Goal: Task Accomplishment & Management: Manage account settings

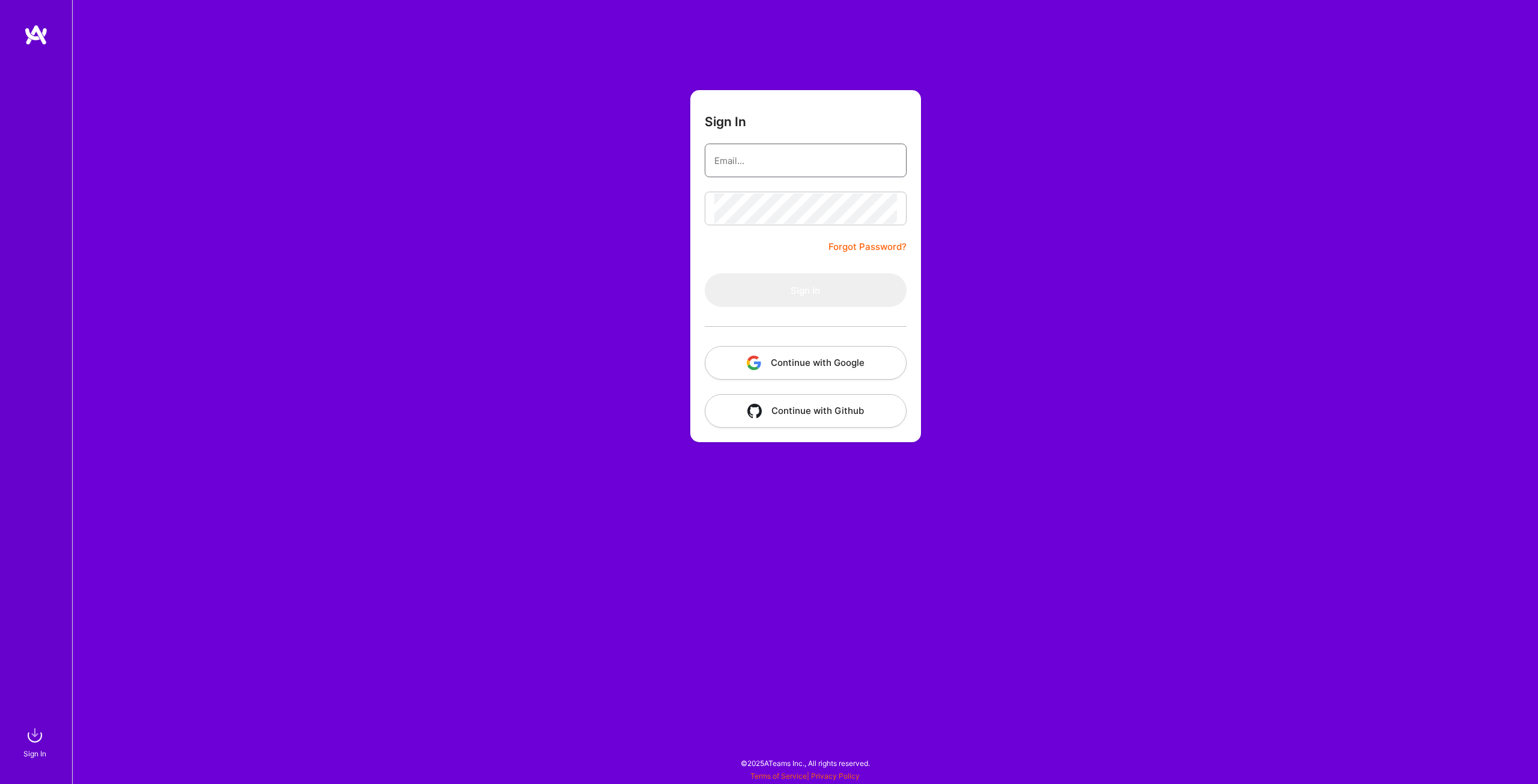
type input "[EMAIL_ADDRESS][DOMAIN_NAME]"
click at [784, 282] on button "Sign In" at bounding box center [806, 290] width 202 height 33
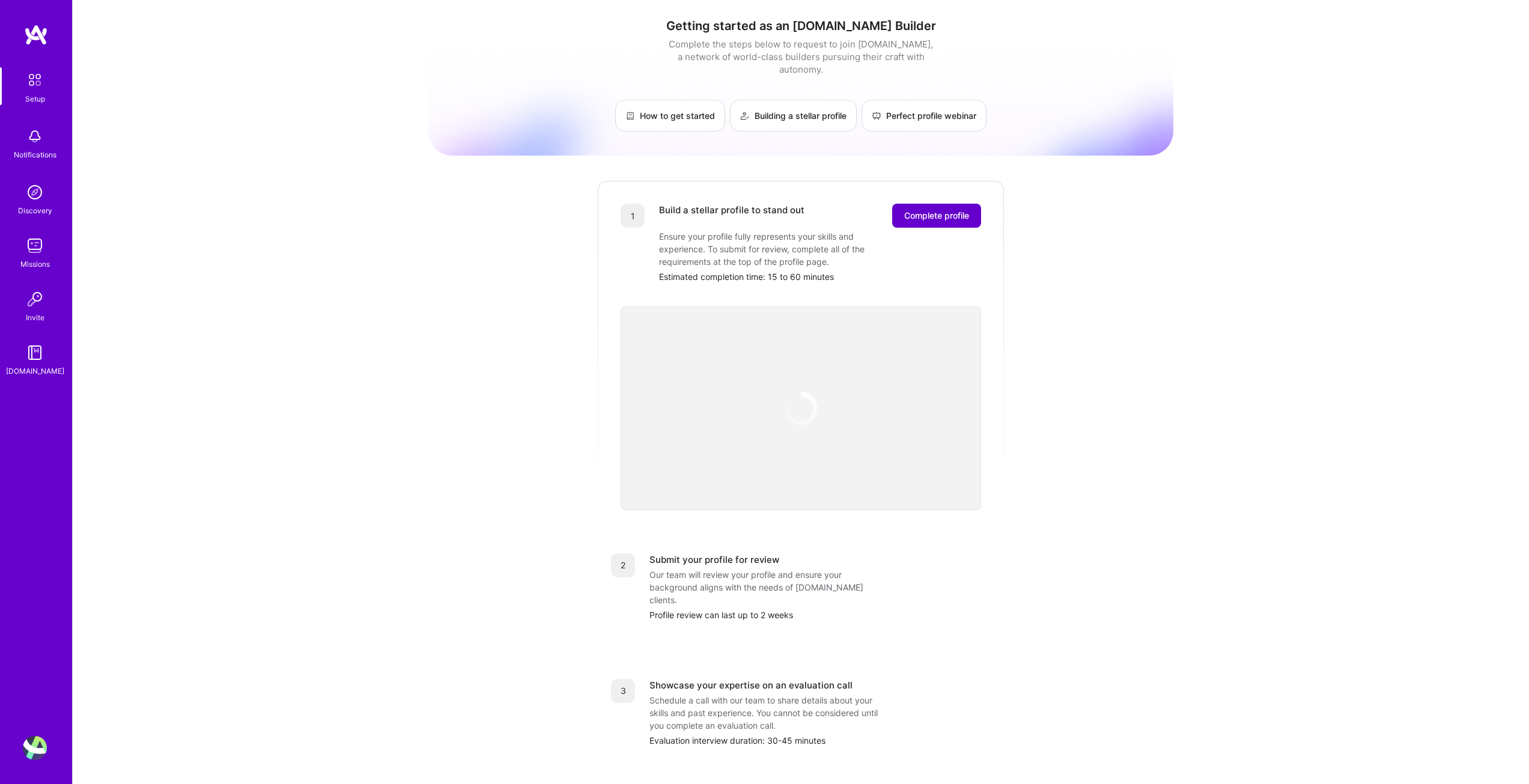
click at [962, 210] on span "Complete profile" at bounding box center [937, 216] width 65 height 12
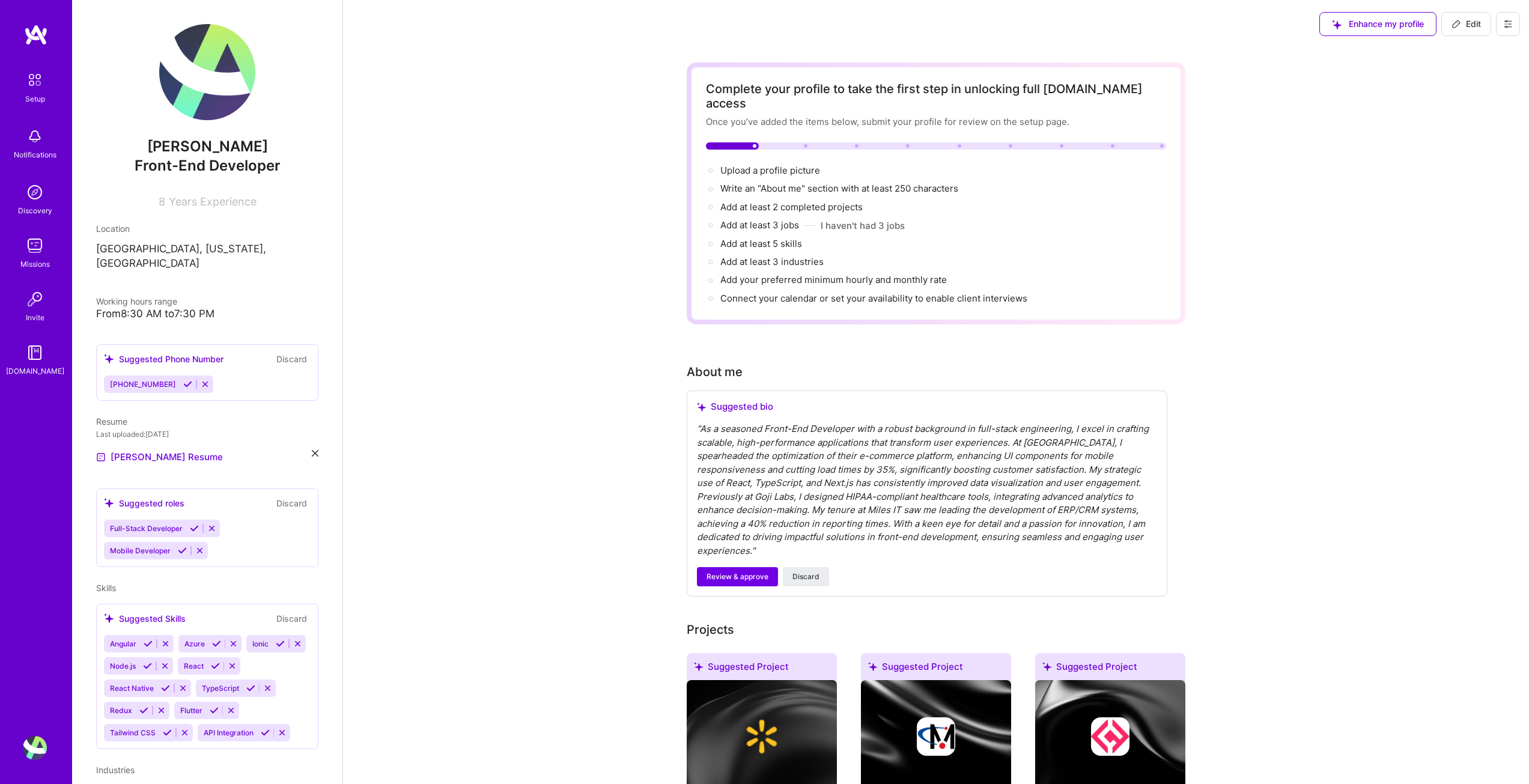
click at [183, 380] on icon at bounding box center [188, 384] width 9 height 9
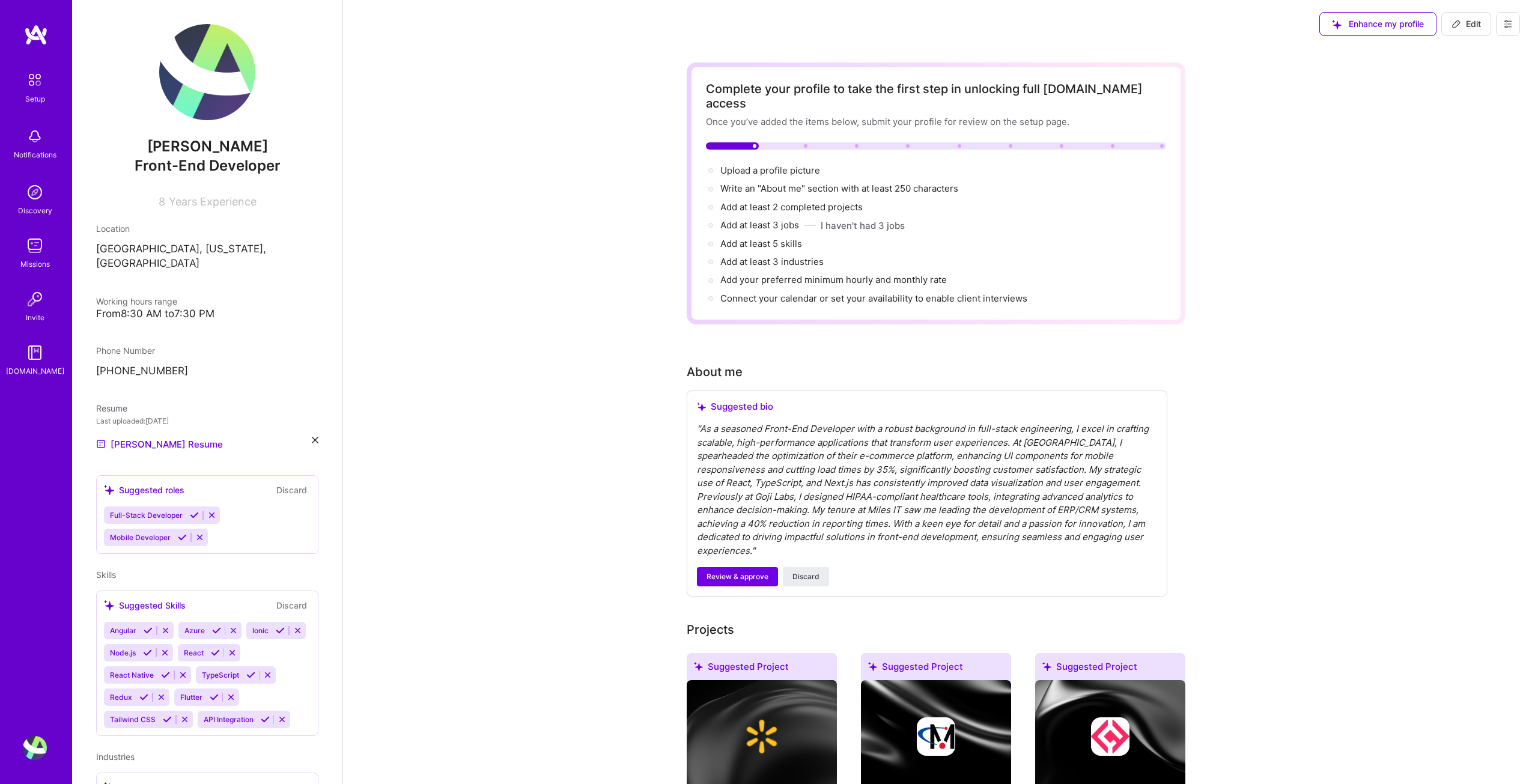
click at [189, 511] on icon at bounding box center [194, 515] width 9 height 9
click at [182, 533] on icon at bounding box center [182, 537] width 9 height 9
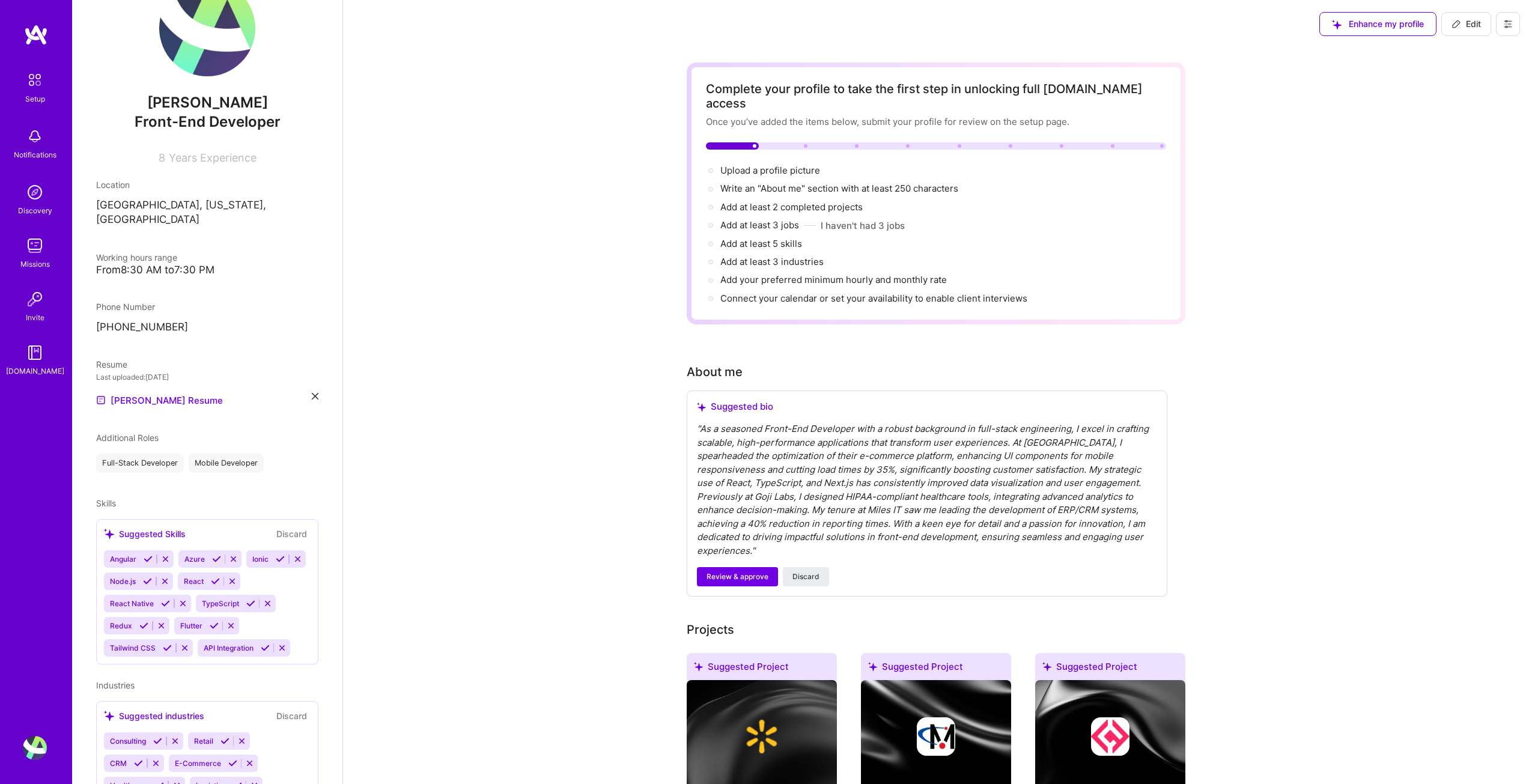
scroll to position [108, 0]
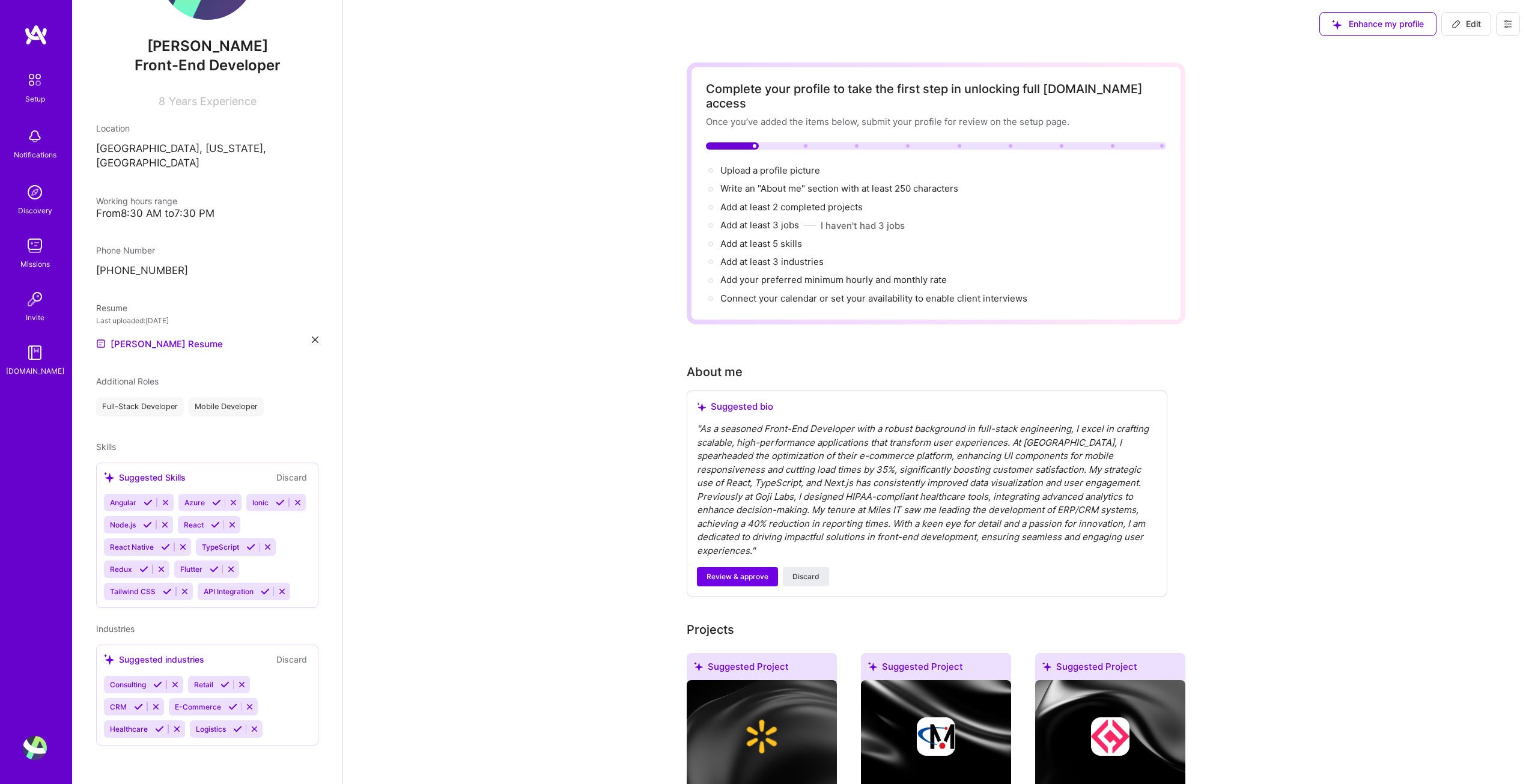
click at [211, 528] on icon at bounding box center [215, 524] width 9 height 9
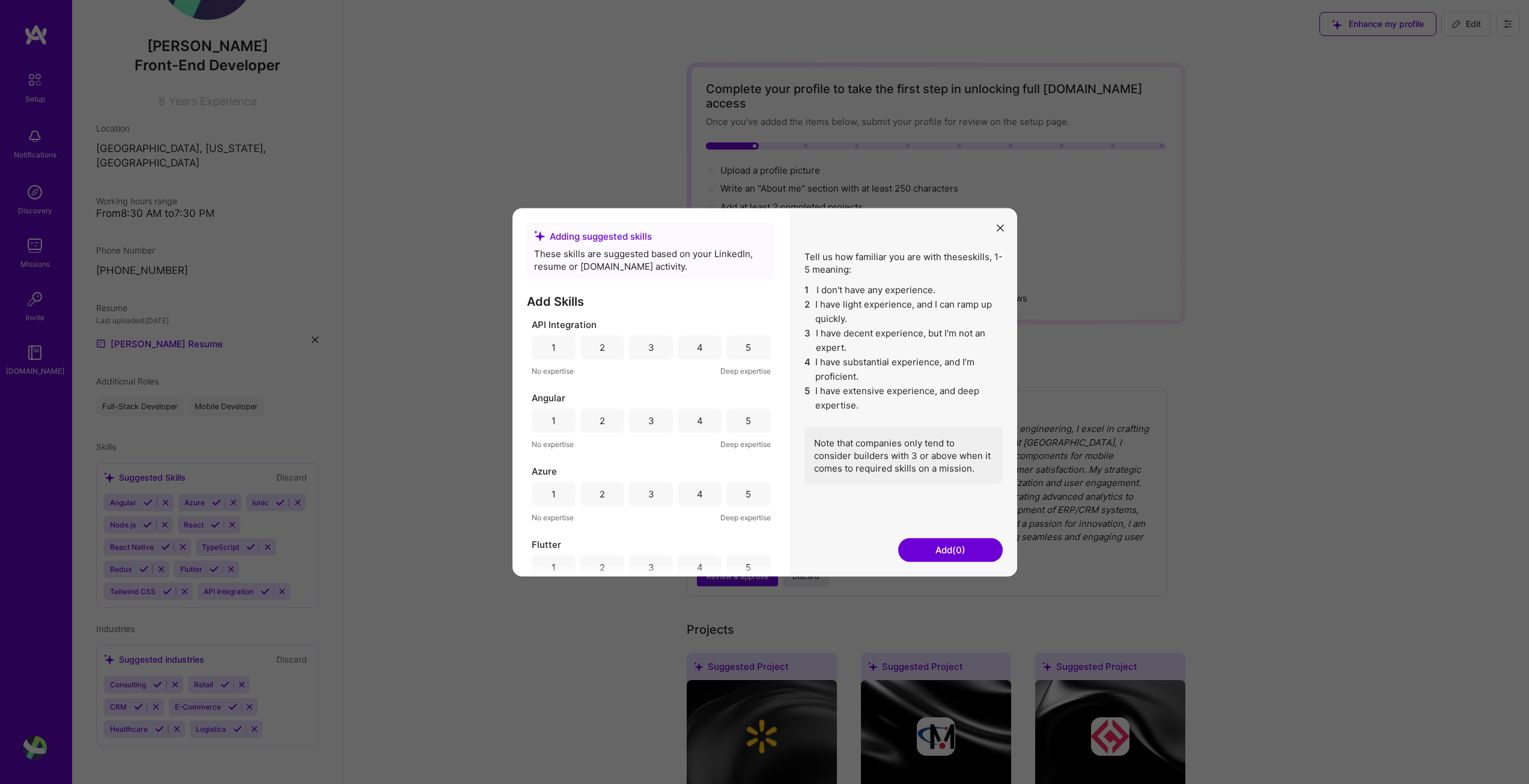
click at [734, 346] on div "5" at bounding box center [748, 346] width 44 height 24
click at [746, 425] on div "5" at bounding box center [748, 420] width 5 height 12
click at [701, 499] on div "4" at bounding box center [700, 493] width 44 height 24
click at [690, 388] on div "4" at bounding box center [700, 386] width 44 height 24
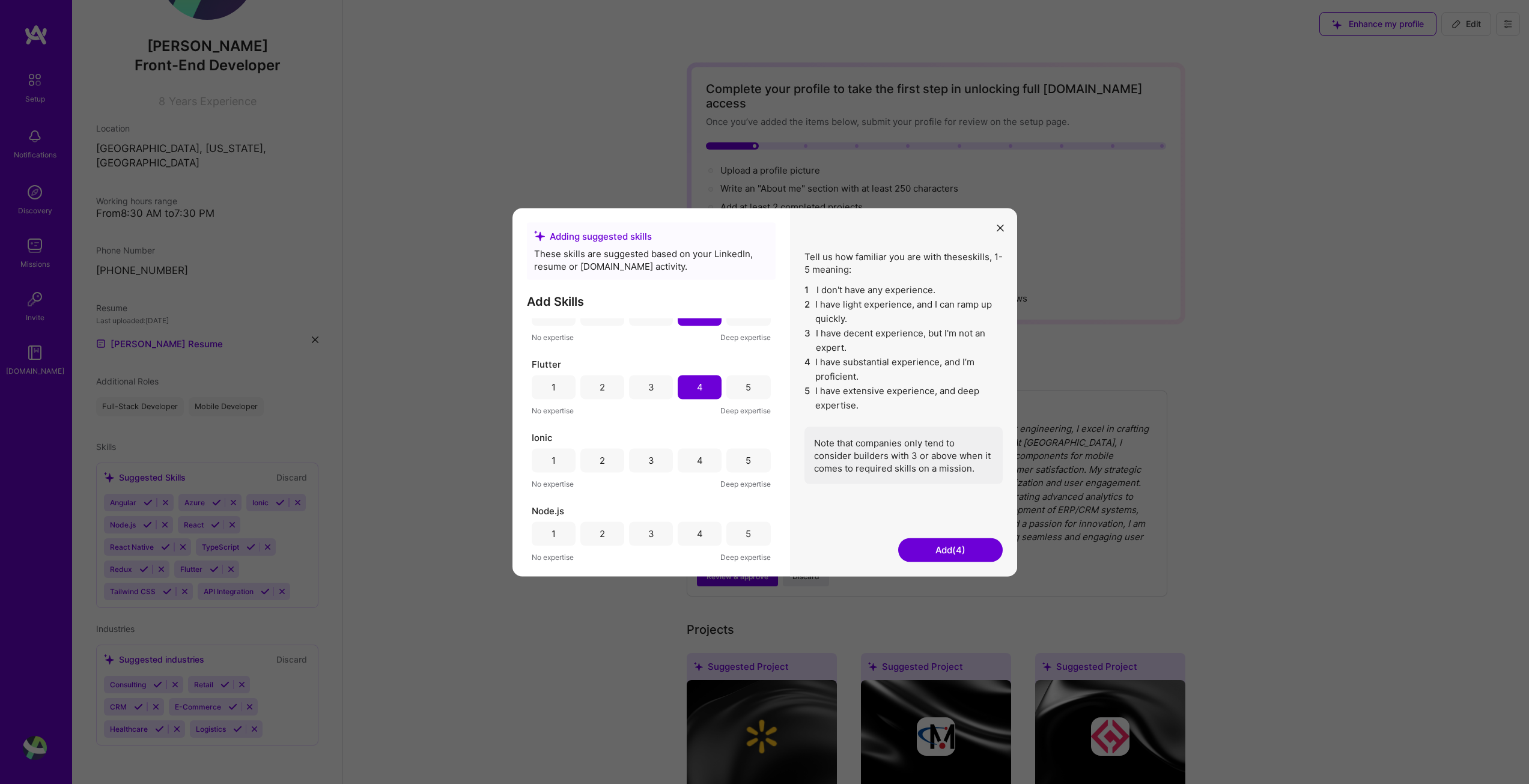
click at [696, 467] on div "4" at bounding box center [700, 460] width 44 height 24
click at [738, 536] on div "5" at bounding box center [748, 533] width 44 height 24
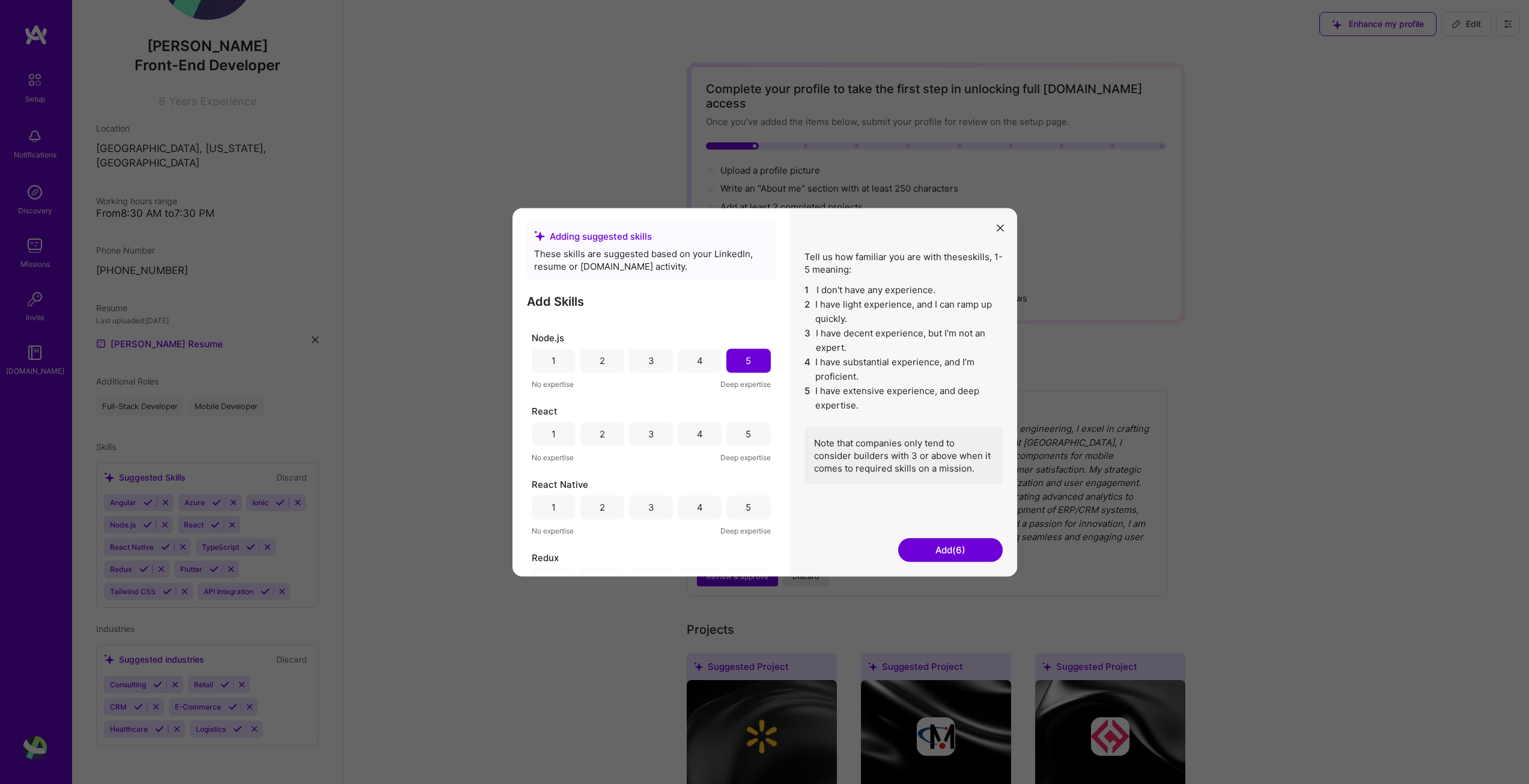
scroll to position [360, 0]
click at [749, 425] on div "5" at bounding box center [748, 425] width 44 height 24
click at [746, 501] on div "5" at bounding box center [748, 499] width 5 height 12
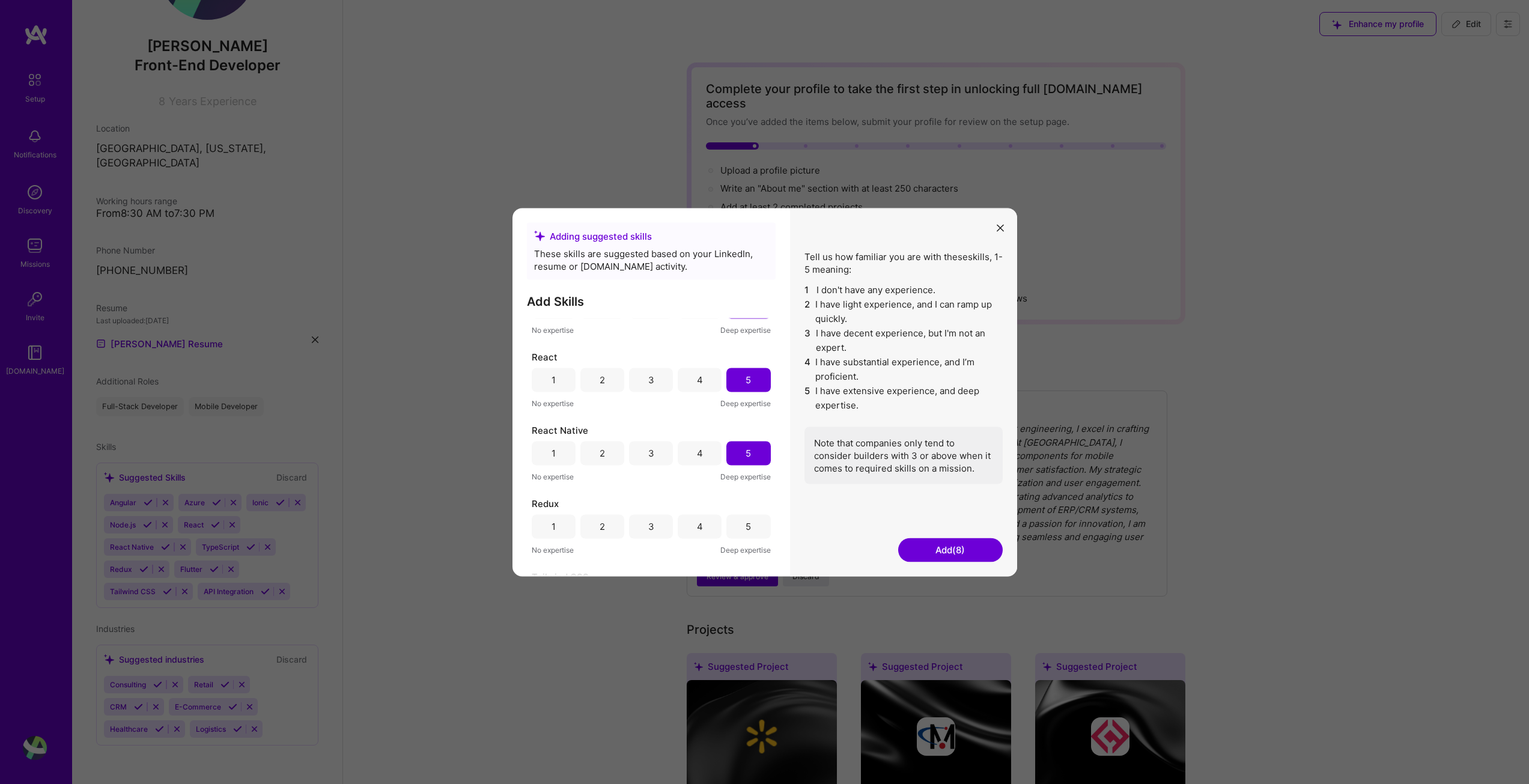
scroll to position [480, 0]
click at [746, 455] on div "5" at bounding box center [748, 453] width 5 height 12
click at [746, 530] on div "5" at bounding box center [748, 526] width 5 height 12
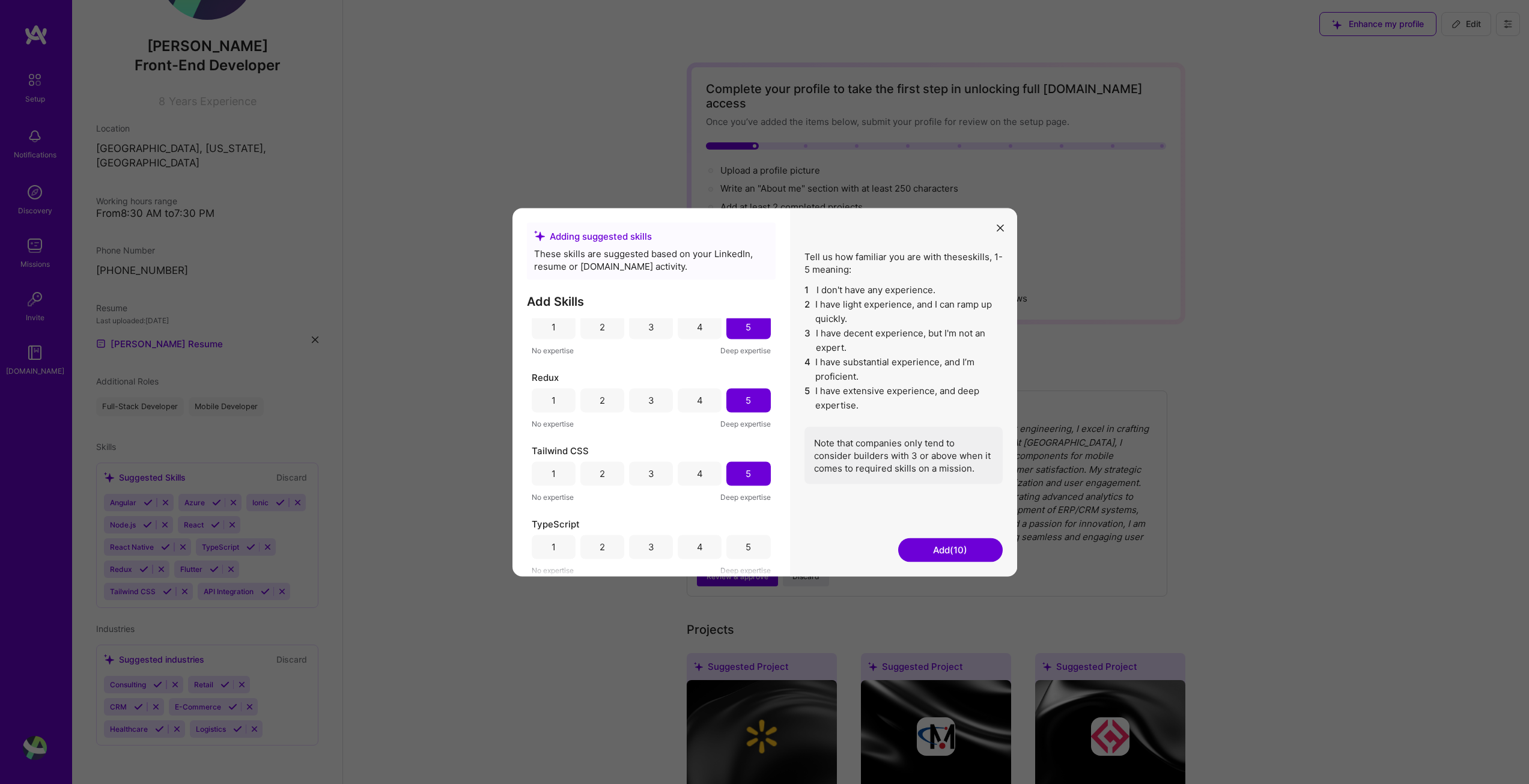
click at [746, 548] on div "5" at bounding box center [748, 547] width 5 height 12
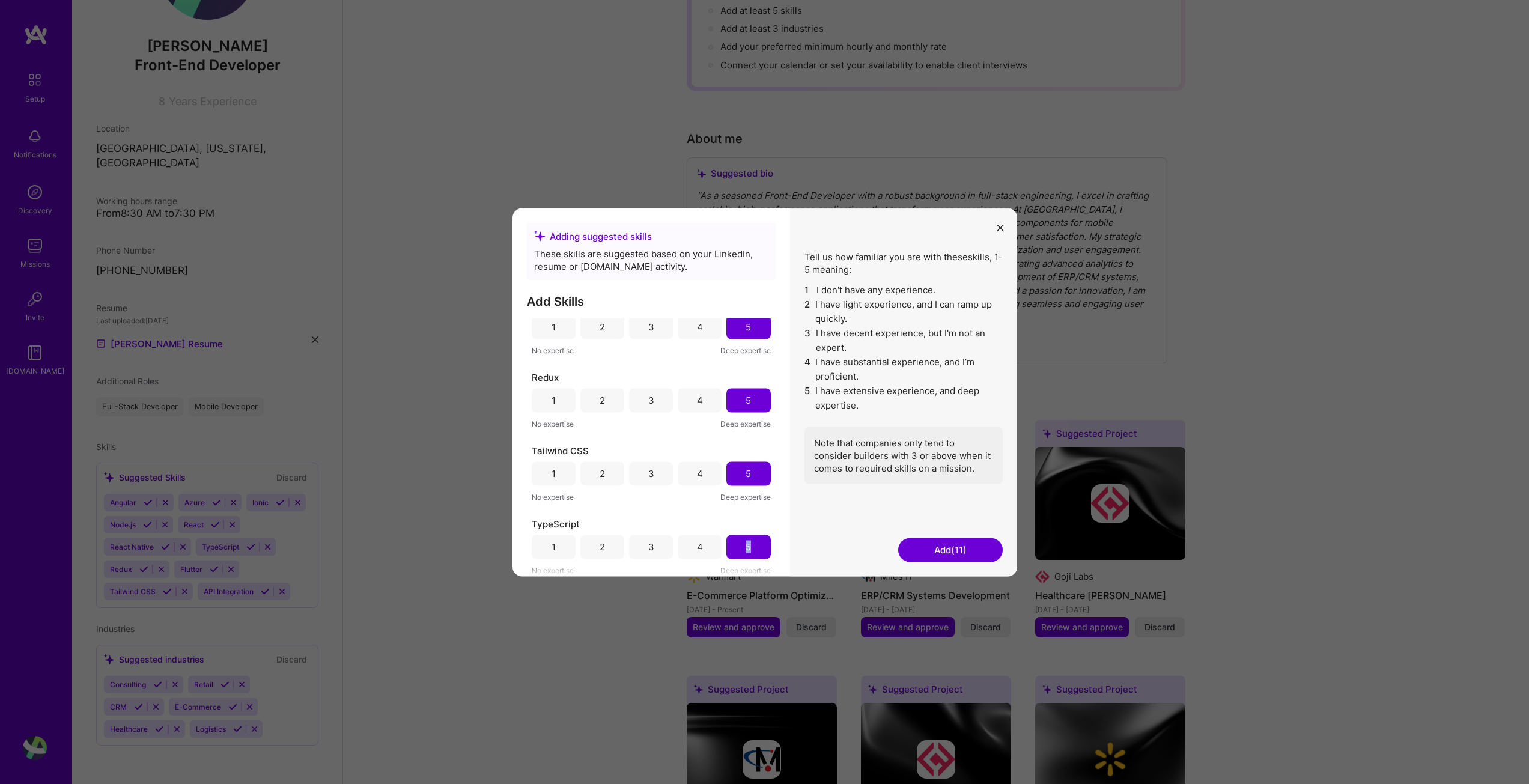
scroll to position [240, 0]
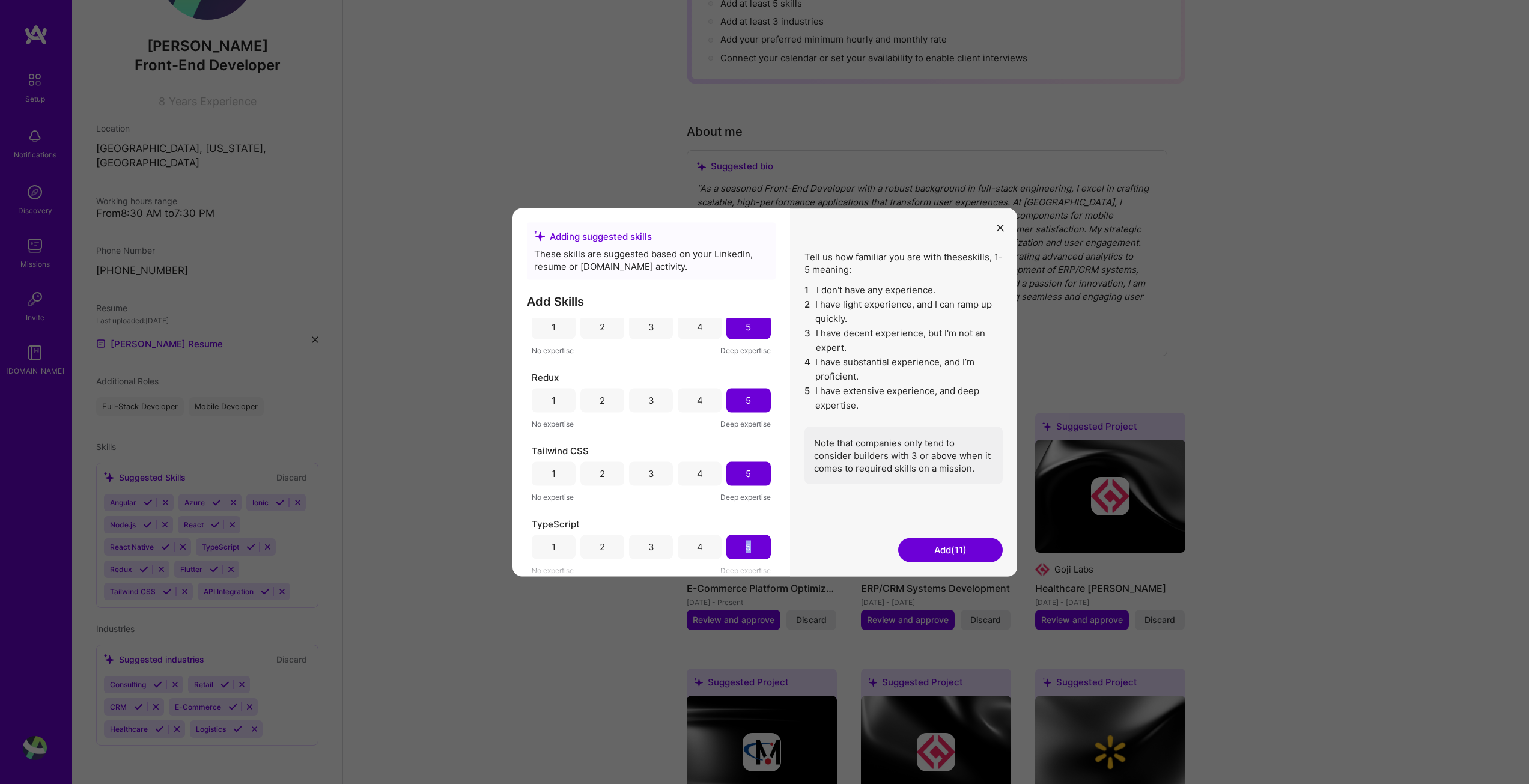
click at [951, 551] on button "Add (11)" at bounding box center [950, 549] width 105 height 24
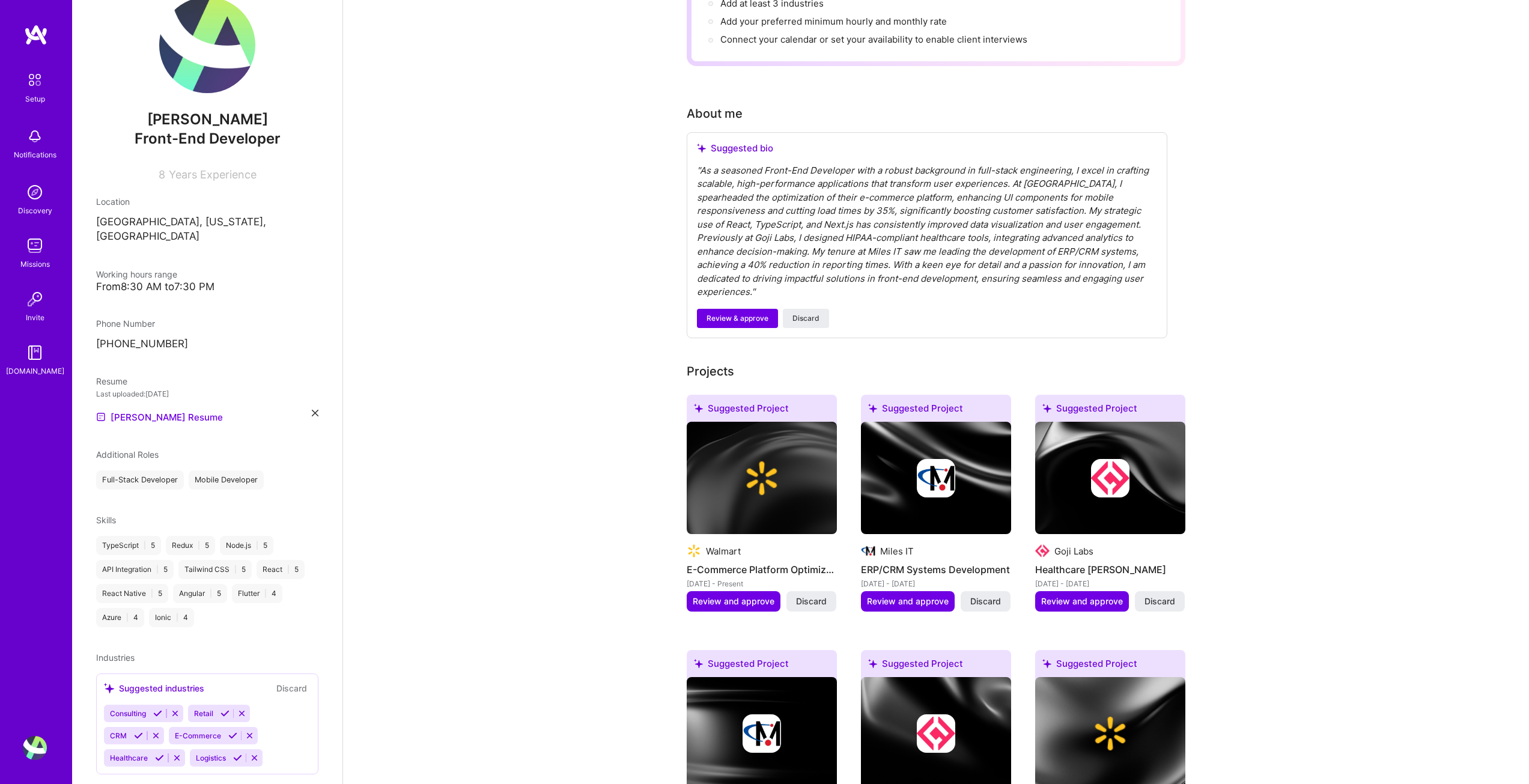
scroll to position [42, 0]
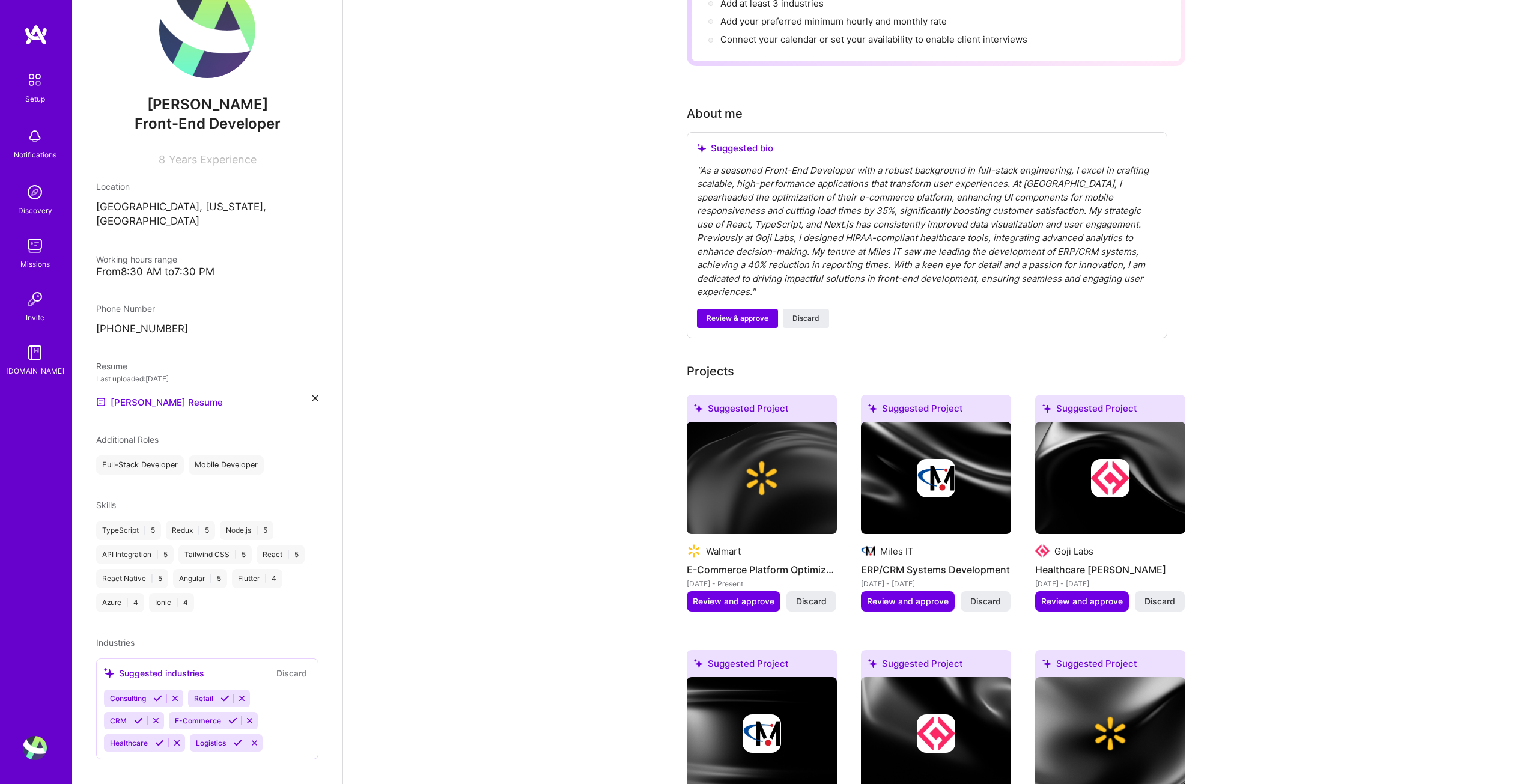
drag, startPoint x: 222, startPoint y: 688, endPoint x: 193, endPoint y: 720, distance: 43.2
click at [222, 693] on icon at bounding box center [225, 698] width 9 height 9
click at [160, 727] on div "Consulting Retail CRM E-Commerce Healthcare Logistics" at bounding box center [207, 729] width 207 height 78
click at [250, 709] on div "Suggested industries Discard" at bounding box center [207, 716] width 207 height 14
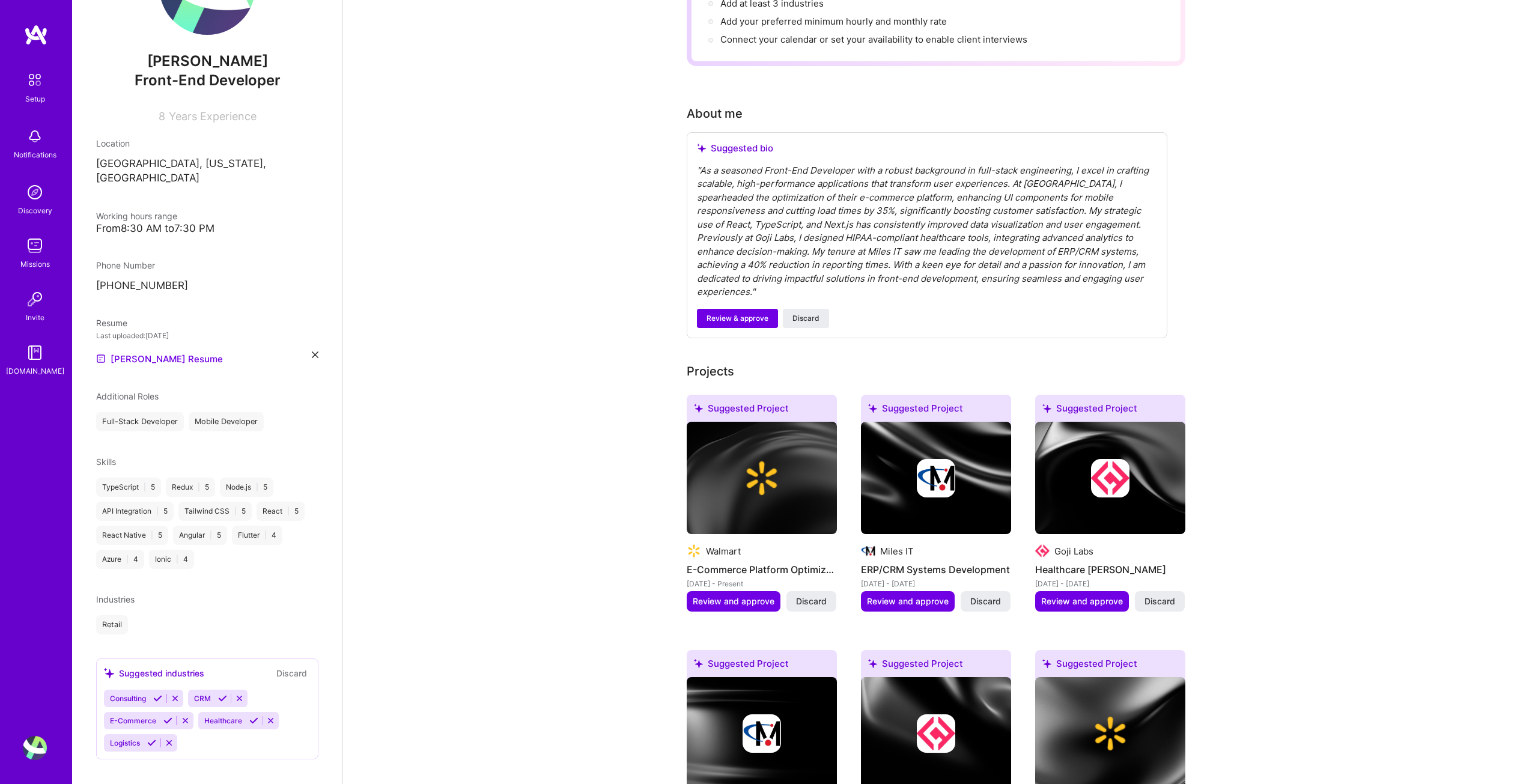
click at [253, 716] on icon at bounding box center [254, 721] width 9 height 9
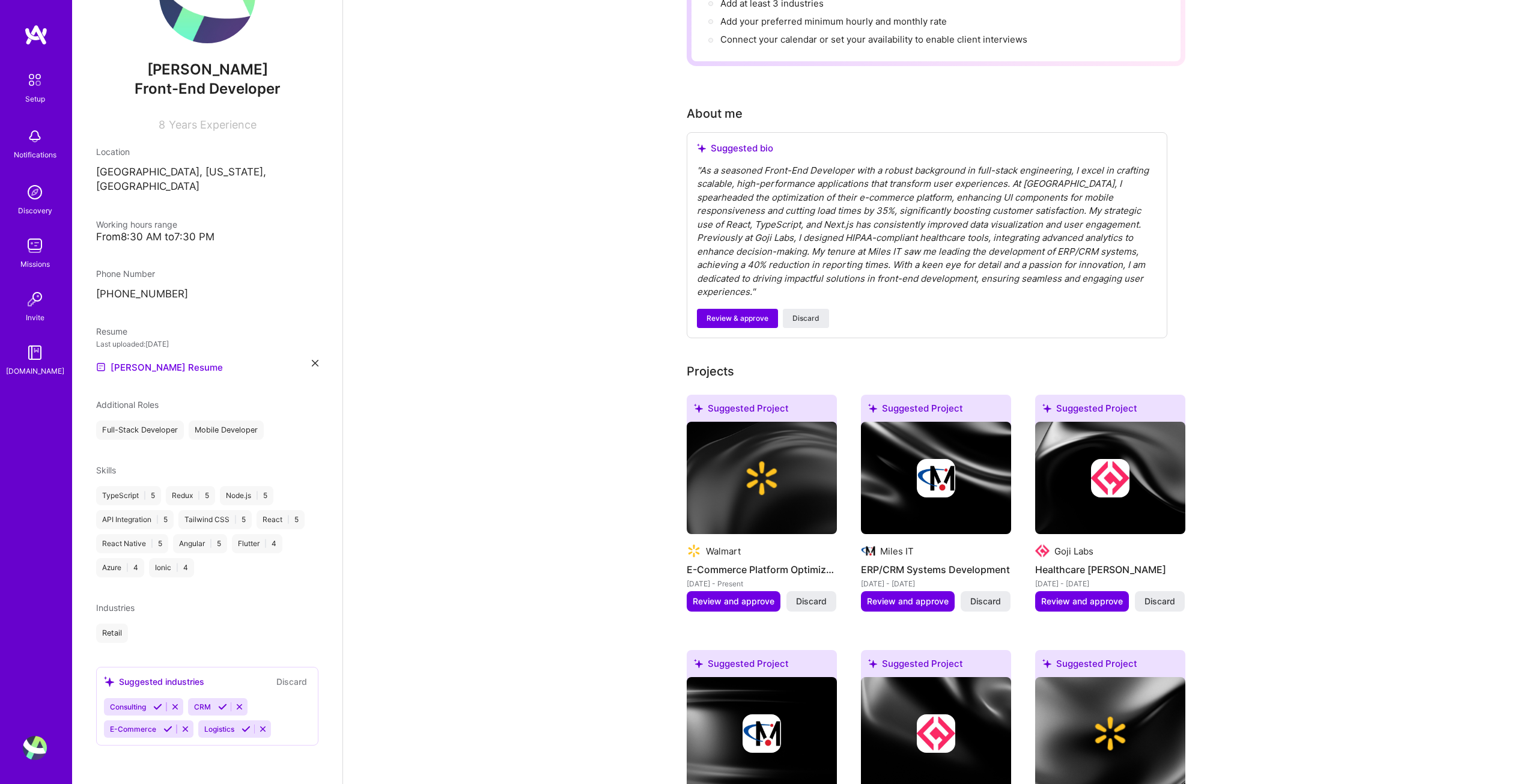
click at [156, 684] on div "Suggested industries" at bounding box center [154, 681] width 100 height 12
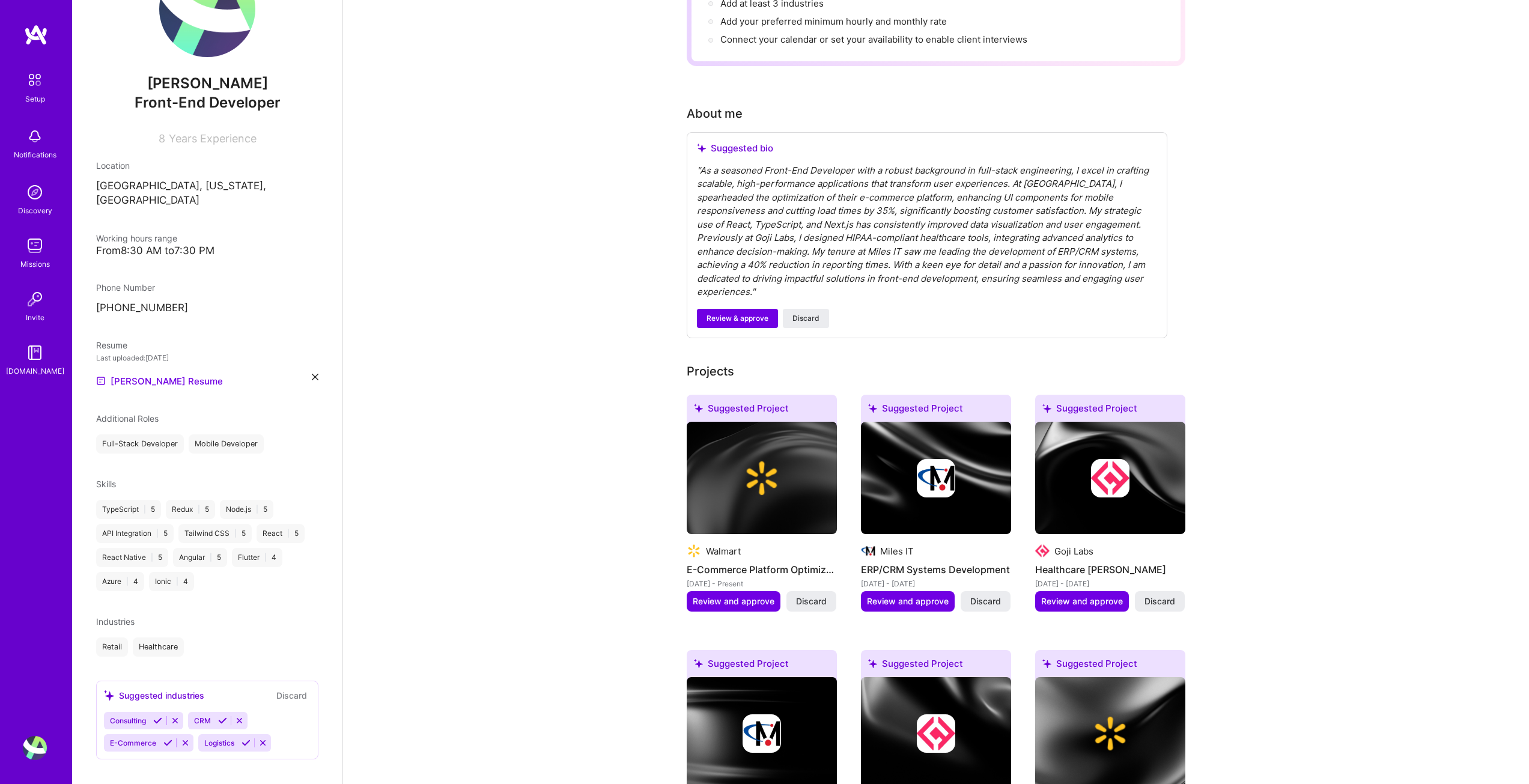
click at [169, 738] on icon at bounding box center [167, 743] width 9 height 9
click at [160, 716] on icon at bounding box center [158, 721] width 9 height 9
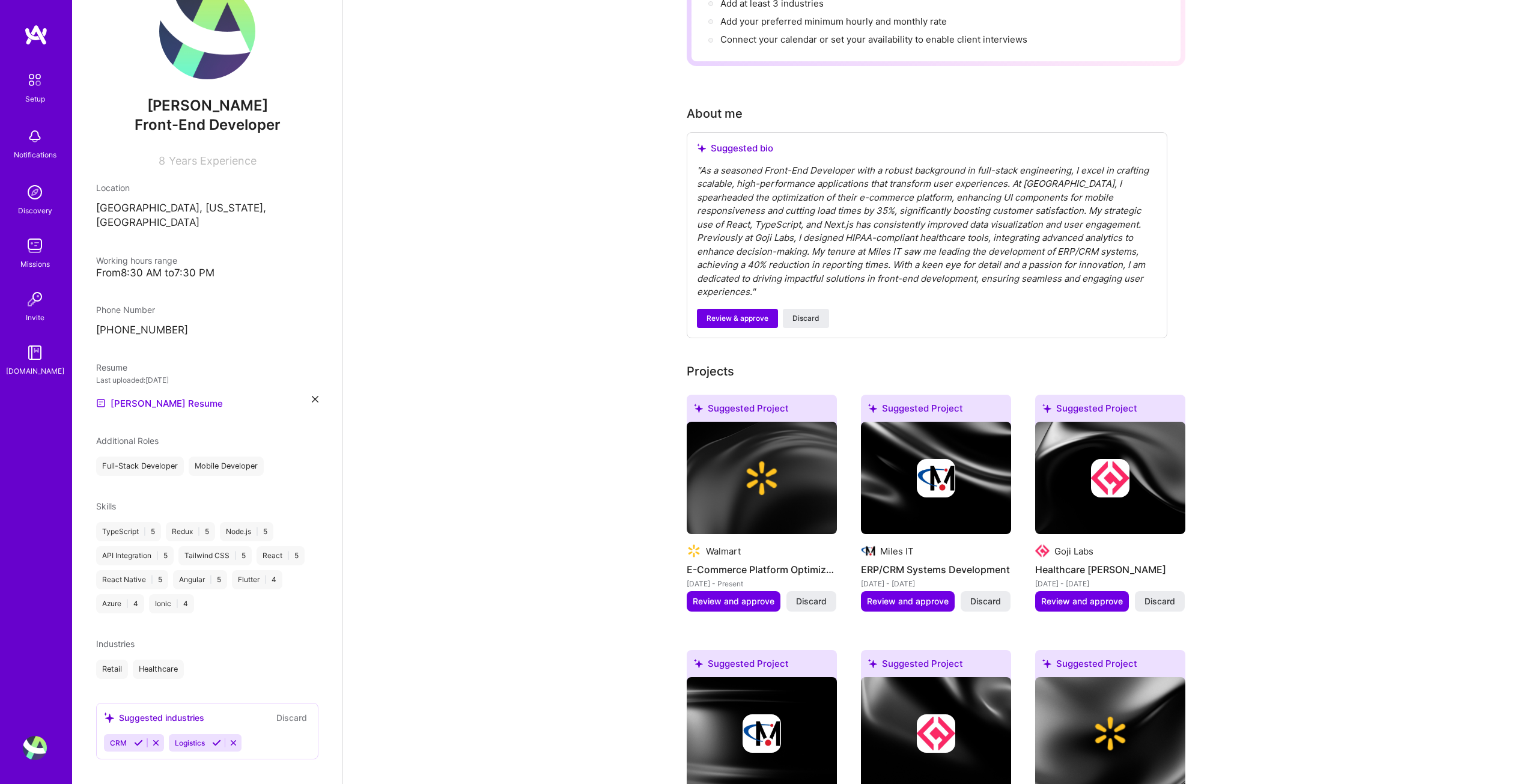
click at [213, 738] on icon at bounding box center [217, 743] width 9 height 9
click at [137, 738] on icon at bounding box center [138, 743] width 9 height 9
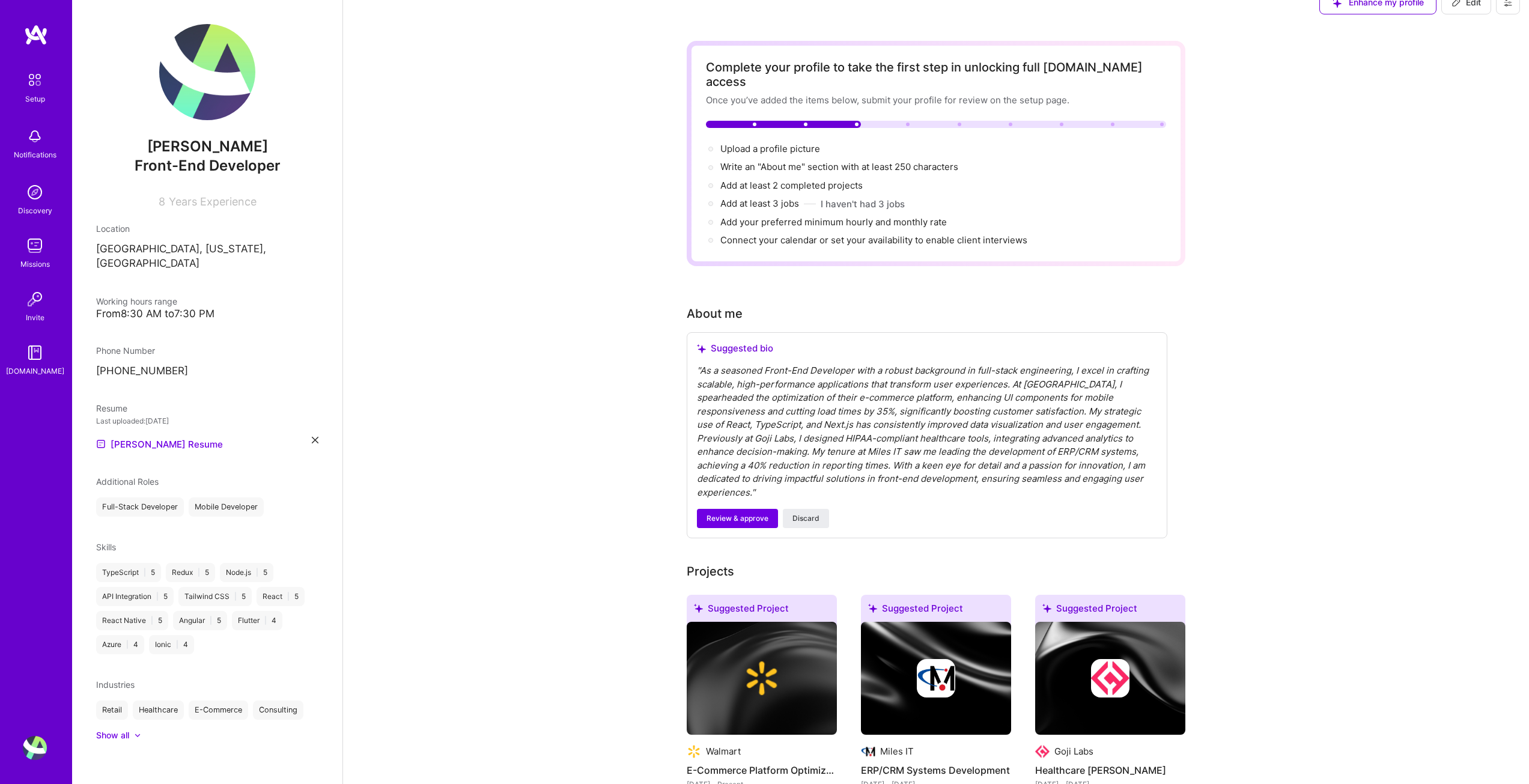
scroll to position [0, 0]
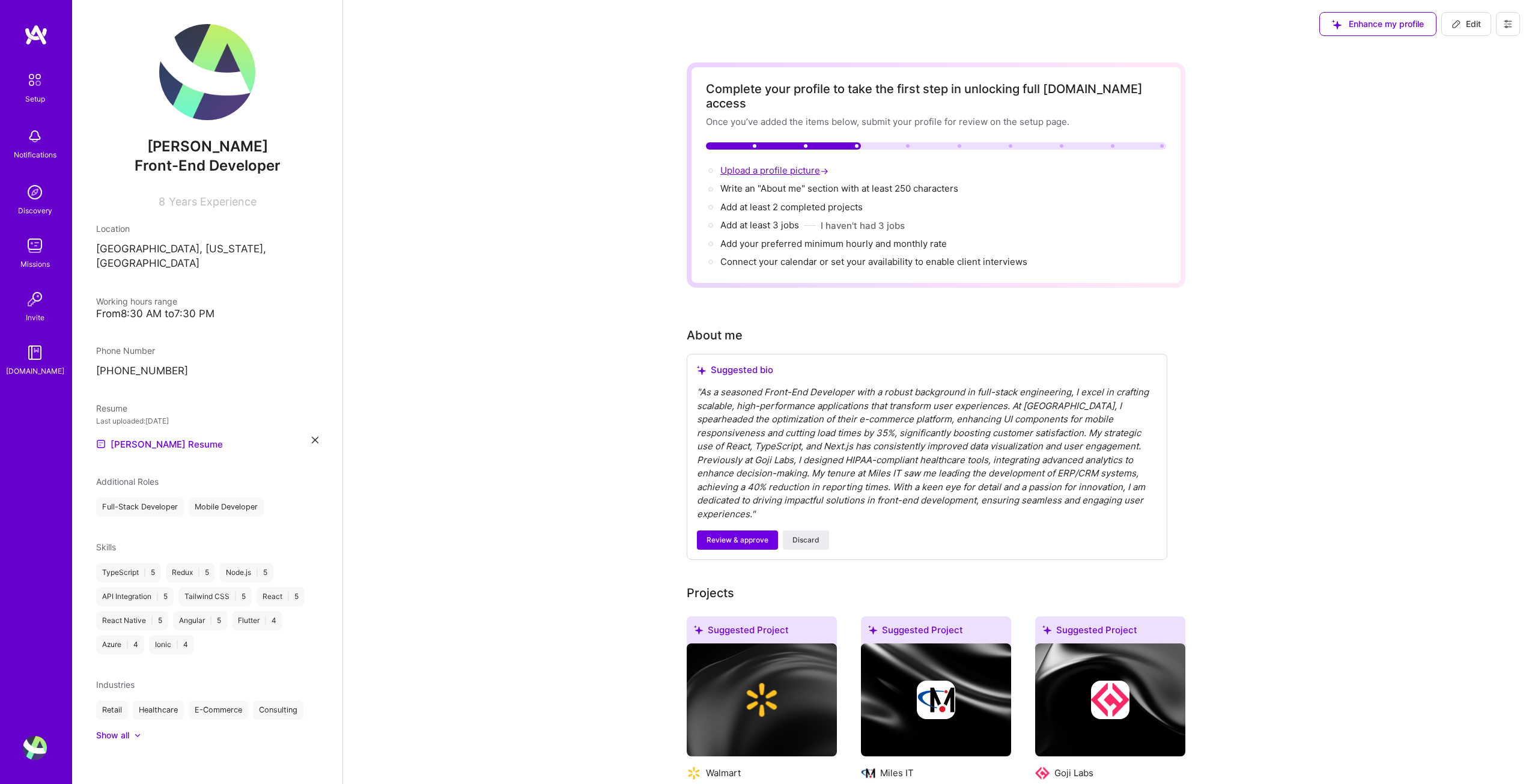
click at [756, 165] on span "Upload a profile picture →" at bounding box center [775, 170] width 110 height 11
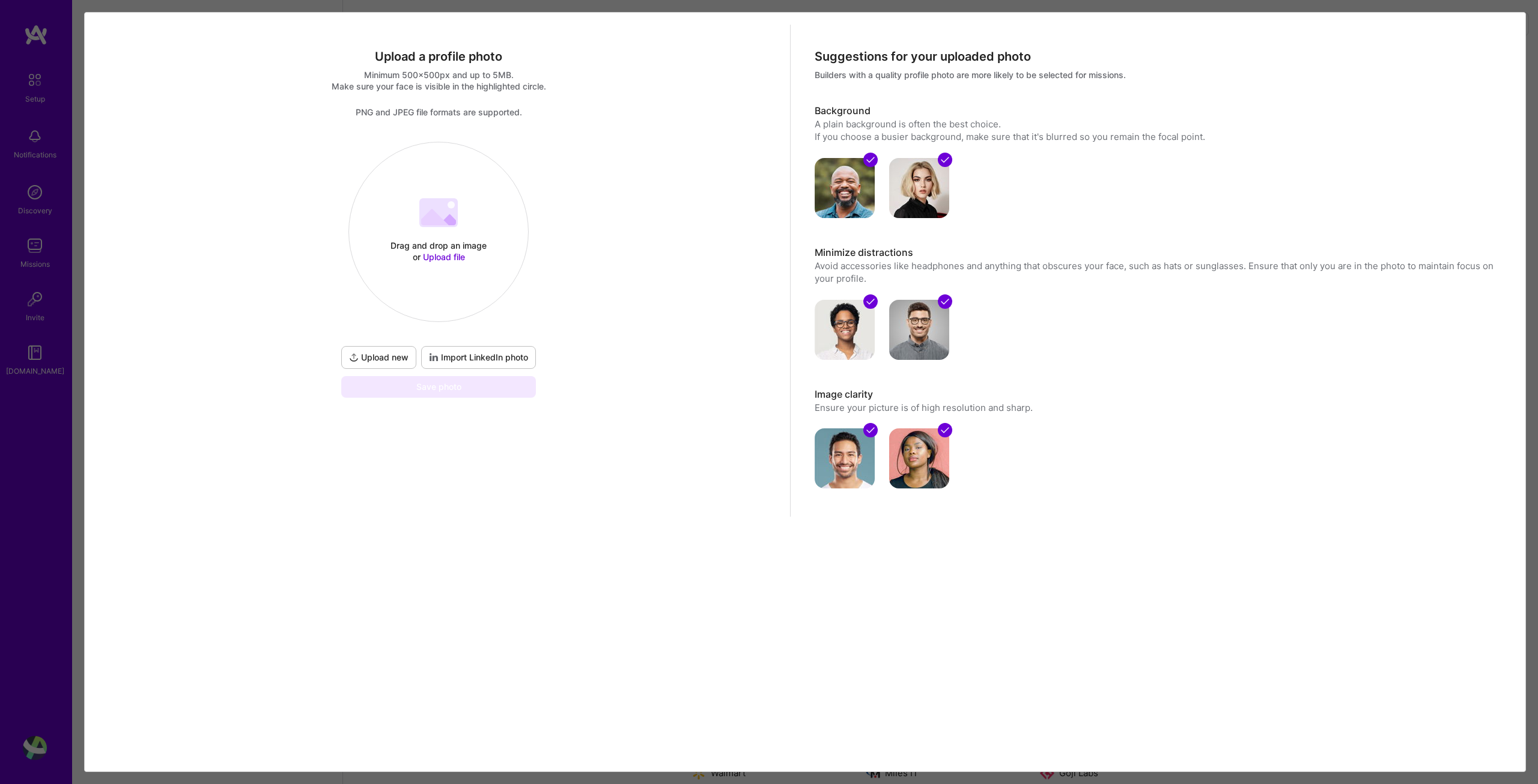
click at [430, 234] on div "Drag and drop an image or Upload file Upload file" at bounding box center [438, 232] width 179 height 128
click at [458, 355] on span "Import LinkedIn photo" at bounding box center [479, 358] width 99 height 12
click at [473, 356] on span "Import LinkedIn photo" at bounding box center [479, 358] width 99 height 12
click at [1512, 25] on icon at bounding box center [1509, 29] width 14 height 14
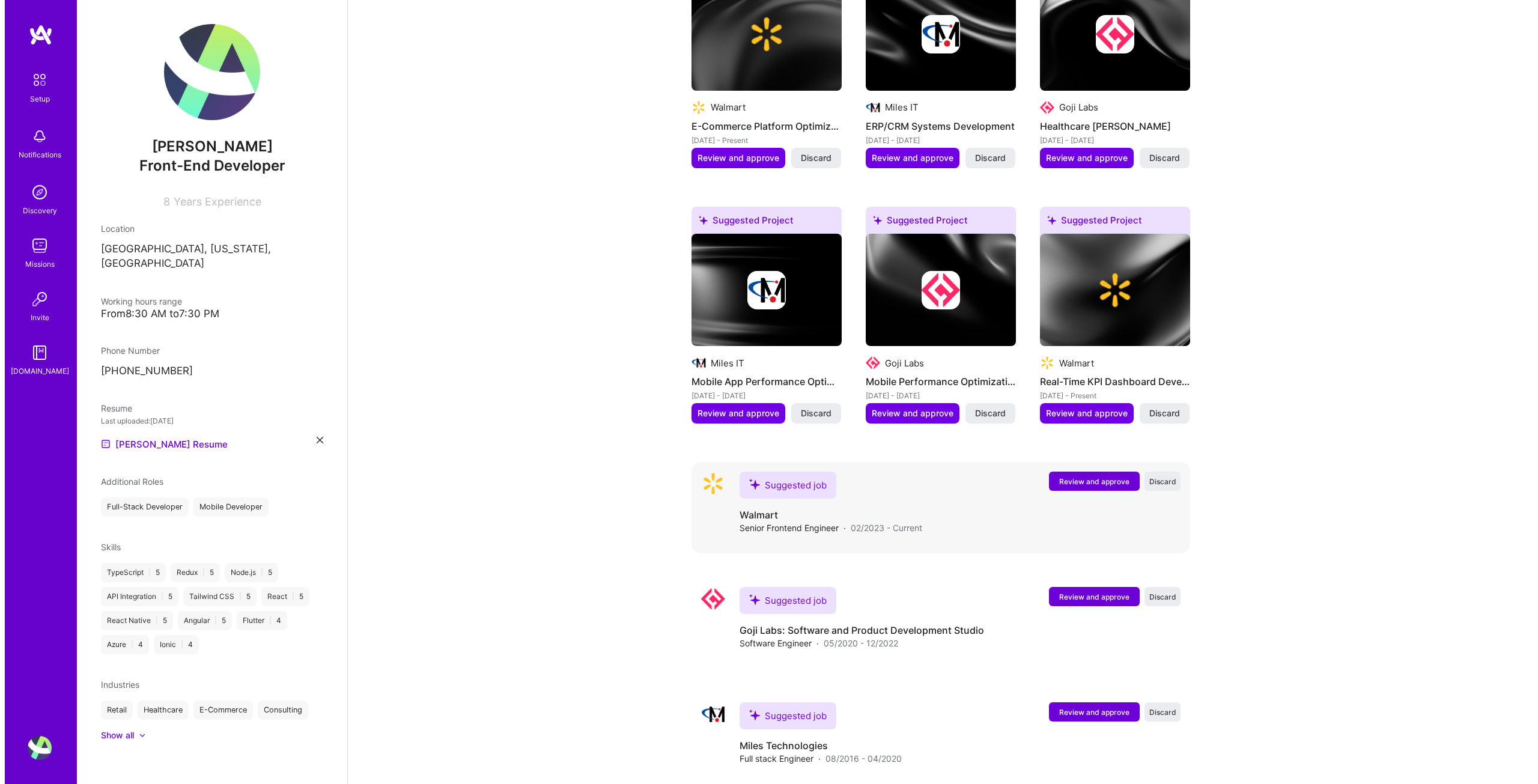
scroll to position [667, 0]
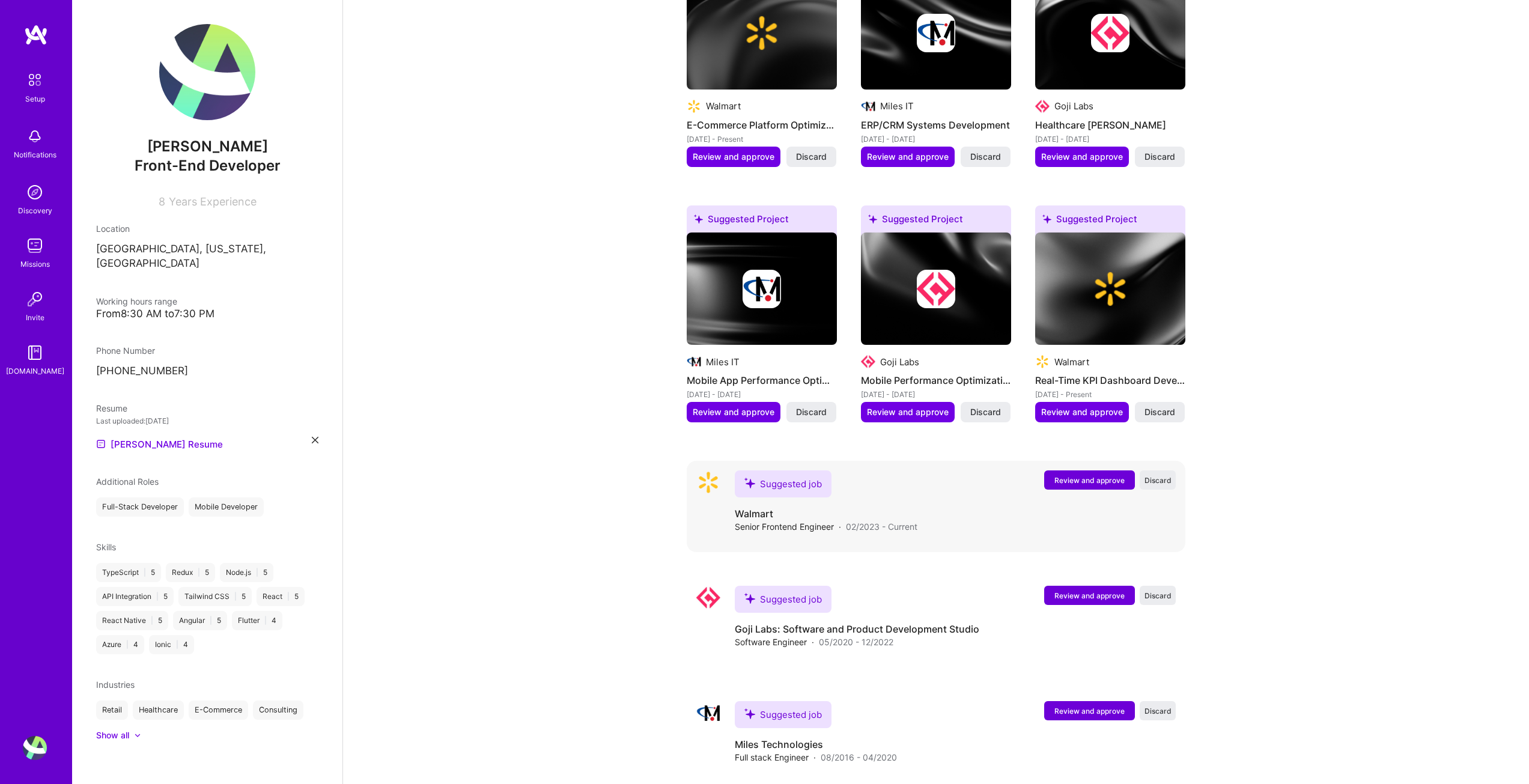
click at [1087, 475] on span "Review and approve" at bounding box center [1090, 480] width 71 height 11
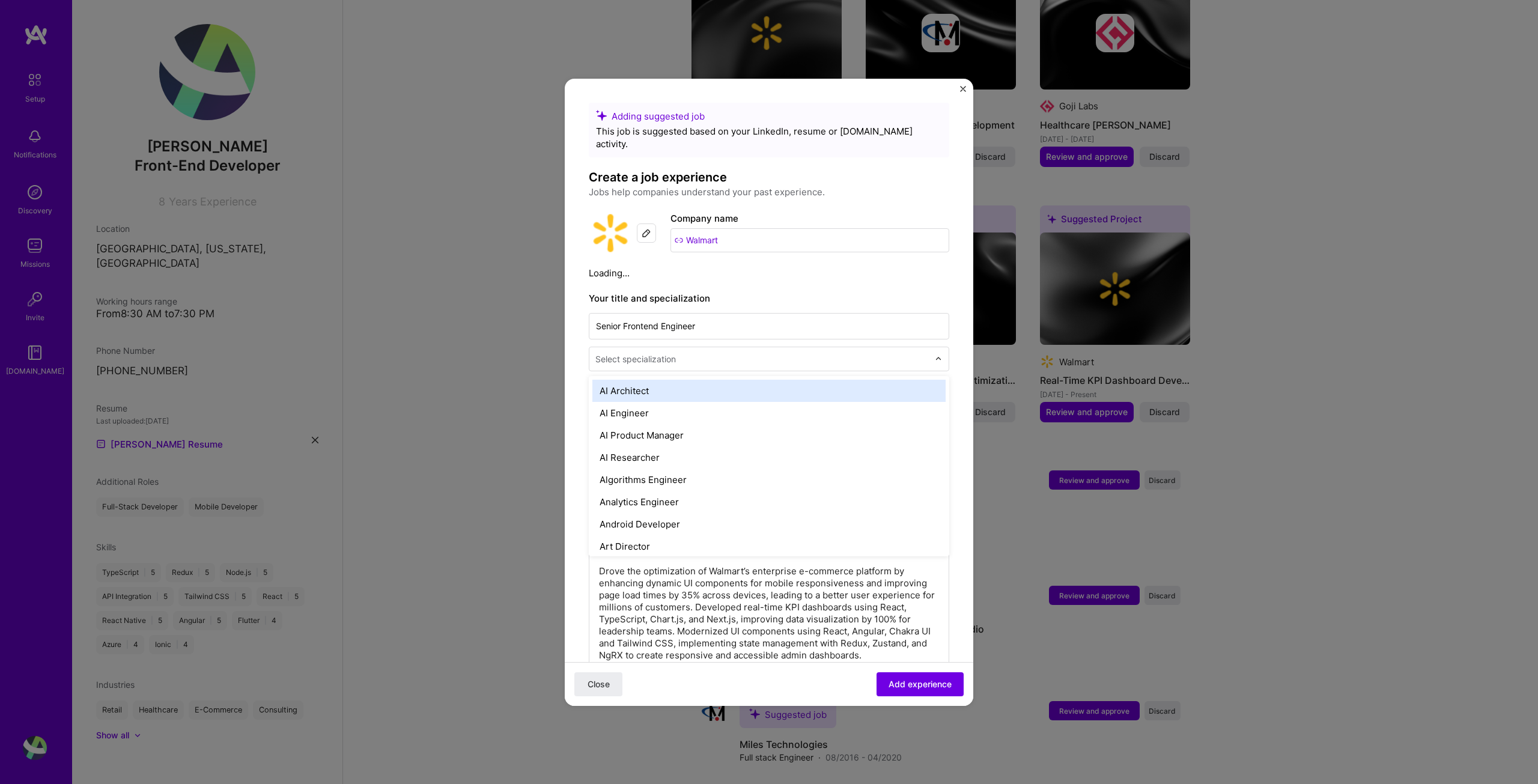
click at [714, 352] on input "text" at bounding box center [763, 359] width 336 height 12
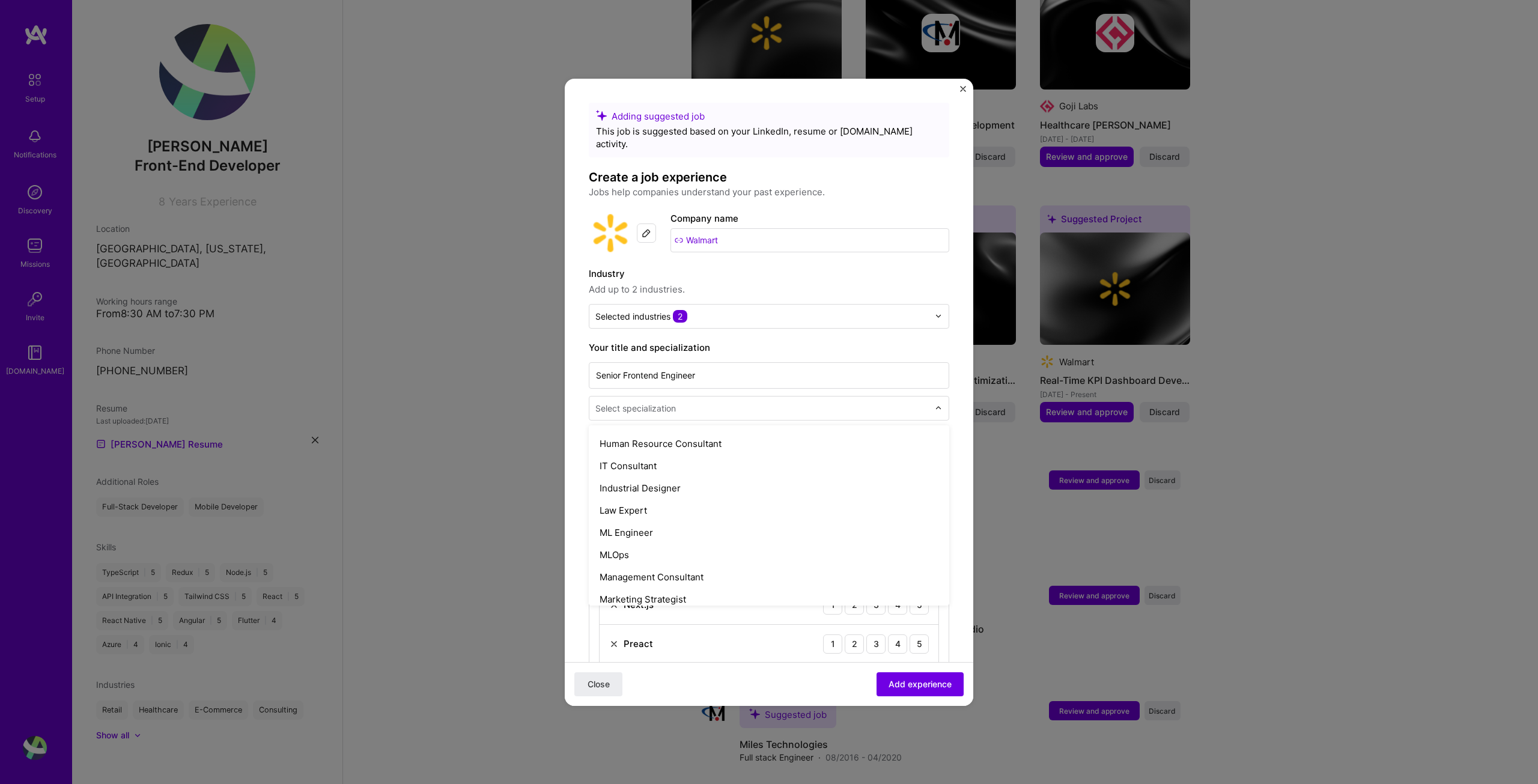
scroll to position [841, 0]
click at [893, 359] on div "Senior Frontend Engineer option IT Consultant focused, 39 of 70. 70 results ava…" at bounding box center [769, 389] width 360 height 61
click at [787, 310] on input "text" at bounding box center [762, 316] width 333 height 12
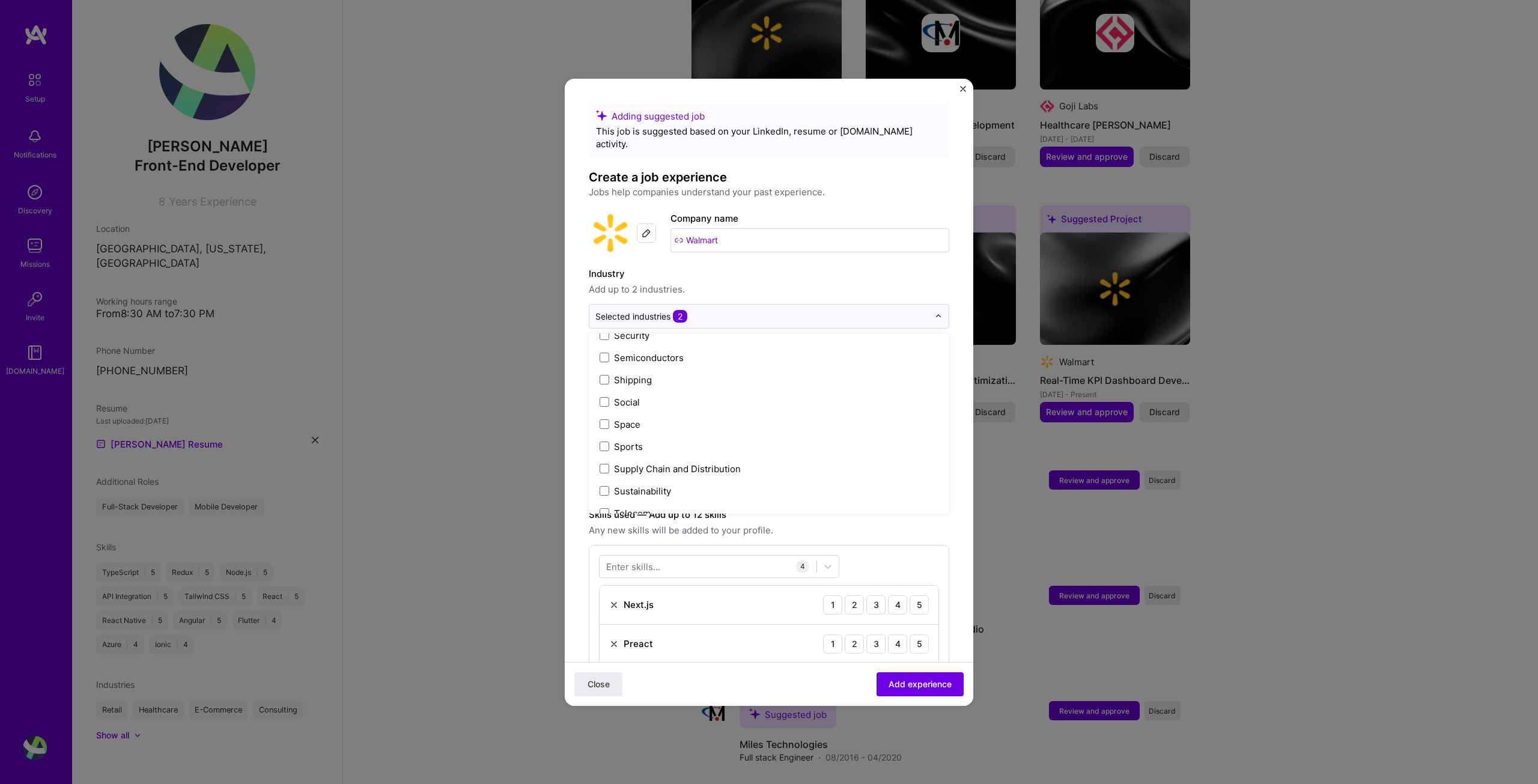
scroll to position [2494, 0]
click at [783, 282] on span "Add up to 2 industries." at bounding box center [769, 289] width 360 height 14
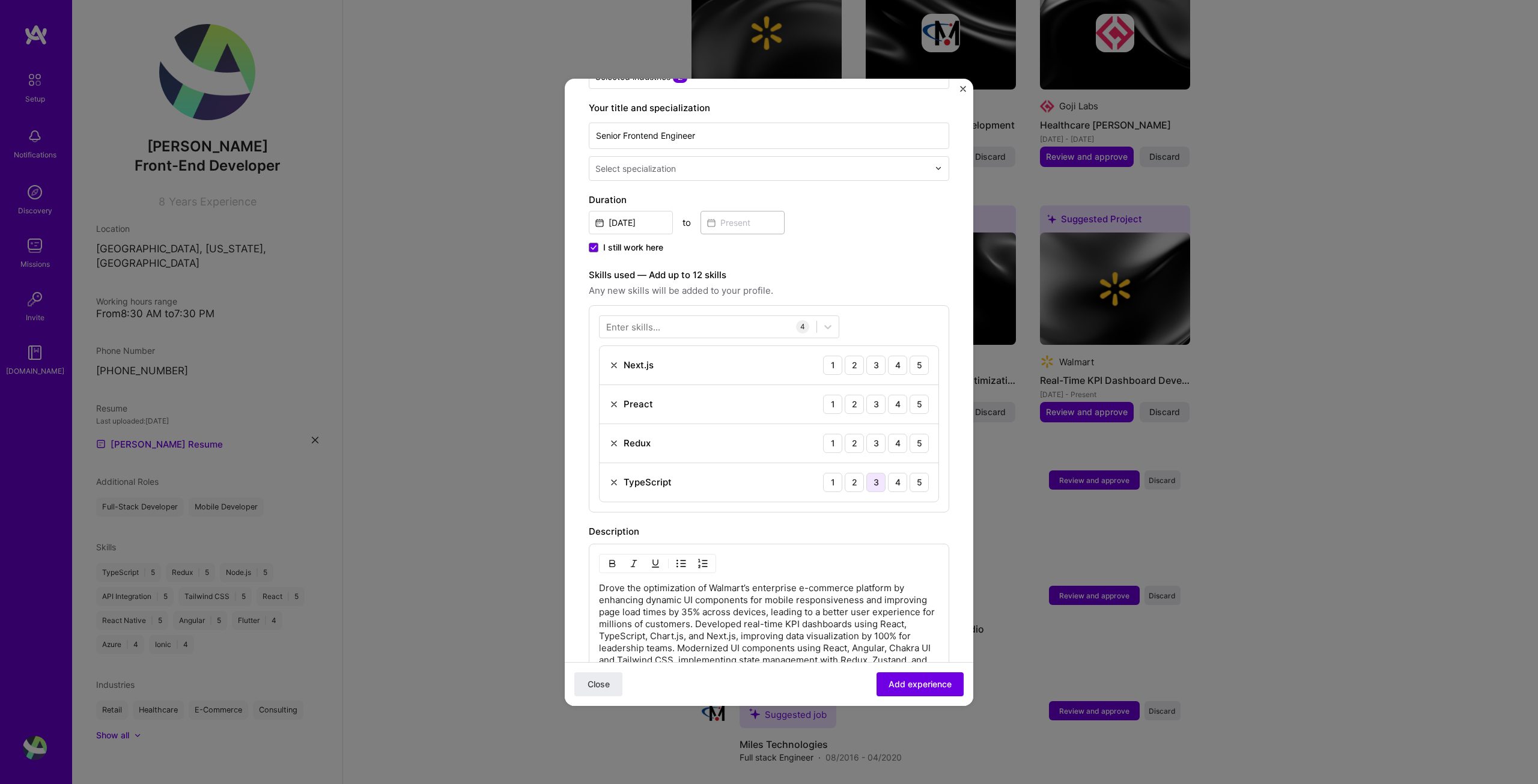
scroll to position [240, 0]
click at [890, 355] on div "4" at bounding box center [898, 365] width 19 height 19
click at [611, 399] on img at bounding box center [613, 403] width 10 height 10
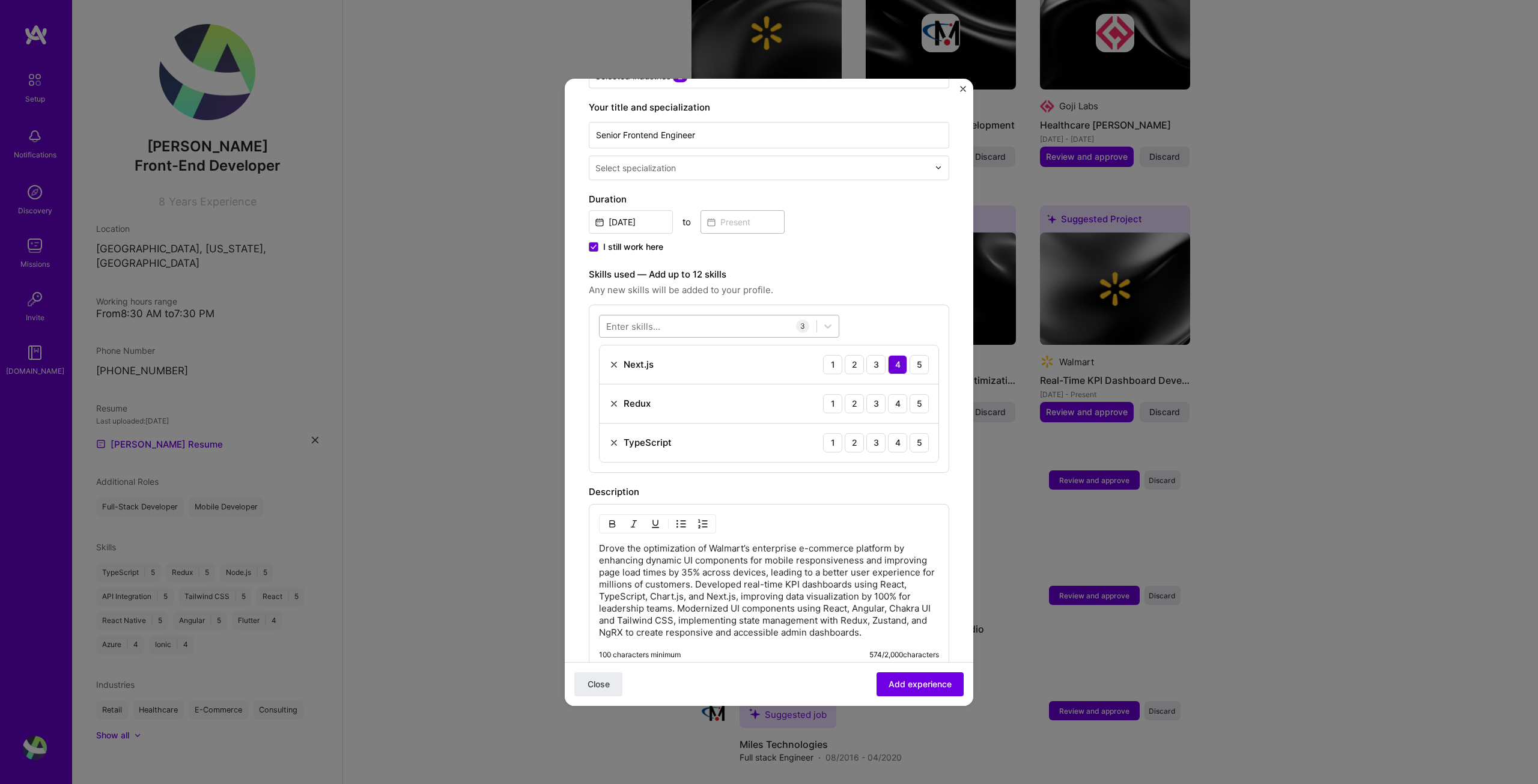
click at [671, 320] on div at bounding box center [708, 326] width 217 height 19
click at [610, 459] on span at bounding box center [611, 463] width 10 height 10
click at [0, 0] on input "checkbox" at bounding box center [0, 0] width 0 height 0
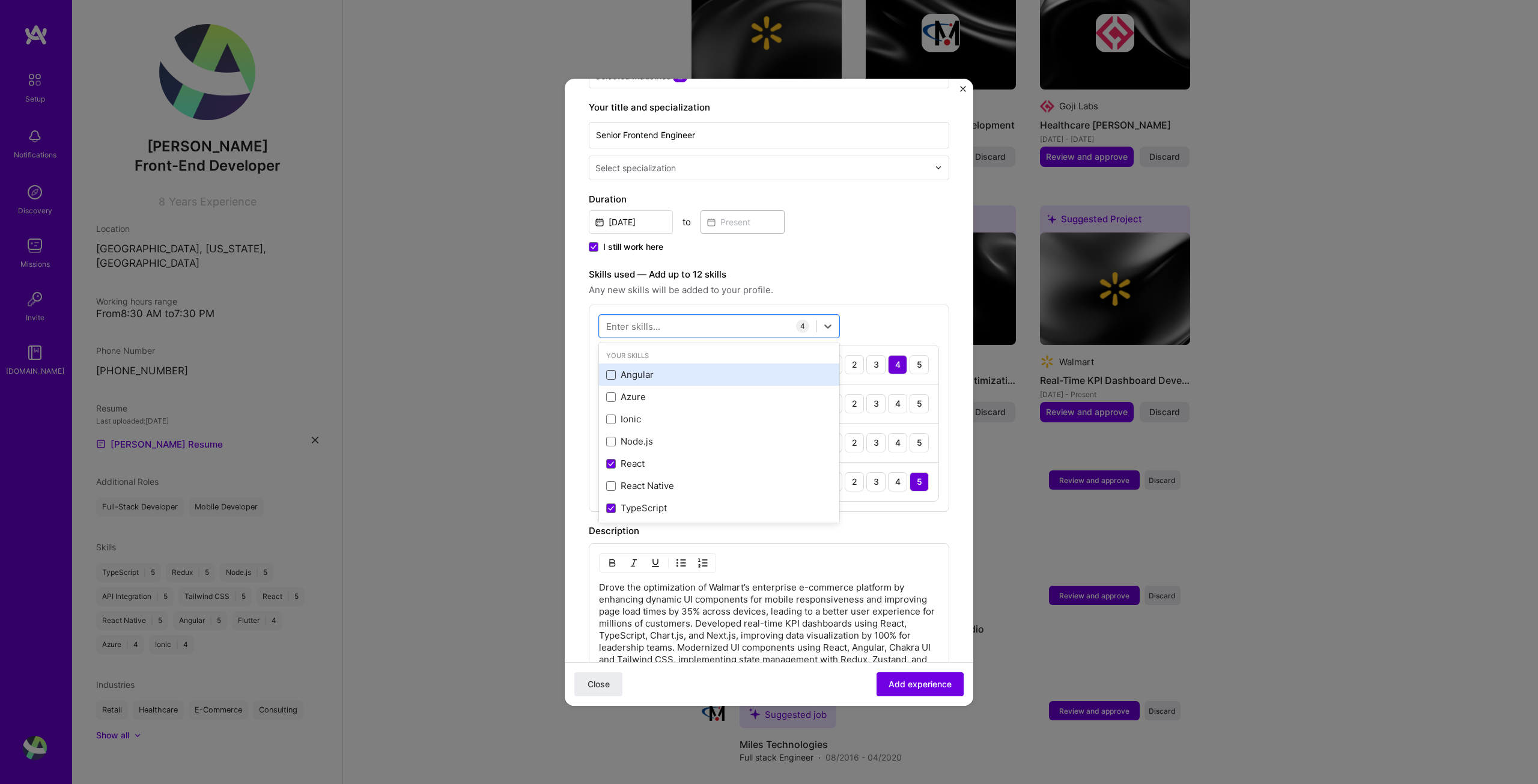
click at [611, 370] on span at bounding box center [611, 374] width 10 height 10
click at [0, 0] on input "checkbox" at bounding box center [0, 0] width 0 height 0
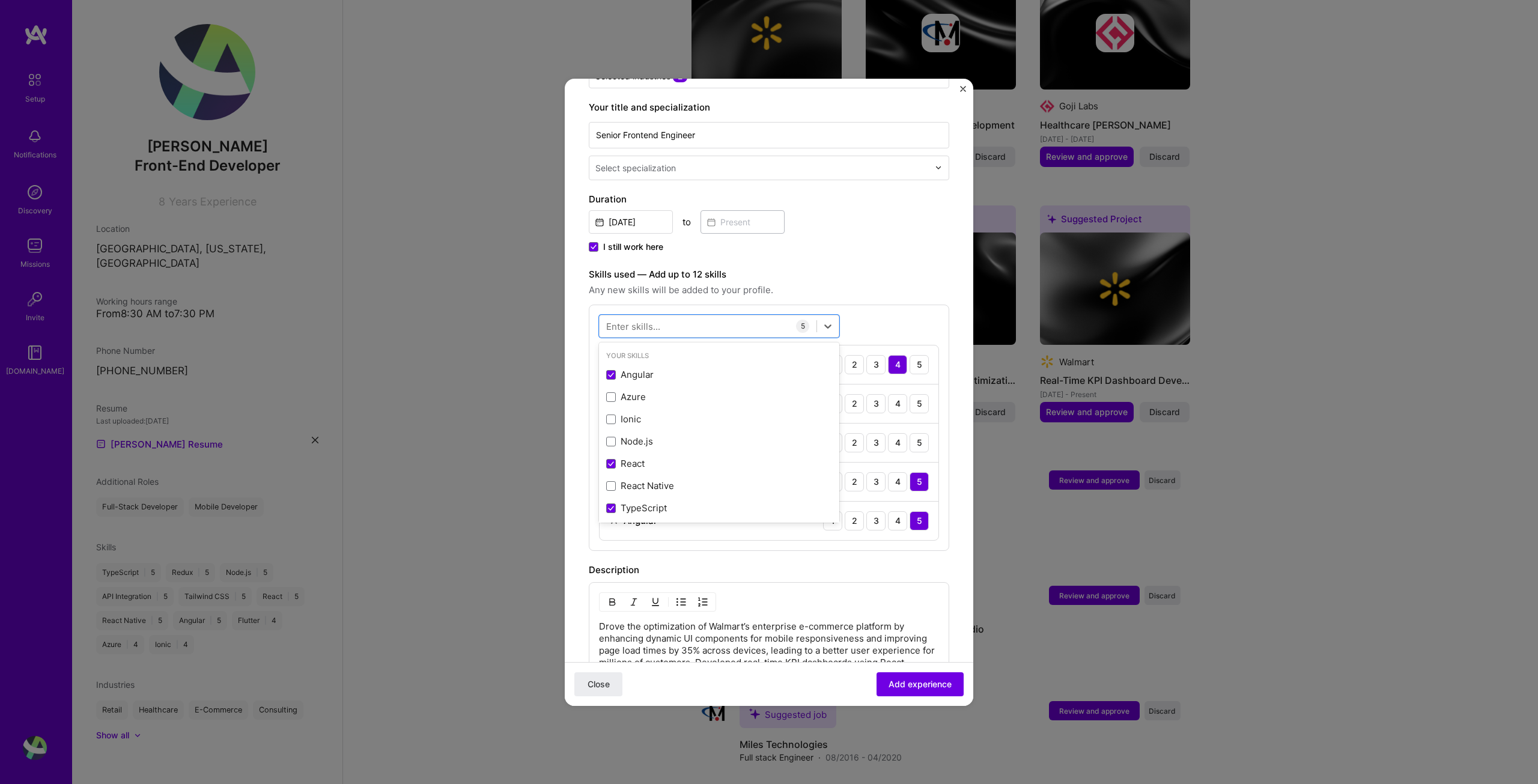
click at [858, 305] on div "option Angular, selected. option Angular selected, 0 of 2. 378 results availabl…" at bounding box center [769, 428] width 360 height 247
click at [915, 433] on div "5" at bounding box center [919, 443] width 19 height 19
click at [910, 394] on div "5" at bounding box center [919, 403] width 19 height 19
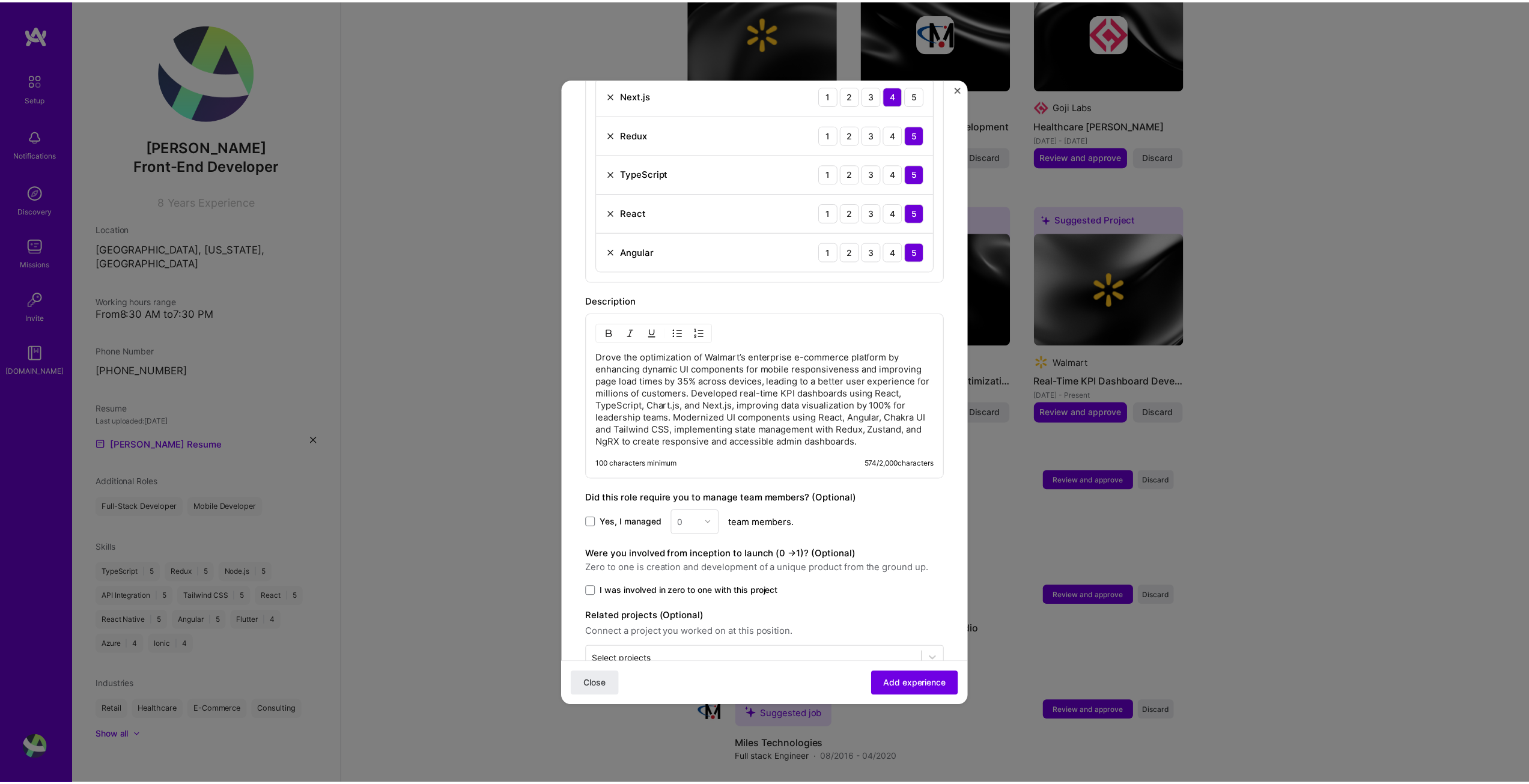
scroll to position [529, 0]
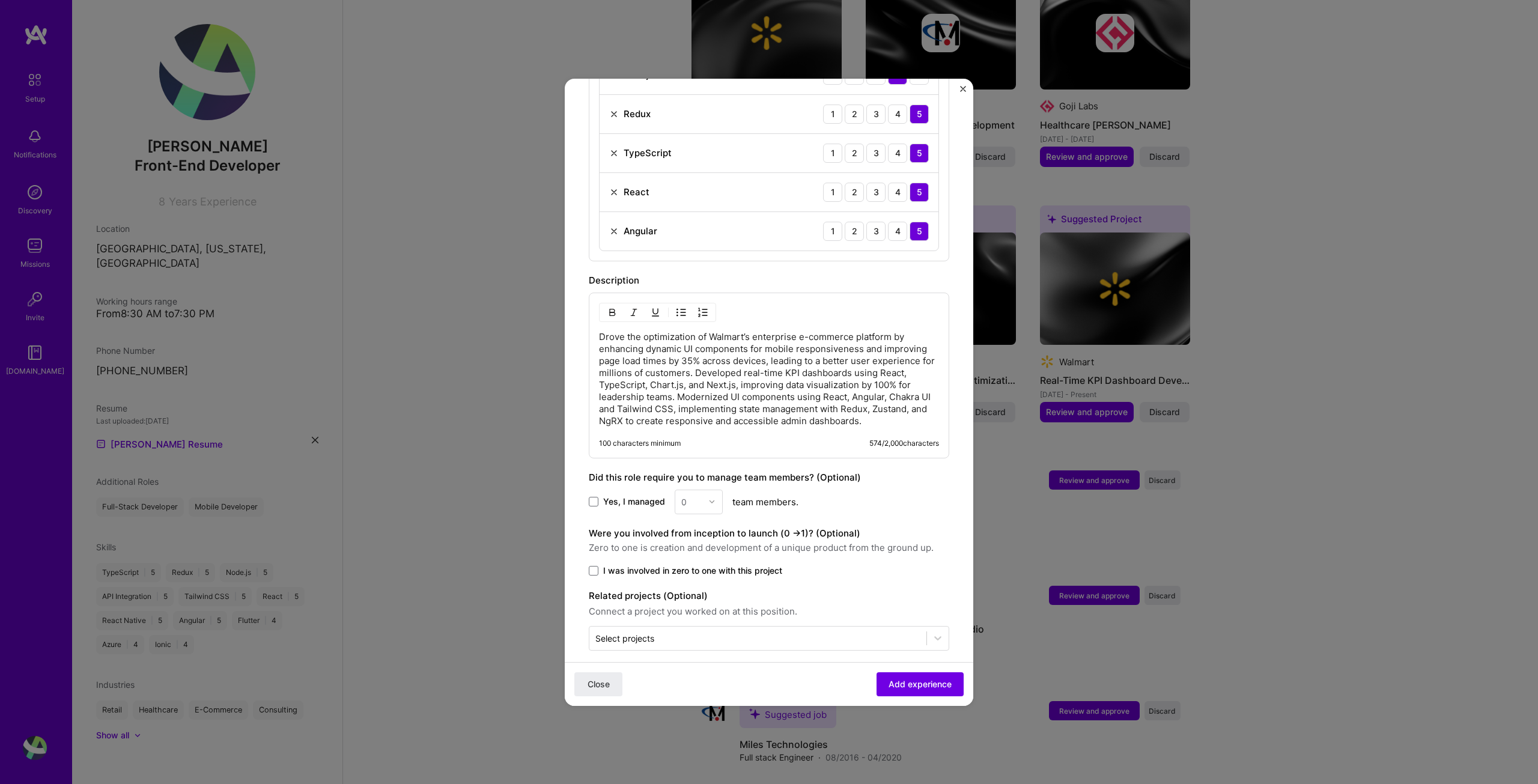
click at [962, 85] on img "Close" at bounding box center [963, 88] width 6 height 6
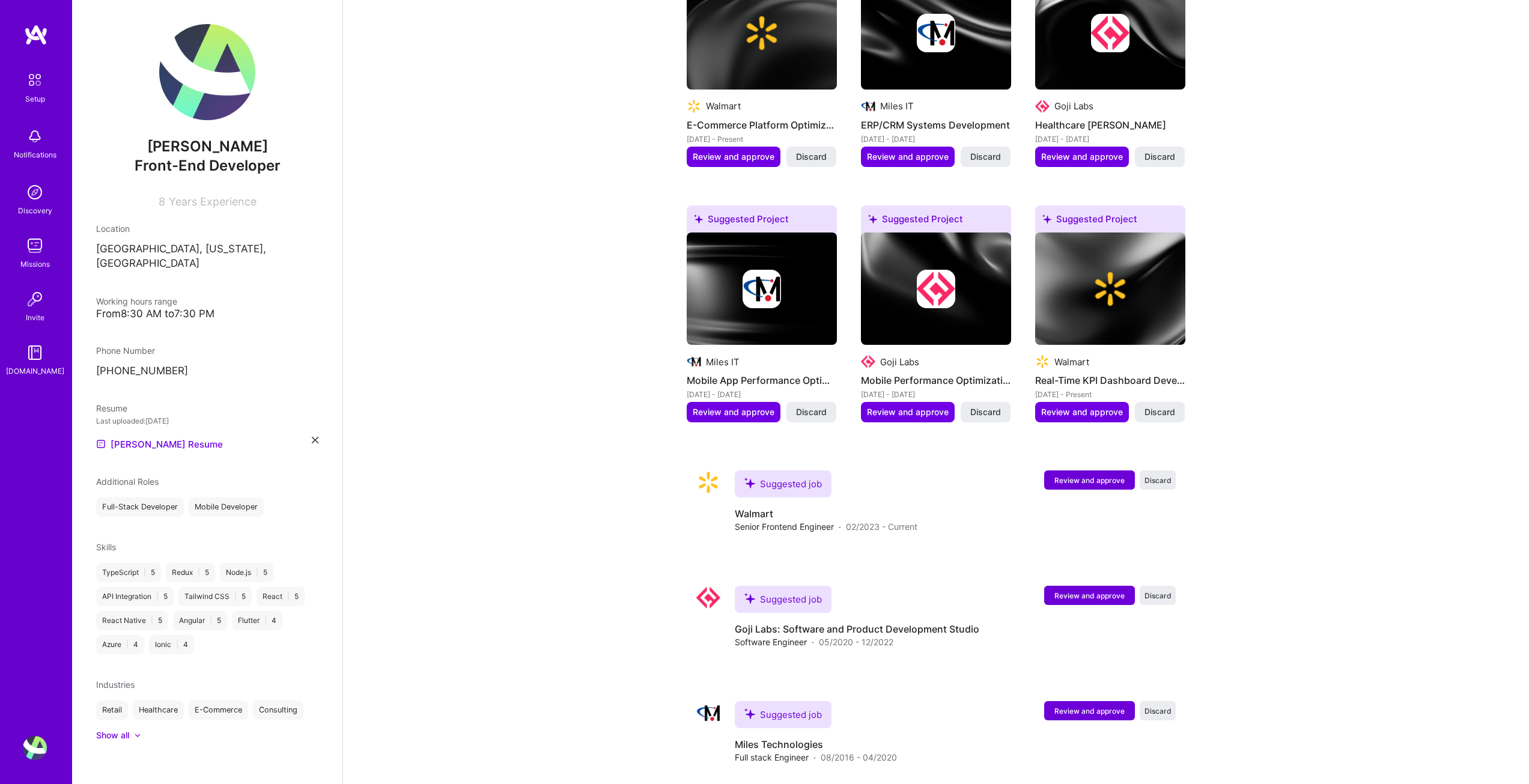
click at [320, 425] on div "[PERSON_NAME] Front-End Developer 8 Years Experience Location [GEOGRAPHIC_DATA]…" at bounding box center [207, 392] width 271 height 784
click at [314, 437] on icon at bounding box center [315, 440] width 6 height 6
click at [159, 437] on span "PDF file format" at bounding box center [160, 443] width 82 height 12
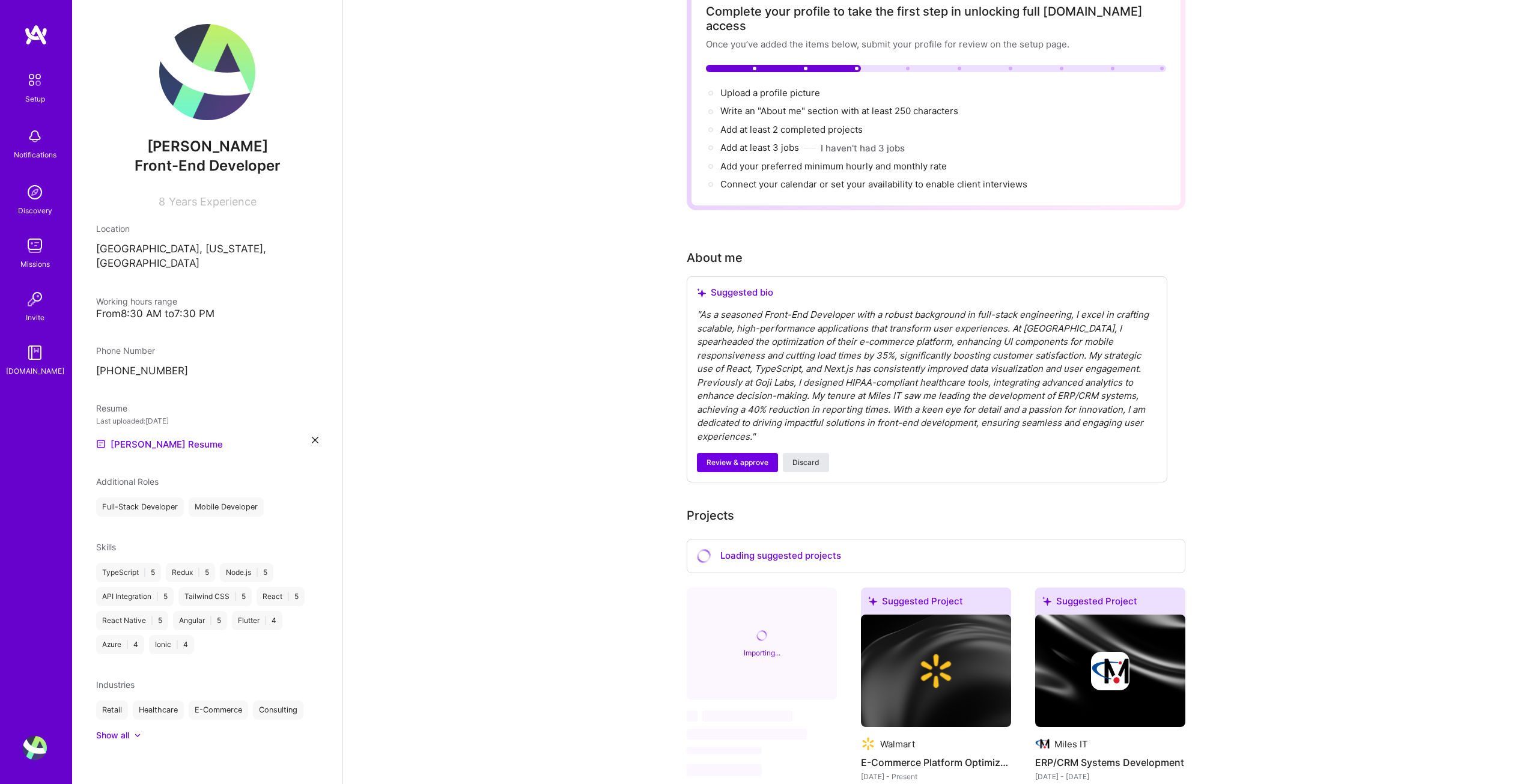
scroll to position [0, 0]
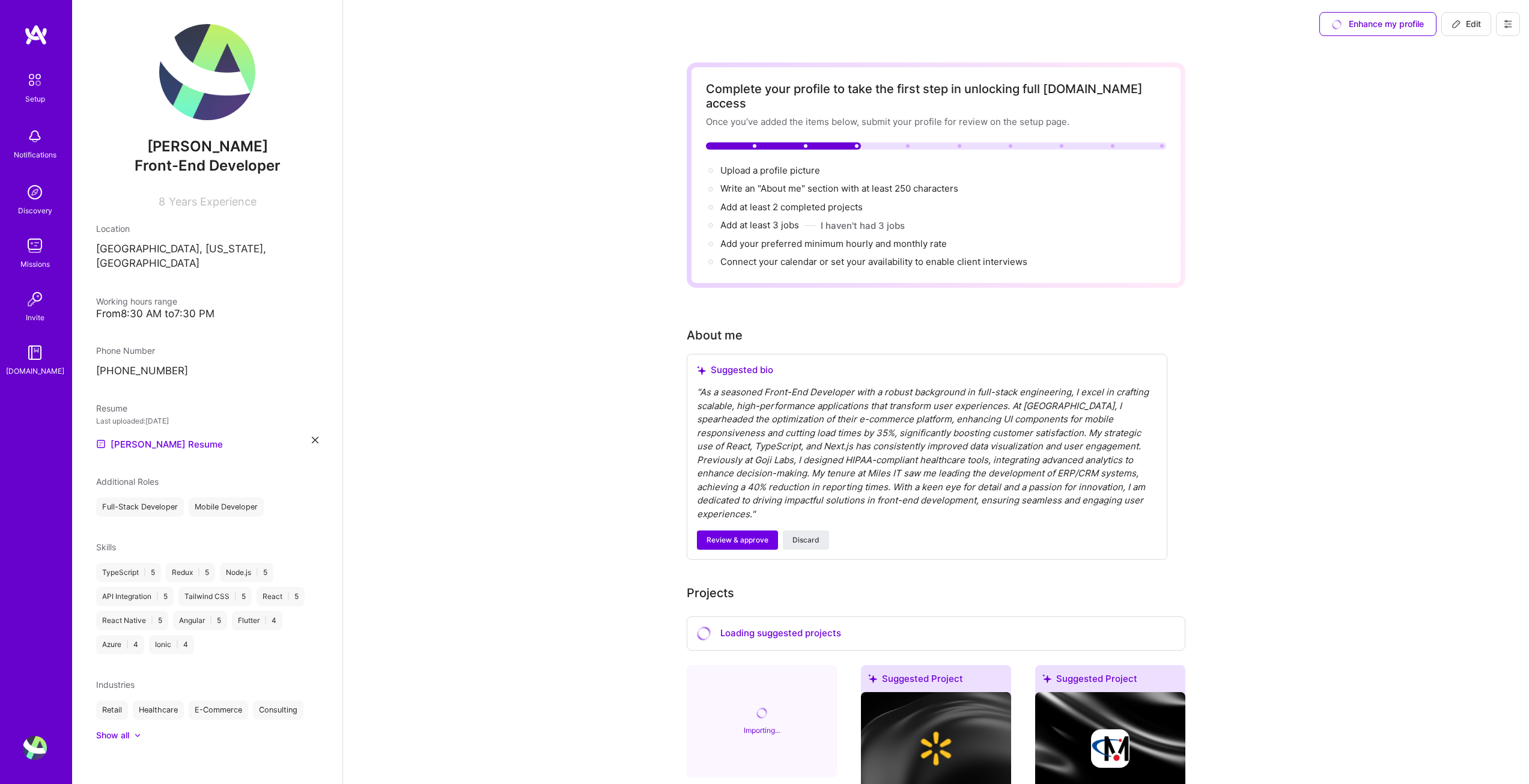
click at [1506, 24] on icon at bounding box center [1508, 24] width 10 height 10
click at [1476, 19] on span "Edit" at bounding box center [1466, 24] width 29 height 12
select select "US"
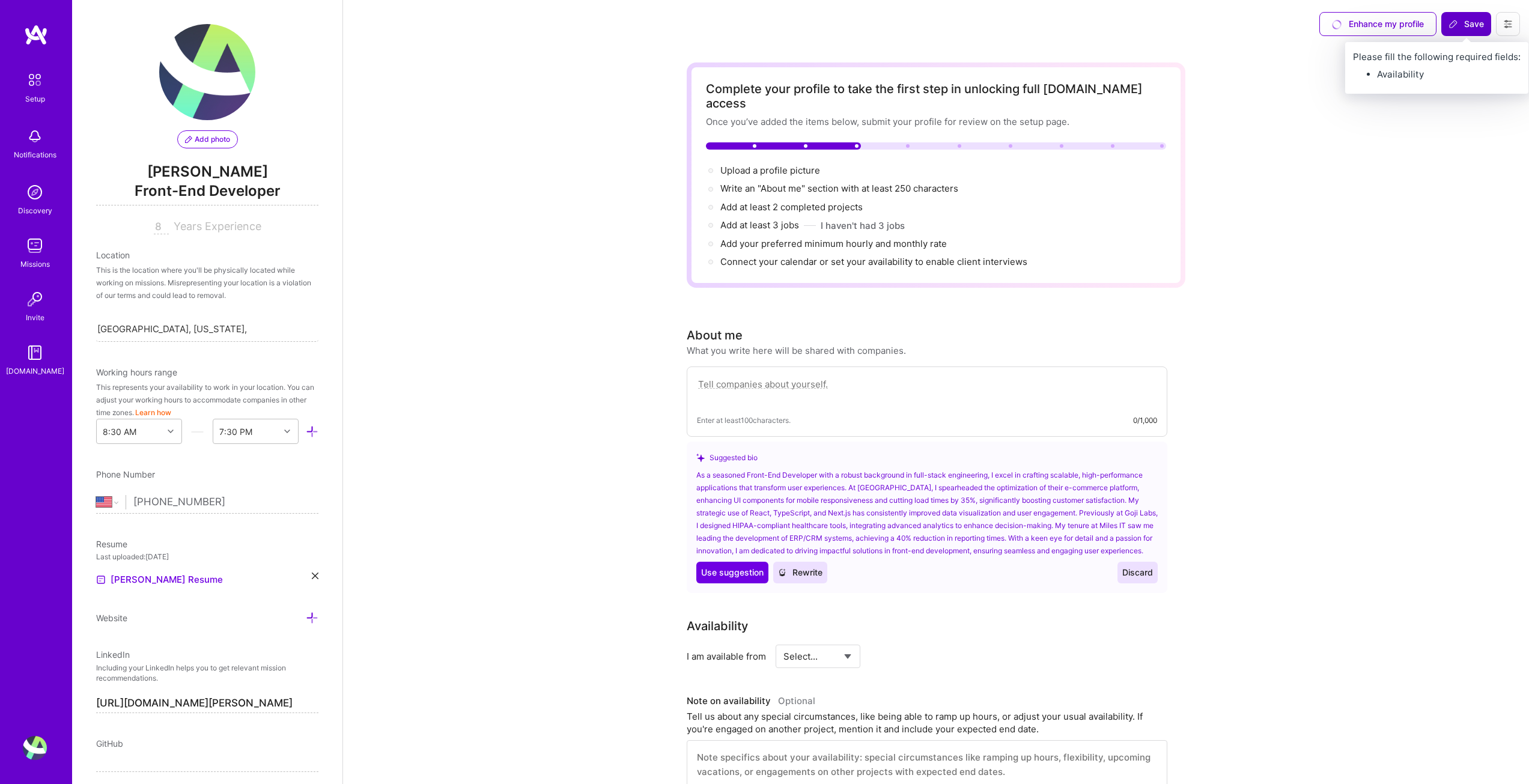
click at [1472, 24] on span "Save" at bounding box center [1466, 24] width 35 height 12
click at [1503, 22] on button at bounding box center [1508, 24] width 24 height 24
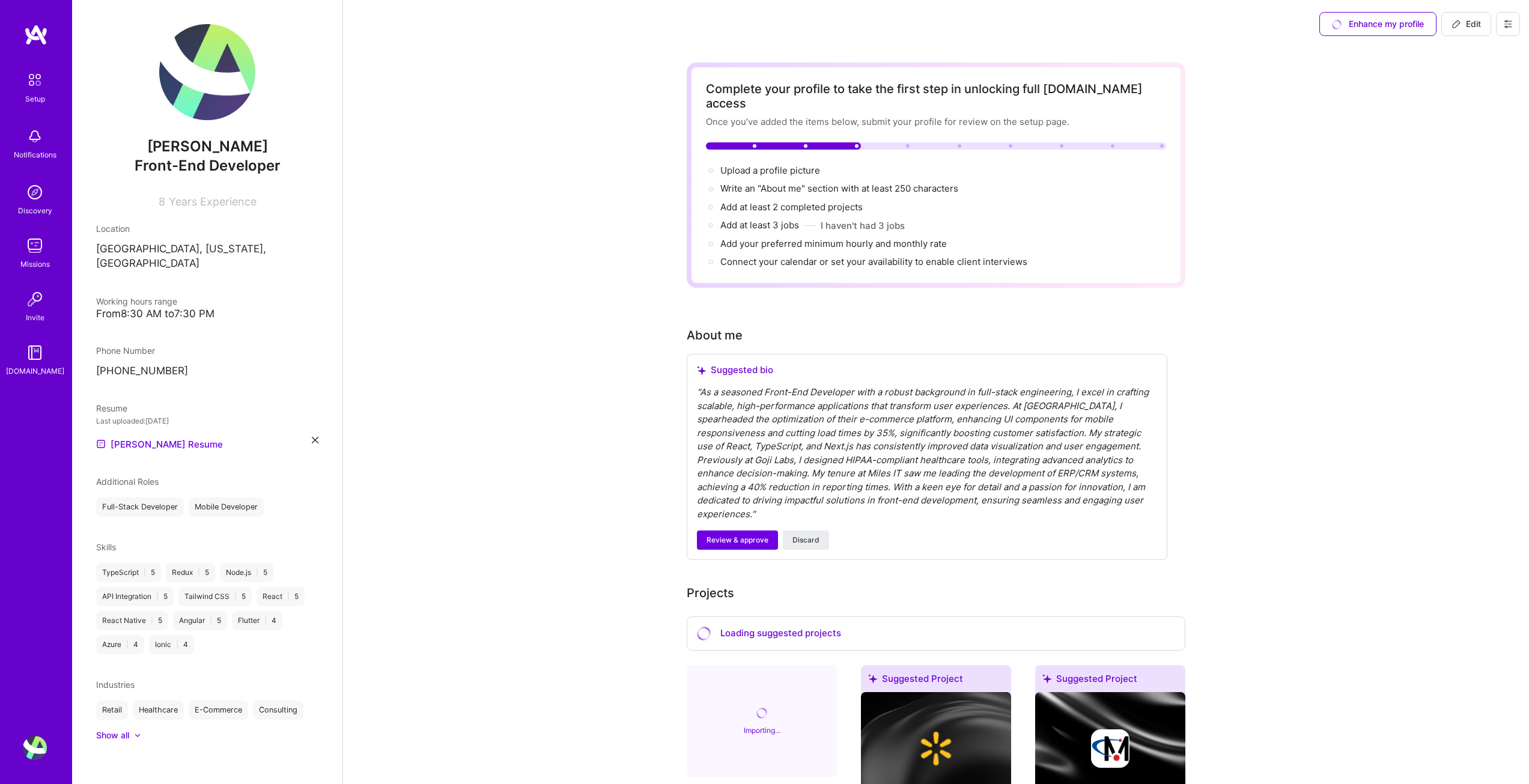
drag, startPoint x: 1503, startPoint y: 22, endPoint x: 1439, endPoint y: 26, distance: 64.1
click at [1500, 22] on button at bounding box center [1508, 24] width 24 height 24
click at [1379, 29] on div "Enhance my profile" at bounding box center [1377, 24] width 117 height 24
click at [1364, 26] on div "Enhance my profile" at bounding box center [1377, 24] width 117 height 24
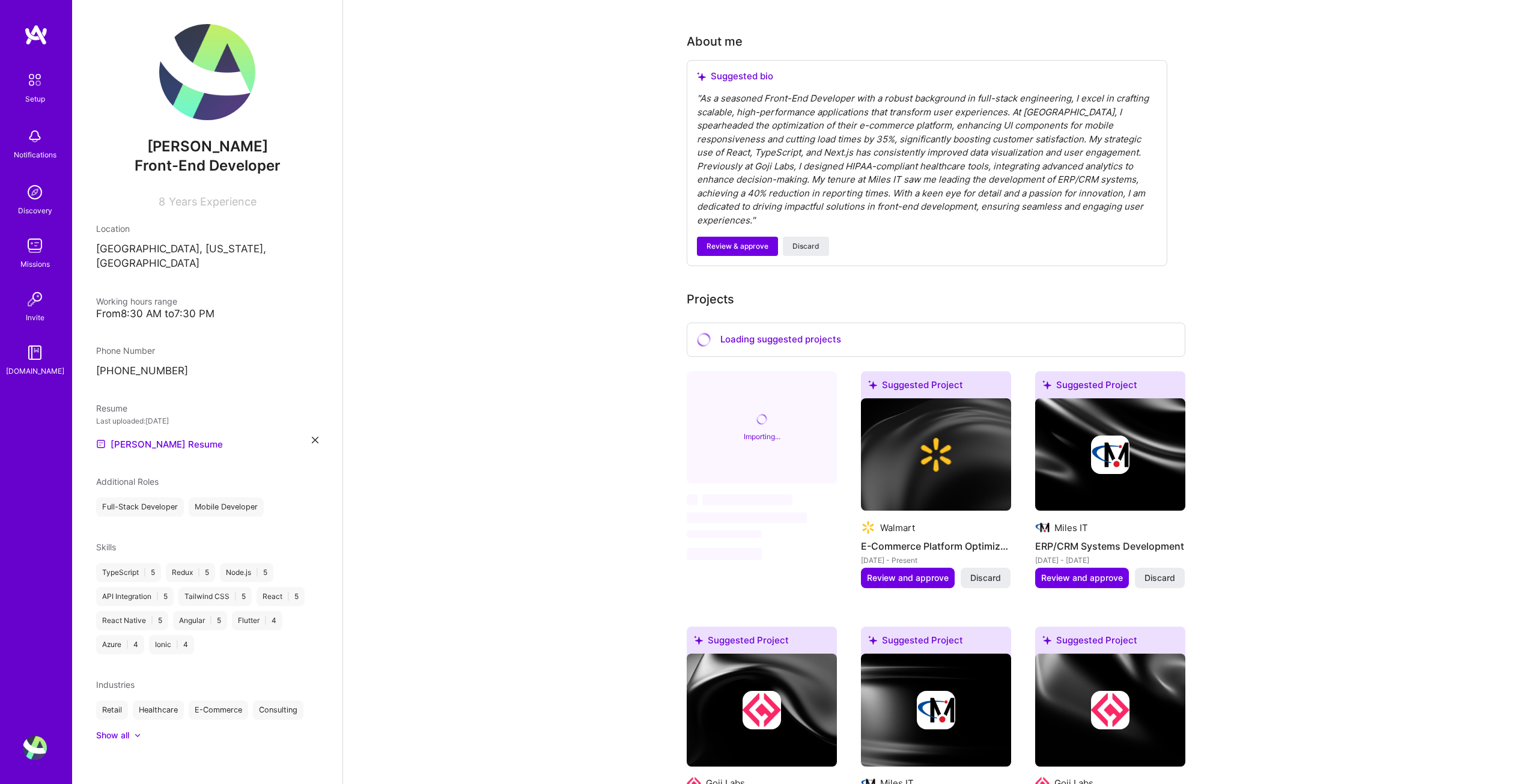
scroll to position [300, 0]
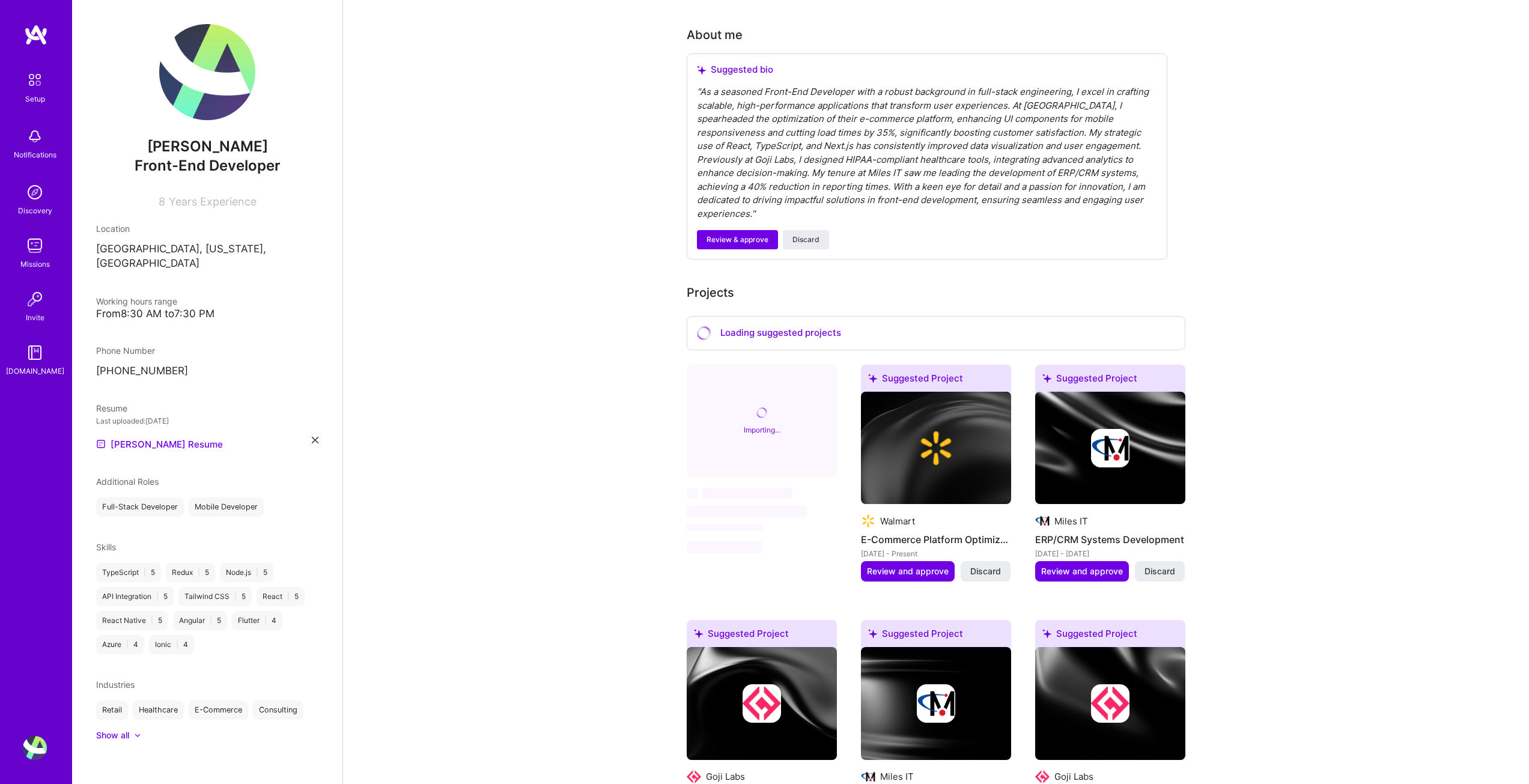
click at [781, 316] on div "Loading suggested projects" at bounding box center [936, 333] width 499 height 34
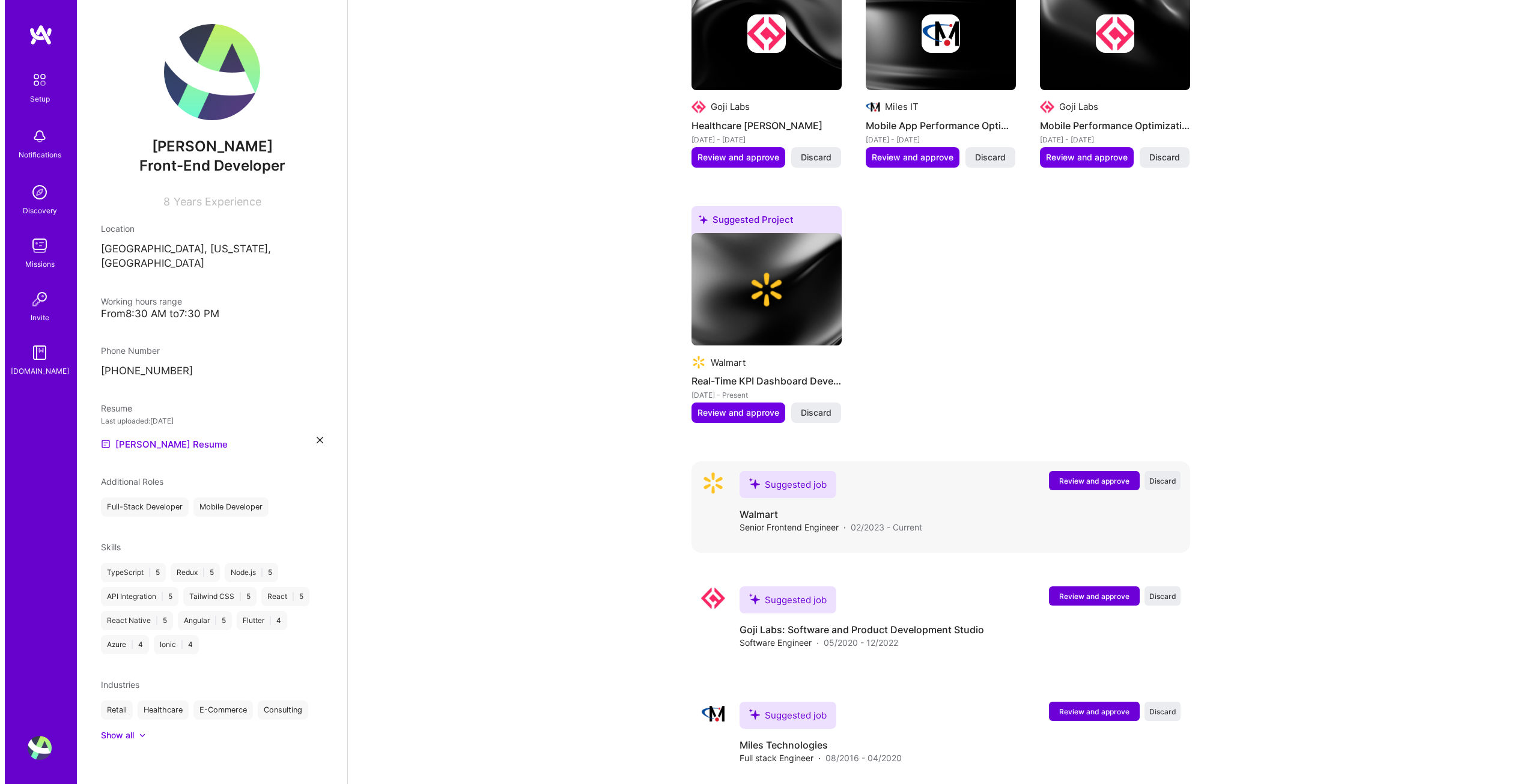
scroll to position [971, 0]
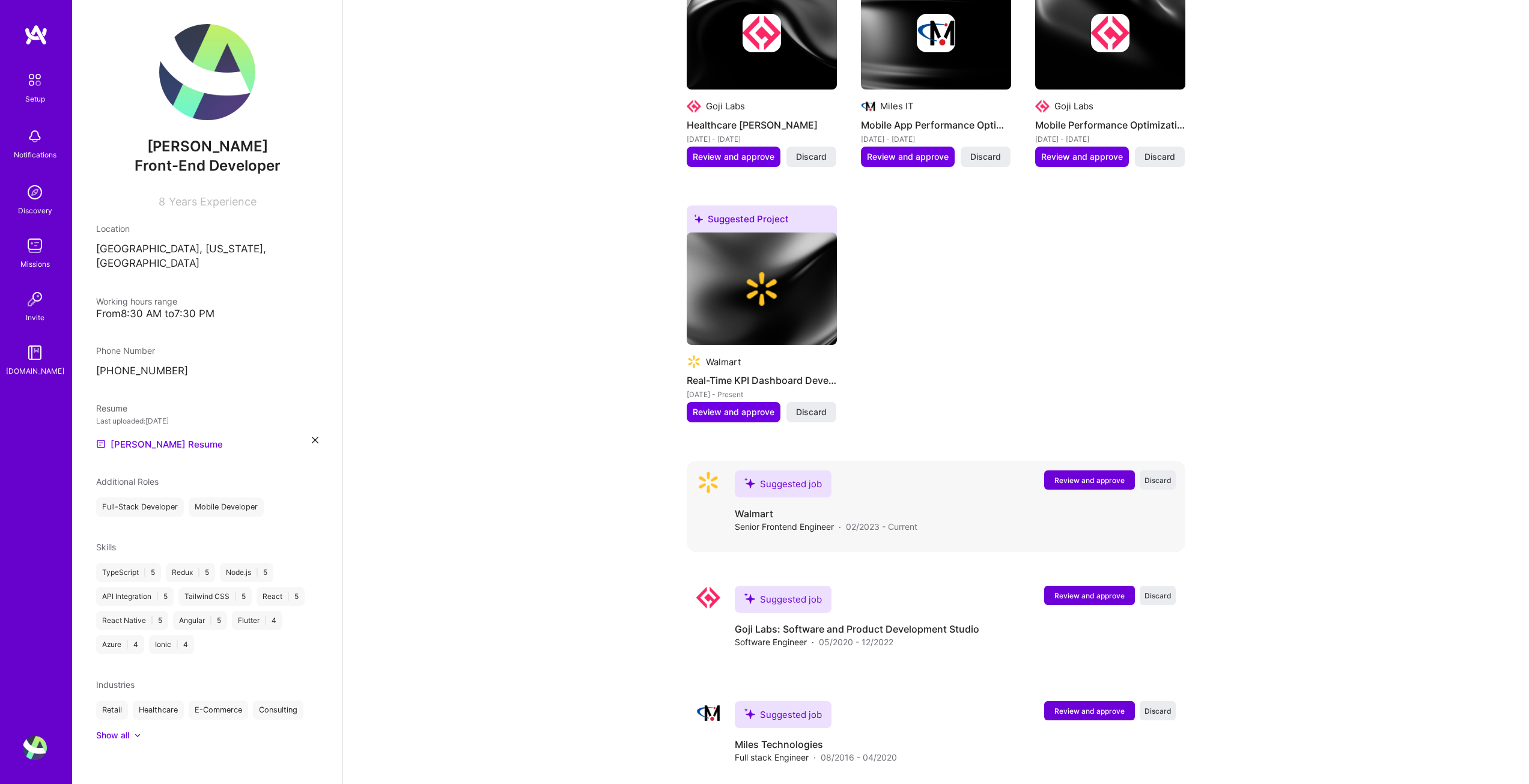
click at [1095, 475] on span "Review and approve" at bounding box center [1090, 480] width 71 height 11
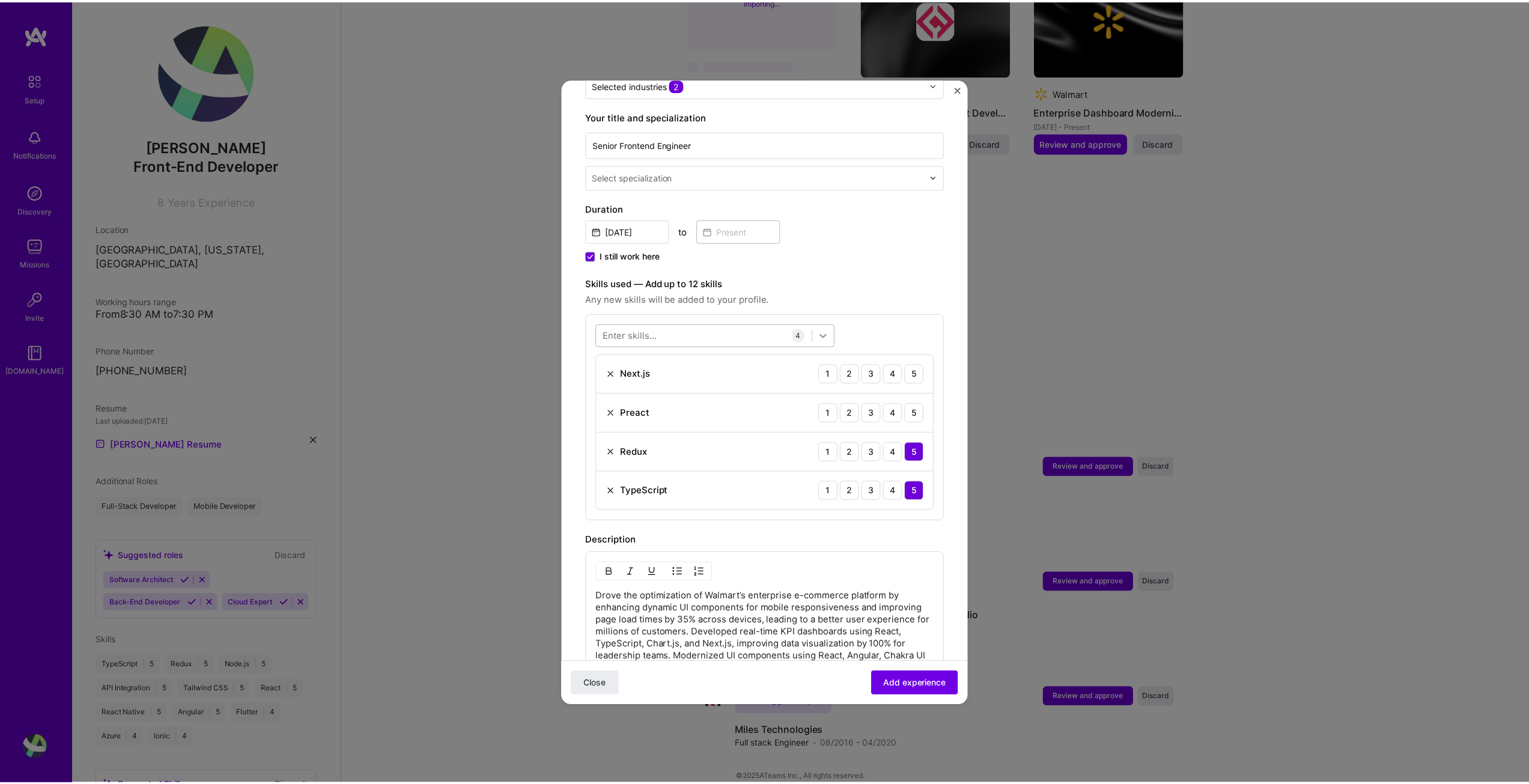
scroll to position [240, 0]
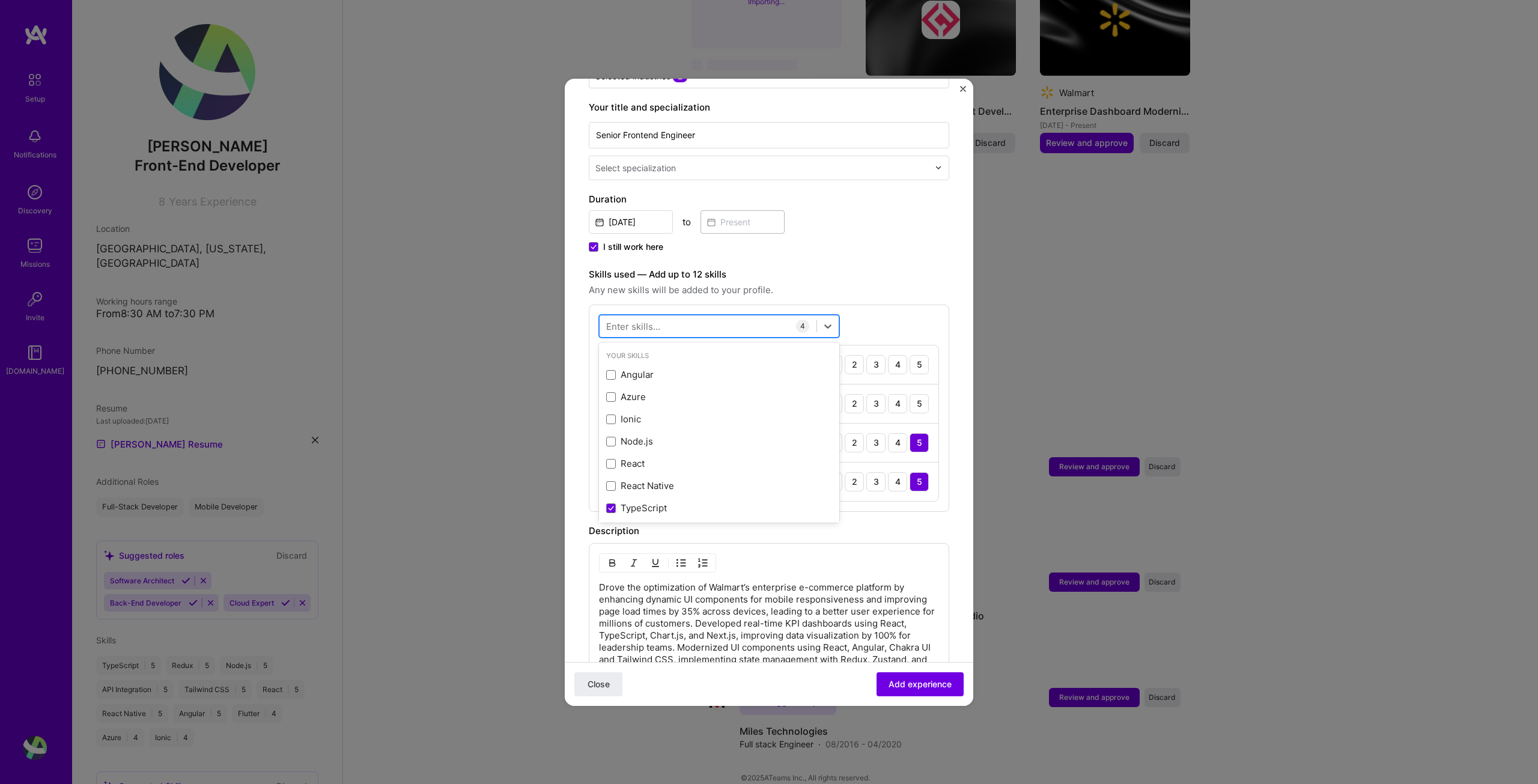
click at [736, 316] on div at bounding box center [708, 326] width 217 height 19
click at [592, 691] on button "Close" at bounding box center [598, 683] width 48 height 24
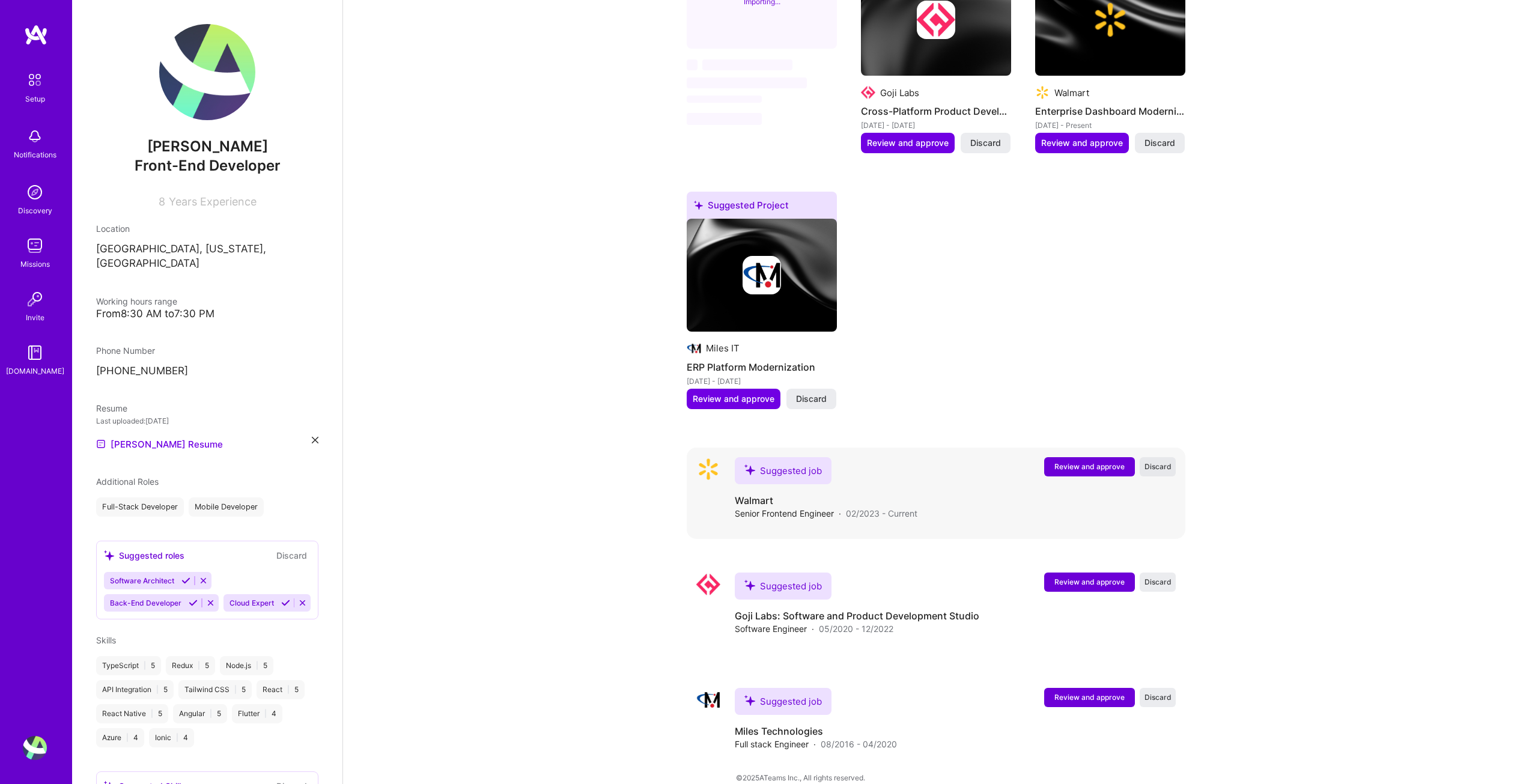
click at [1164, 462] on span "Discard" at bounding box center [1158, 467] width 27 height 11
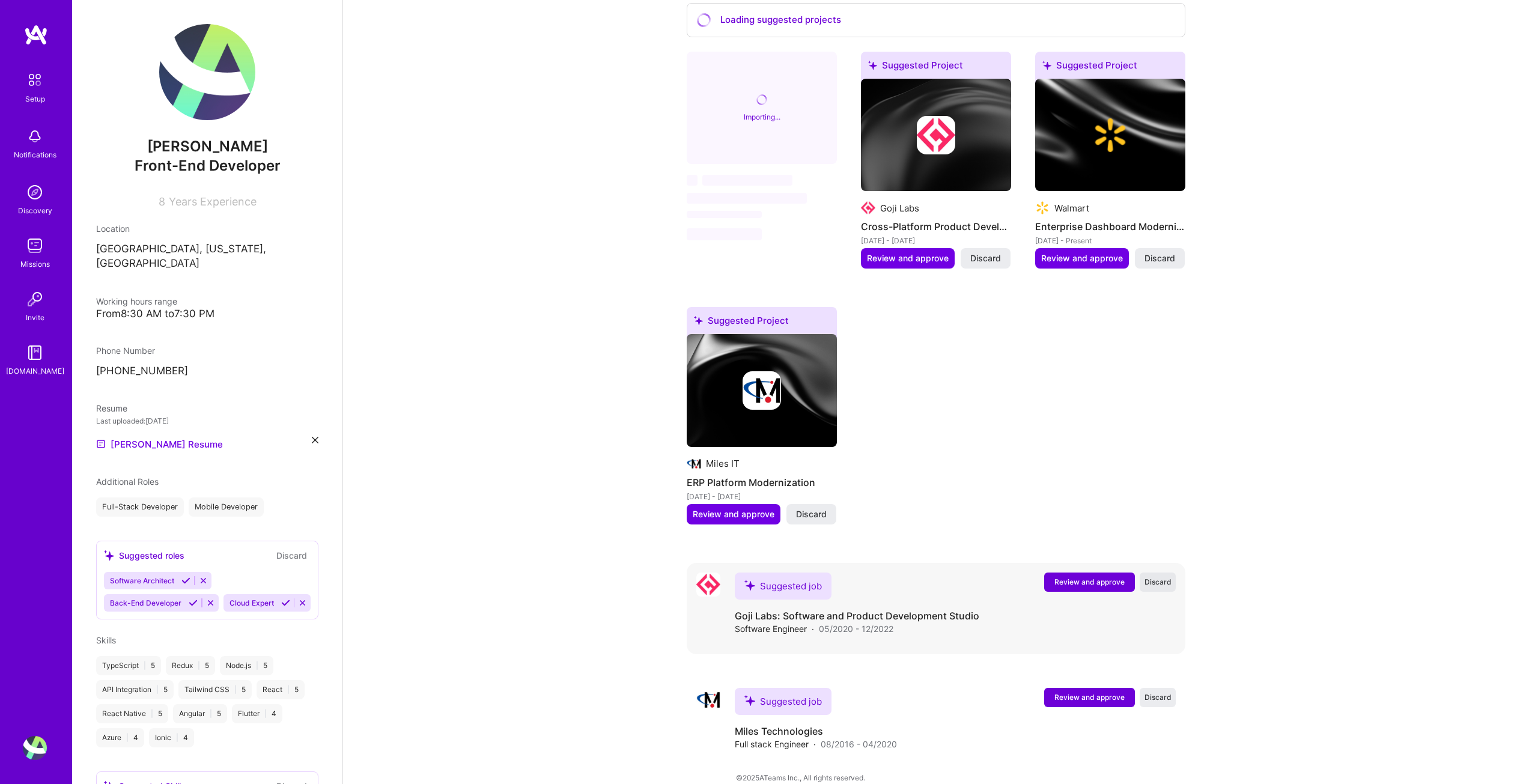
click at [1161, 573] on button "Discard" at bounding box center [1157, 582] width 36 height 19
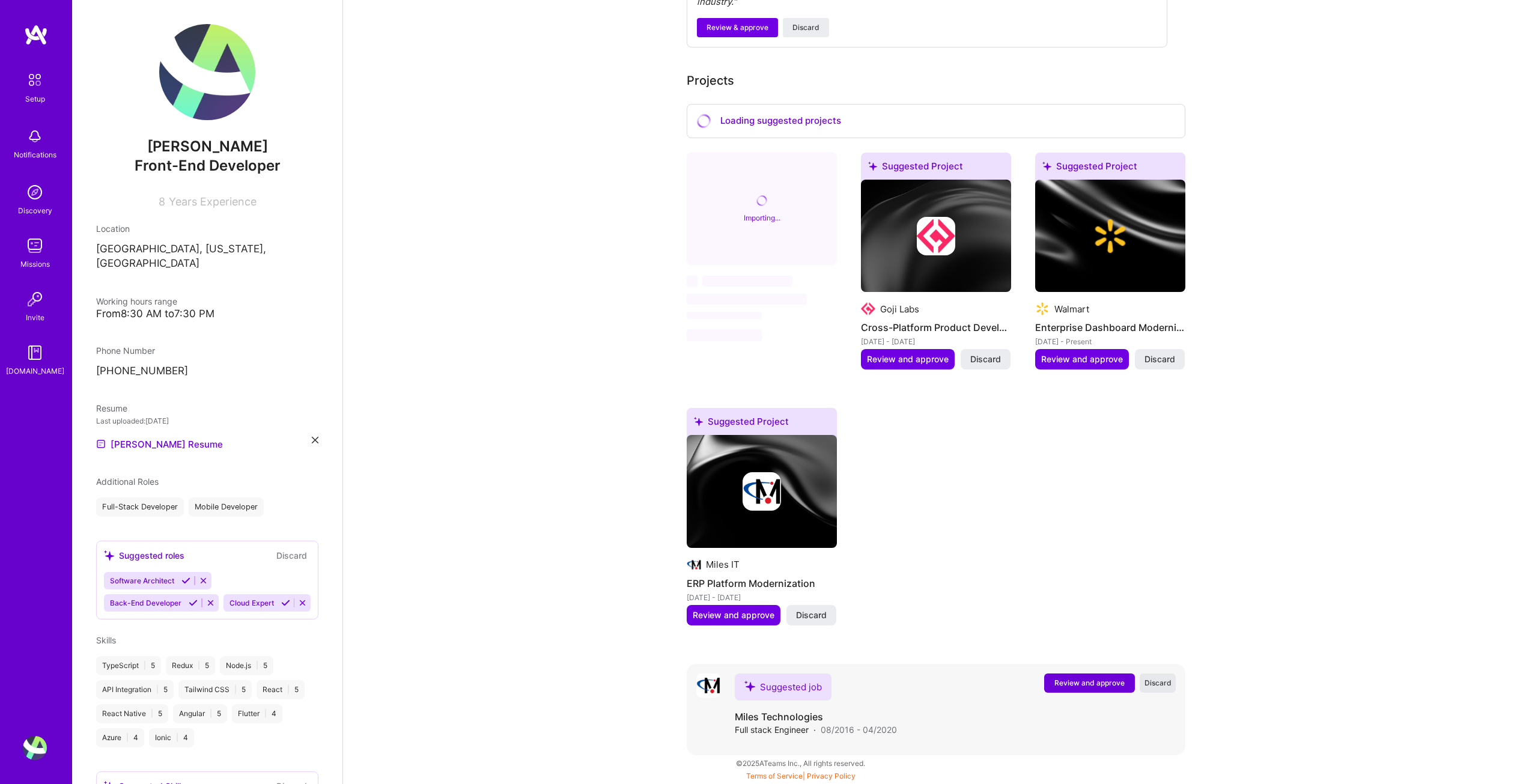
scroll to position [498, 0]
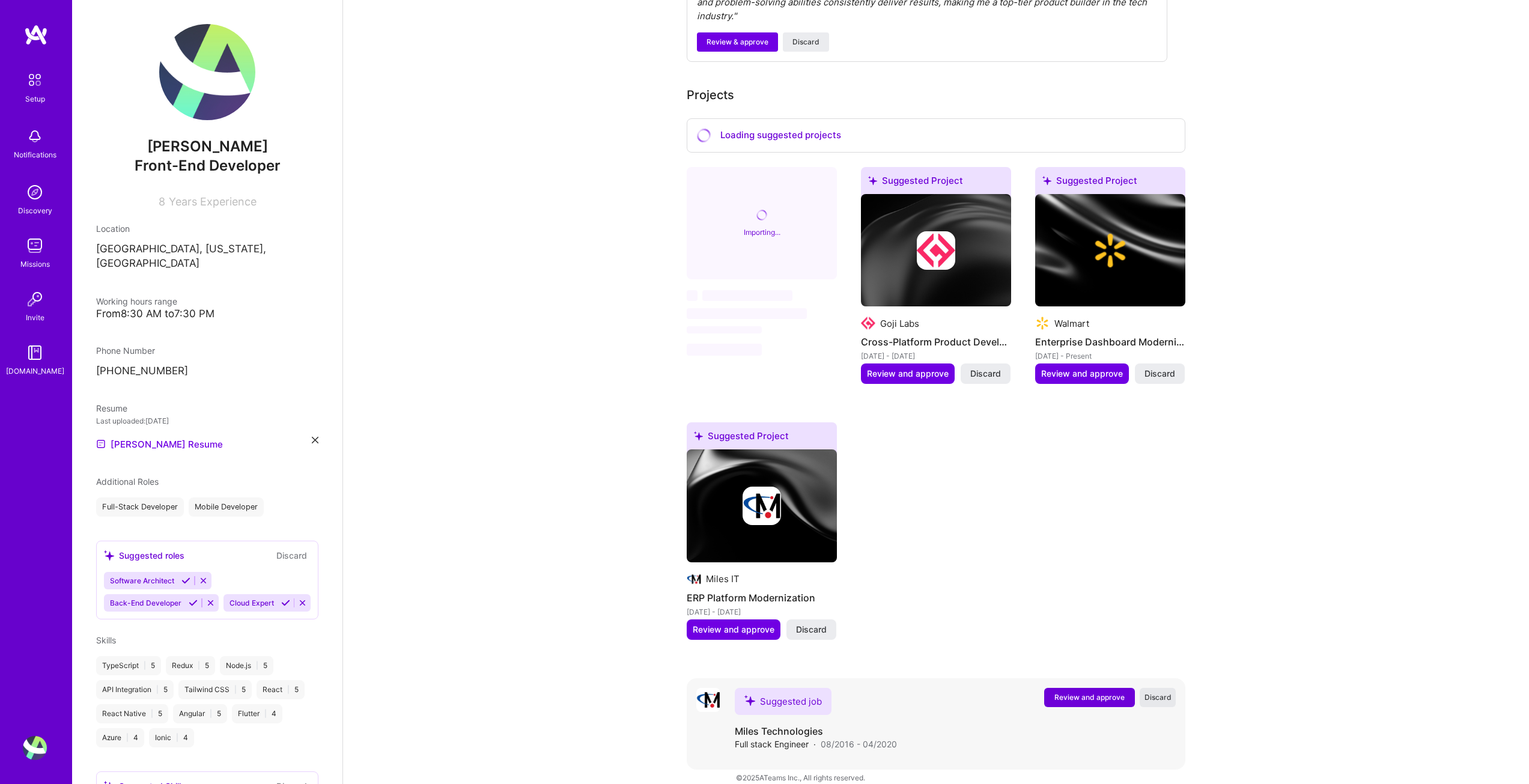
click at [1162, 692] on span "Discard" at bounding box center [1158, 697] width 27 height 11
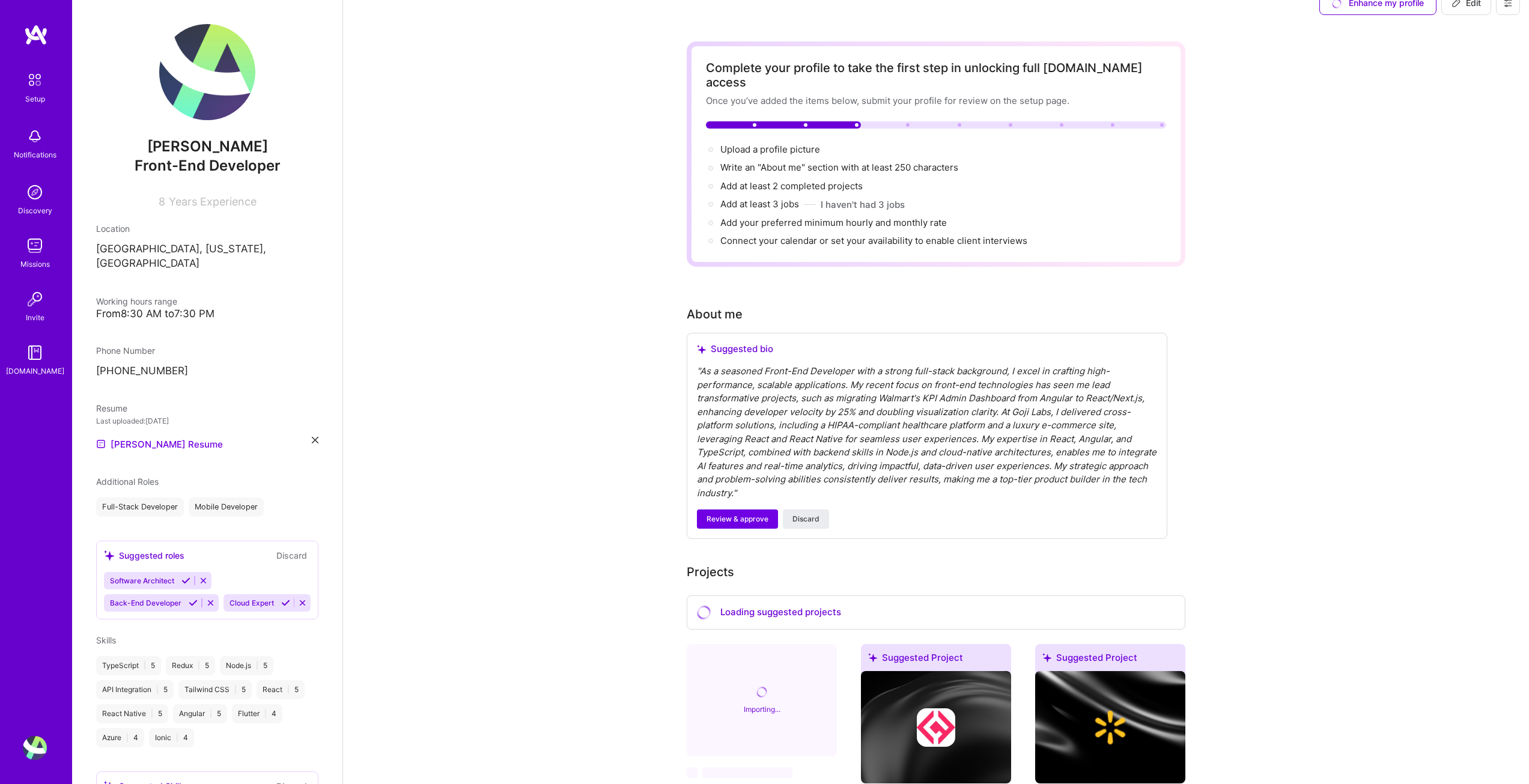
scroll to position [0, 0]
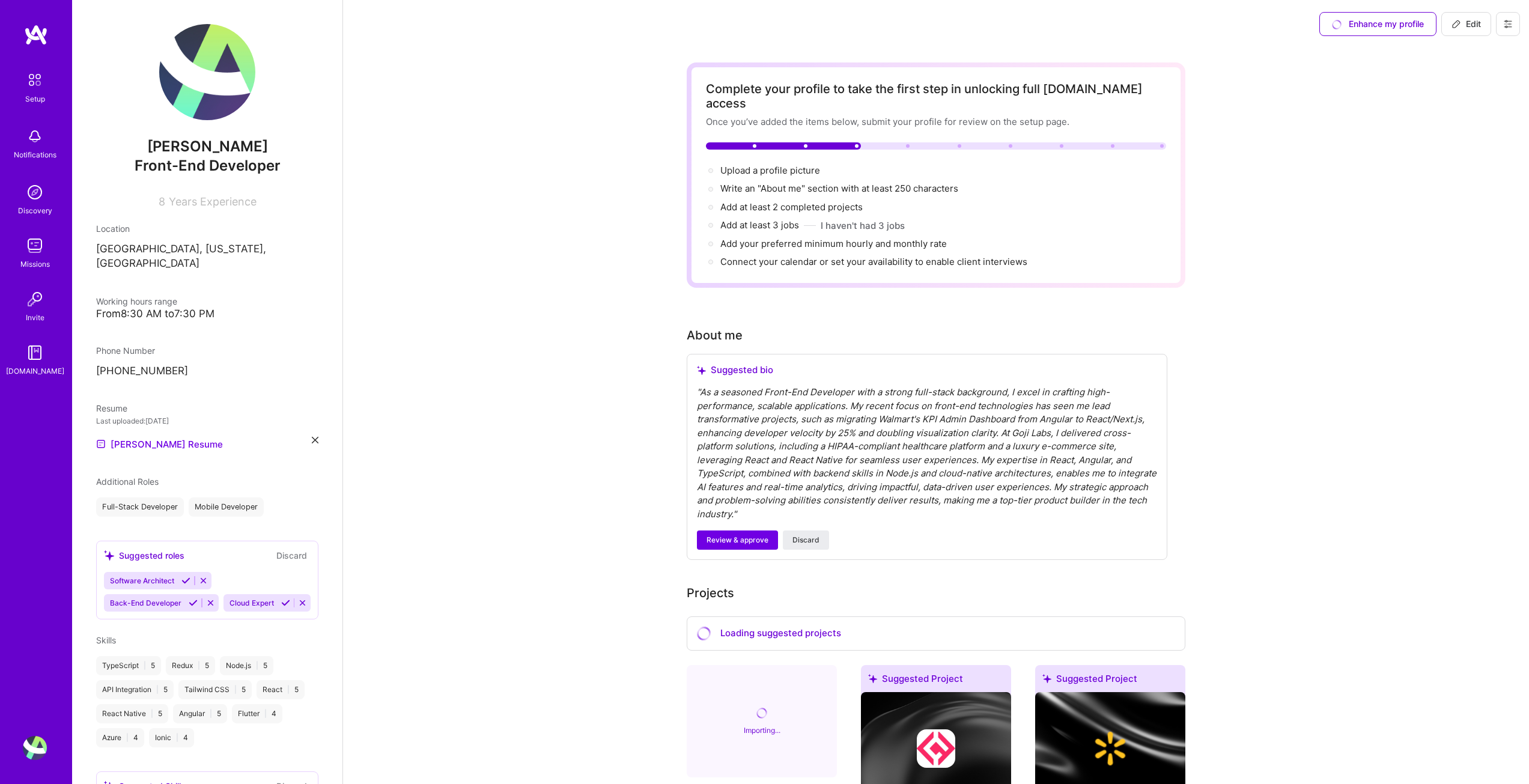
click at [1336, 23] on div "Enhance my profile" at bounding box center [1377, 24] width 117 height 24
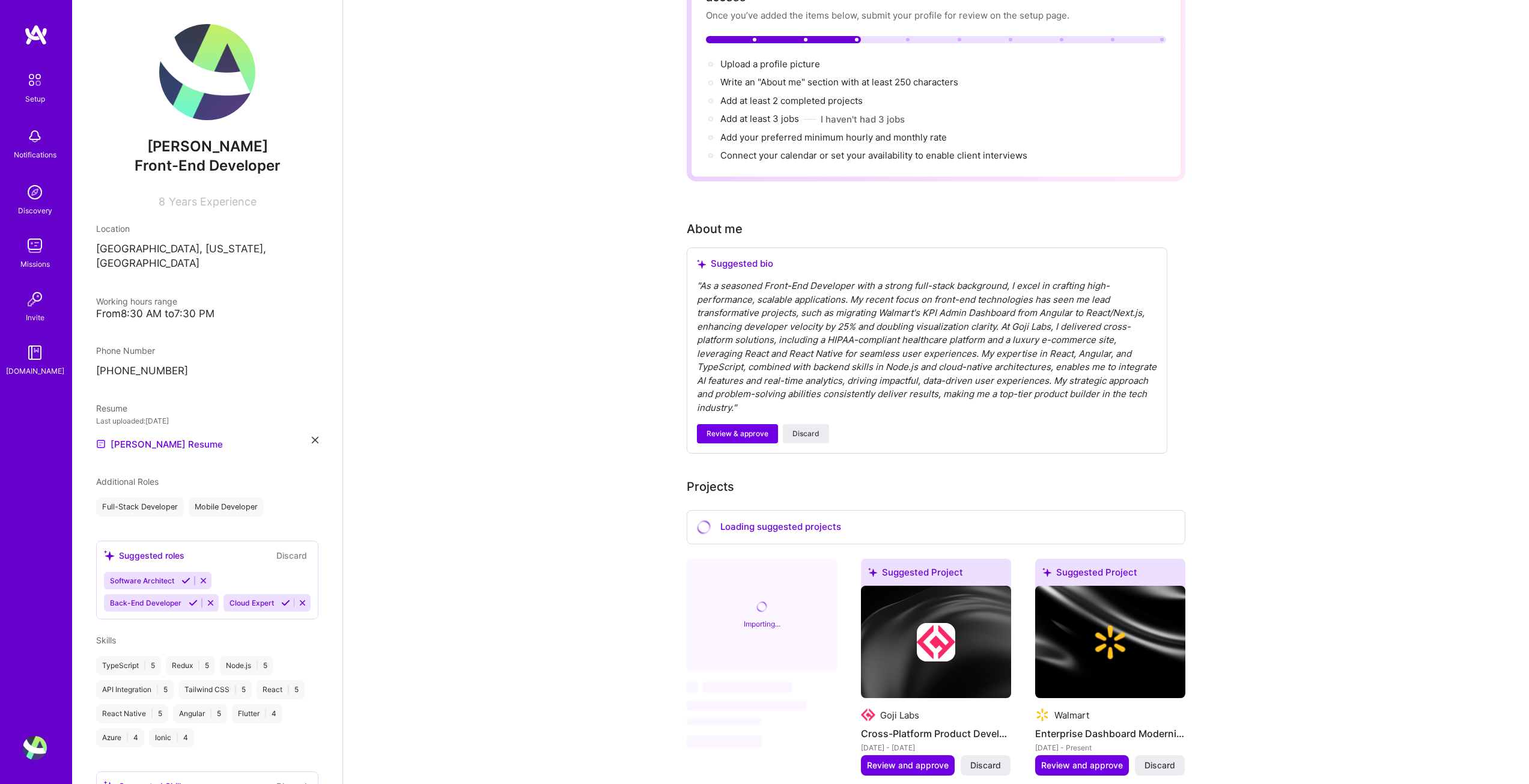
scroll to position [240, 0]
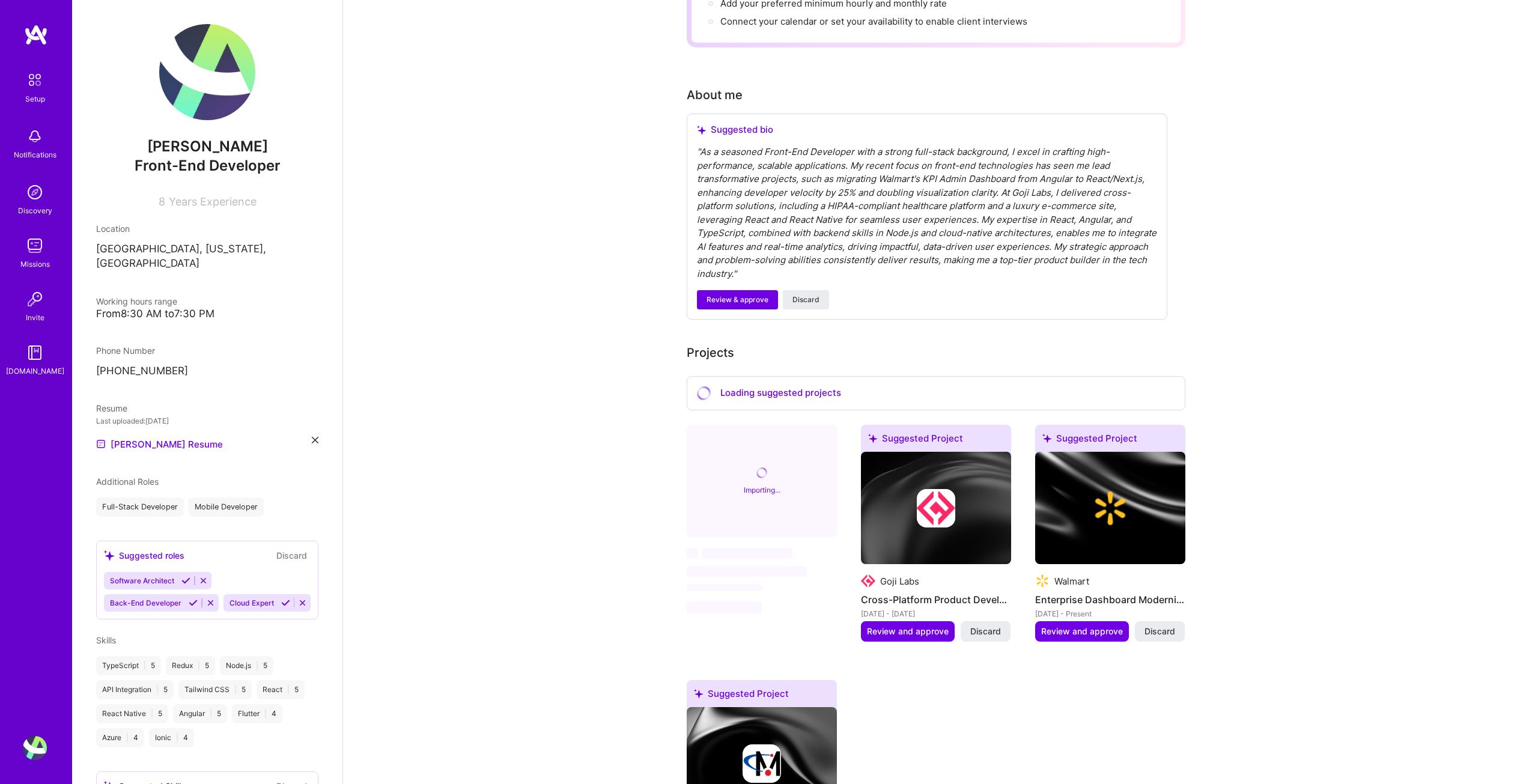
click at [756, 450] on div "Importing..." at bounding box center [761, 481] width 150 height 113
click at [701, 386] on icon at bounding box center [704, 393] width 14 height 14
click at [35, 85] on img at bounding box center [34, 79] width 26 height 26
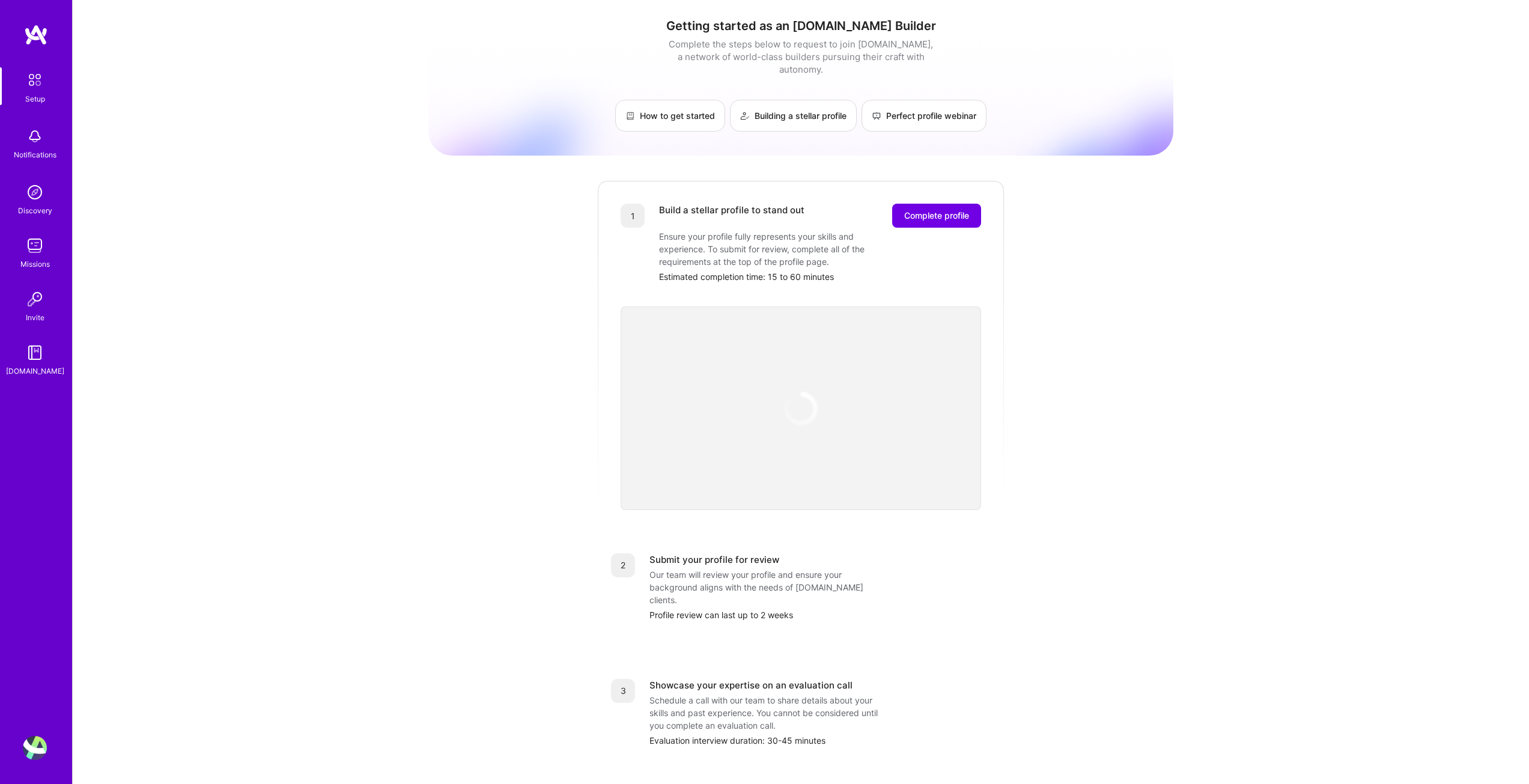
click at [39, 138] on img at bounding box center [34, 136] width 24 height 24
click at [21, 211] on div "Discovery" at bounding box center [34, 211] width 34 height 12
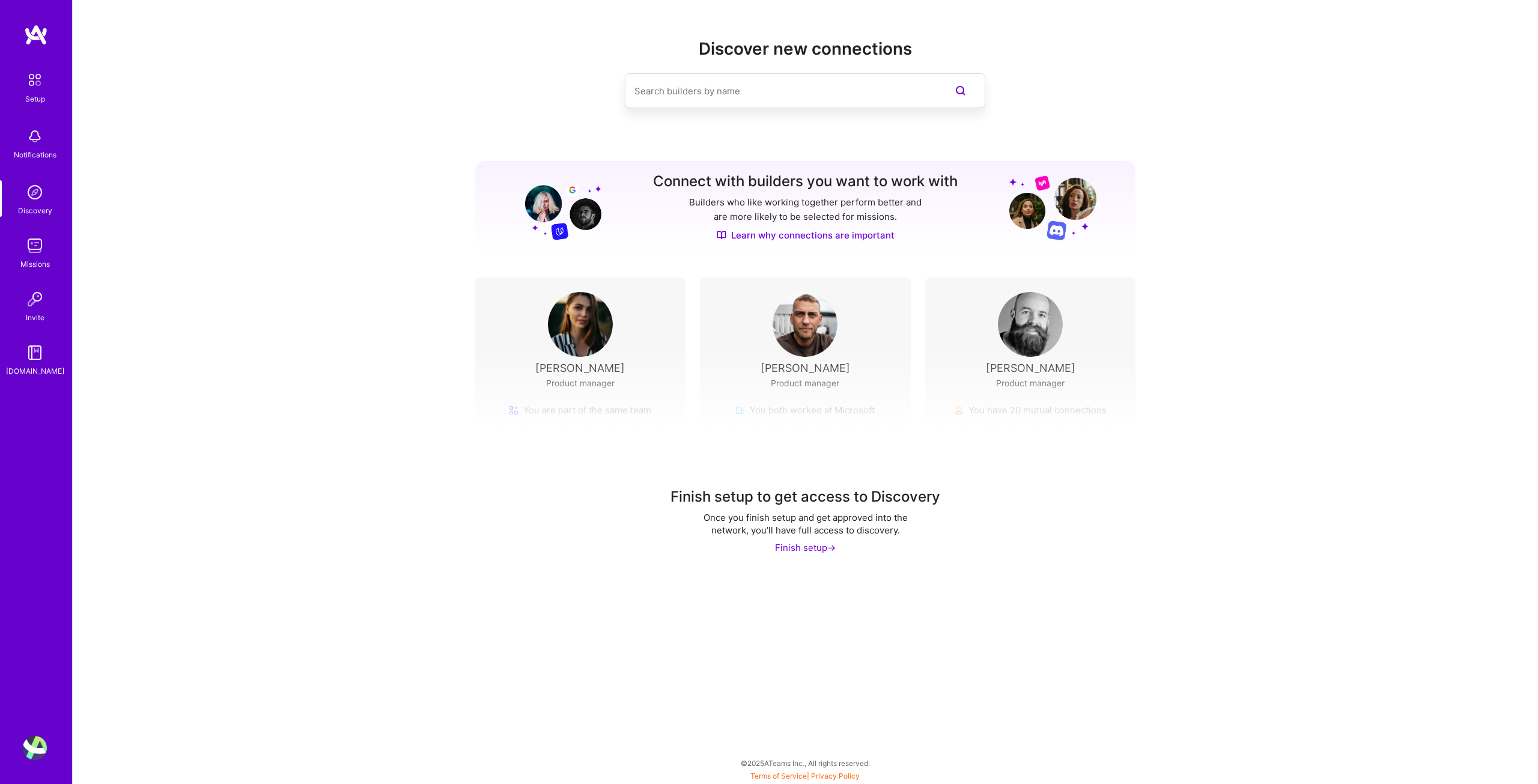
click at [21, 211] on div "Discovery" at bounding box center [34, 211] width 34 height 12
click at [847, 90] on input at bounding box center [781, 91] width 293 height 31
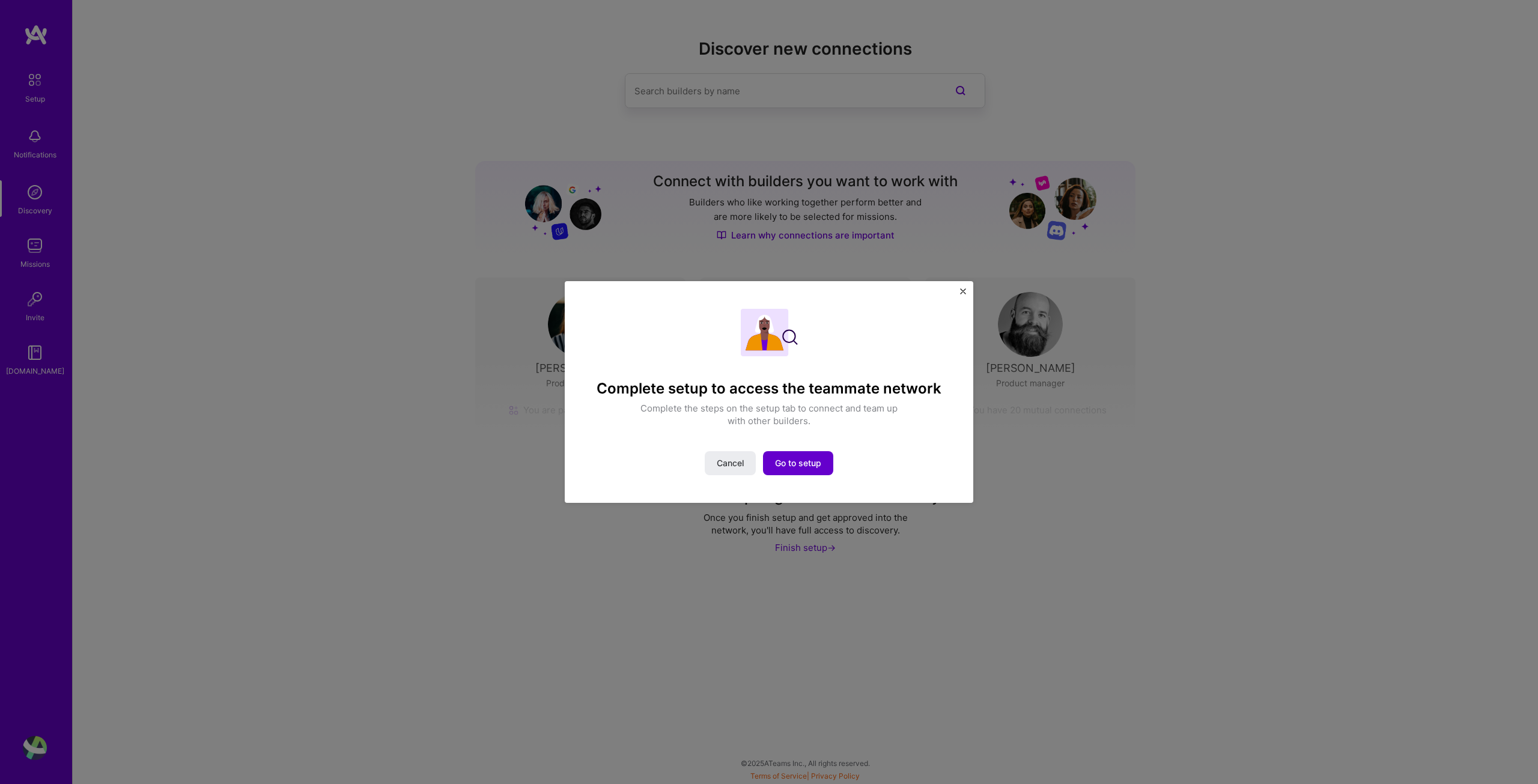
click at [806, 464] on span "Go to setup" at bounding box center [799, 463] width 46 height 12
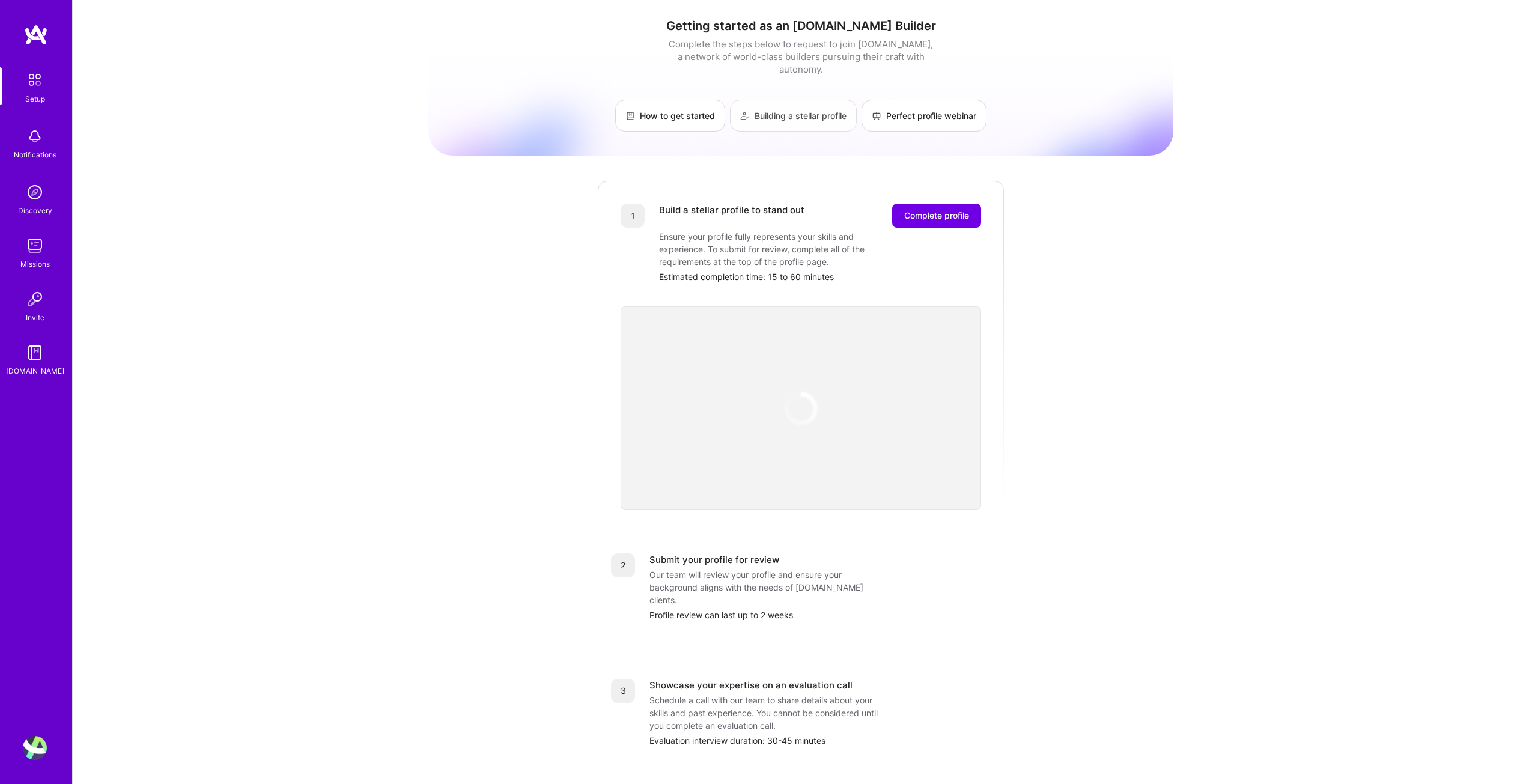
click at [807, 105] on link "Building a stellar profile" at bounding box center [793, 115] width 127 height 32
click at [952, 210] on span "Complete profile" at bounding box center [937, 216] width 65 height 12
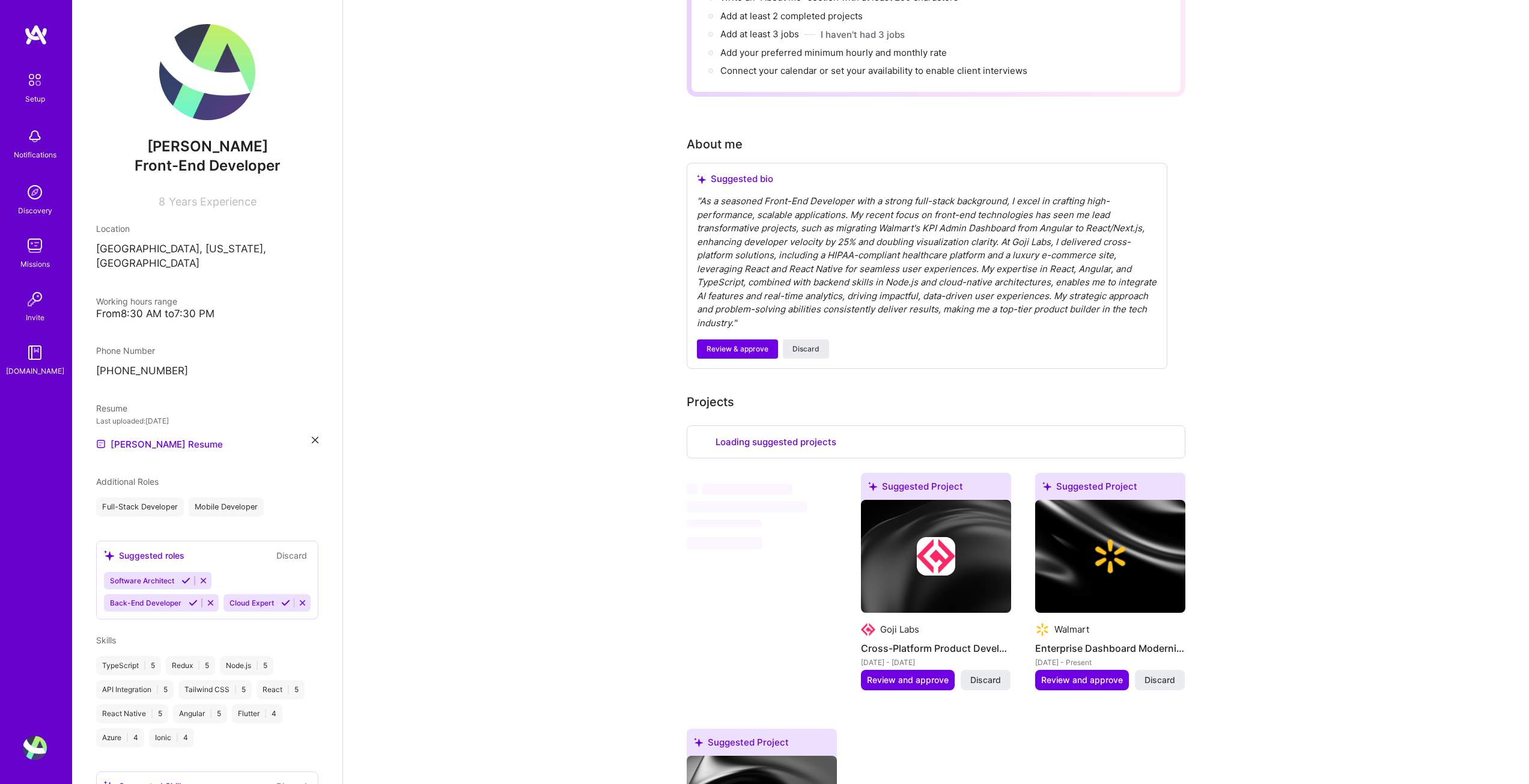
scroll to position [103, 0]
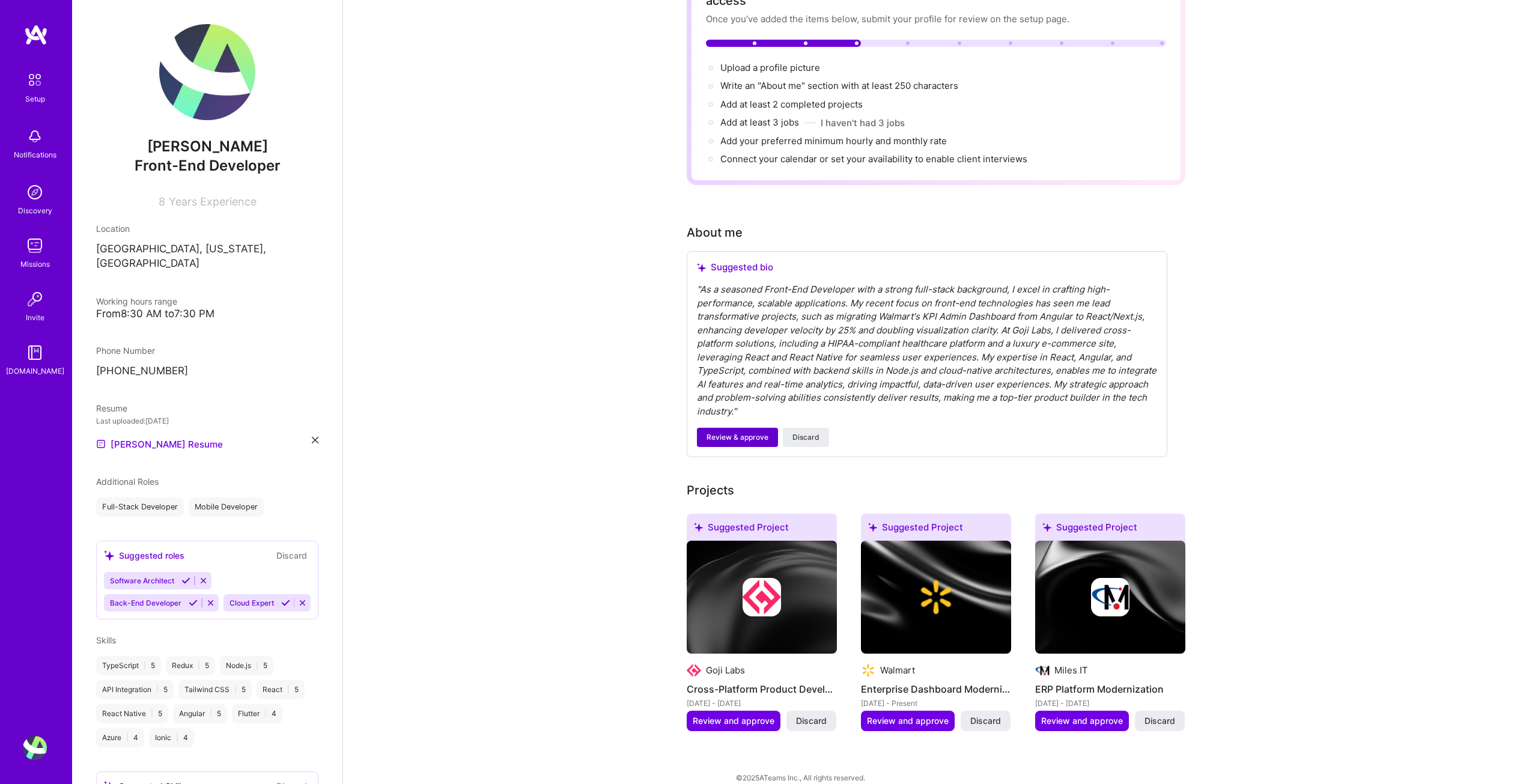
click at [726, 432] on span "Review & approve" at bounding box center [738, 437] width 62 height 11
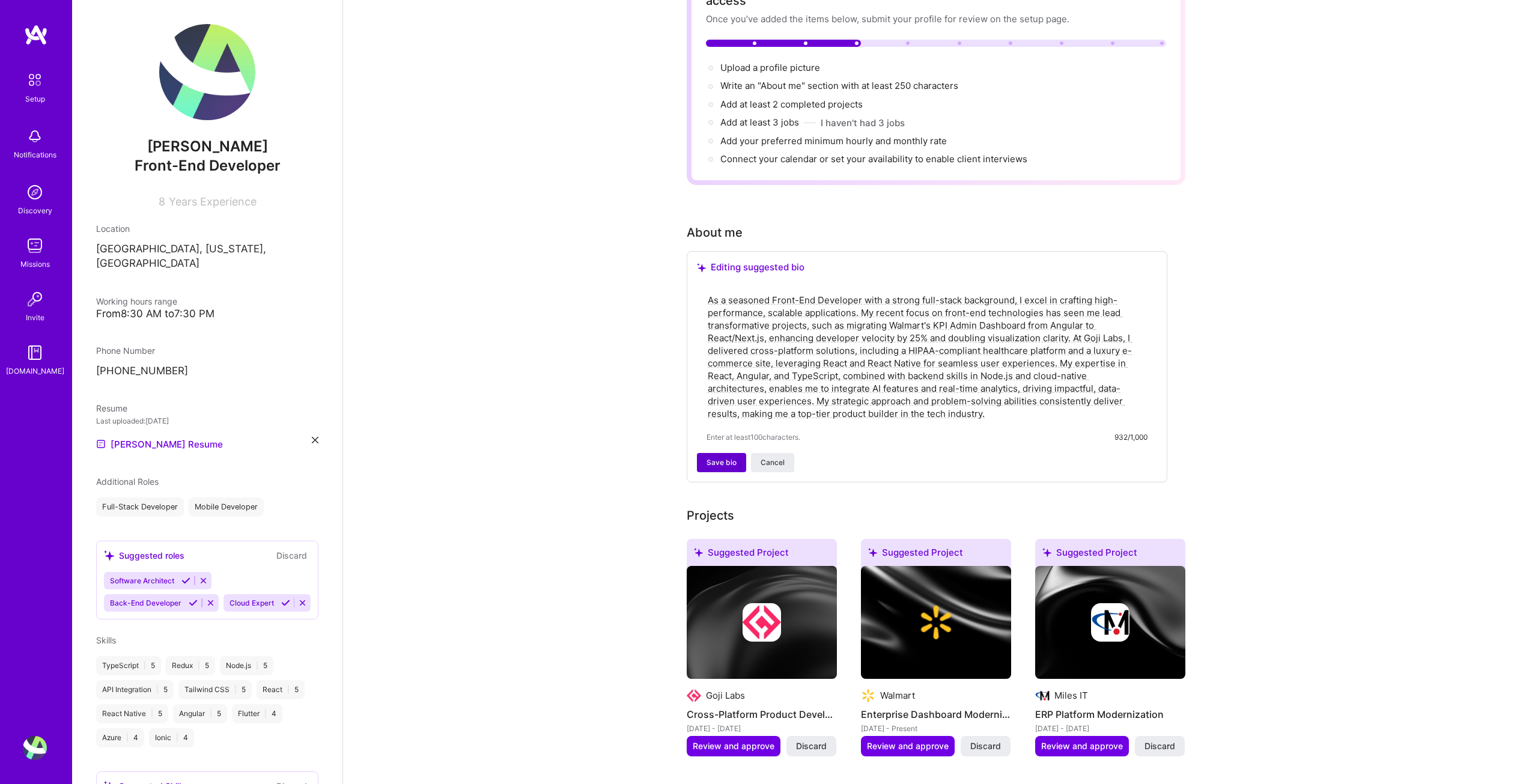
scroll to position [27, 0]
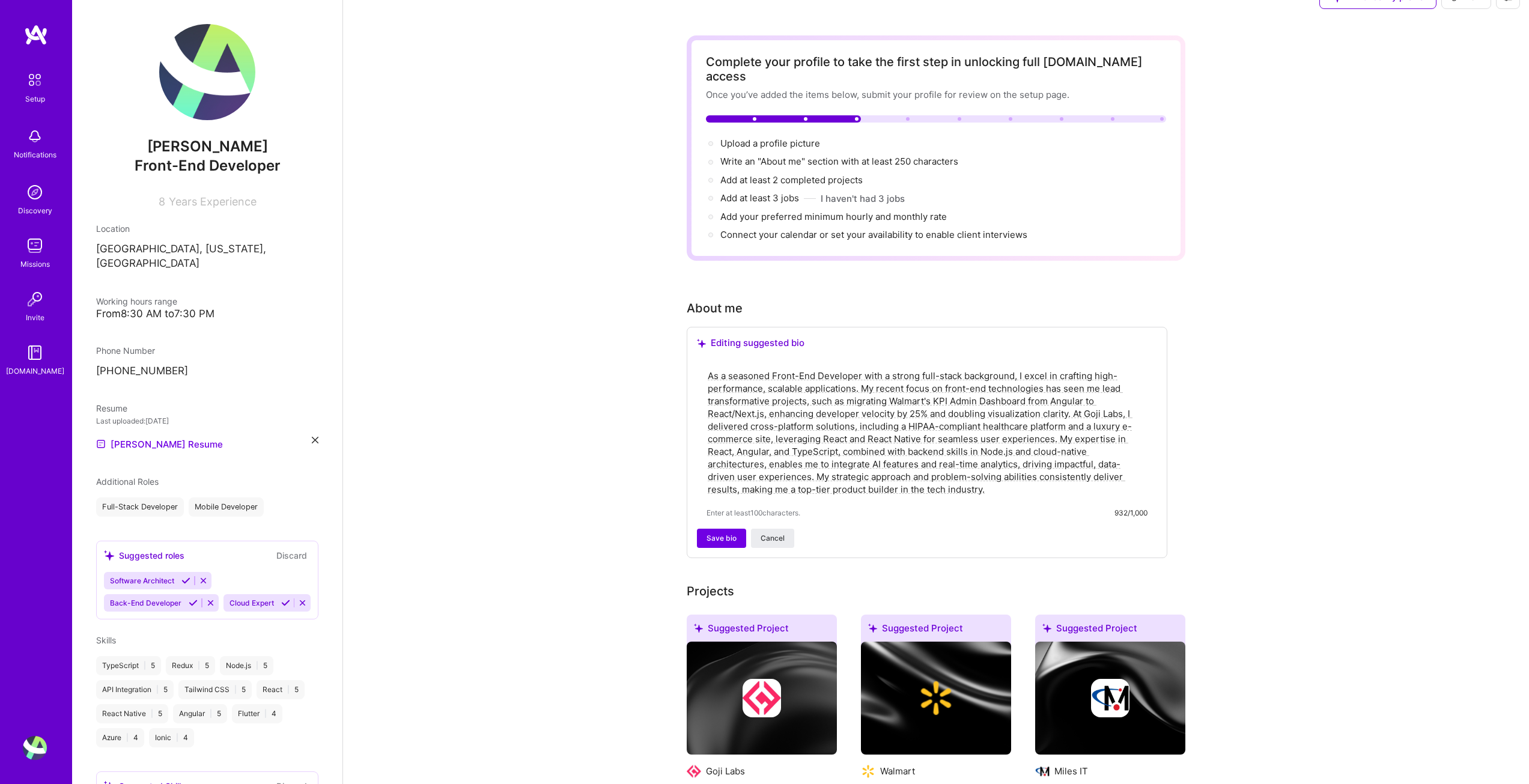
drag, startPoint x: 1039, startPoint y: 477, endPoint x: 690, endPoint y: 361, distance: 367.8
click at [690, 363] on div "Editing suggested bio As a seasoned Front-End Developer with a strong full-stac…" at bounding box center [926, 442] width 480 height 231
click at [801, 439] on textarea "As a seasoned Front-End Developer with a strong full-stack background, I excel …" at bounding box center [927, 433] width 441 height 129
paste textarea "Seasoned Front-End Developer with strong full-stack skills, specializing in Rea…"
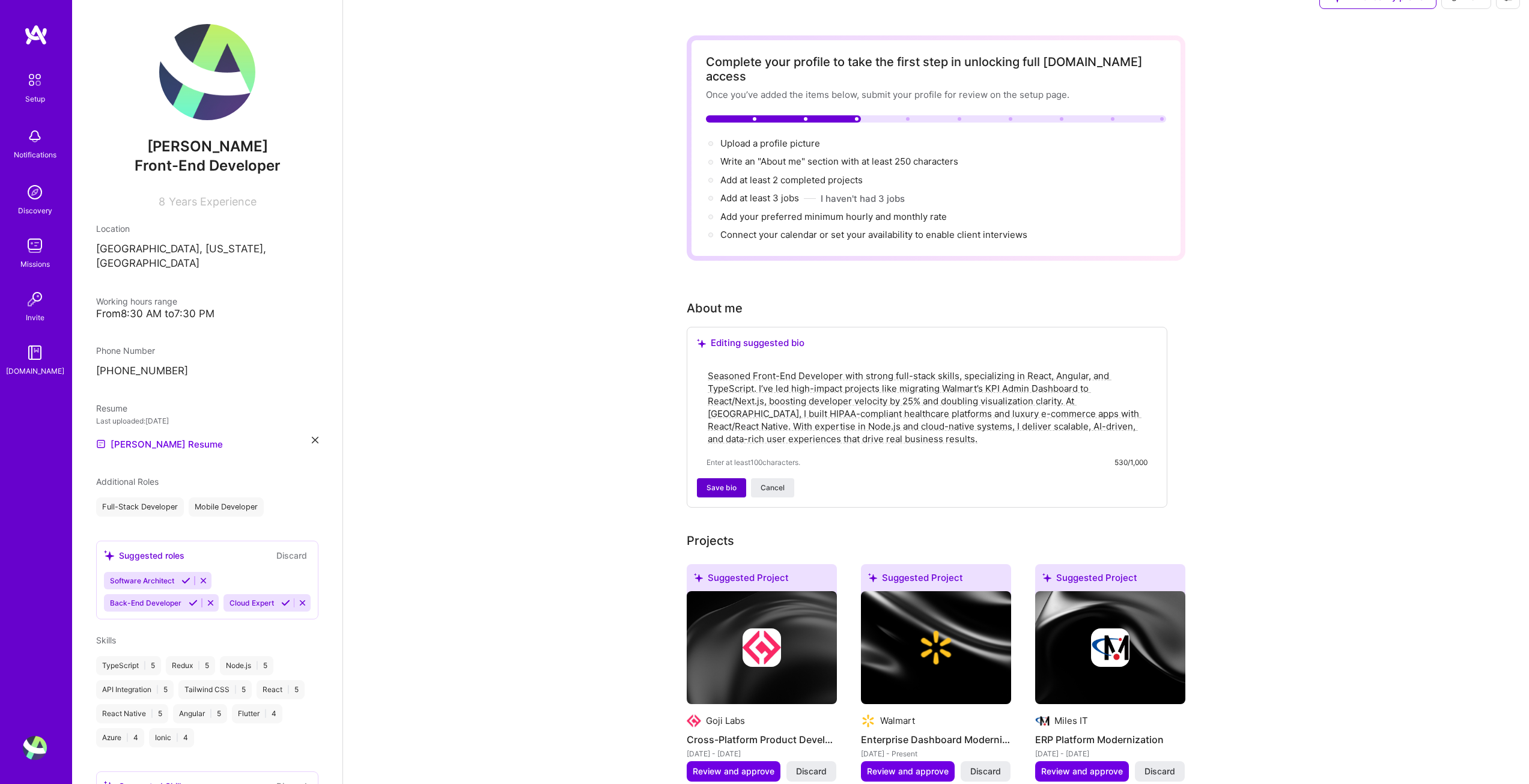
type textarea "Seasoned Front-End Developer with strong full-stack skills, specializing in Rea…"
click at [723, 482] on span "Save bio" at bounding box center [722, 487] width 30 height 11
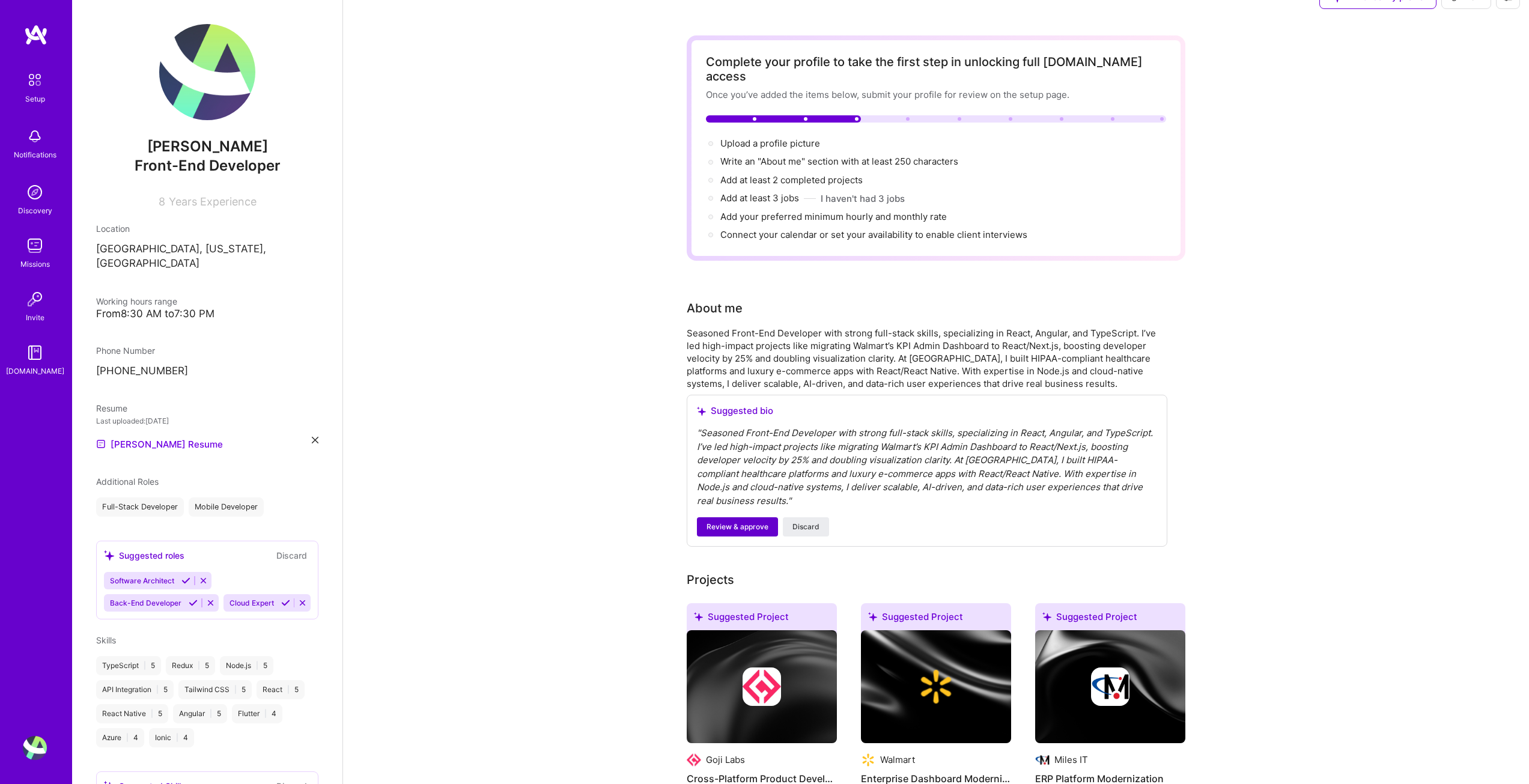
click at [736, 521] on span "Review & approve" at bounding box center [738, 527] width 62 height 11
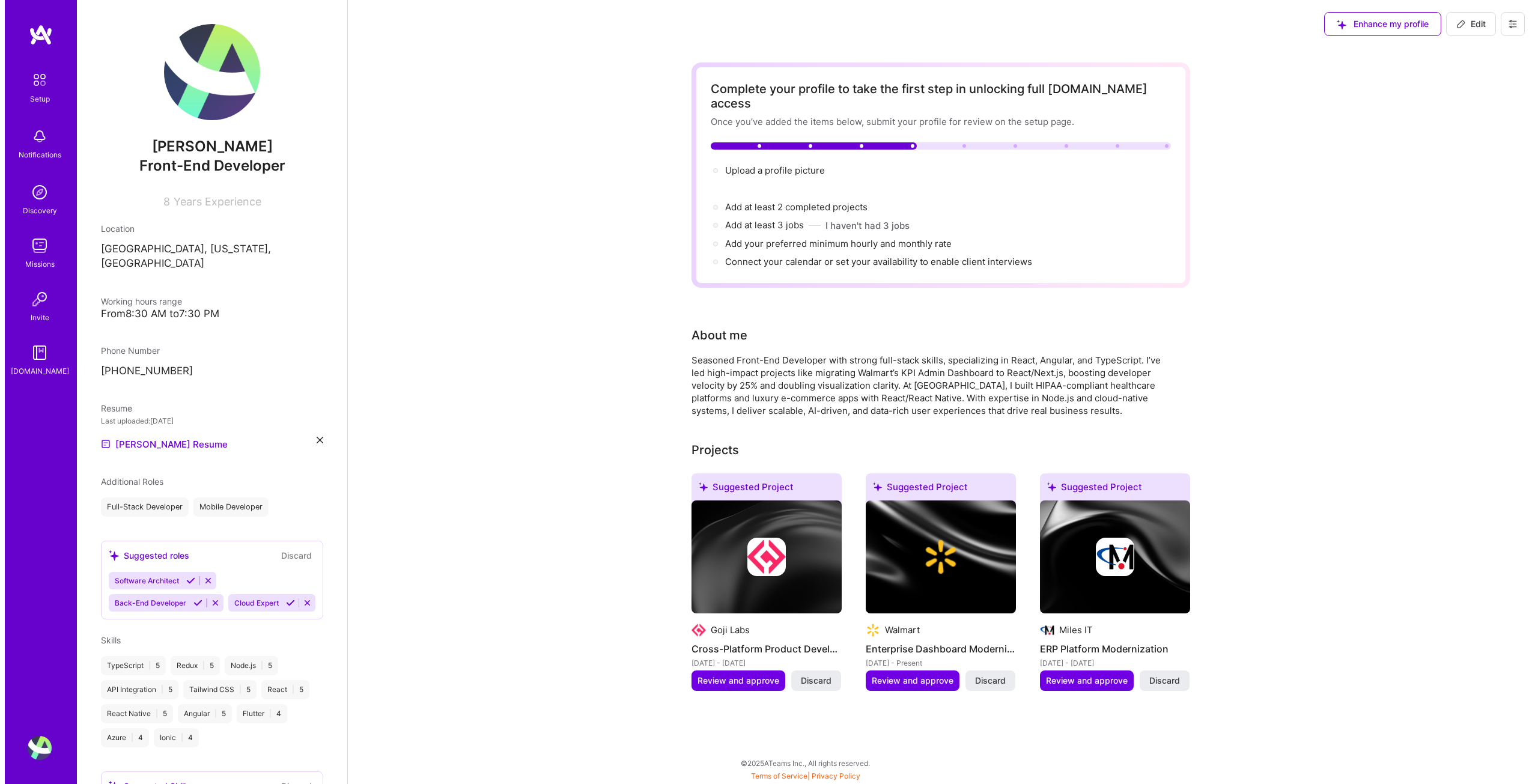
scroll to position [0, 0]
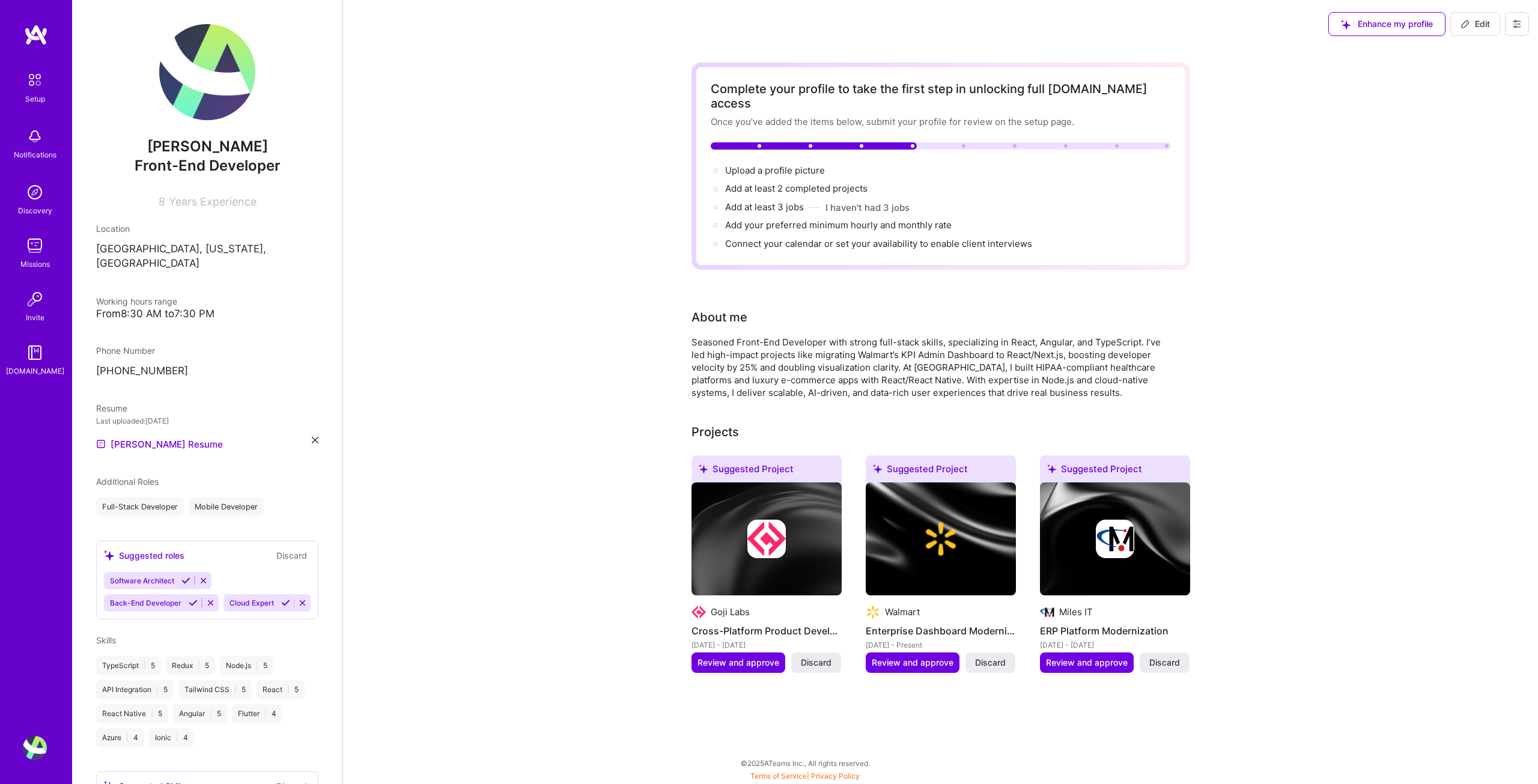
click at [770, 524] on img at bounding box center [767, 539] width 39 height 39
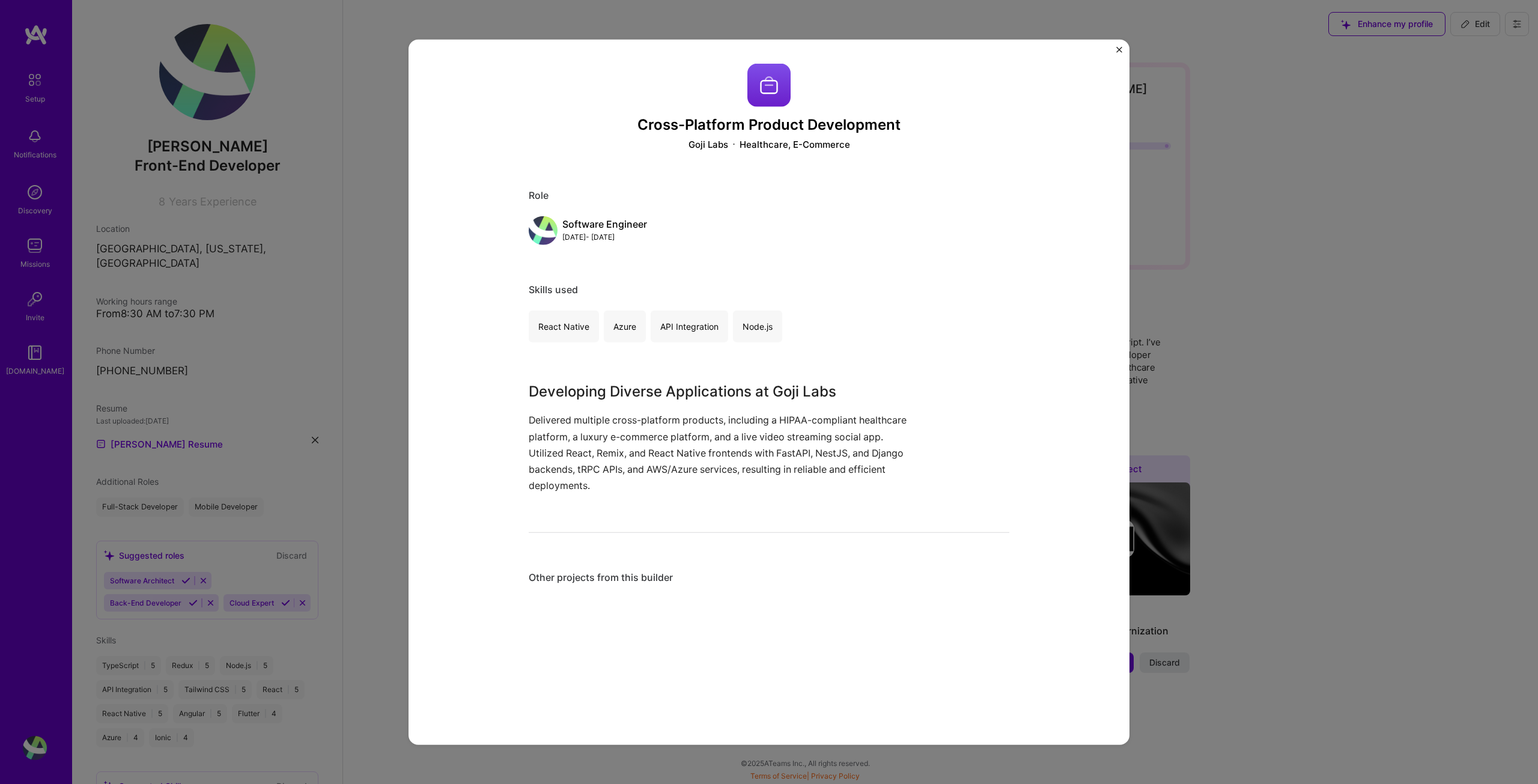
drag, startPoint x: 1297, startPoint y: 351, endPoint x: 1216, endPoint y: 403, distance: 96.3
click at [1297, 351] on div "Cross-Platform Product Development Goji Labs Healthcare, E-Commerce Role Softwa…" at bounding box center [769, 392] width 1538 height 784
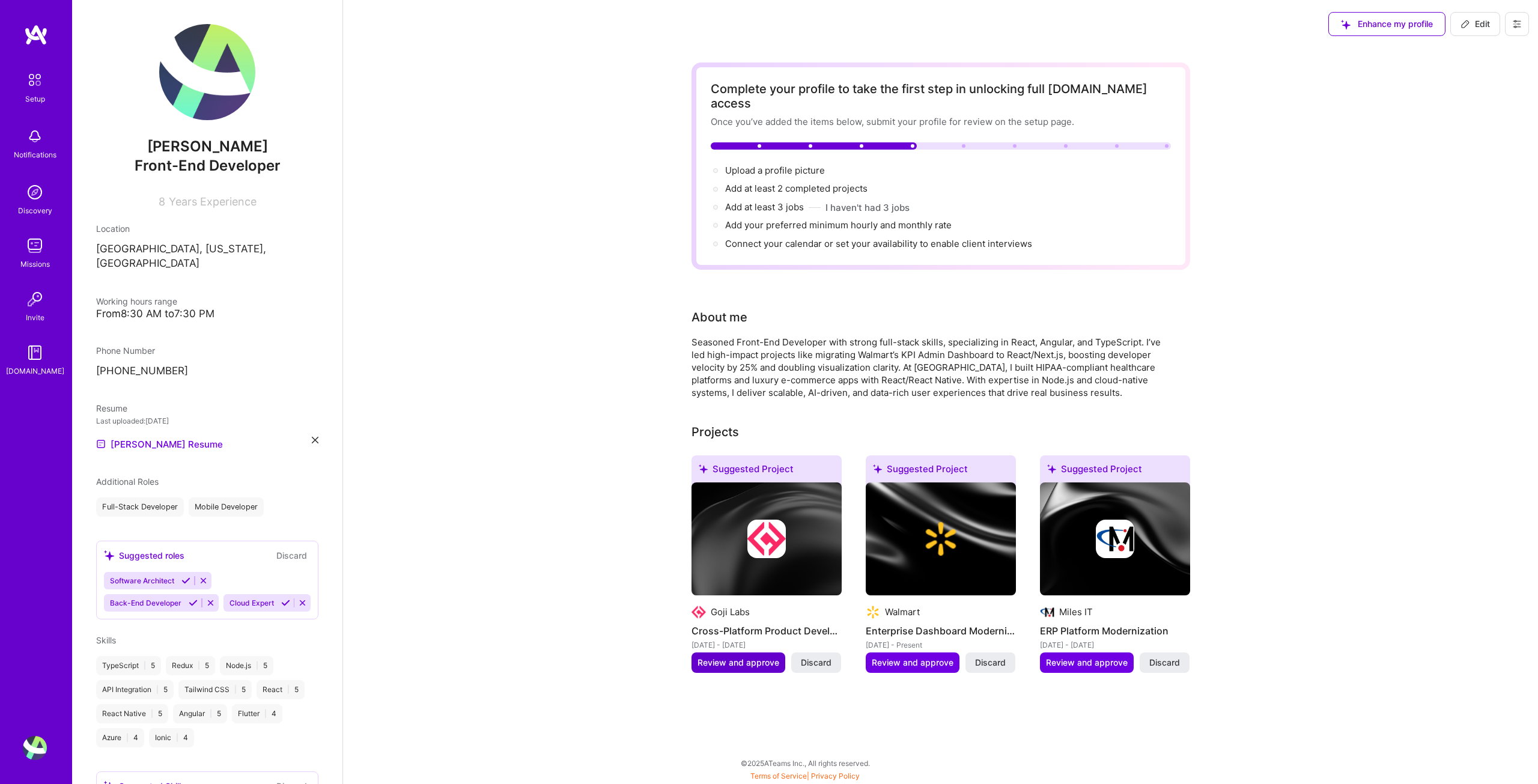
click at [733, 656] on span "Review and approve" at bounding box center [739, 662] width 82 height 12
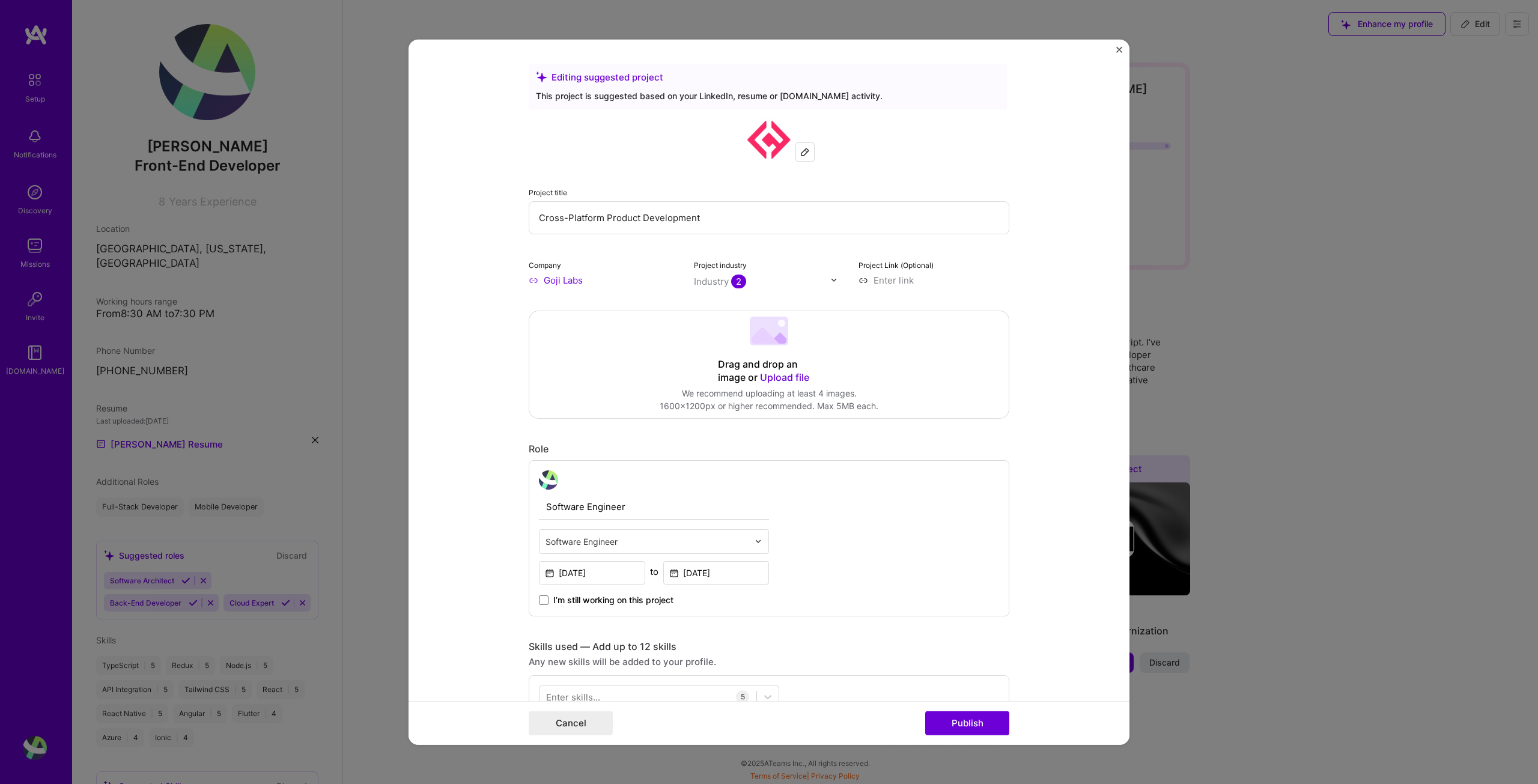
click at [901, 278] on input at bounding box center [933, 279] width 151 height 12
click at [961, 724] on button "Publish" at bounding box center [967, 722] width 84 height 24
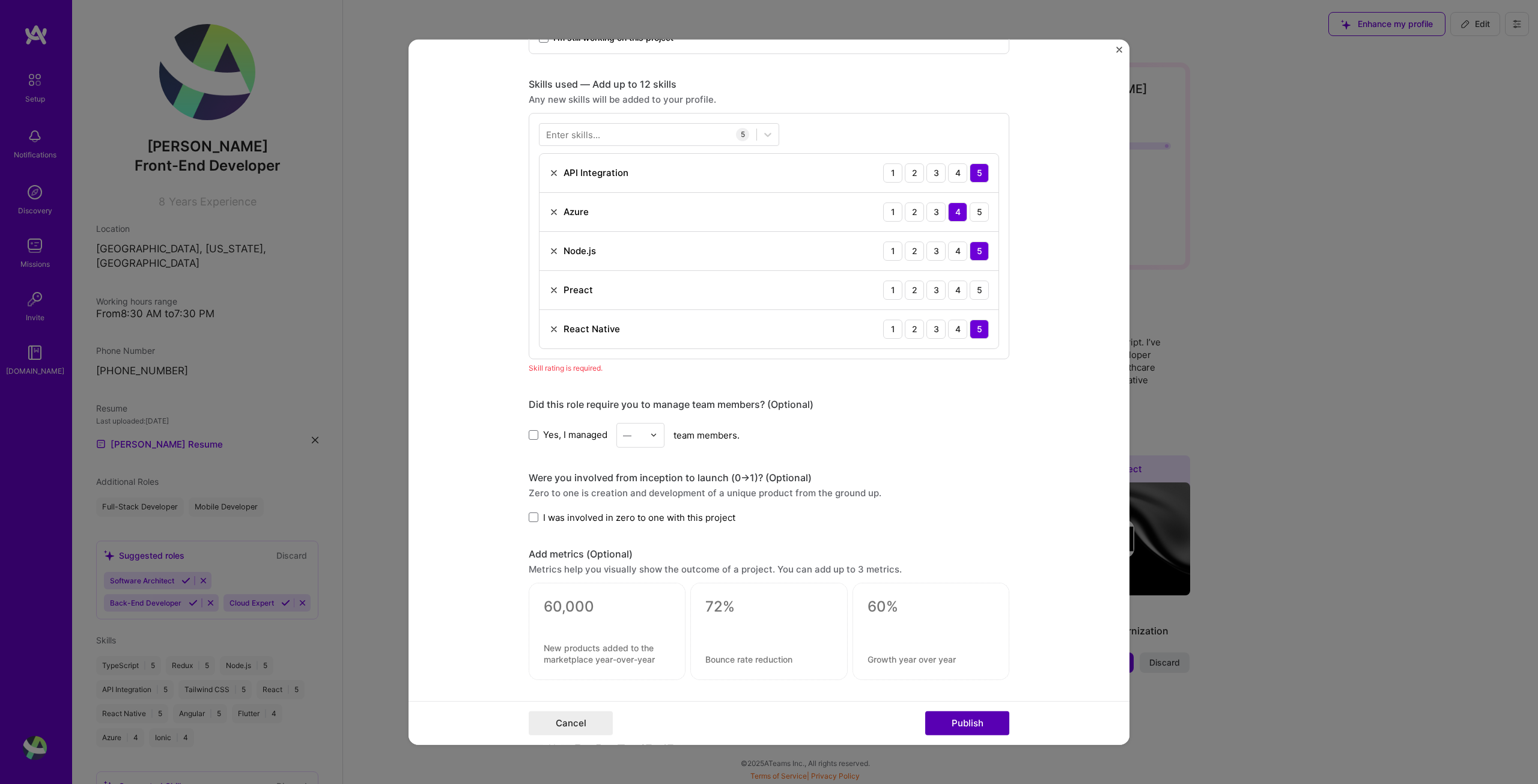
scroll to position [601, 0]
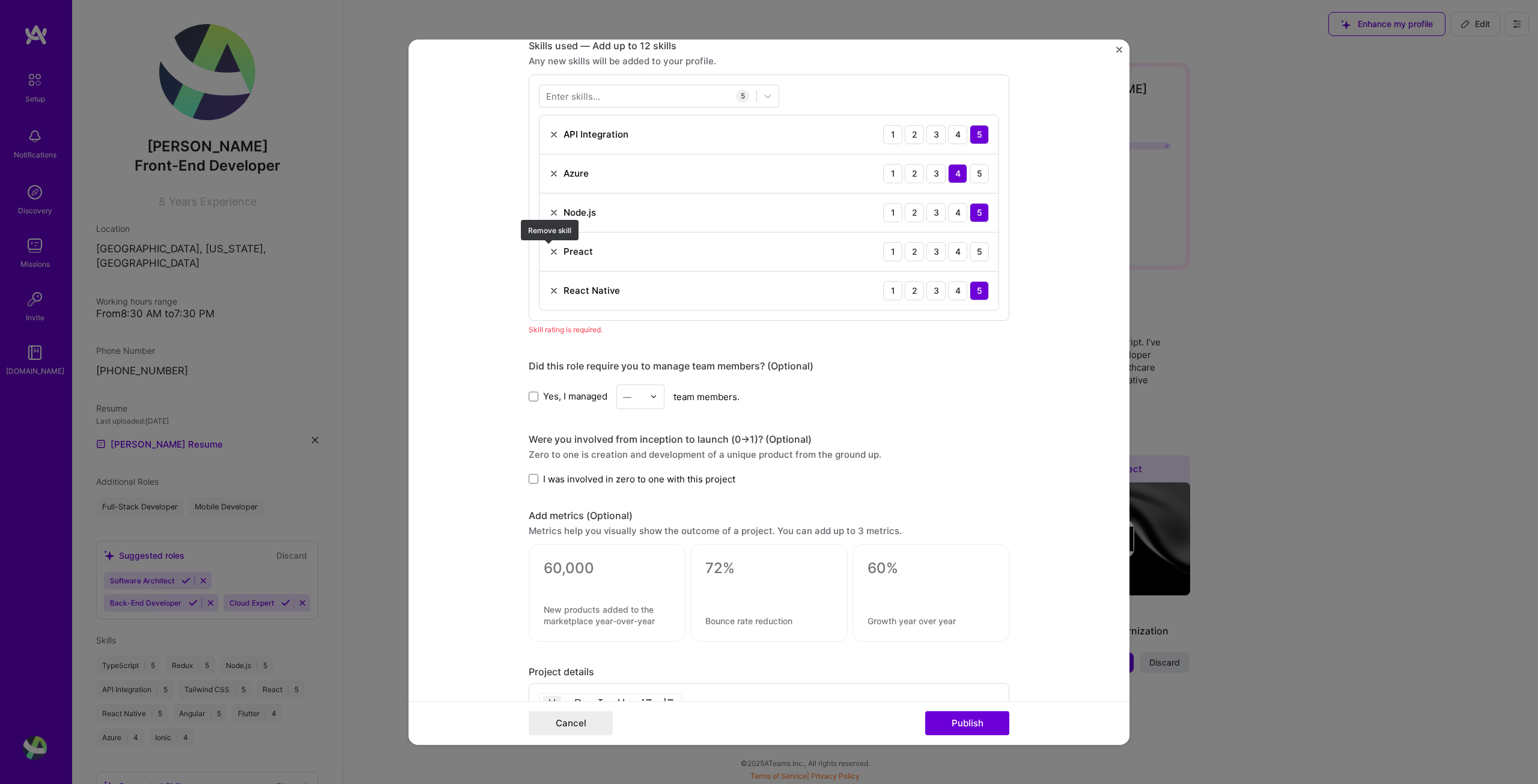
click at [553, 250] on img at bounding box center [554, 251] width 10 height 10
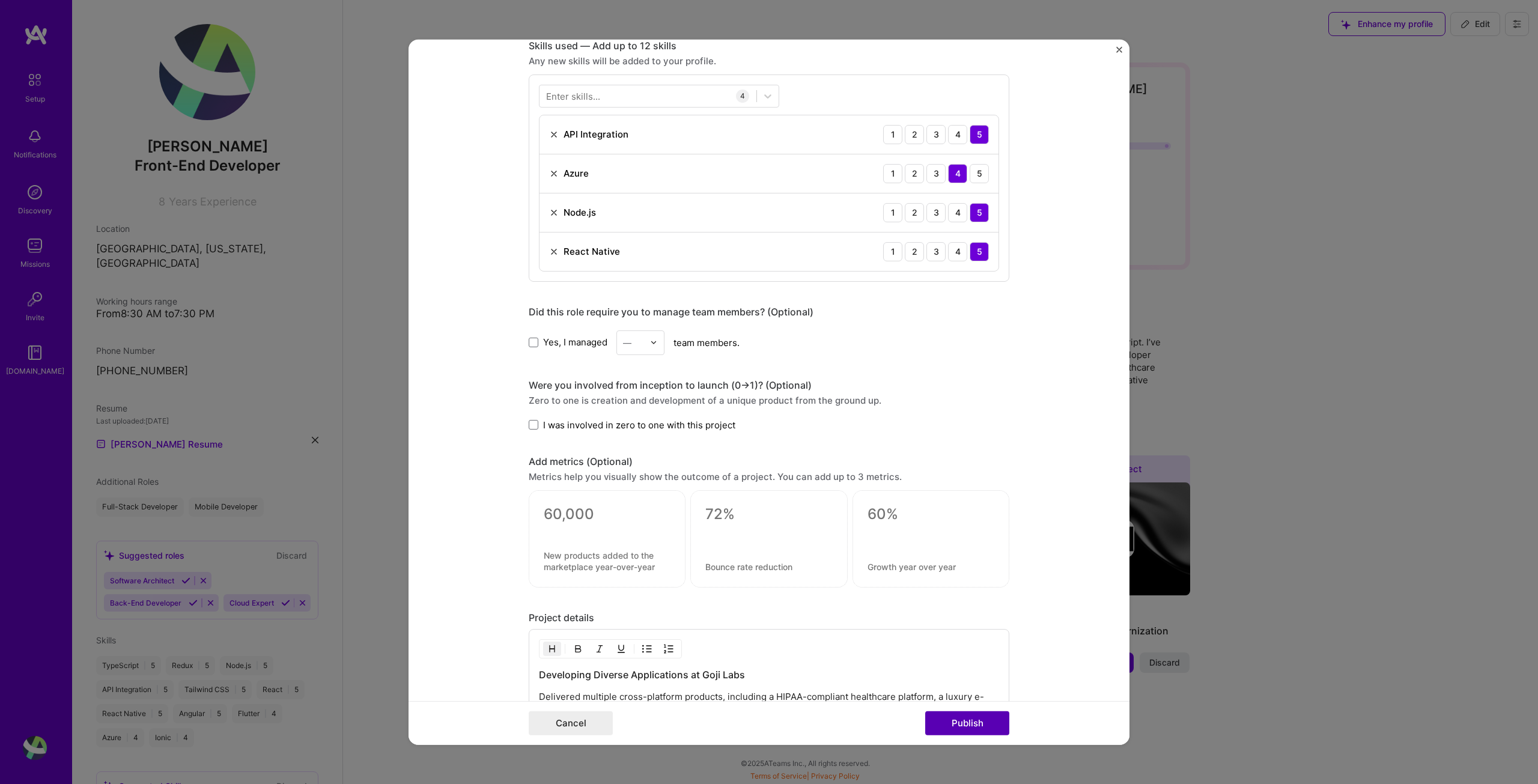
click at [974, 728] on button "Publish" at bounding box center [967, 722] width 84 height 24
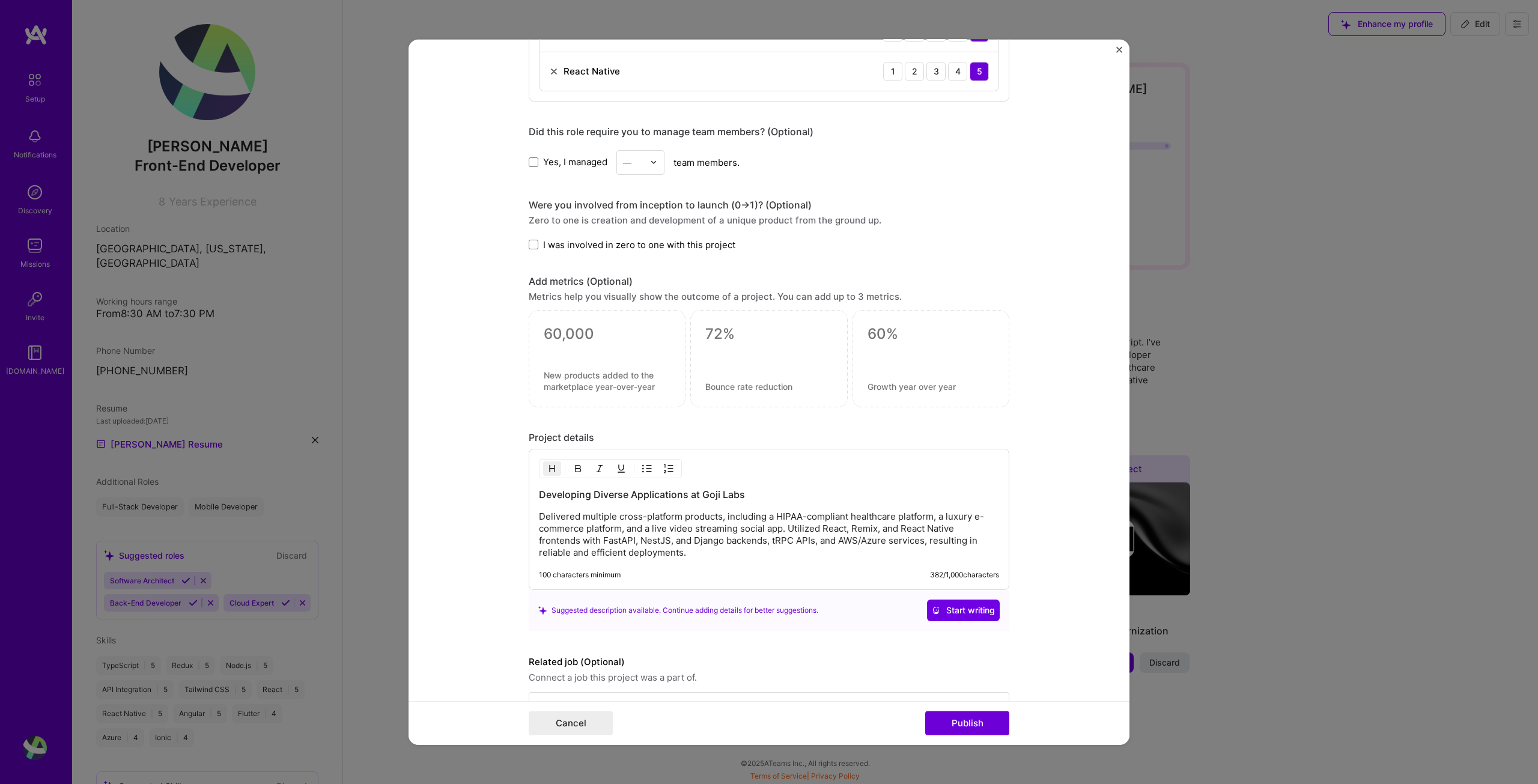
scroll to position [726, 0]
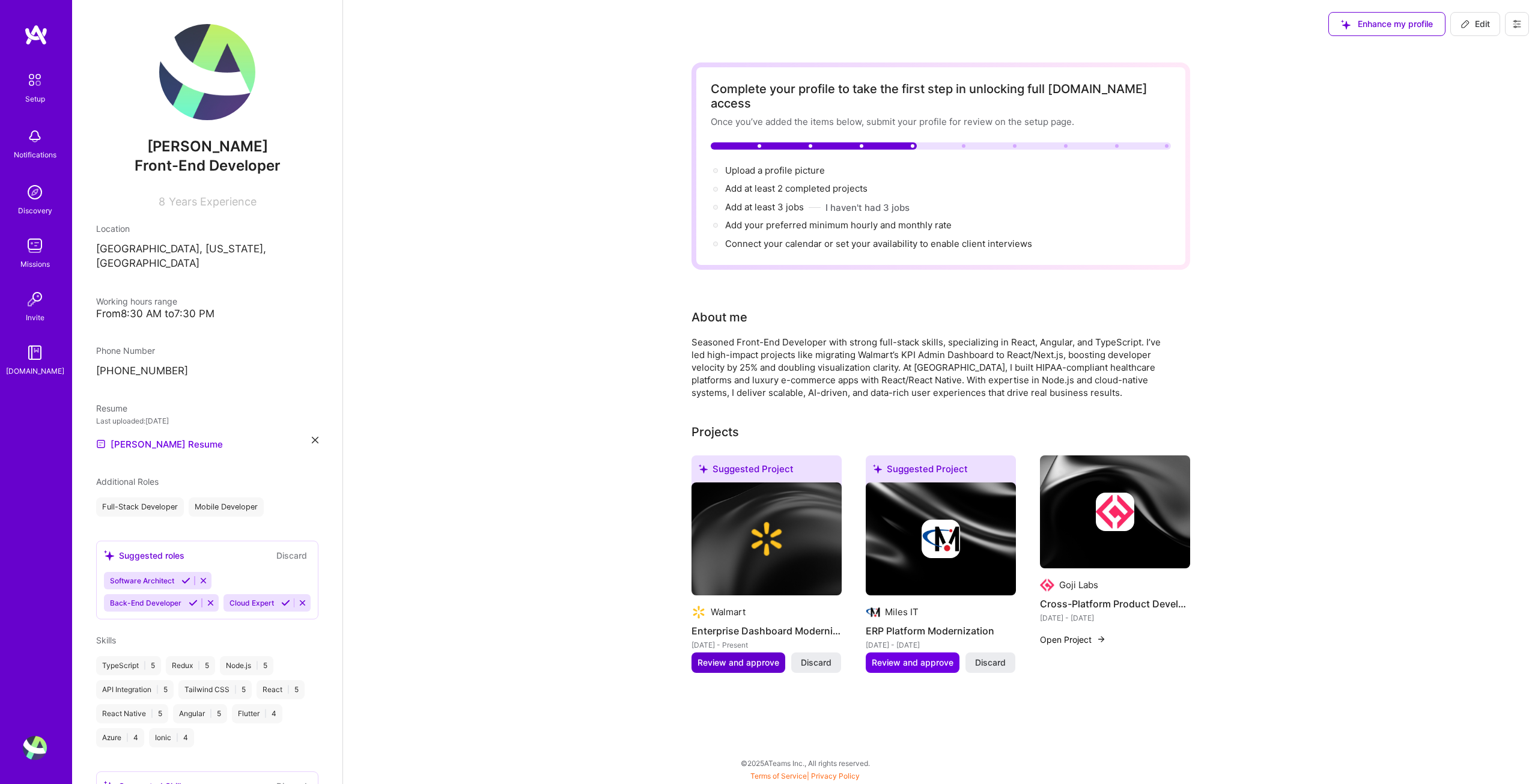
click at [710, 656] on span "Review and approve" at bounding box center [739, 662] width 82 height 12
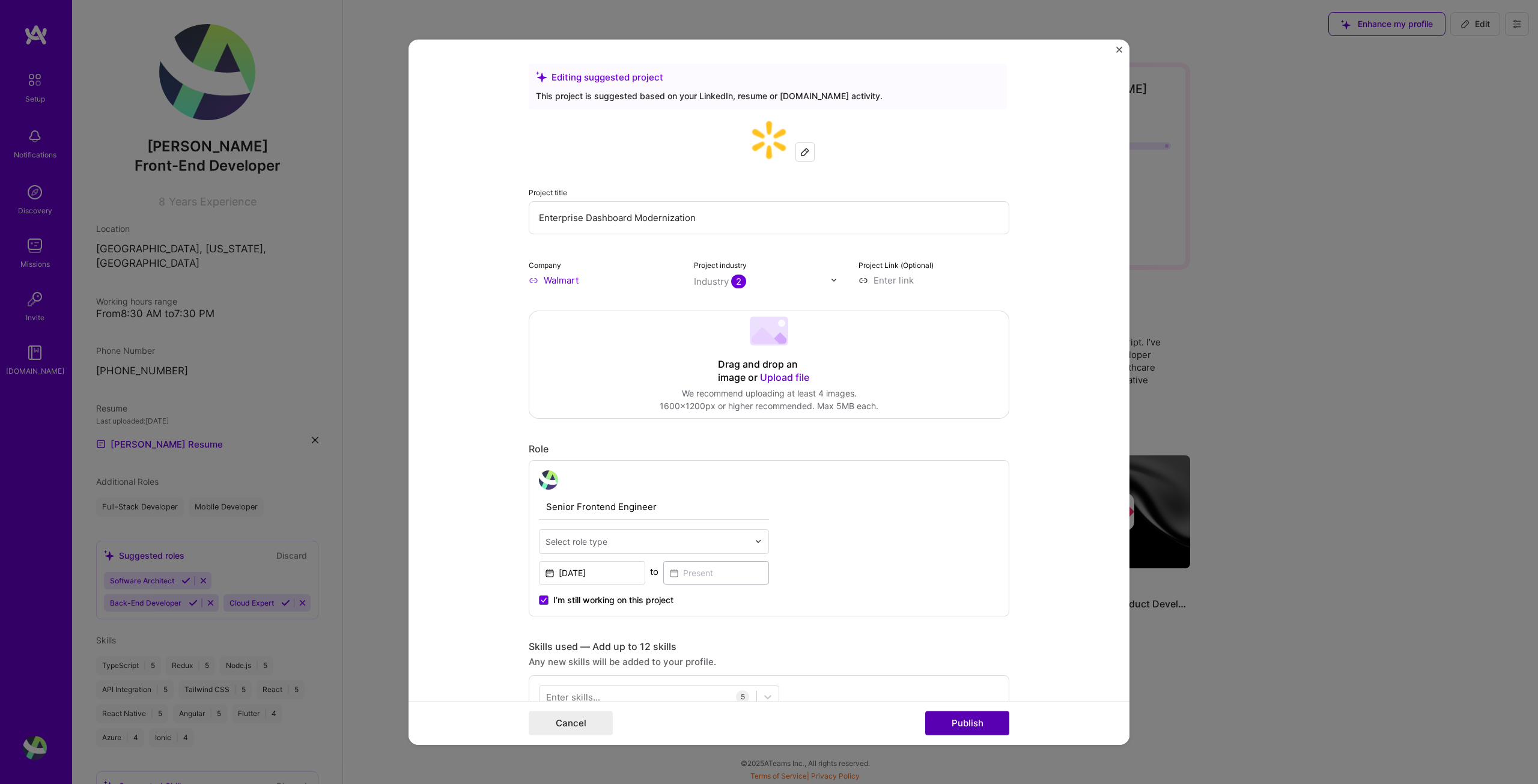
click at [974, 710] on div "Cancel Publish" at bounding box center [769, 723] width 721 height 44
click at [971, 722] on button "Publish" at bounding box center [967, 722] width 84 height 24
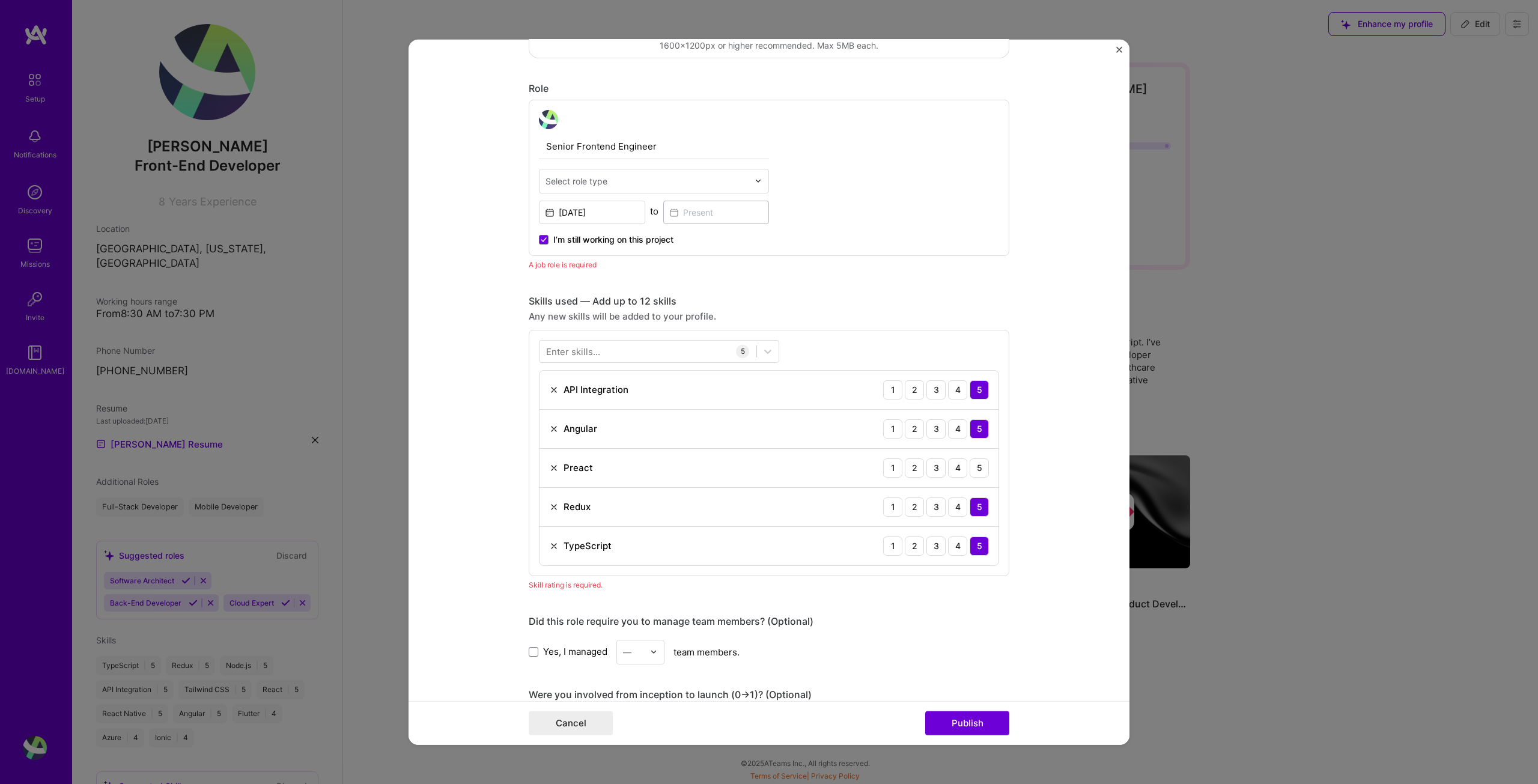
scroll to position [403, 0]
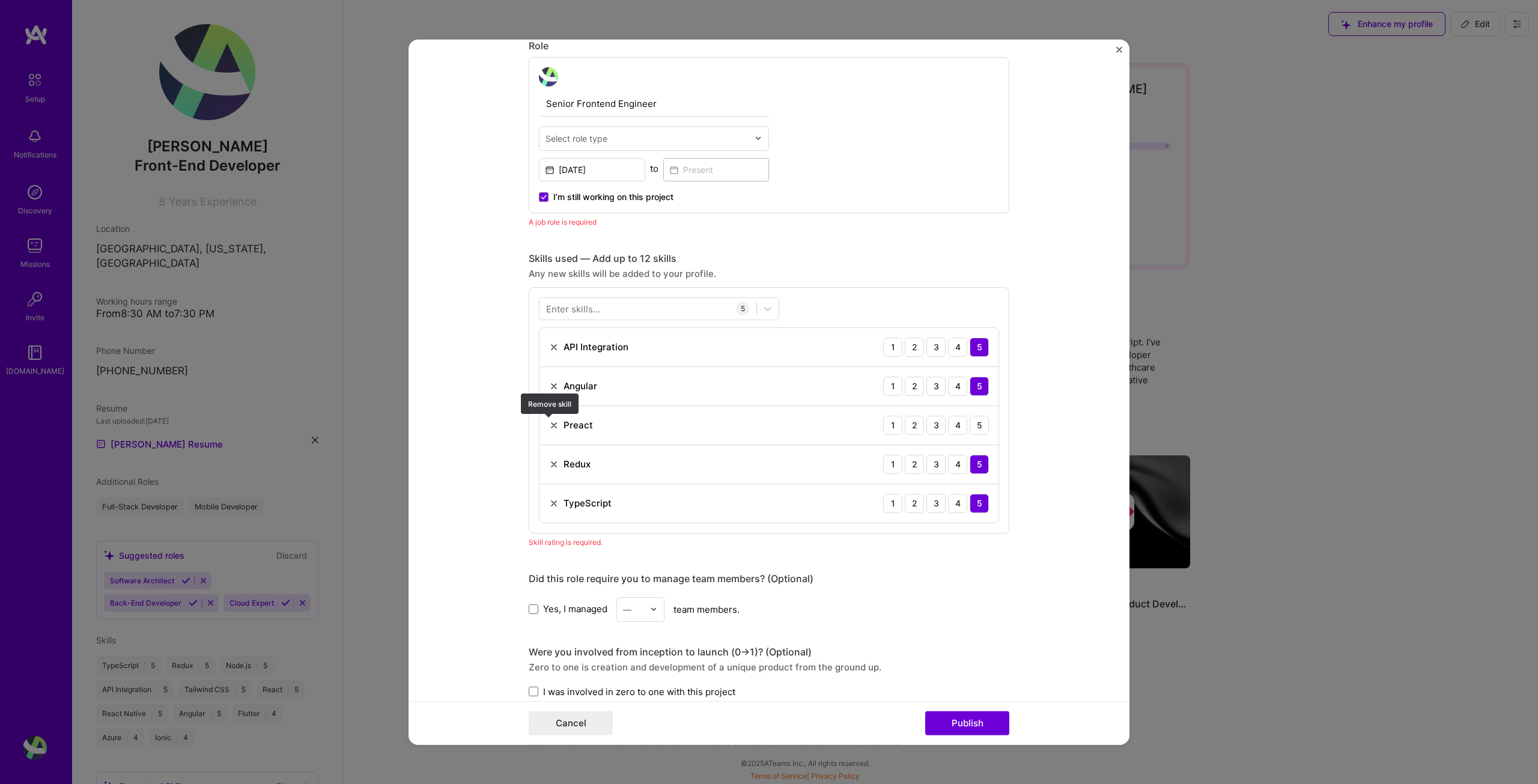
drag, startPoint x: 545, startPoint y: 426, endPoint x: 568, endPoint y: 453, distance: 35.5
click at [549, 426] on img at bounding box center [554, 425] width 10 height 10
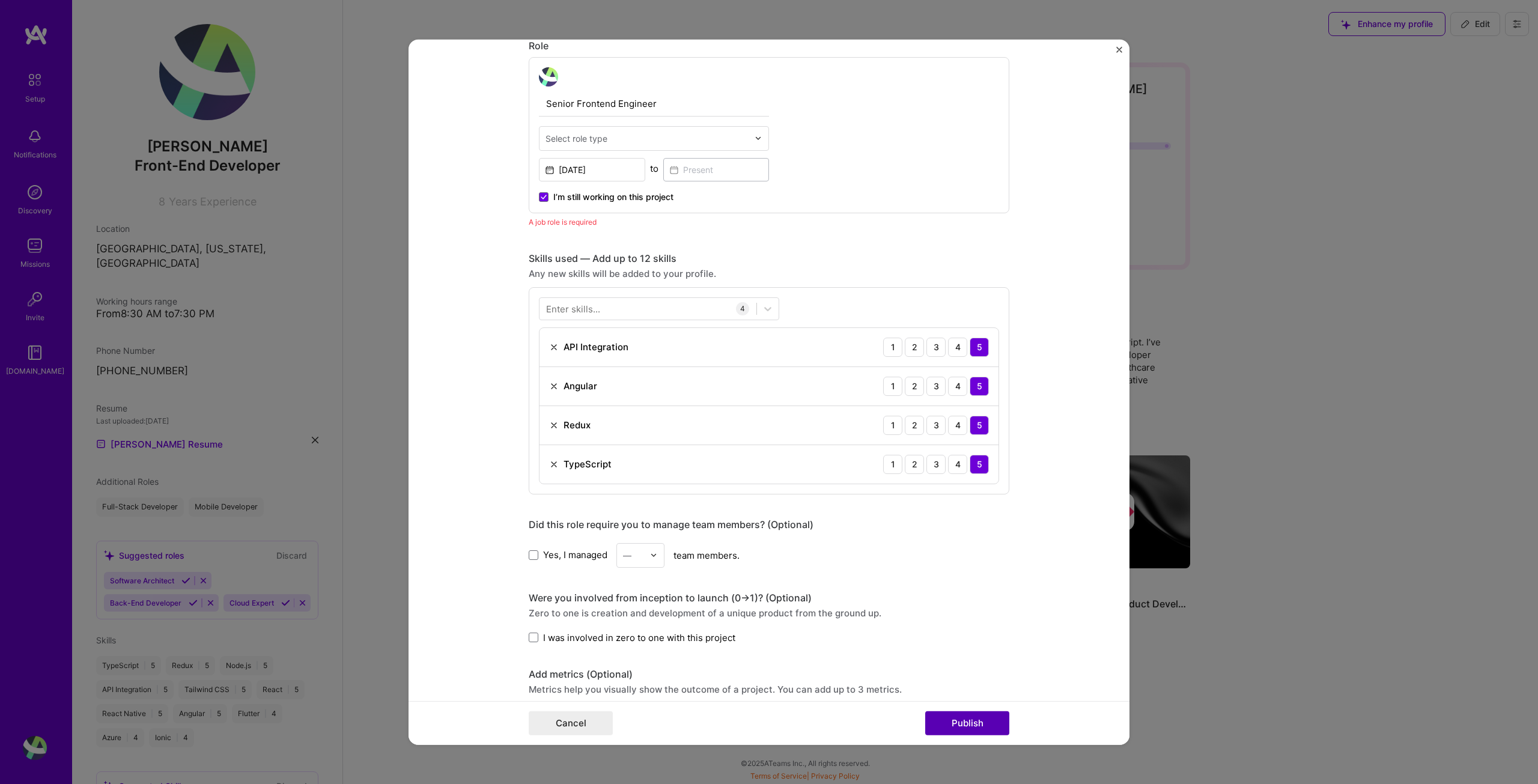
click at [977, 722] on button "Publish" at bounding box center [967, 722] width 84 height 24
click at [974, 720] on button "Publish" at bounding box center [967, 722] width 84 height 24
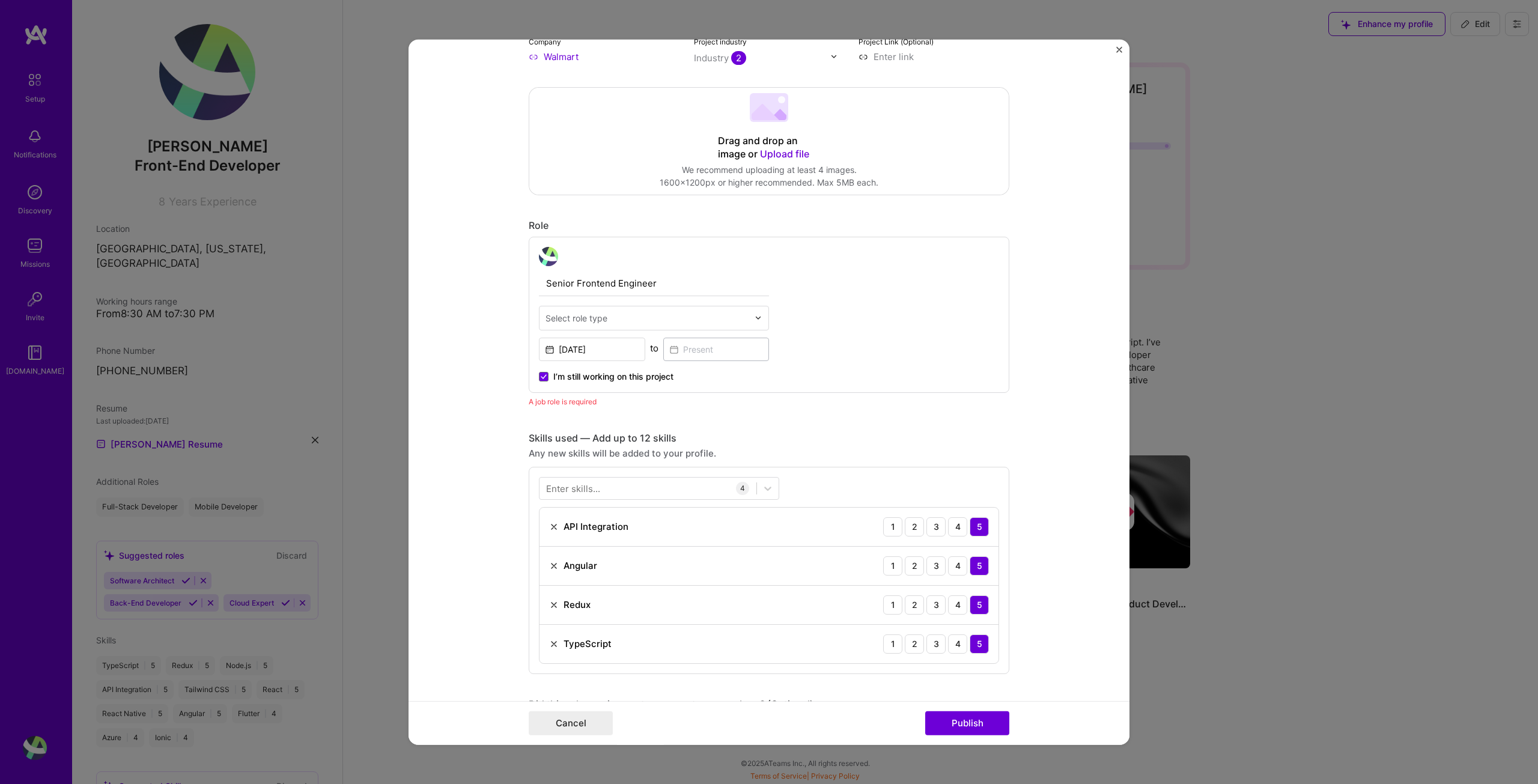
scroll to position [223, 0]
click at [635, 314] on input "text" at bounding box center [647, 318] width 203 height 12
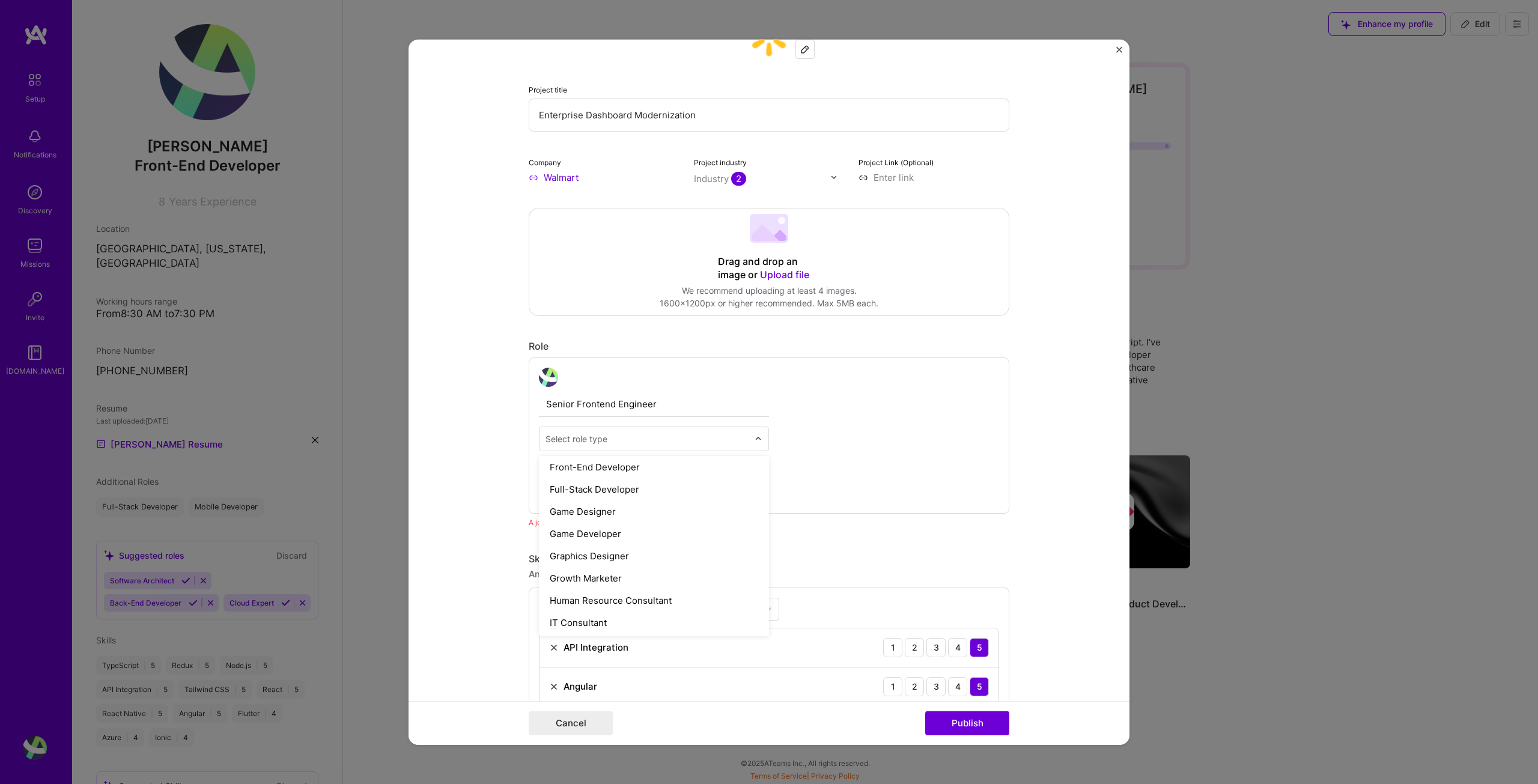
scroll to position [661, 0]
click at [606, 498] on div "Front-End Developer" at bounding box center [654, 498] width 223 height 22
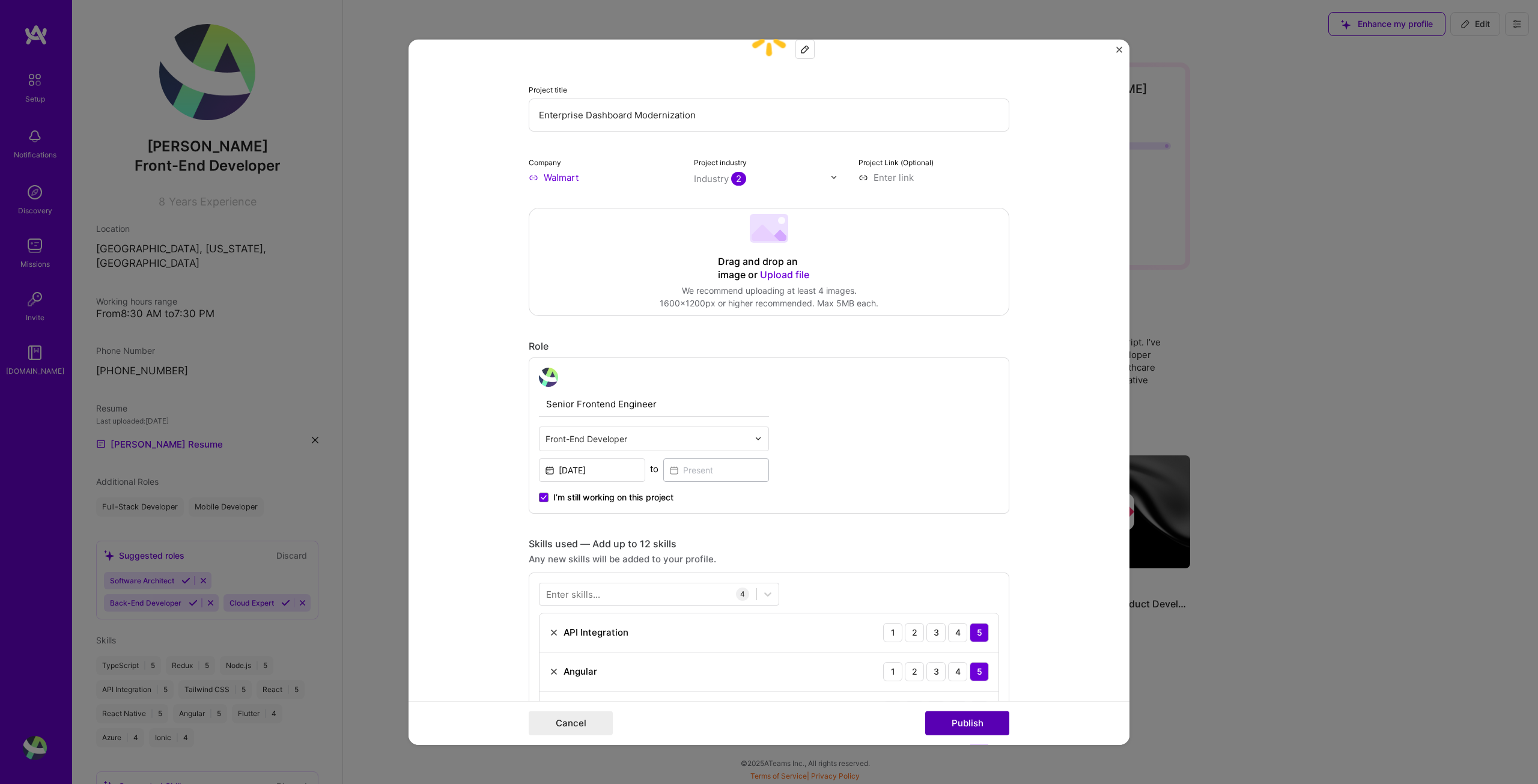
click at [979, 721] on button "Publish" at bounding box center [967, 722] width 84 height 24
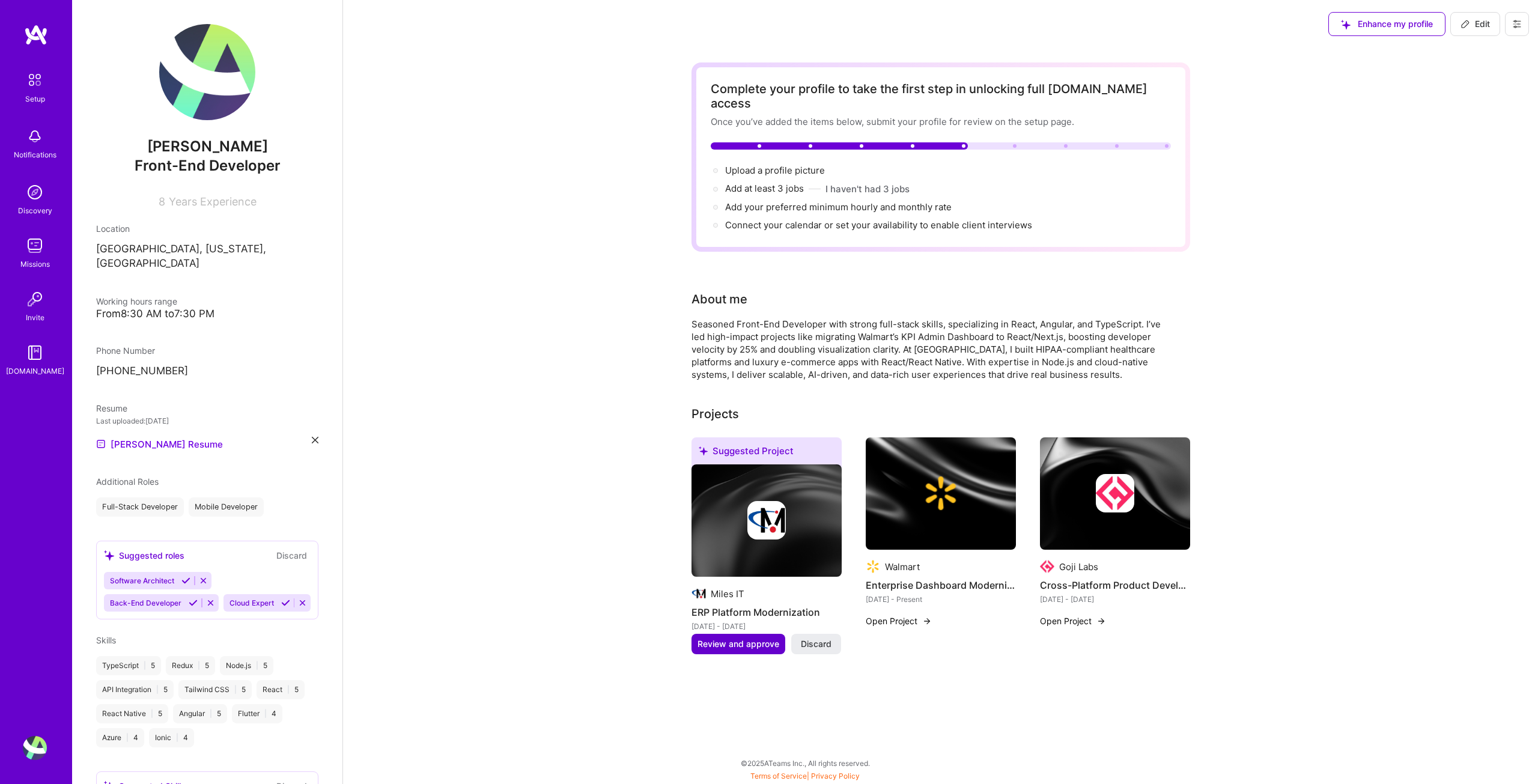
click at [736, 638] on span "Review and approve" at bounding box center [739, 644] width 82 height 12
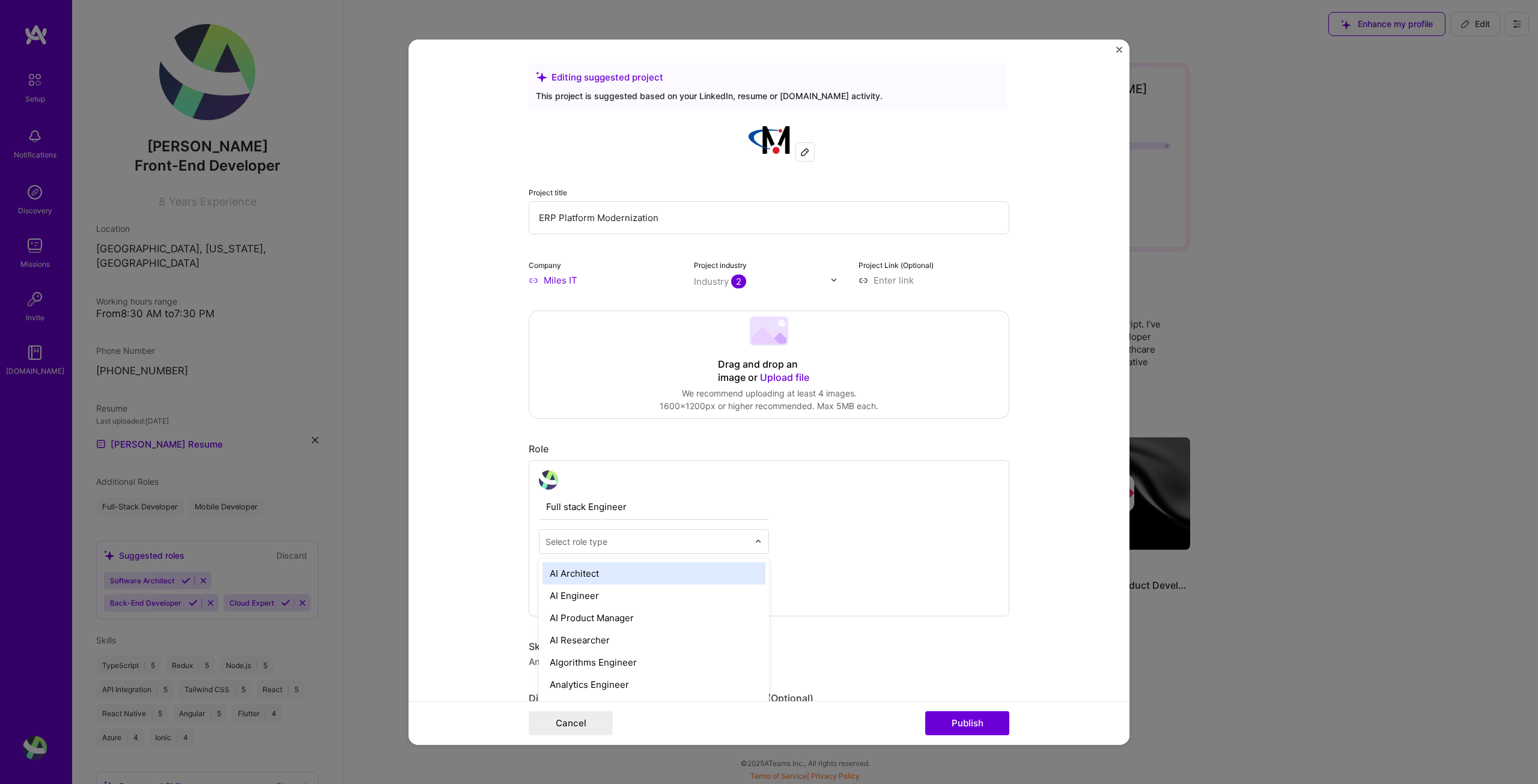
click at [651, 540] on input "text" at bounding box center [647, 541] width 203 height 12
click at [653, 625] on div "Full-Stack Developer" at bounding box center [654, 623] width 223 height 22
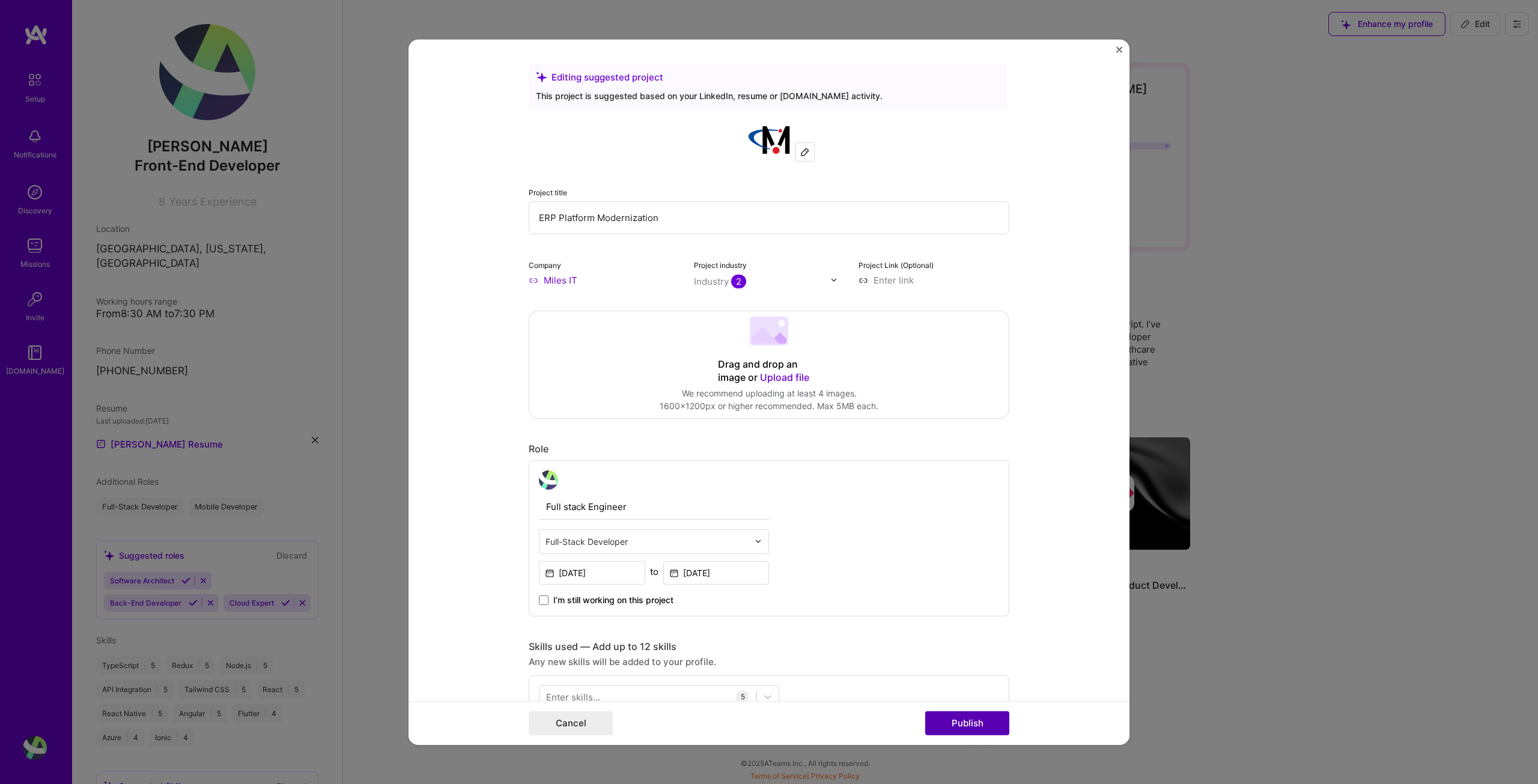
click at [970, 726] on button "Publish" at bounding box center [967, 722] width 84 height 24
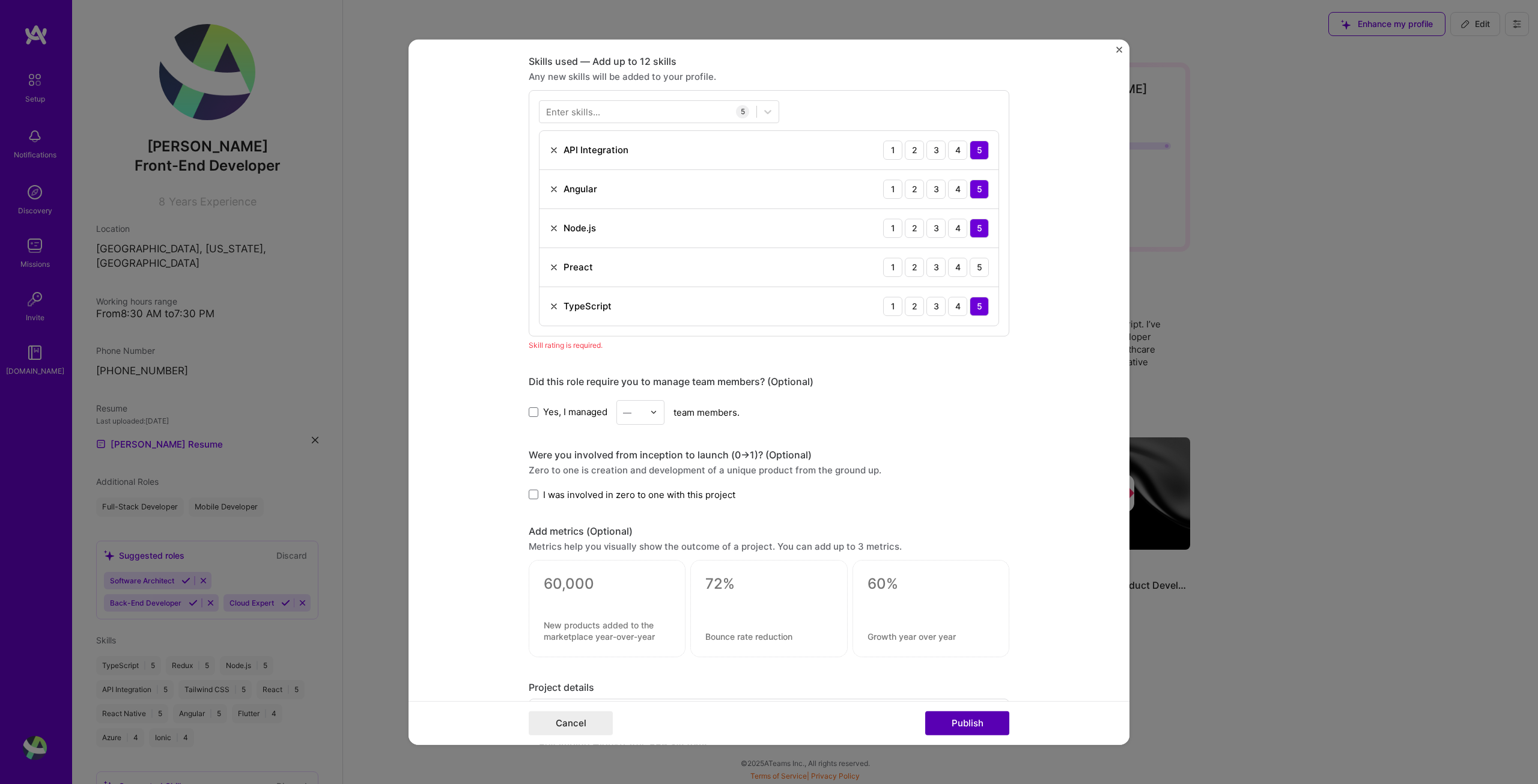
scroll to position [601, 0]
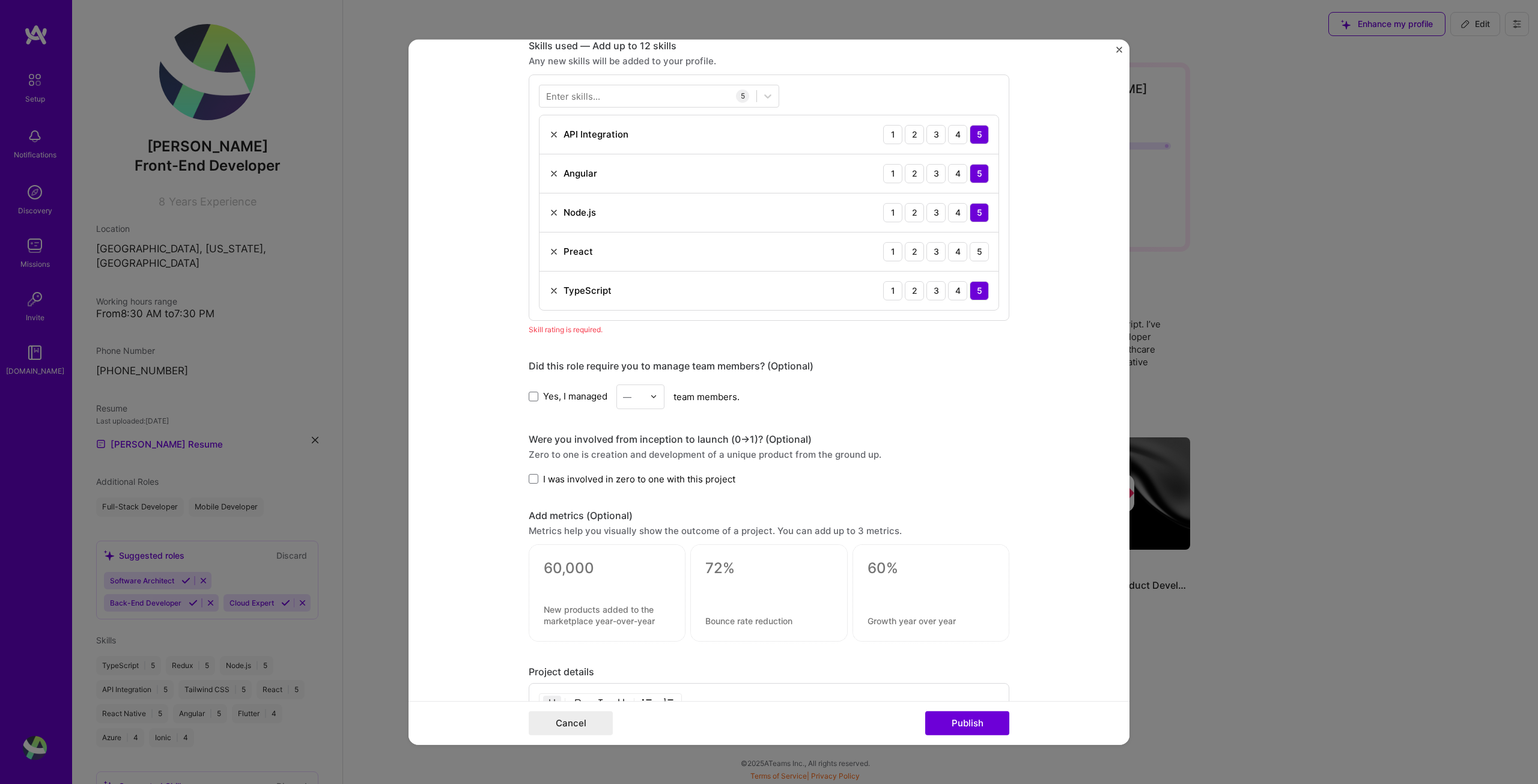
click at [551, 253] on img at bounding box center [554, 251] width 10 height 10
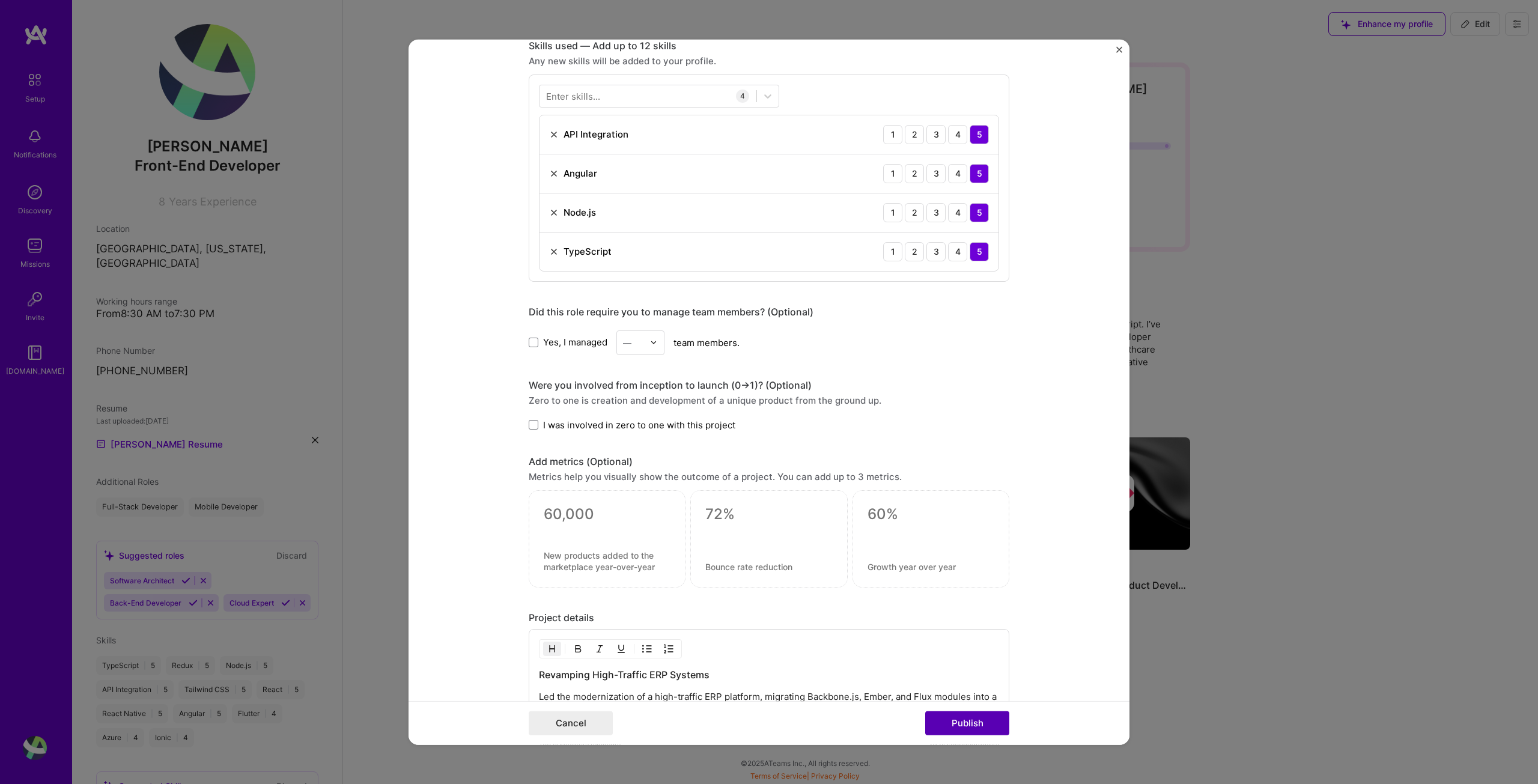
click at [973, 720] on button "Publish" at bounding box center [967, 722] width 84 height 24
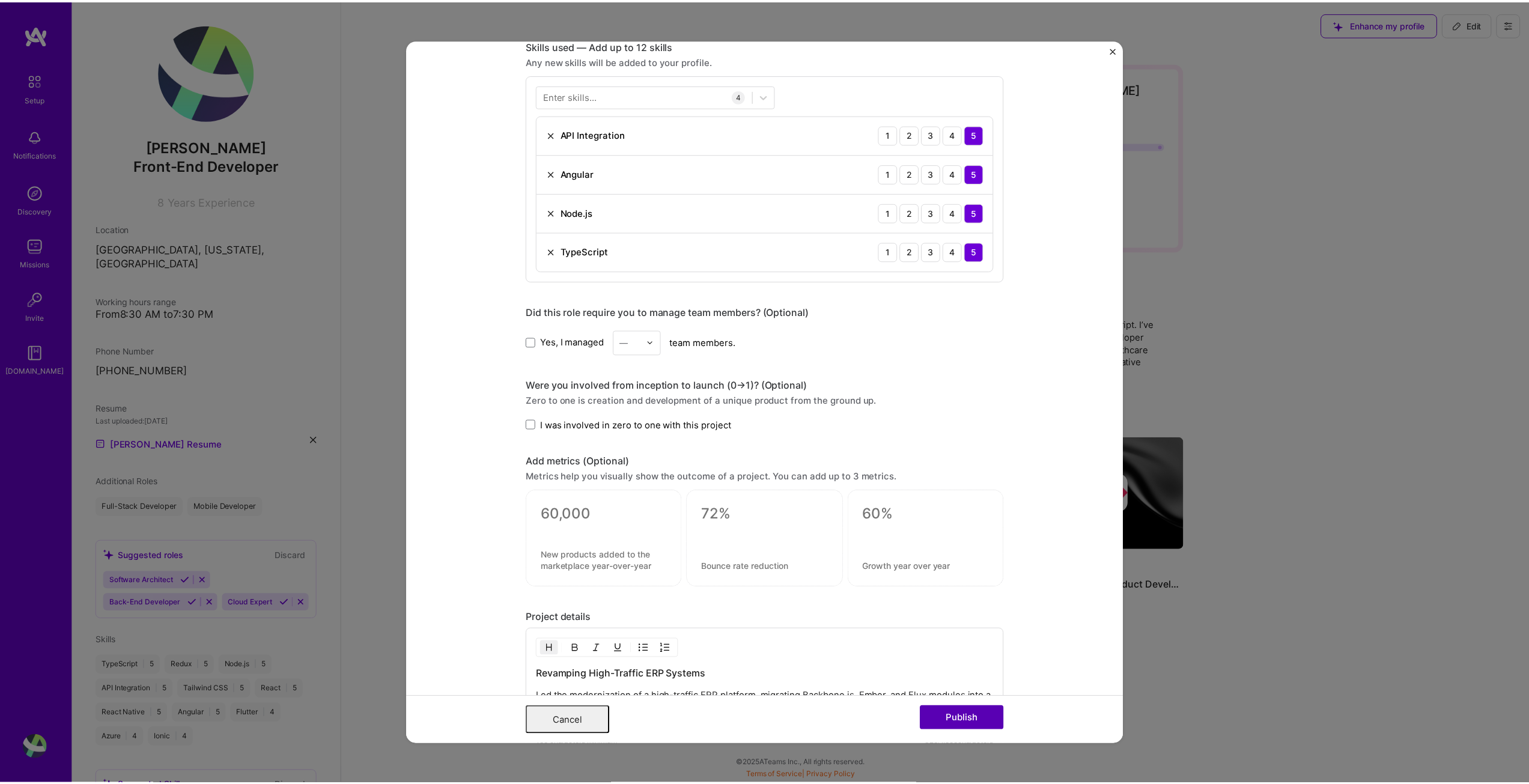
scroll to position [0, 0]
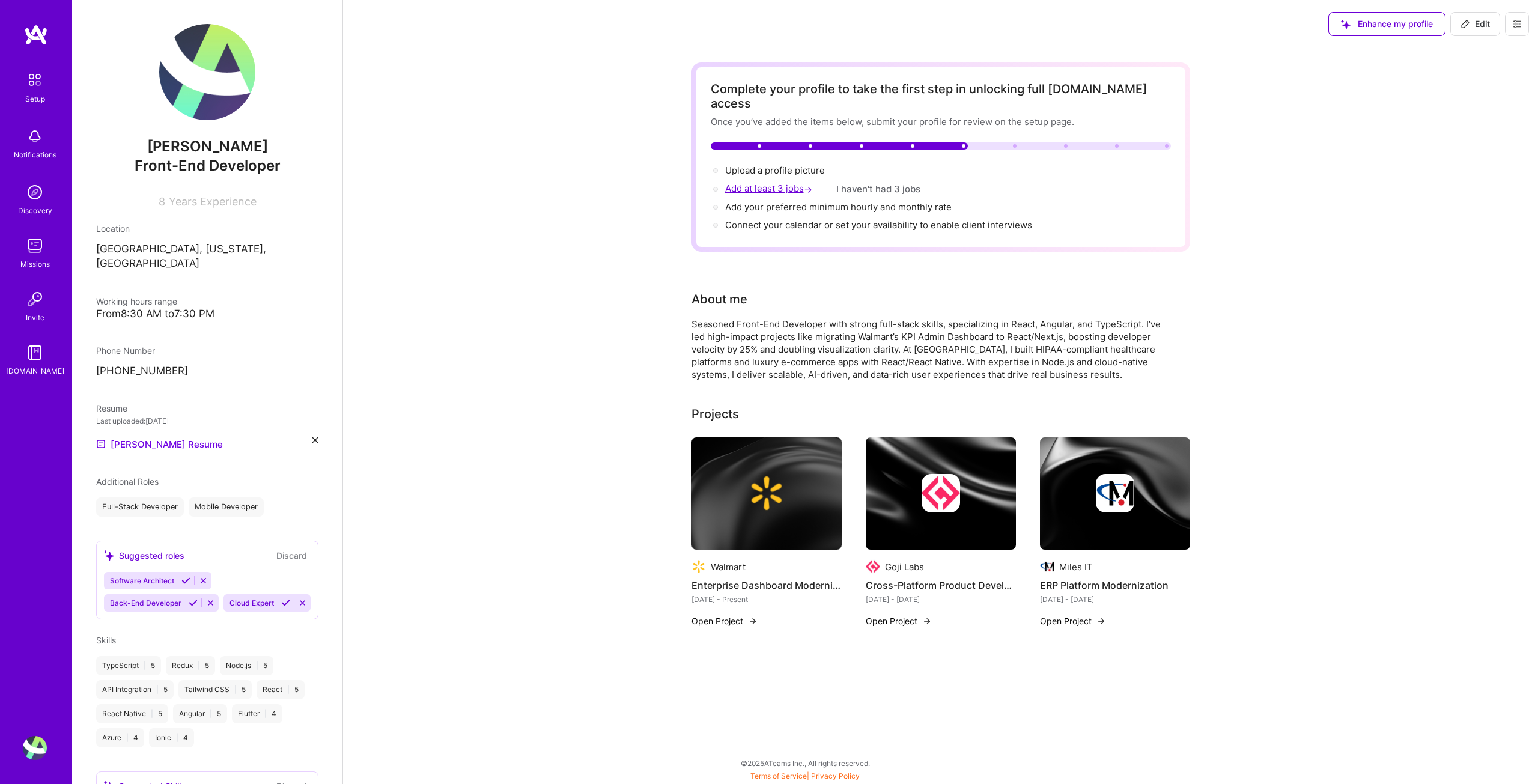
click at [745, 182] on span "Add at least 3 jobs →" at bounding box center [770, 188] width 90 height 11
select select "US"
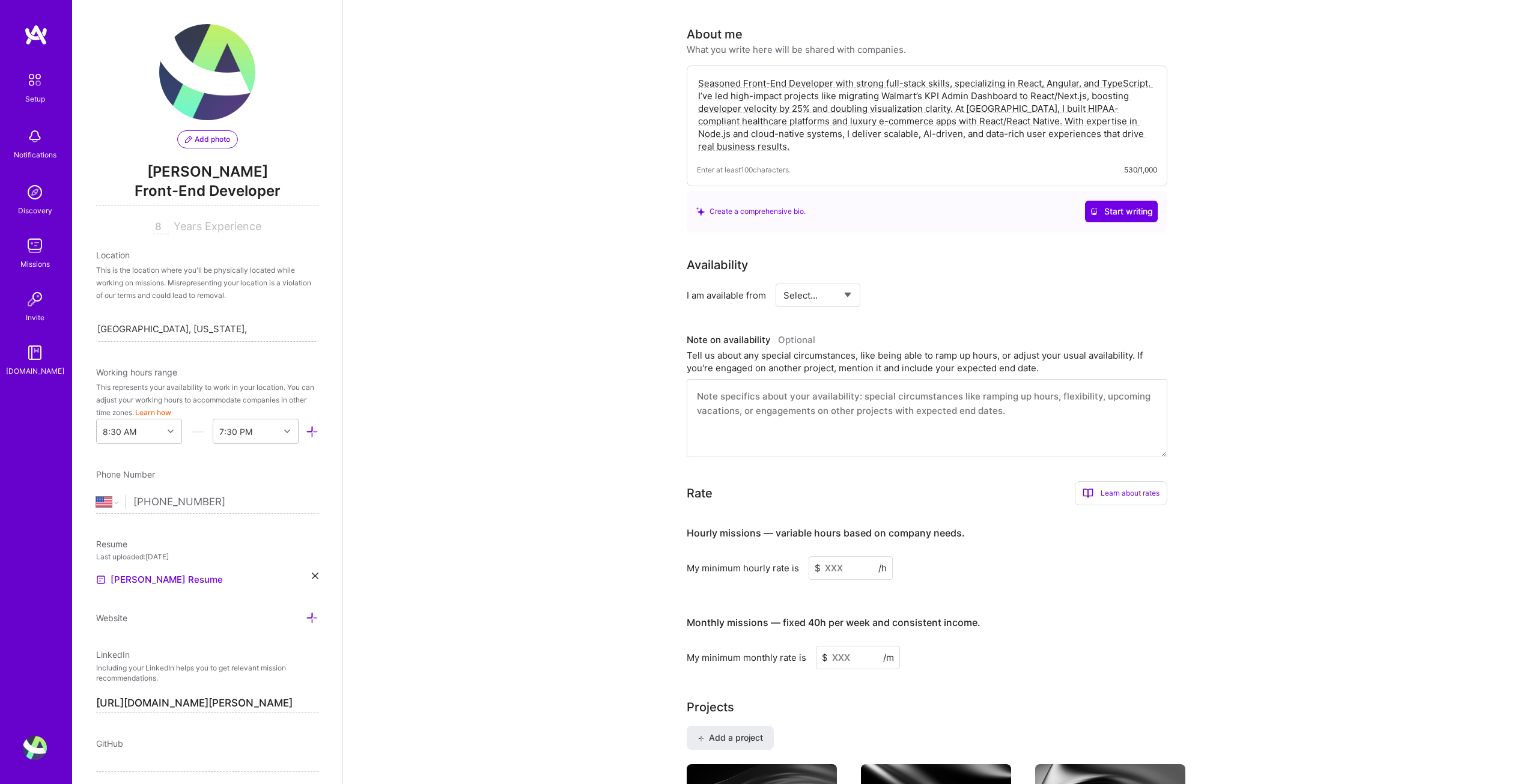
scroll to position [263, 0]
click at [830, 285] on select "Select... Right Now Future Date Not Available" at bounding box center [818, 296] width 69 height 31
select select "Right Now"
click at [783, 281] on select "Select... Right Now Future Date Not Available" at bounding box center [818, 296] width 69 height 31
click at [909, 285] on input at bounding box center [928, 296] width 72 height 24
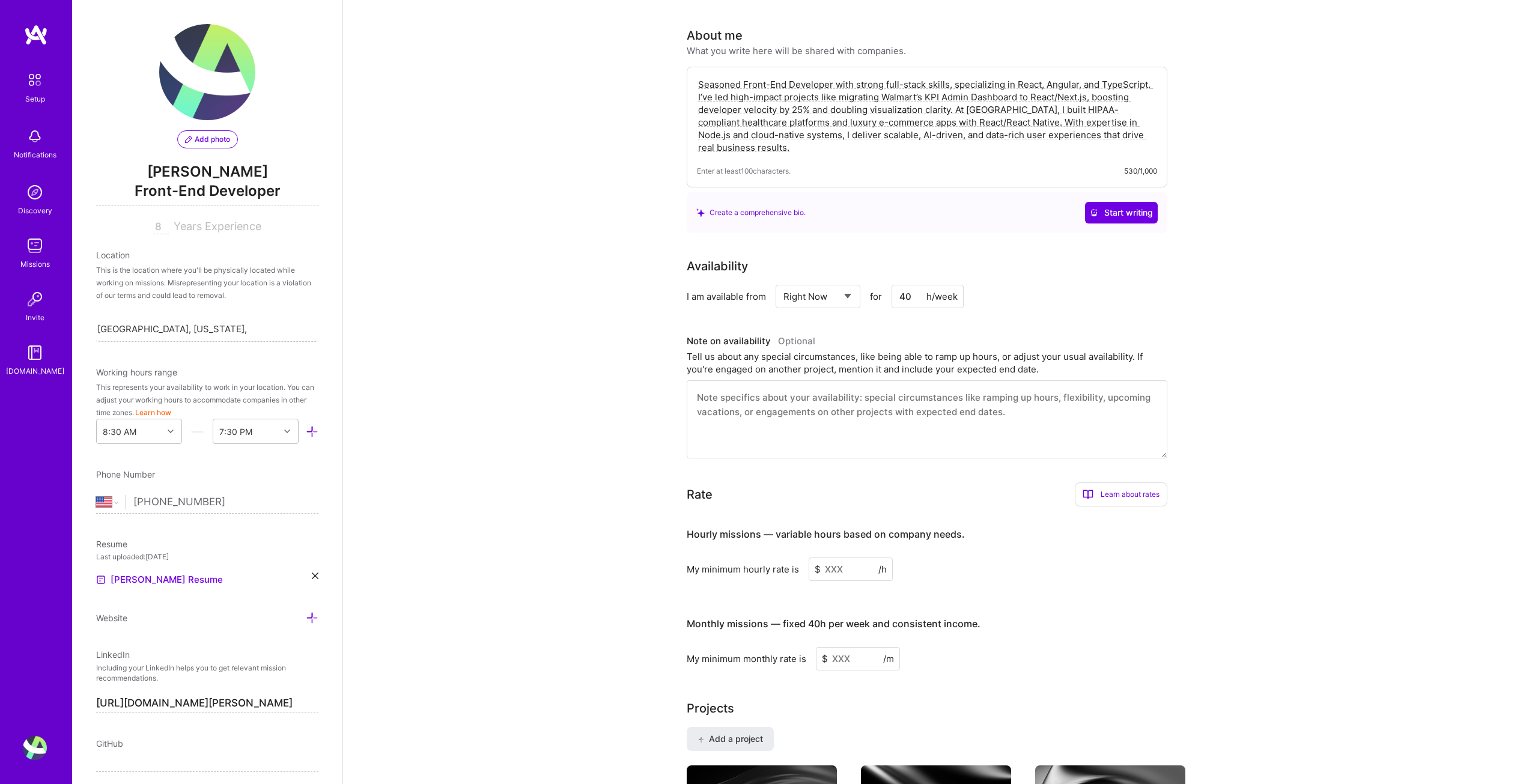
type input "40"
click at [902, 420] on textarea at bounding box center [926, 419] width 480 height 78
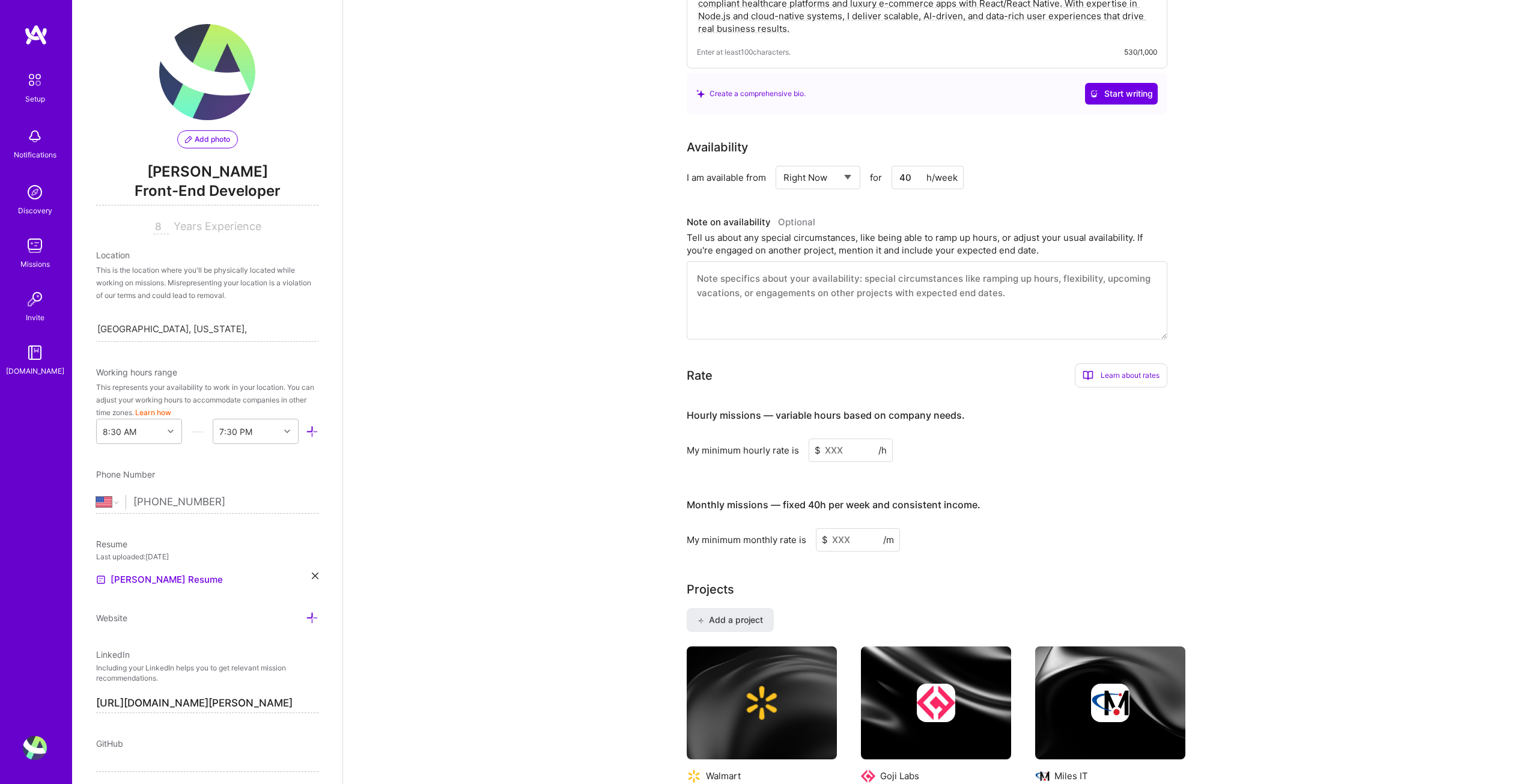
scroll to position [384, 0]
click at [860, 437] on input at bounding box center [850, 448] width 84 height 24
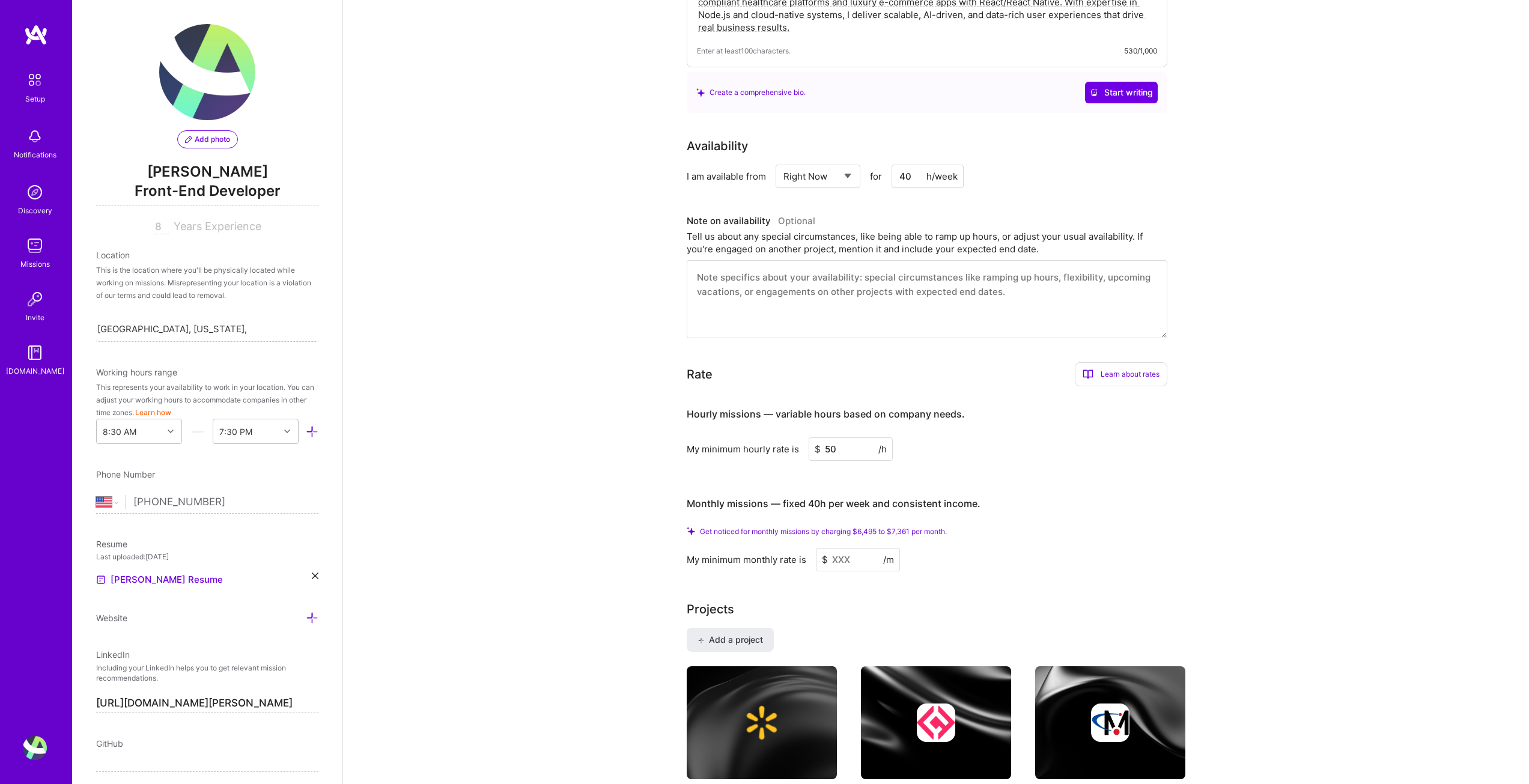
click at [851, 548] on input at bounding box center [857, 559] width 84 height 24
drag, startPoint x: 829, startPoint y: 433, endPoint x: 798, endPoint y: 434, distance: 31.0
click at [798, 437] on div "My minimum hourly rate is $ 50 /h" at bounding box center [926, 448] width 480 height 24
type input "60"
click at [852, 548] on input at bounding box center [857, 559] width 84 height 24
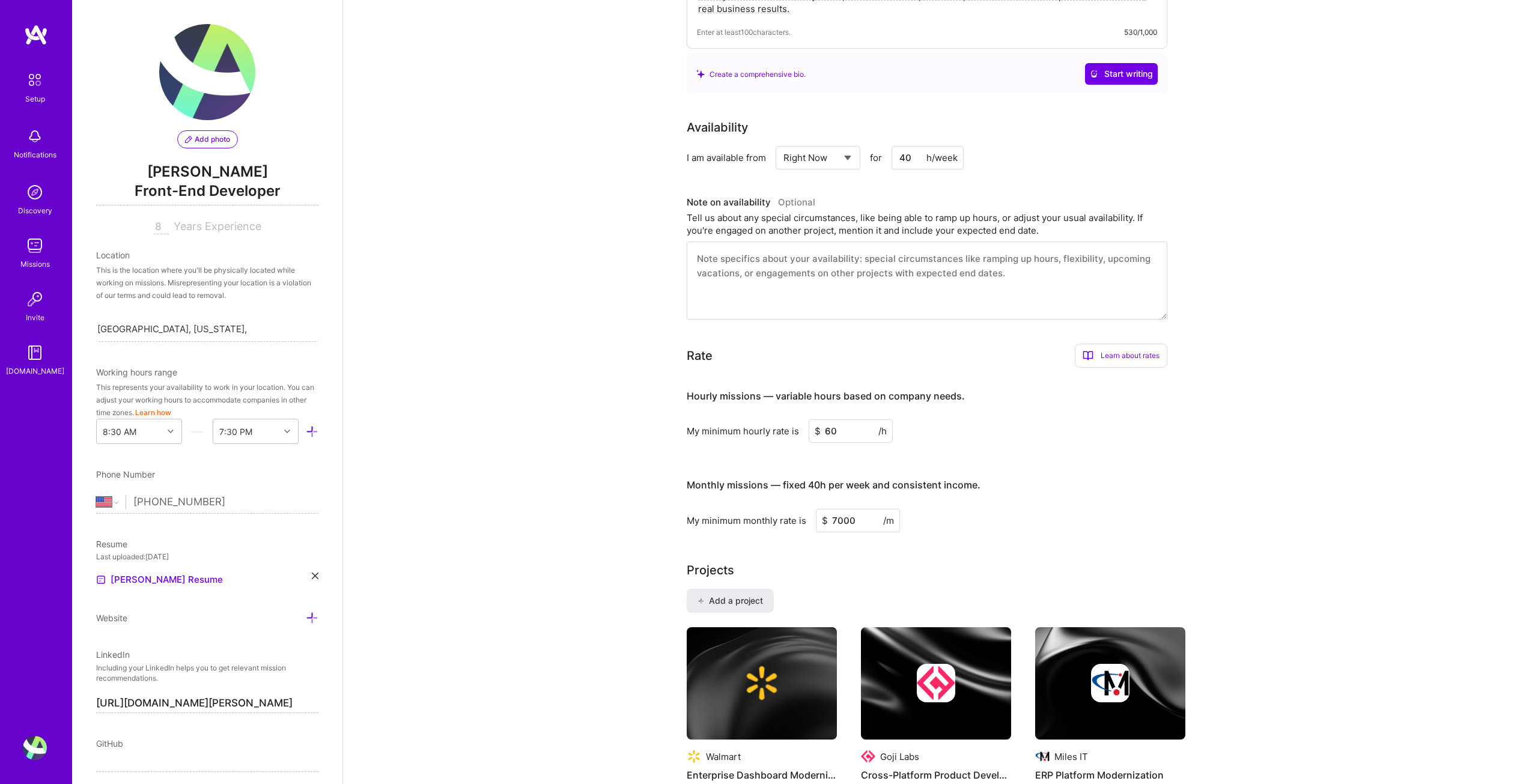
type input "7000"
click at [1015, 521] on div "Complete your profile to take the first step in unlocking full [DOMAIN_NAME] ac…" at bounding box center [936, 305] width 499 height 1253
drag, startPoint x: 831, startPoint y: 418, endPoint x: 843, endPoint y: 416, distance: 12.2
click at [841, 419] on input "60" at bounding box center [850, 431] width 84 height 24
type input "6"
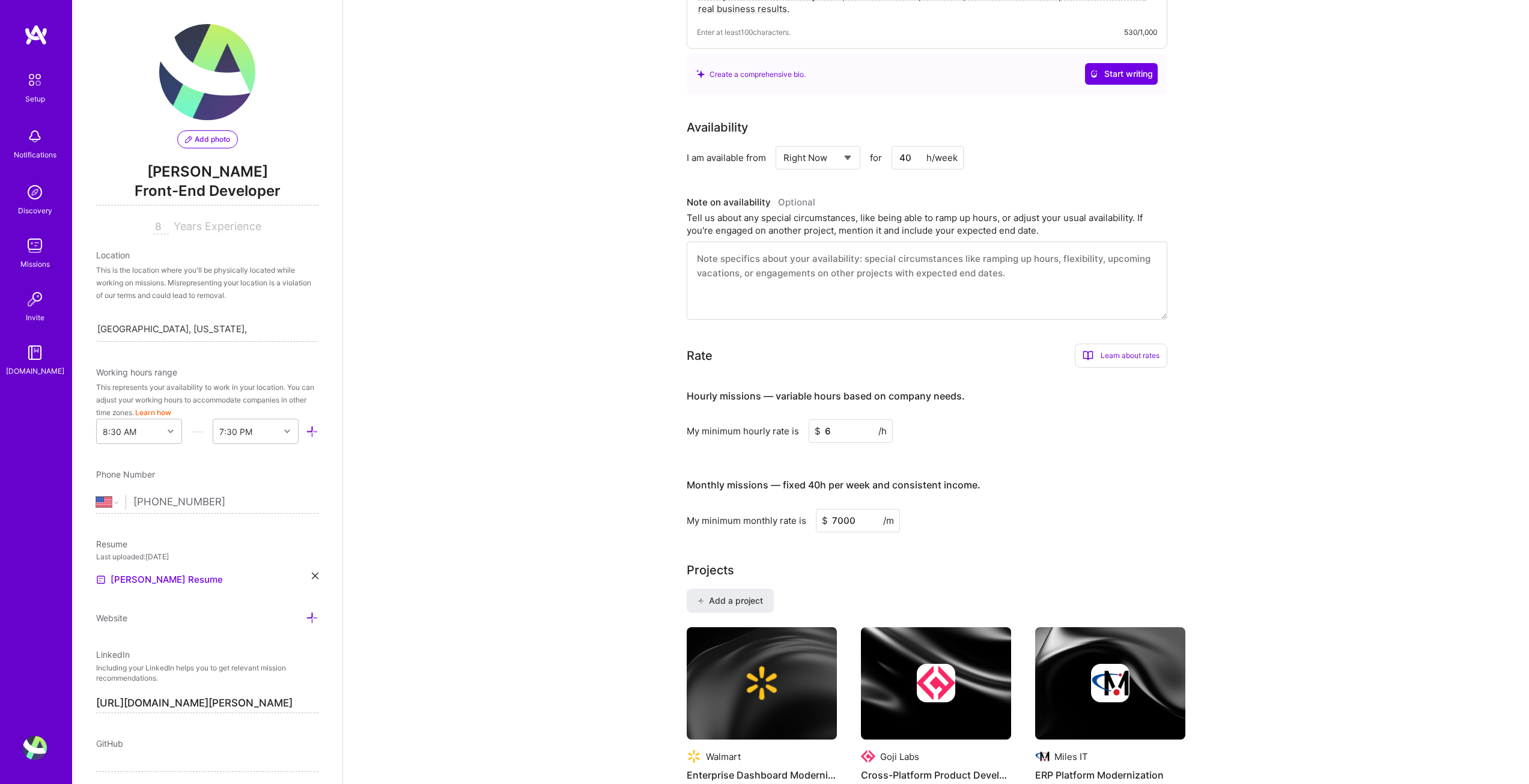
click at [880, 425] on span "/h" at bounding box center [883, 431] width 9 height 12
click at [864, 419] on input "6" at bounding box center [850, 431] width 84 height 24
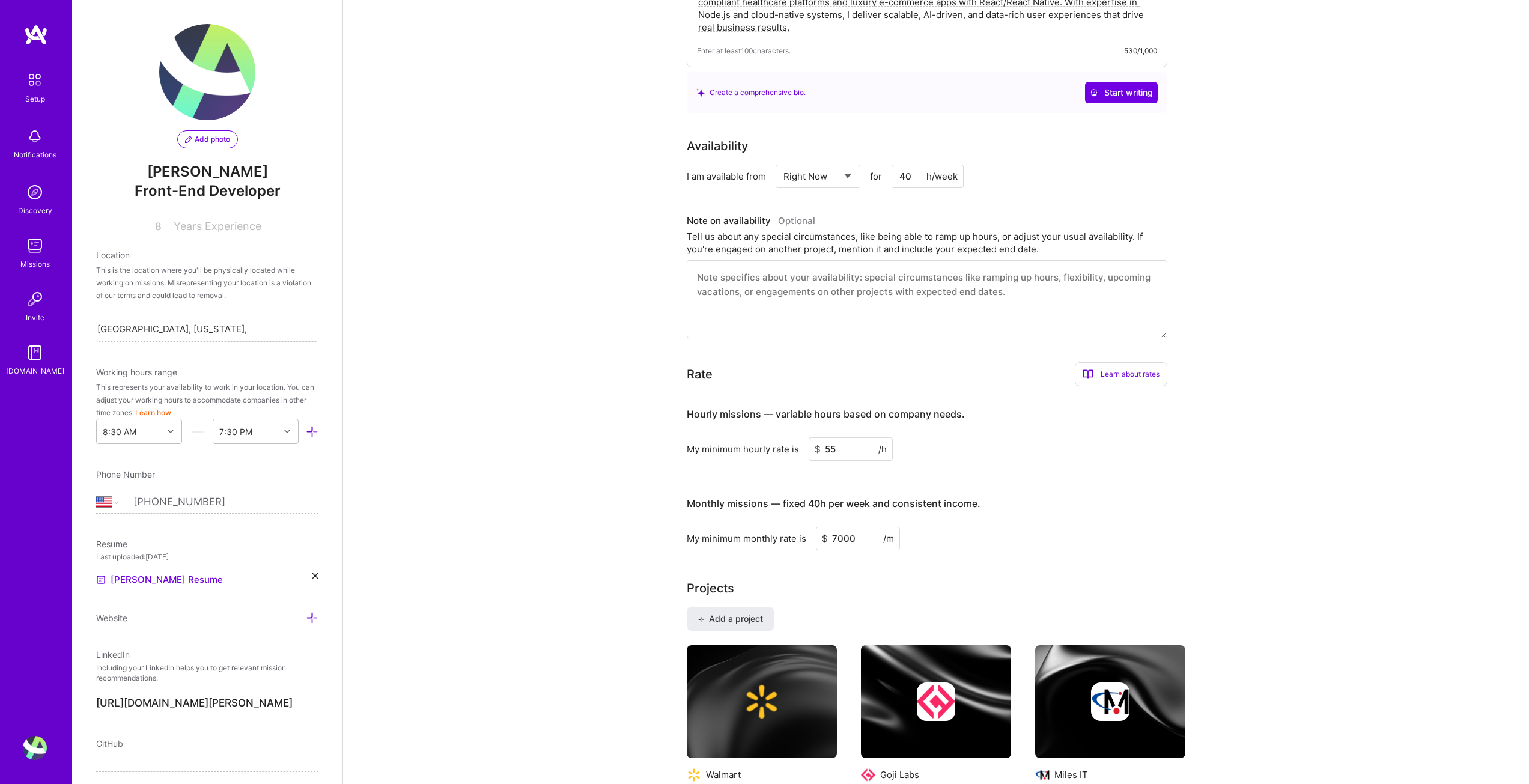
type input "55"
drag, startPoint x: 1043, startPoint y: 500, endPoint x: 1042, endPoint y: 507, distance: 7.1
click at [1043, 501] on h3 "Monthly missions — fixed 40h per week and consistent income." at bounding box center [926, 503] width 480 height 37
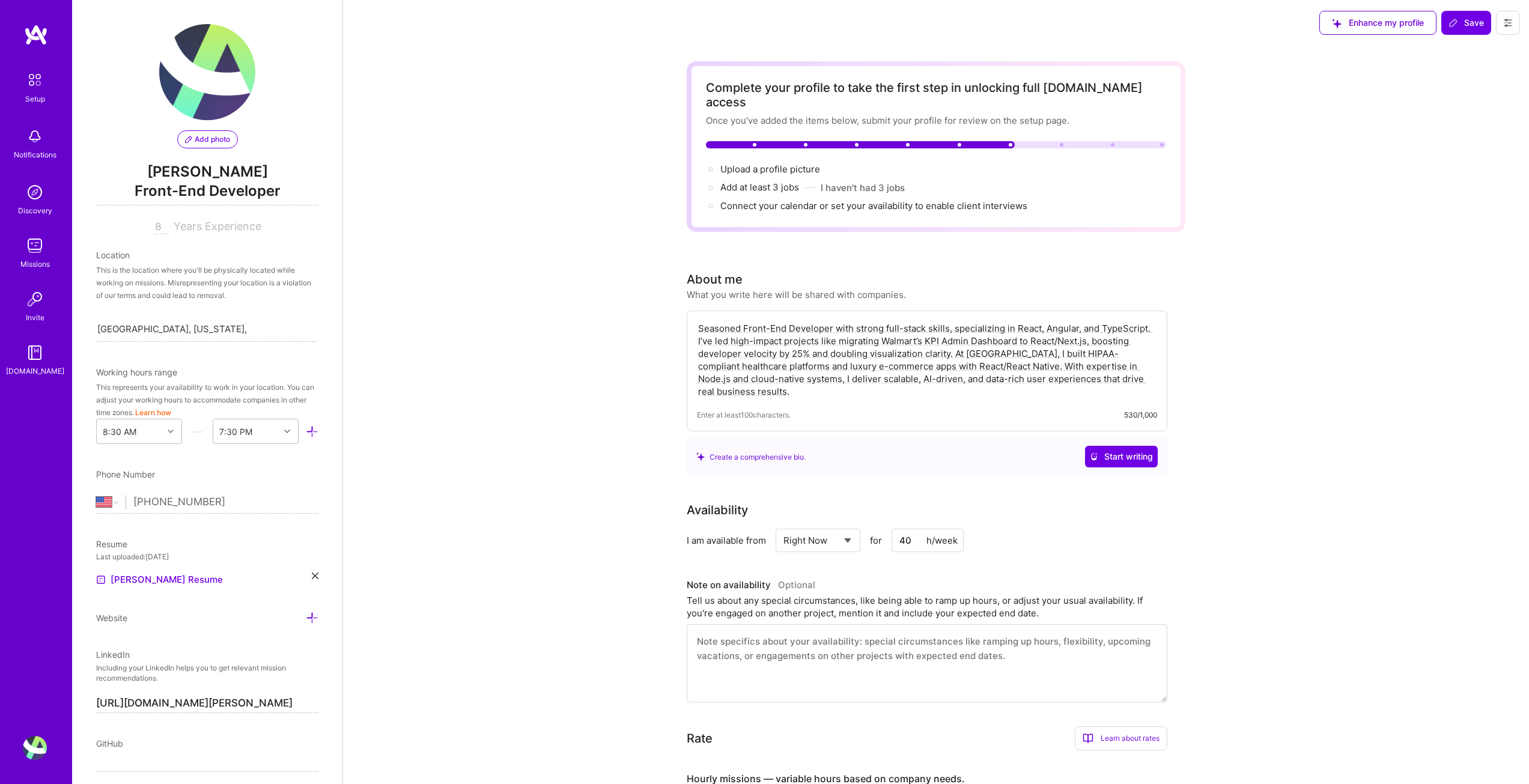
scroll to position [0, 0]
click at [749, 182] on span "Add at least 3 jobs →" at bounding box center [765, 188] width 90 height 11
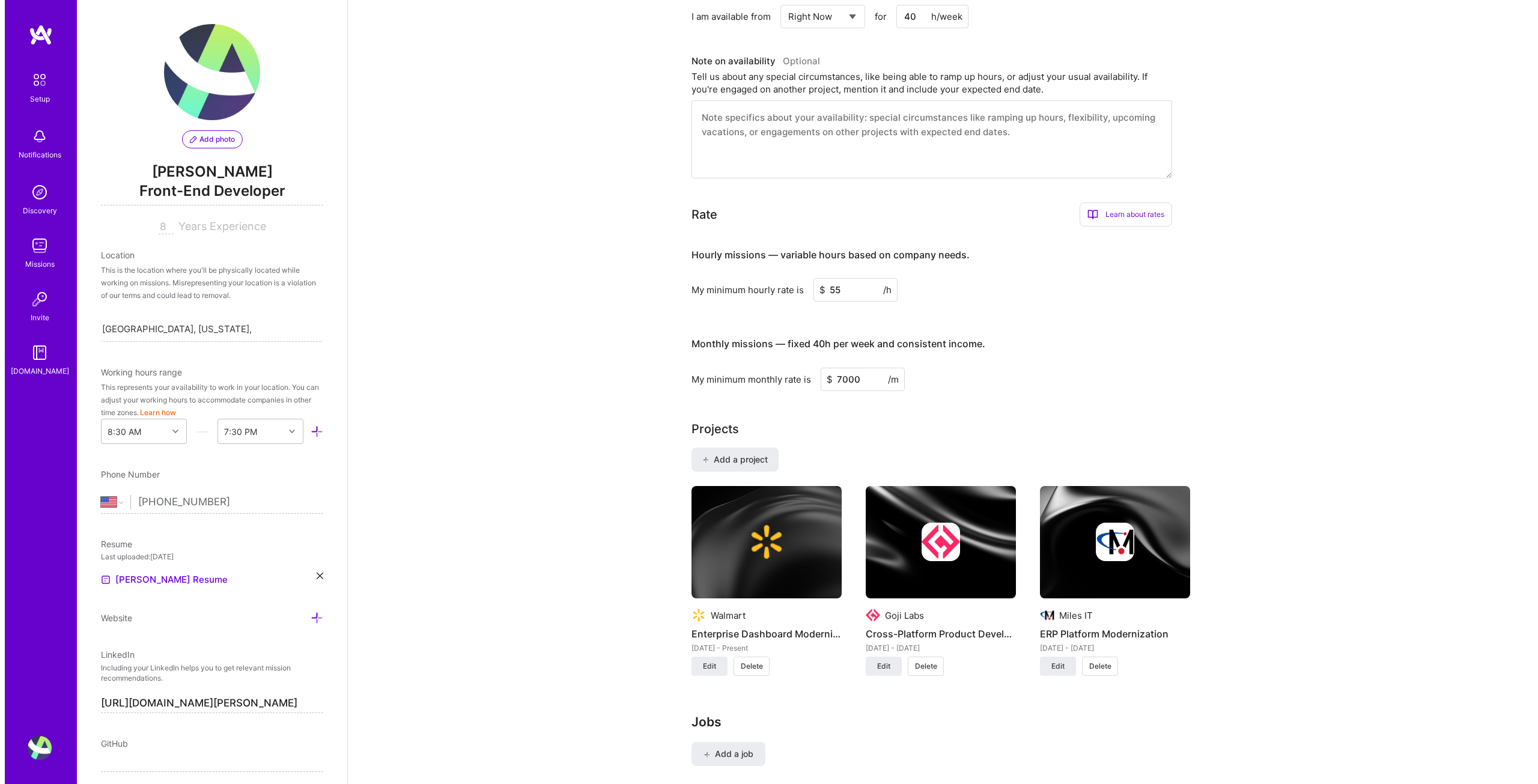
scroll to position [545, 0]
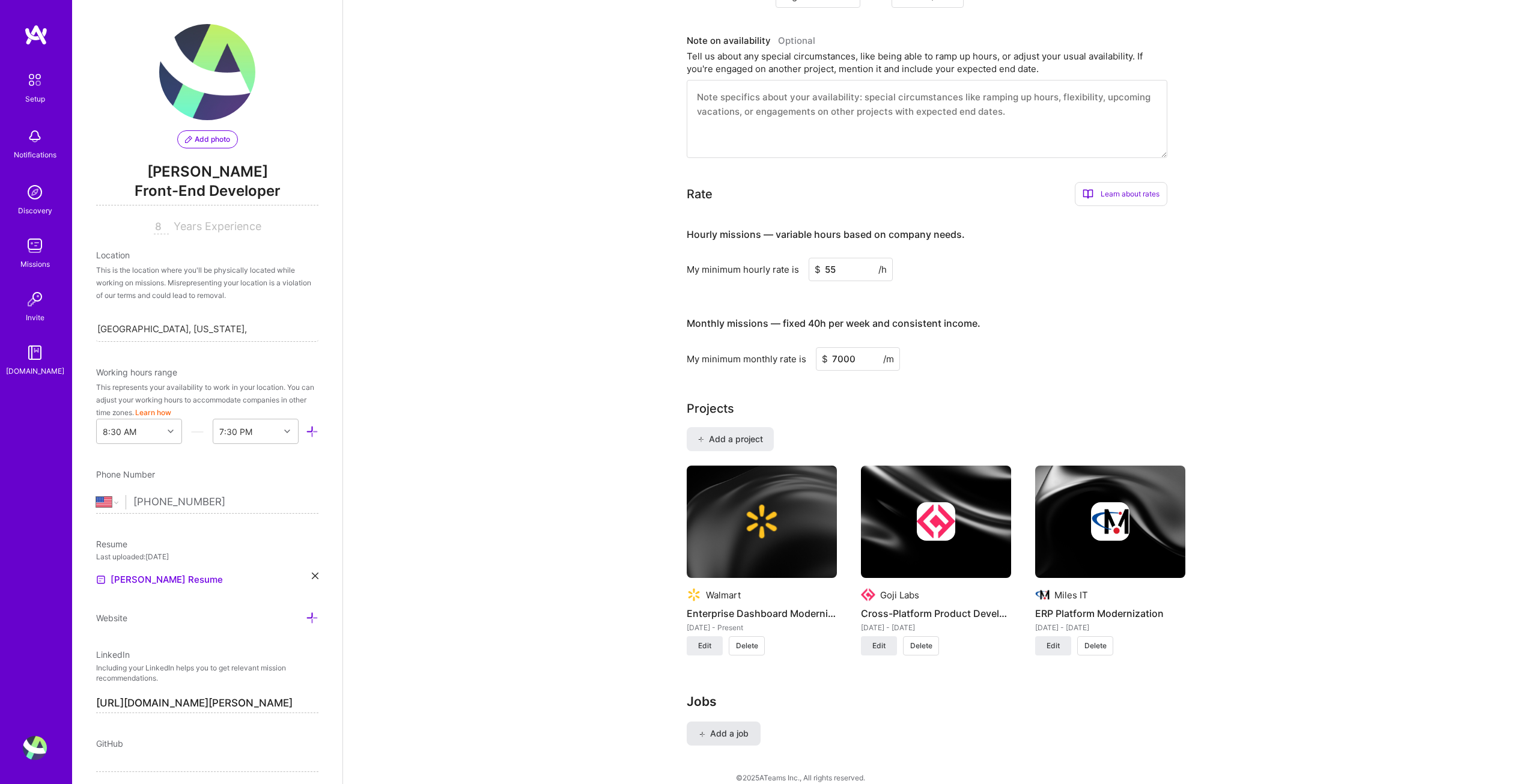
click at [724, 728] on span "Add a job" at bounding box center [724, 734] width 50 height 12
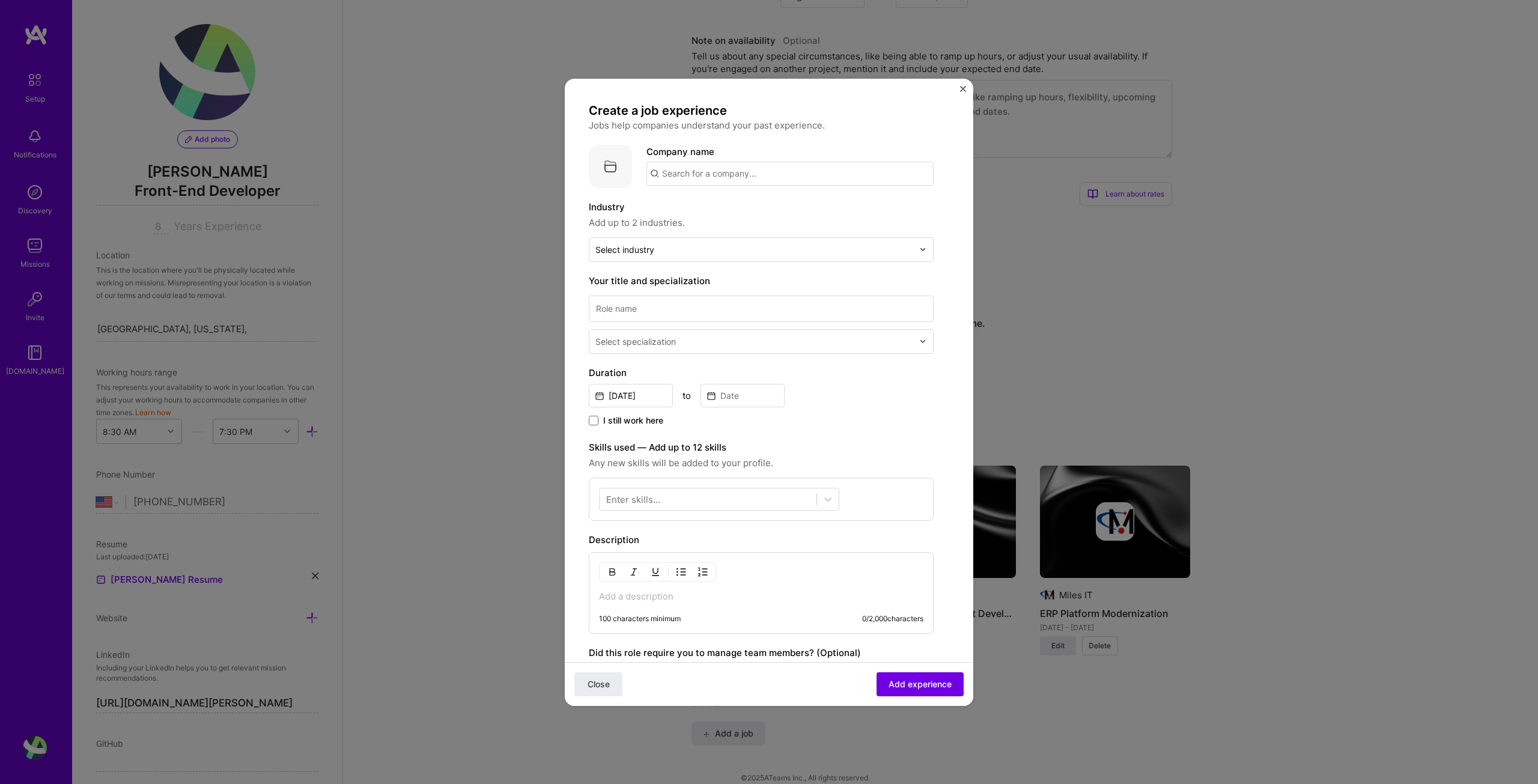
click at [730, 174] on input "text" at bounding box center [791, 173] width 287 height 24
click at [639, 248] on div "Select industry 0" at bounding box center [625, 249] width 59 height 12
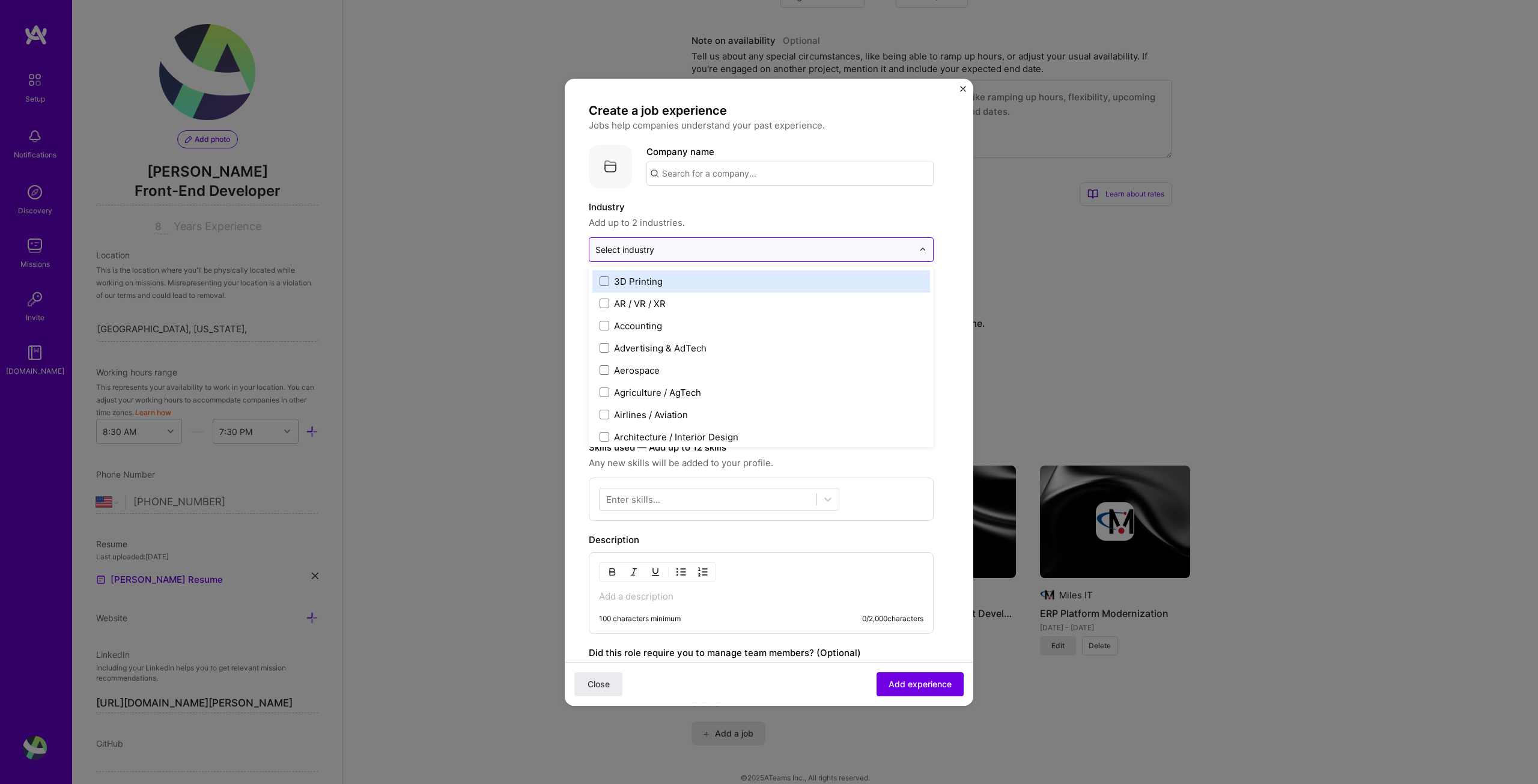
click at [639, 248] on div "Select industry 0" at bounding box center [625, 249] width 59 height 12
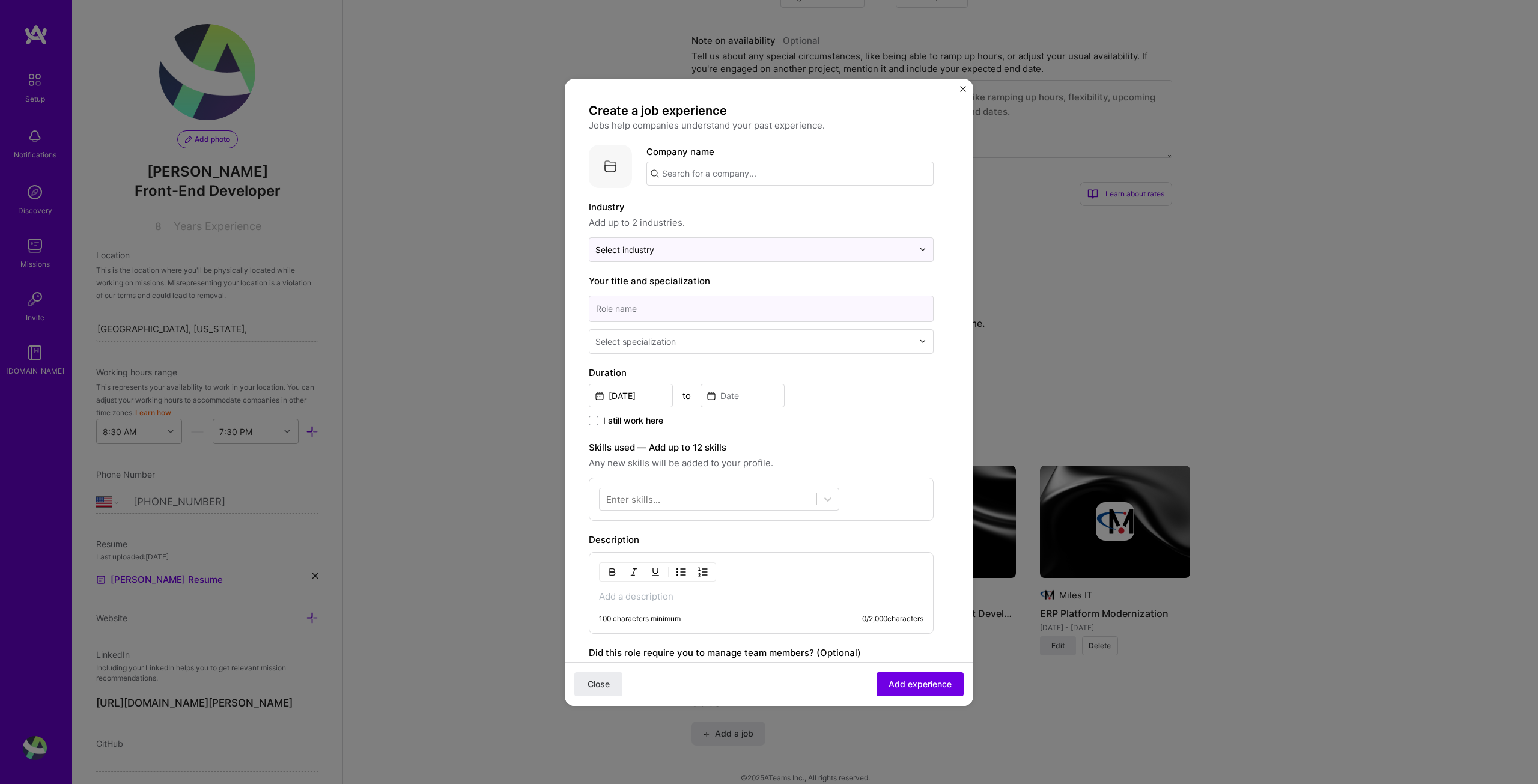
click at [634, 309] on input at bounding box center [761, 308] width 345 height 26
type input "Senior Frontend Engineer"
click at [673, 336] on div "Select specialization" at bounding box center [635, 341] width 80 height 12
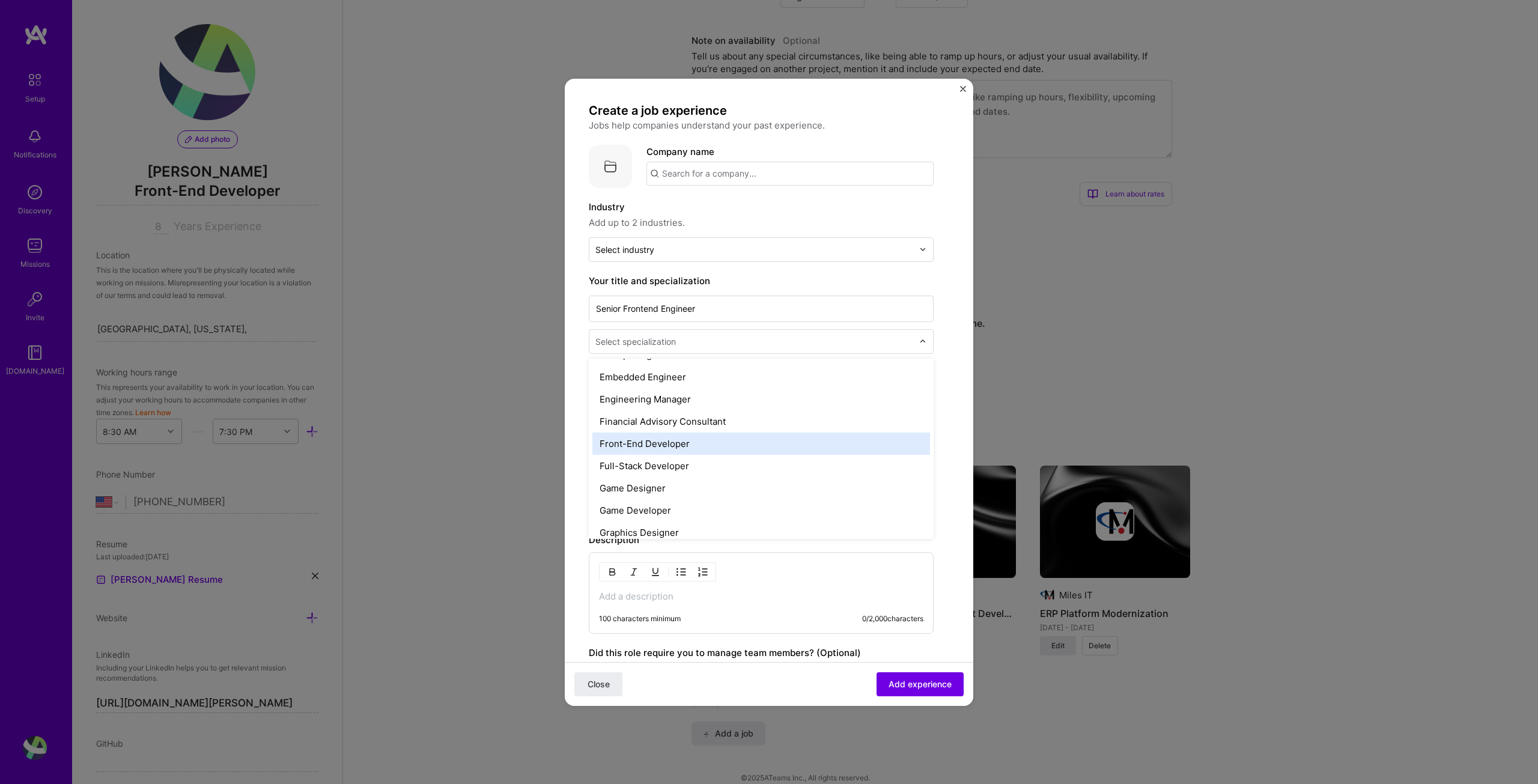
scroll to position [601, 0]
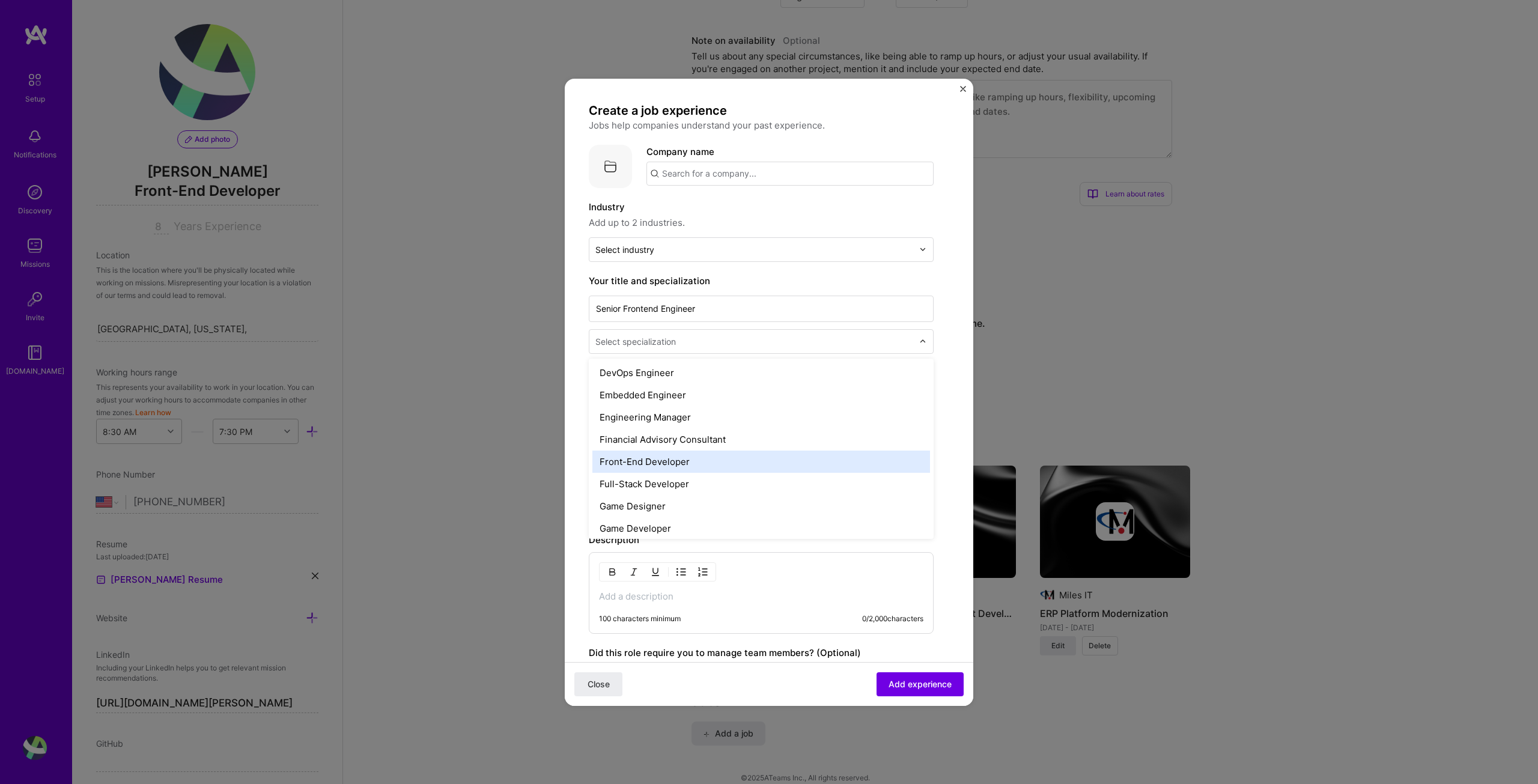
click at [680, 408] on div "Engineering Manager" at bounding box center [761, 417] width 338 height 22
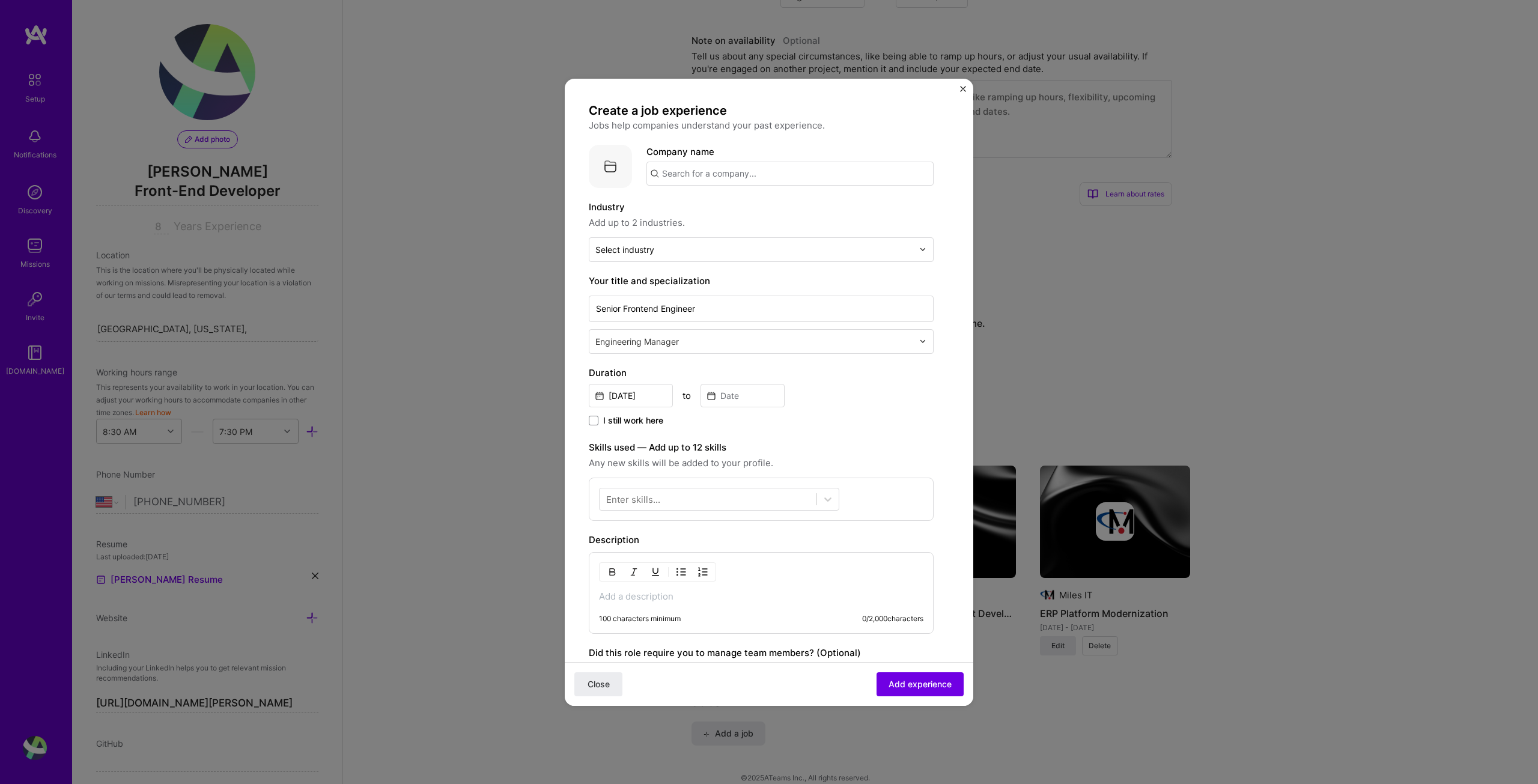
click at [661, 345] on input "text" at bounding box center [755, 341] width 320 height 12
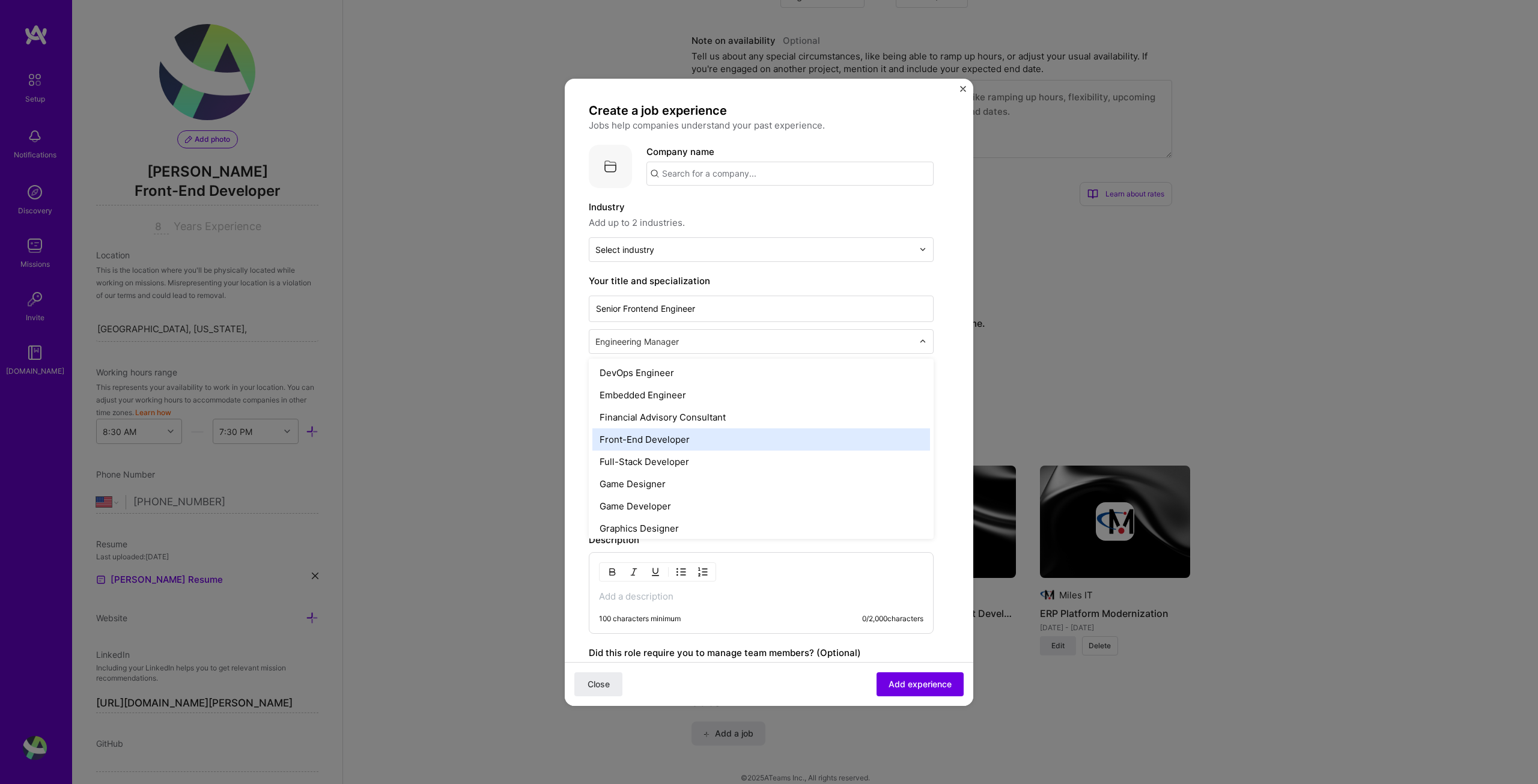
click at [673, 446] on div "Front-End Developer" at bounding box center [761, 439] width 338 height 22
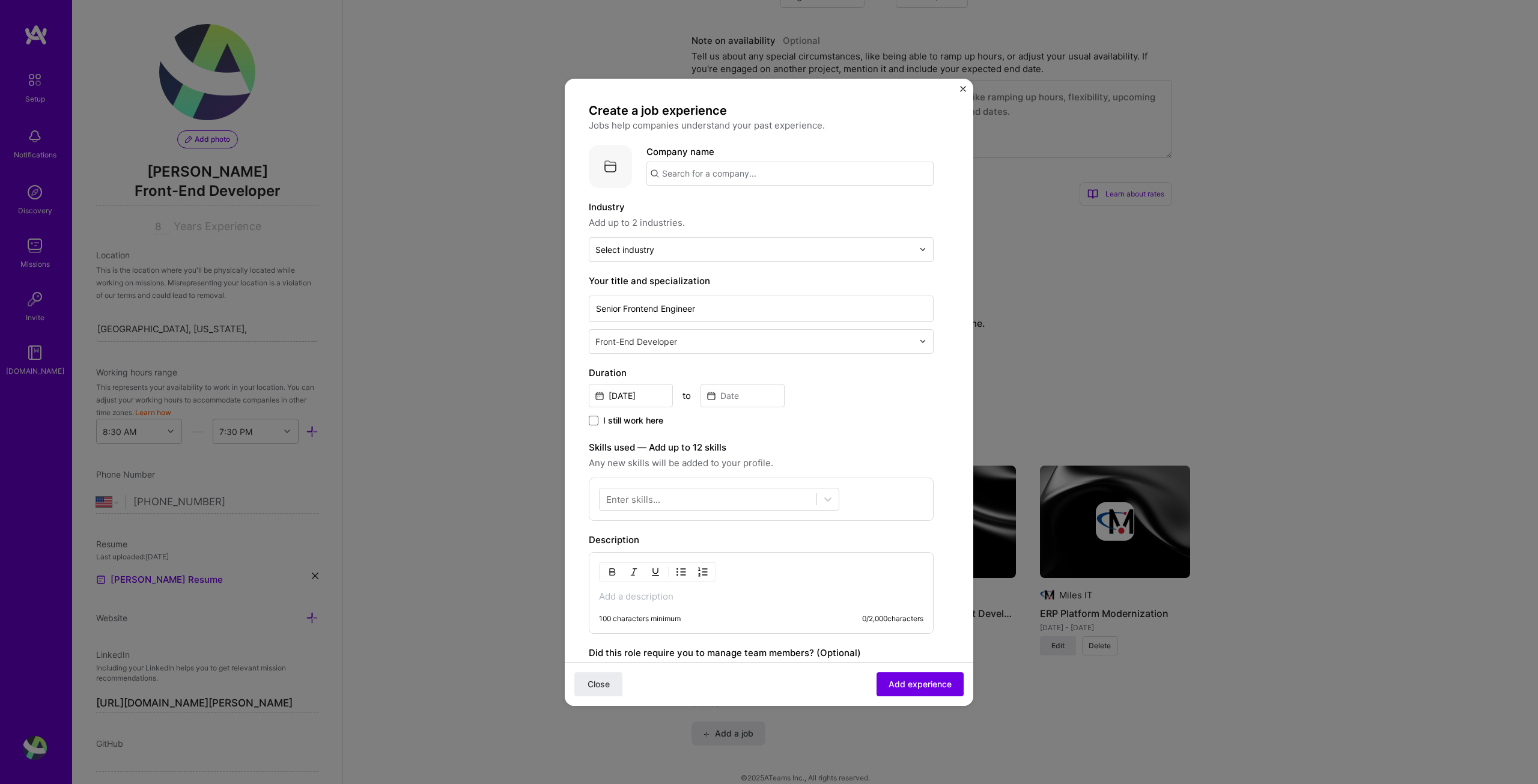
click at [597, 420] on span at bounding box center [593, 420] width 10 height 10
click at [0, 0] on input "I still work here" at bounding box center [0, 0] width 0 height 0
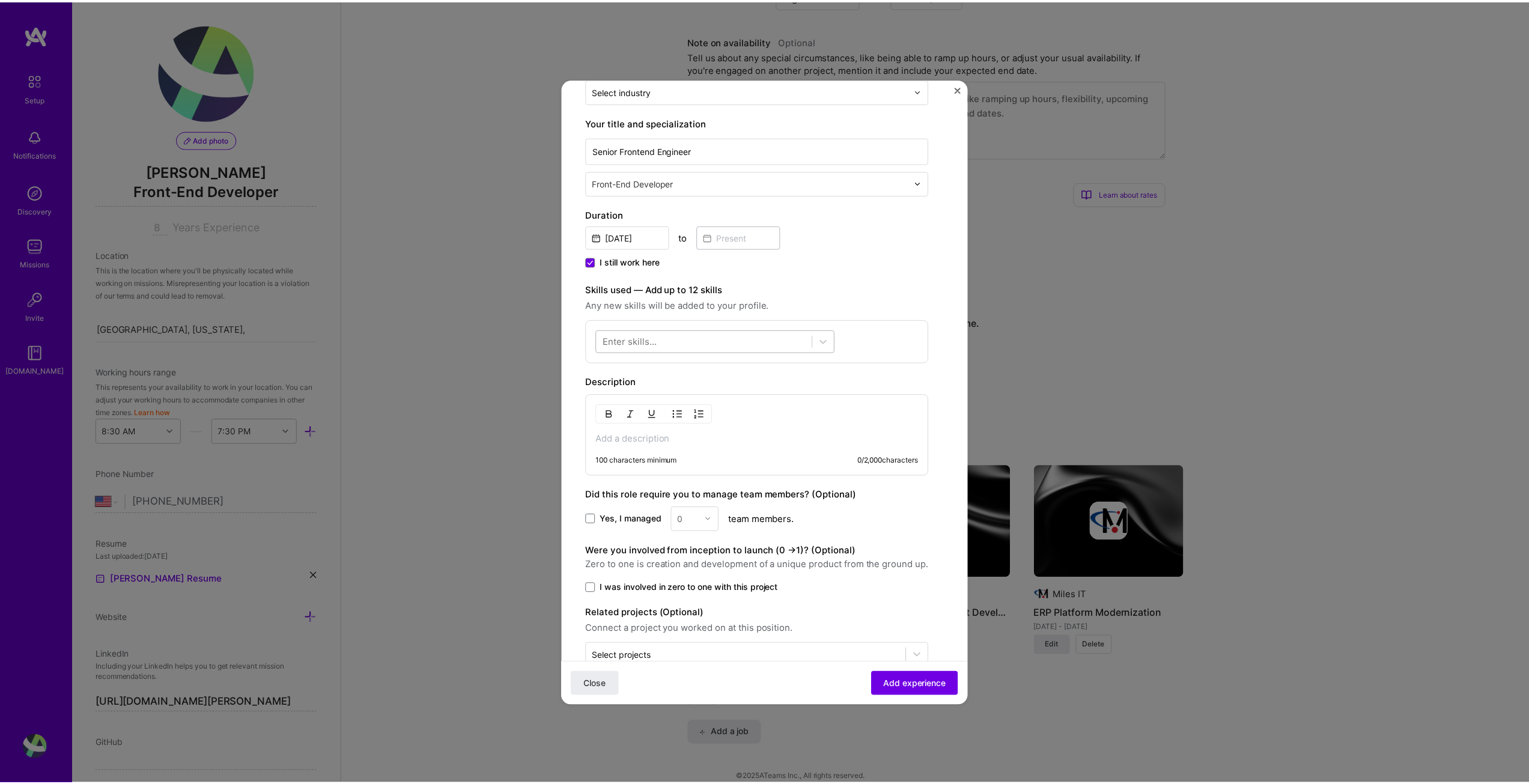
scroll to position [189, 0]
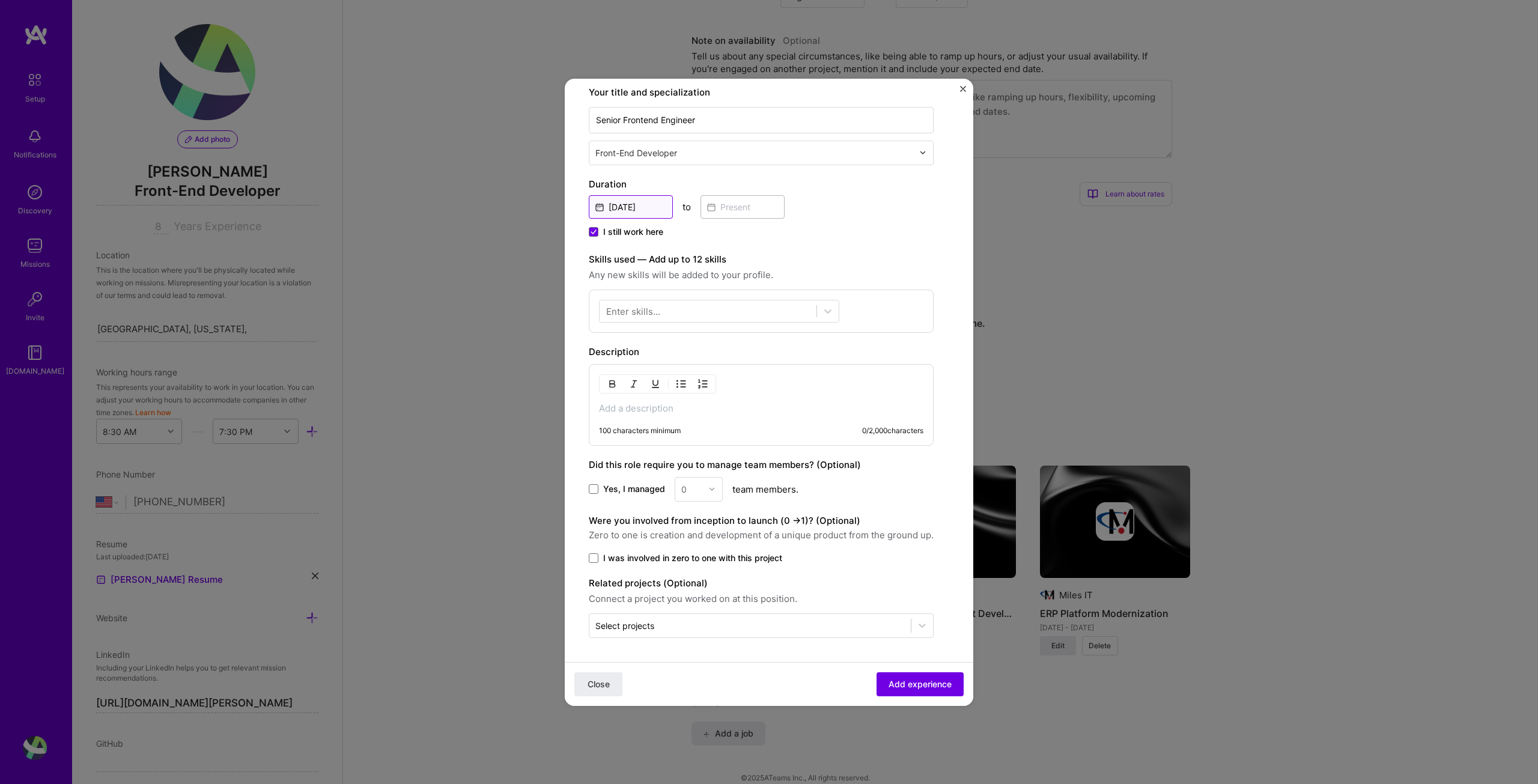
click at [647, 204] on input "[DATE]" at bounding box center [630, 207] width 84 height 24
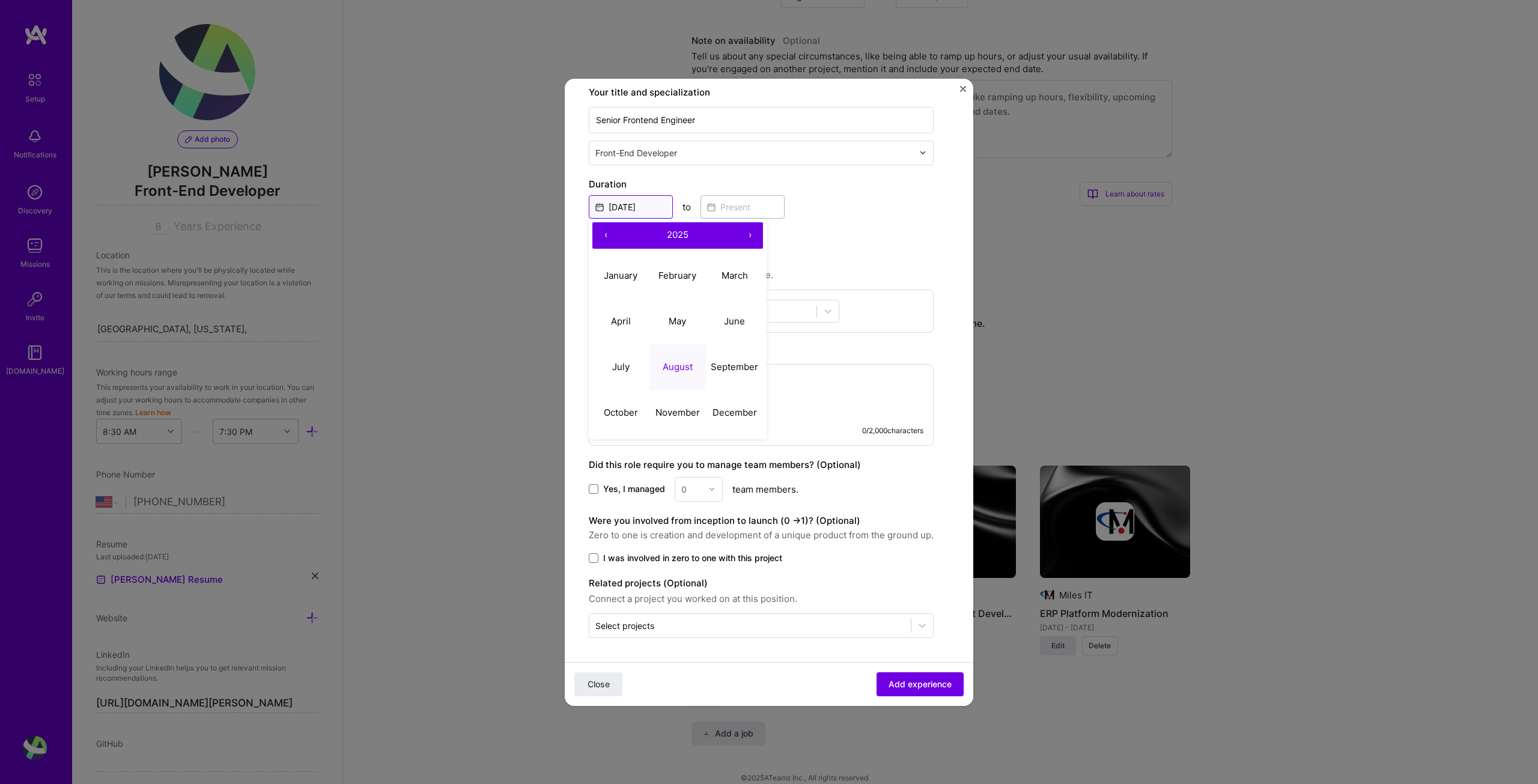
click at [640, 206] on input "[DATE]" at bounding box center [630, 207] width 84 height 24
click at [626, 204] on input "[DATE]" at bounding box center [630, 207] width 84 height 24
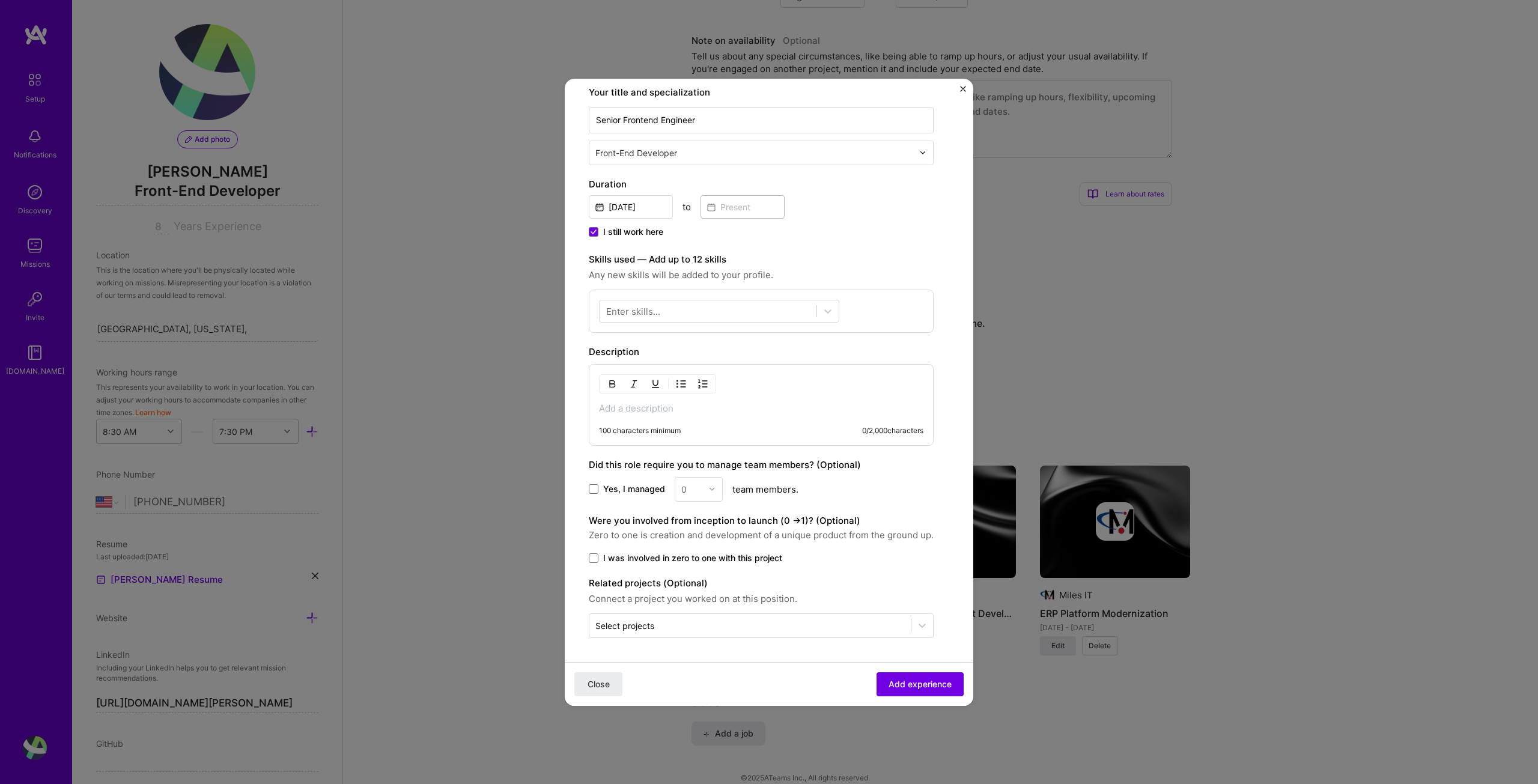
click at [766, 174] on div "Create a job experience Jobs help companies understand your past experience. Co…" at bounding box center [761, 277] width 345 height 724
click at [962, 85] on form "Create a job experience Jobs help companies understand your past experience. Co…" at bounding box center [769, 310] width 409 height 792
click at [962, 88] on img "Close" at bounding box center [963, 88] width 6 height 6
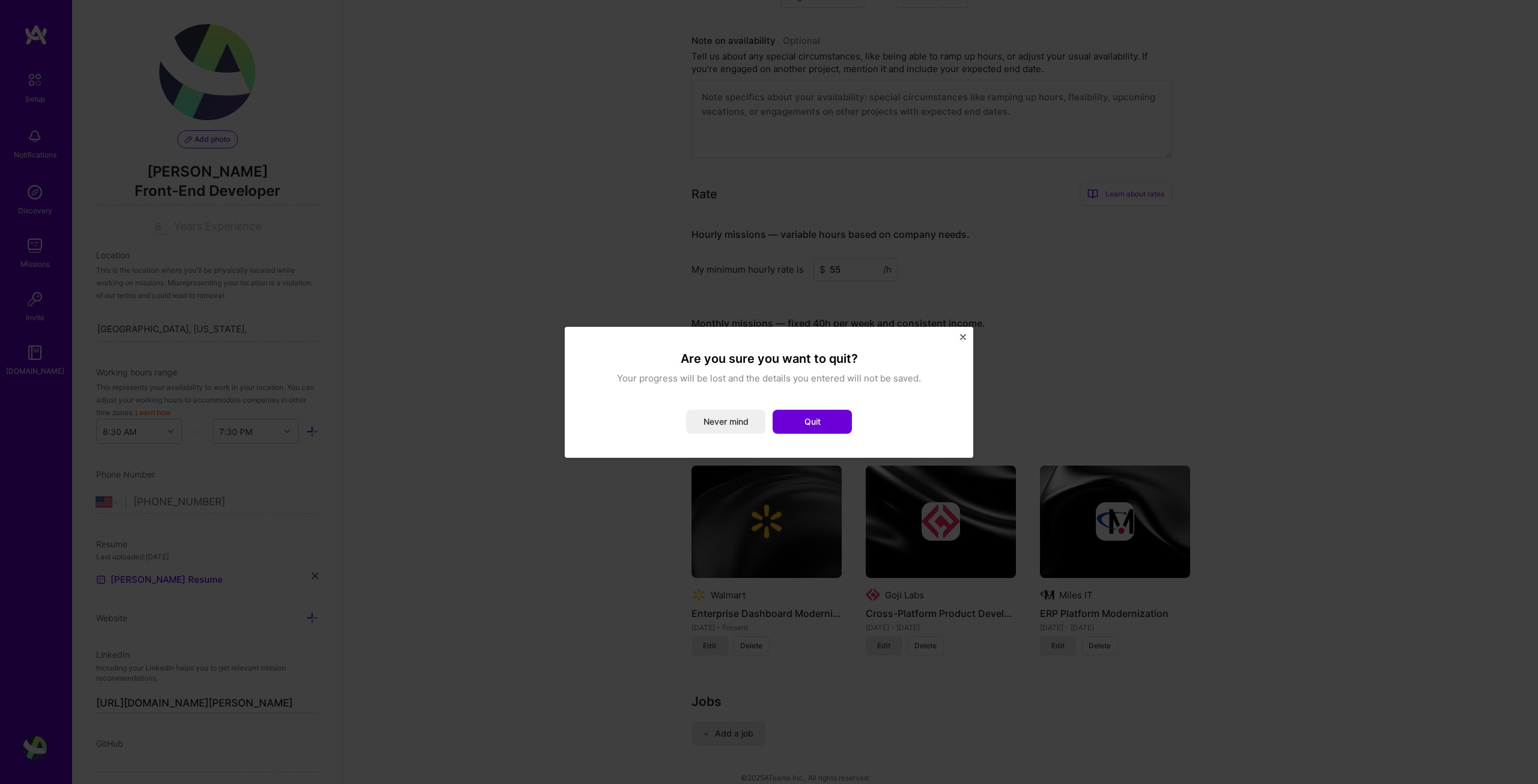
click at [798, 422] on button "Quit" at bounding box center [813, 421] width 79 height 24
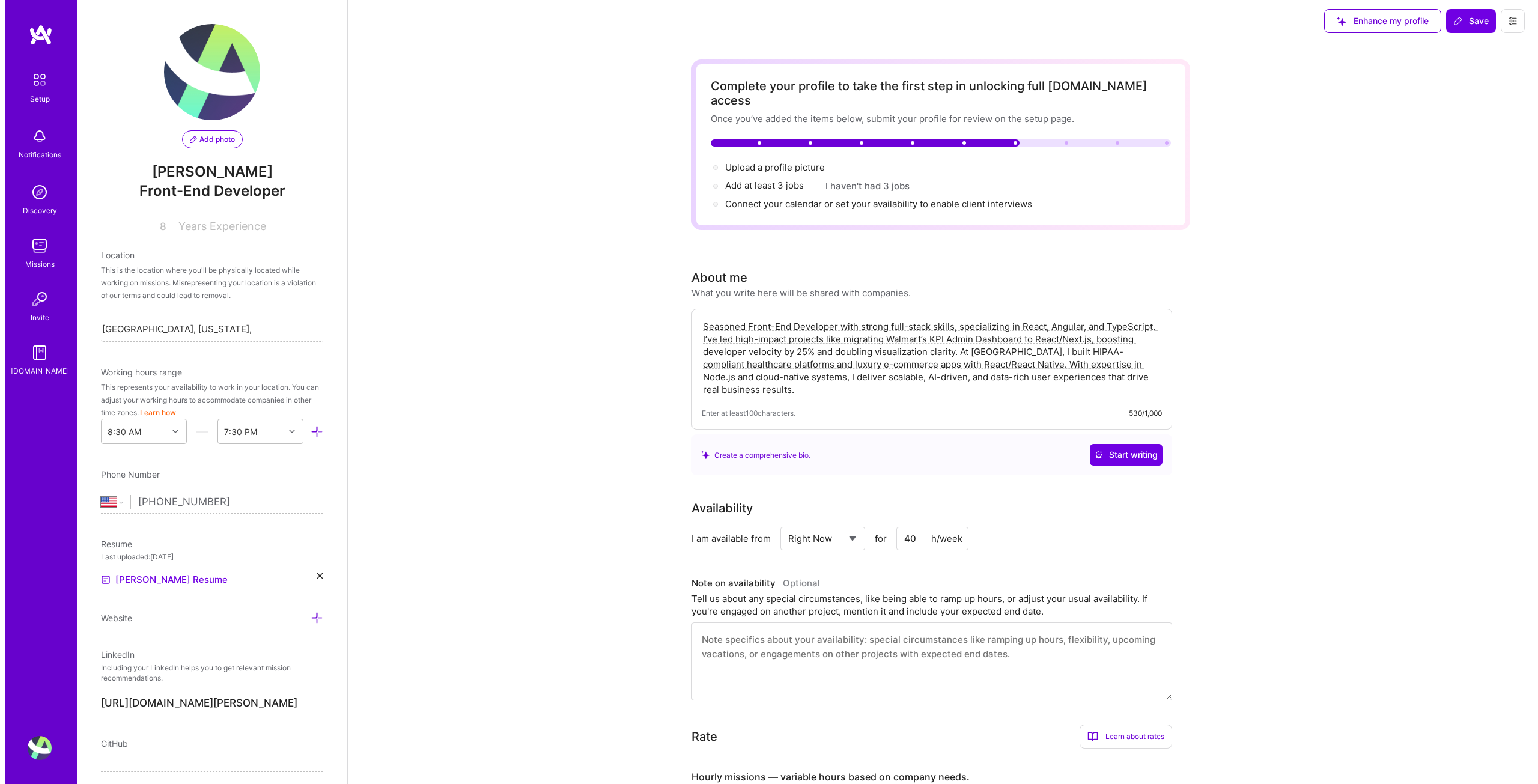
scroll to position [0, 0]
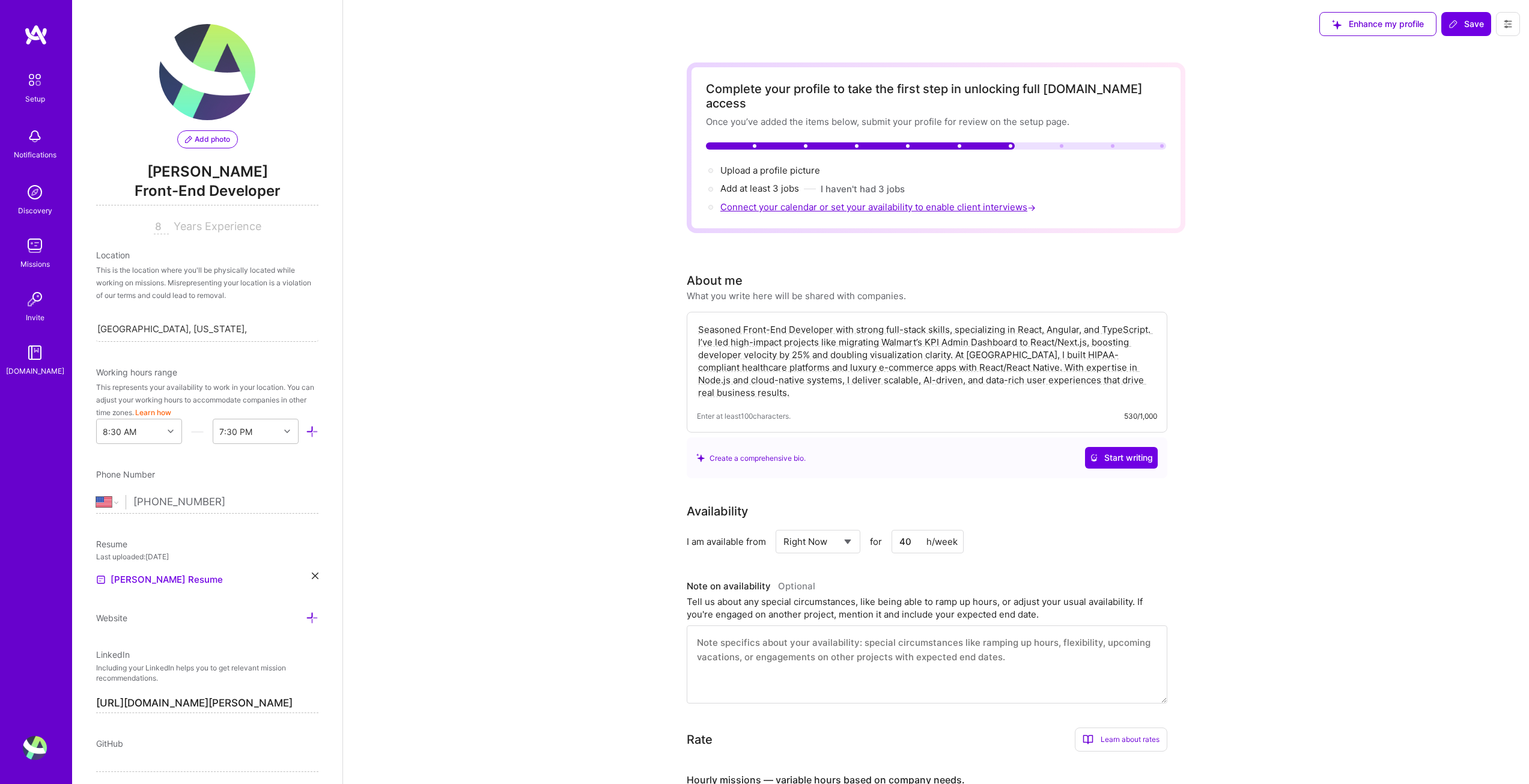
click at [755, 201] on span "Connect your calendar or set your availability to enable client interviews →" at bounding box center [879, 206] width 318 height 11
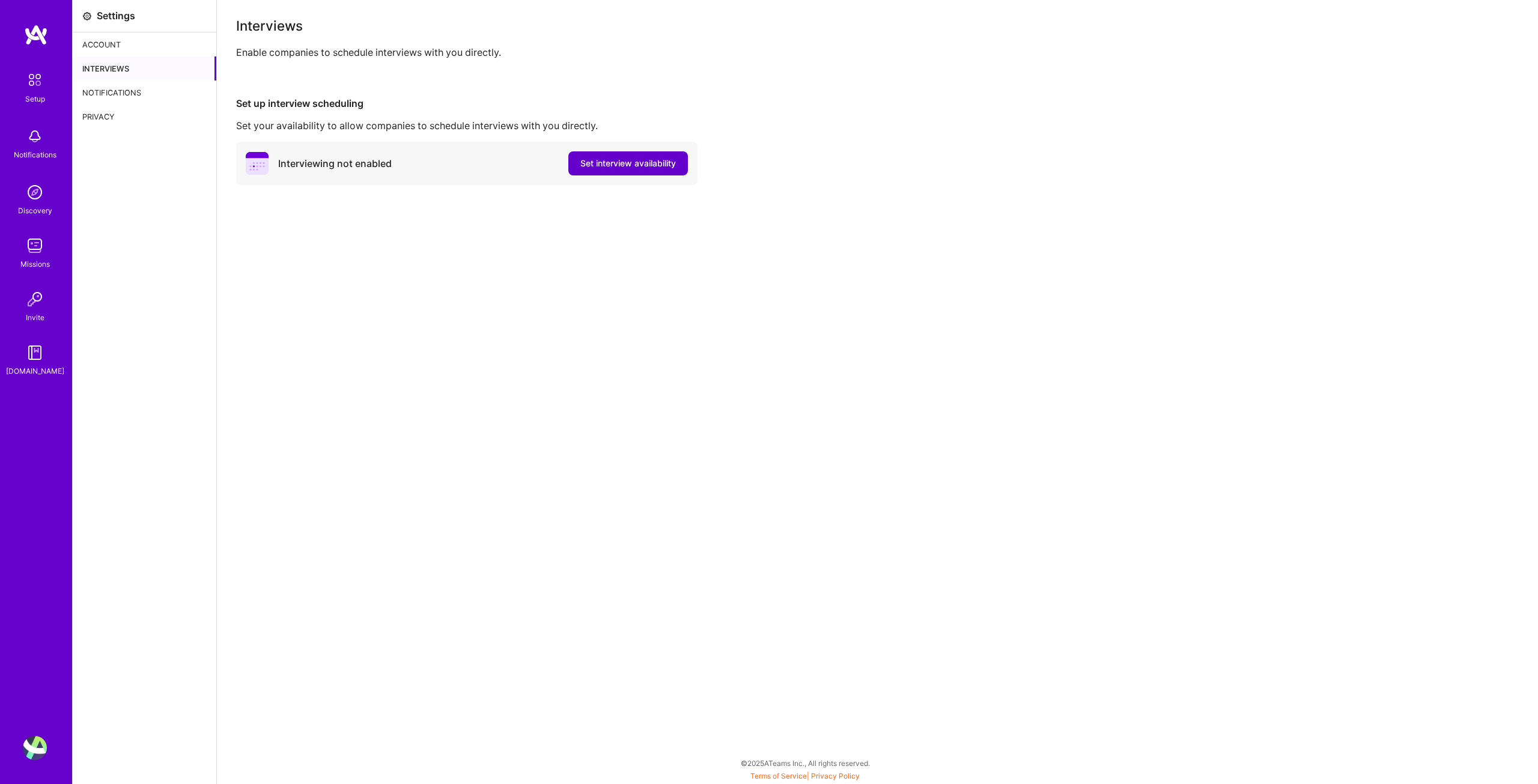
click at [647, 167] on span "Set interview availability" at bounding box center [628, 164] width 95 height 12
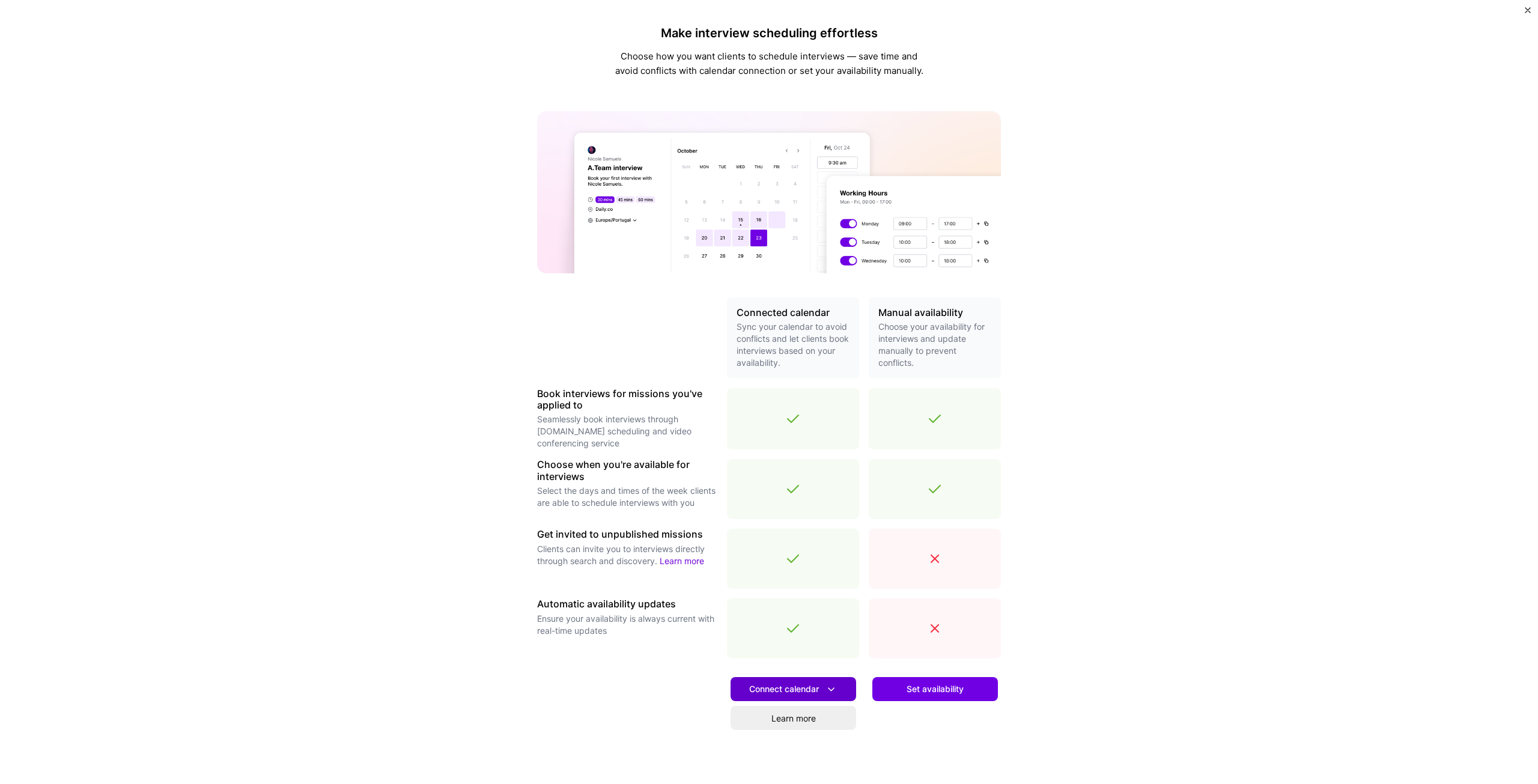
click at [828, 694] on icon at bounding box center [831, 689] width 12 height 12
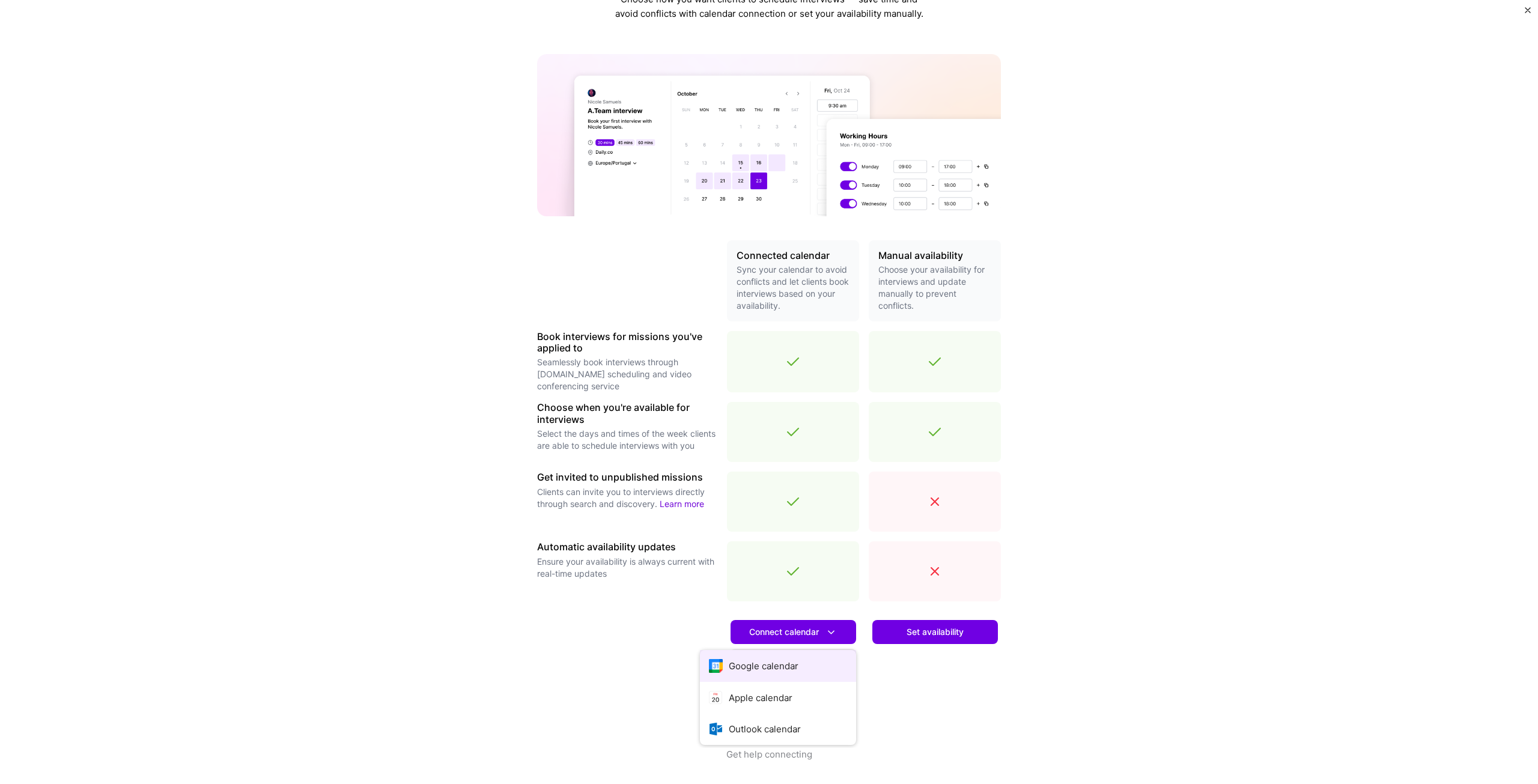
scroll to position [57, 0]
click at [758, 667] on button "Google calendar" at bounding box center [777, 665] width 156 height 32
click at [827, 640] on button "Connect calendar" at bounding box center [793, 631] width 125 height 24
click at [828, 639] on button "Connect calendar" at bounding box center [793, 631] width 125 height 24
click at [538, 639] on div at bounding box center [628, 678] width 181 height 137
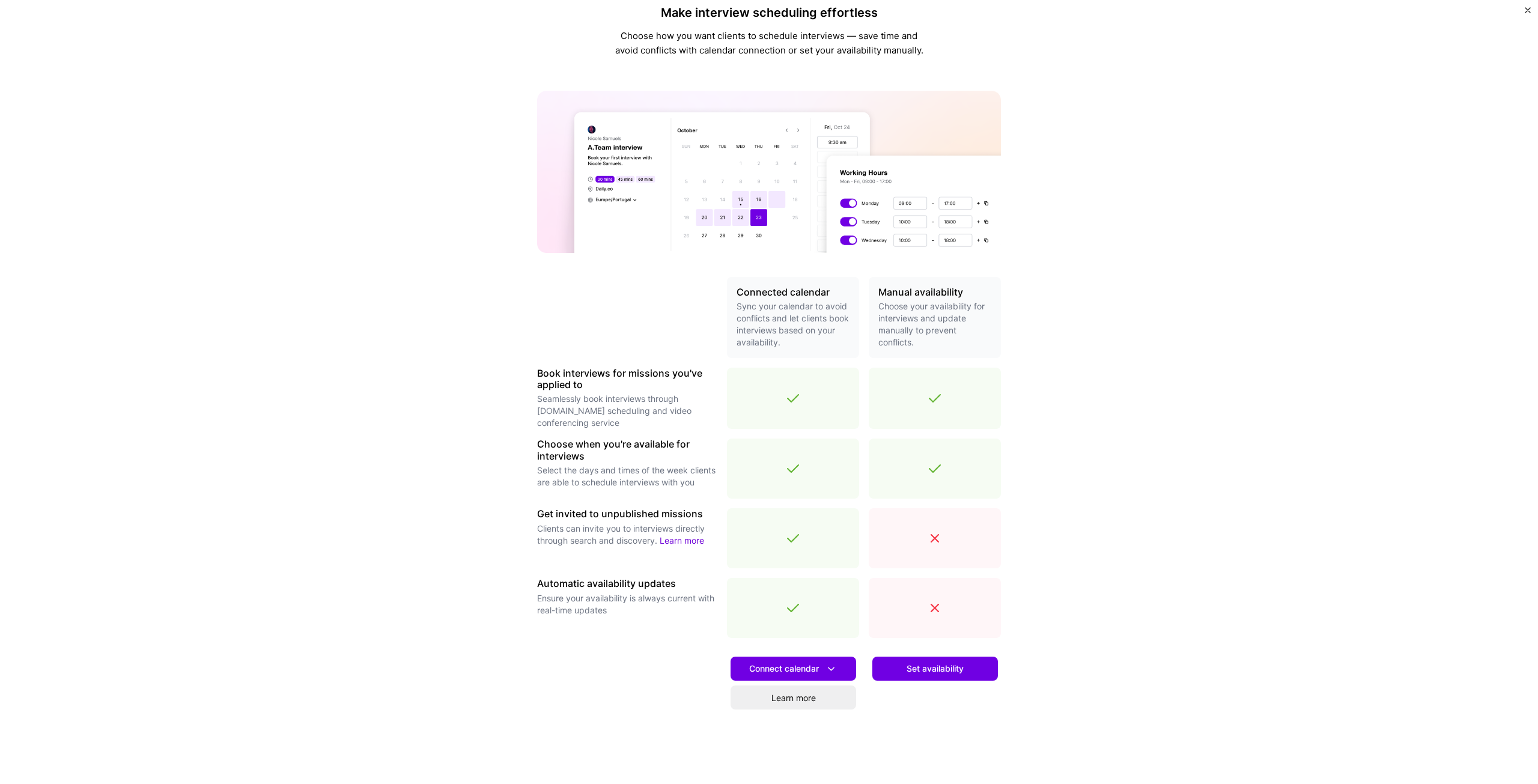
scroll to position [0, 0]
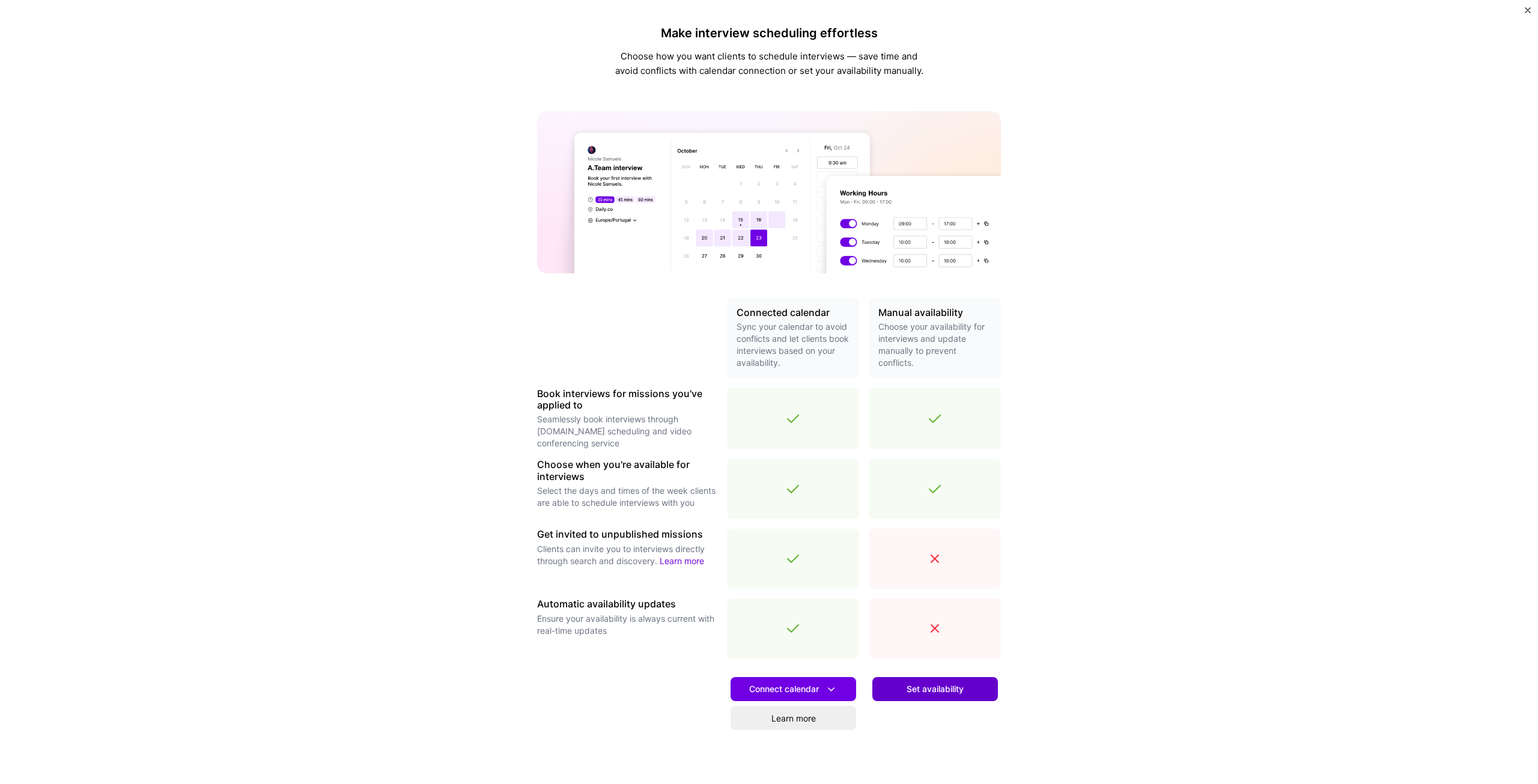
click at [914, 692] on span "Set availability" at bounding box center [935, 689] width 57 height 12
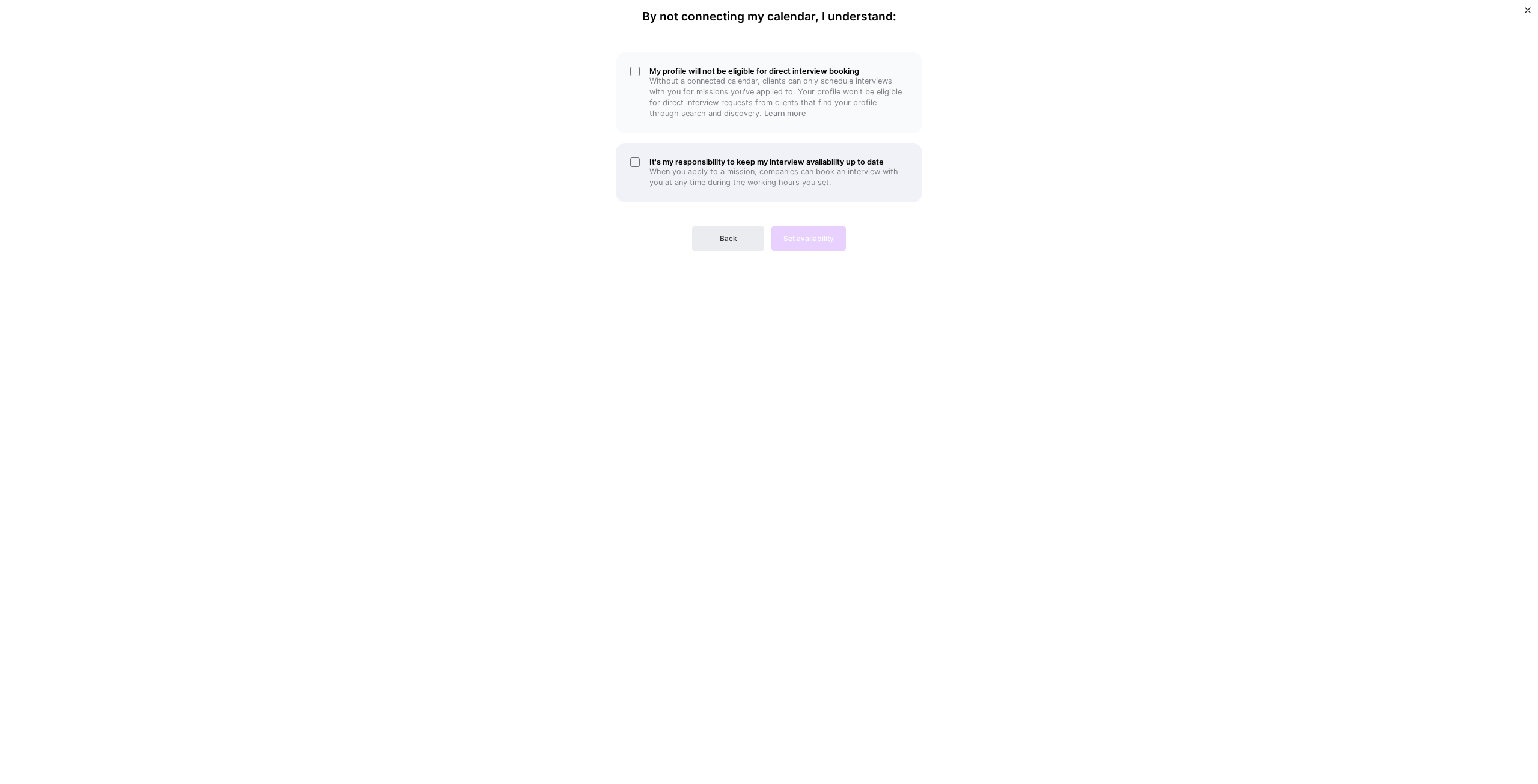
click at [624, 162] on div "It's my responsibility to keep my interview availability up to date When you ap…" at bounding box center [769, 172] width 307 height 59
click at [635, 69] on div "My profile will not be eligible for direct interview booking Without a connecte…" at bounding box center [769, 92] width 307 height 81
click at [804, 244] on button "Set availability" at bounding box center [808, 238] width 75 height 24
